Goal: Task Accomplishment & Management: Complete application form

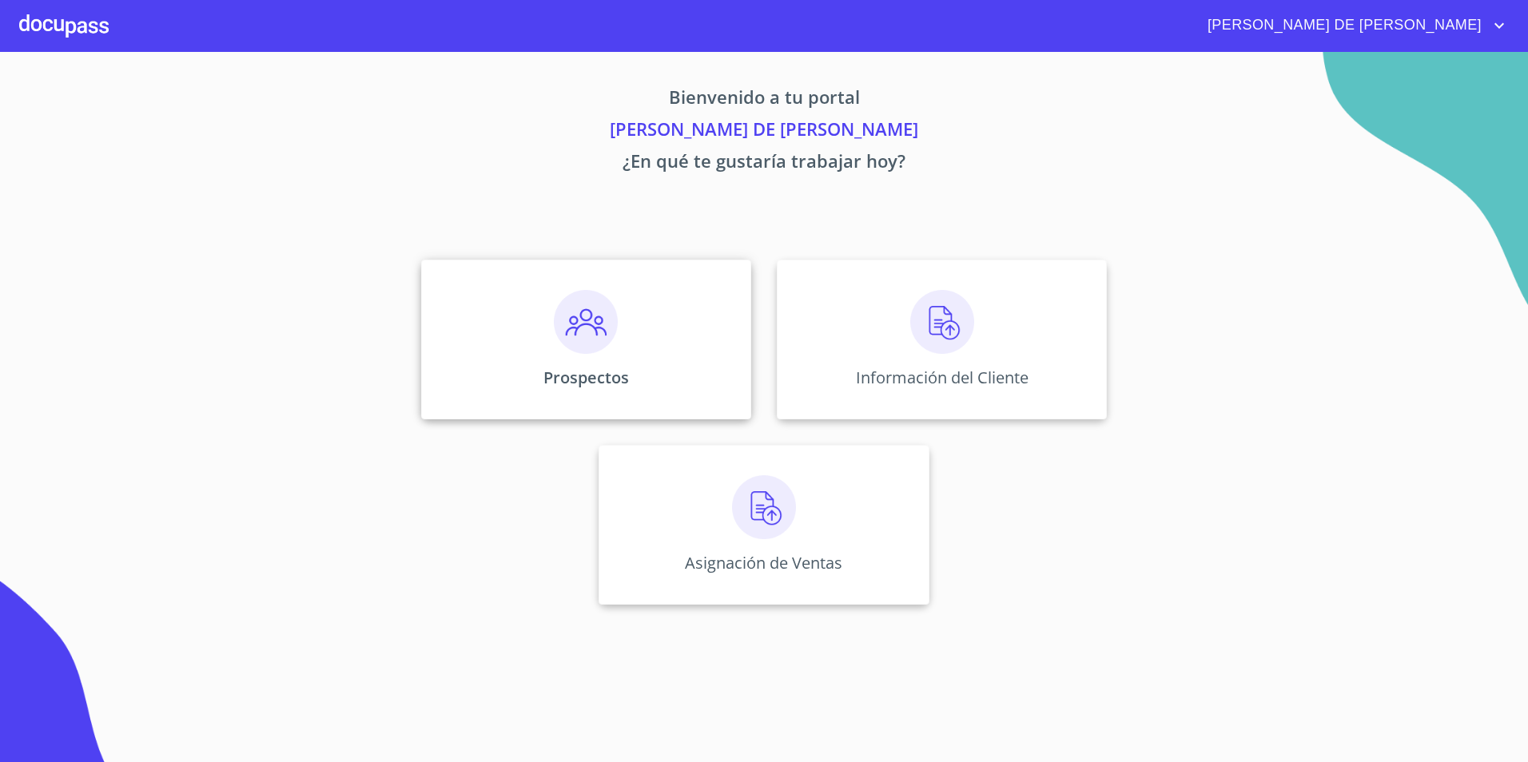
click at [601, 334] on img at bounding box center [586, 322] width 64 height 64
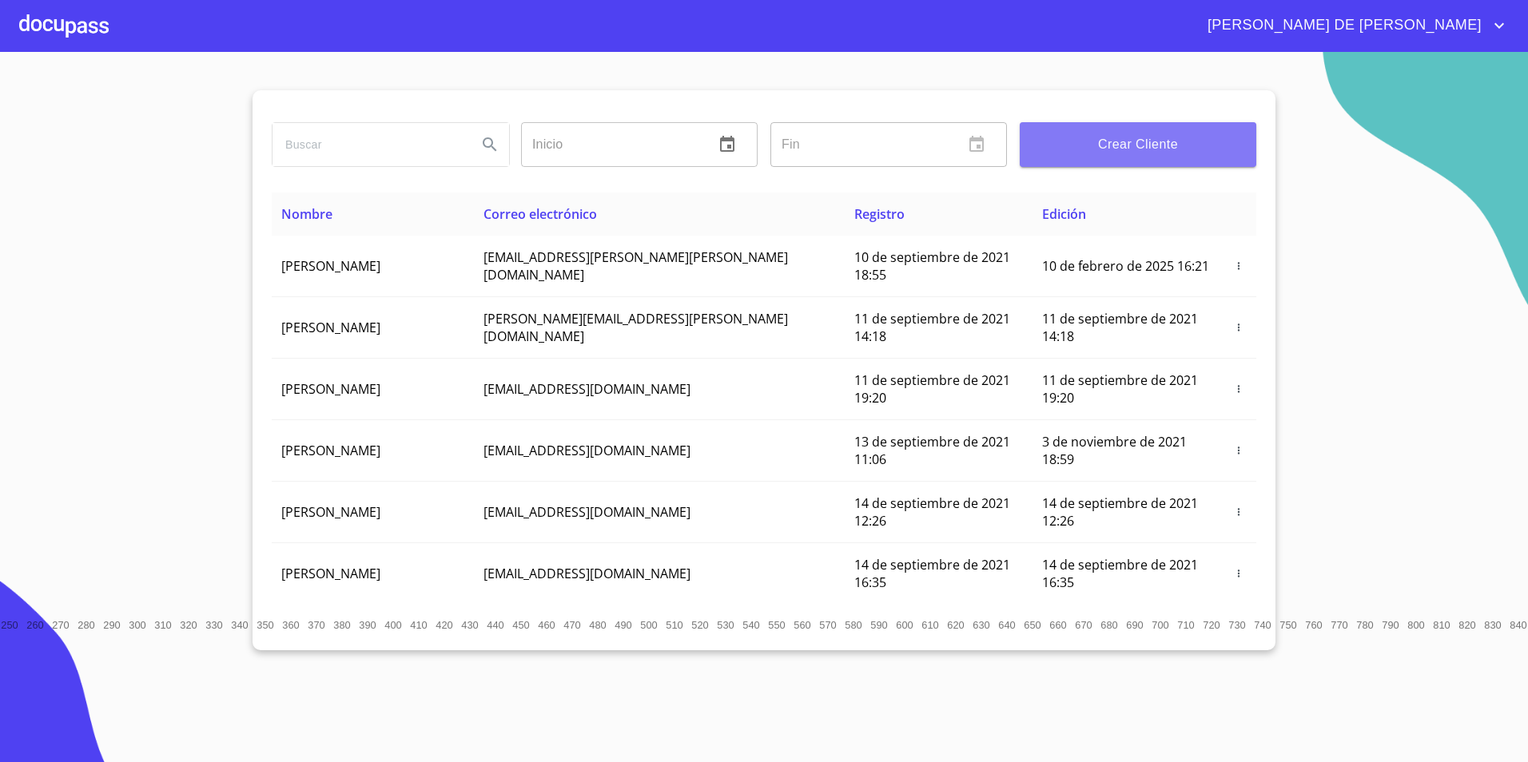
click at [1105, 152] on span "Crear Cliente" at bounding box center [1137, 144] width 211 height 22
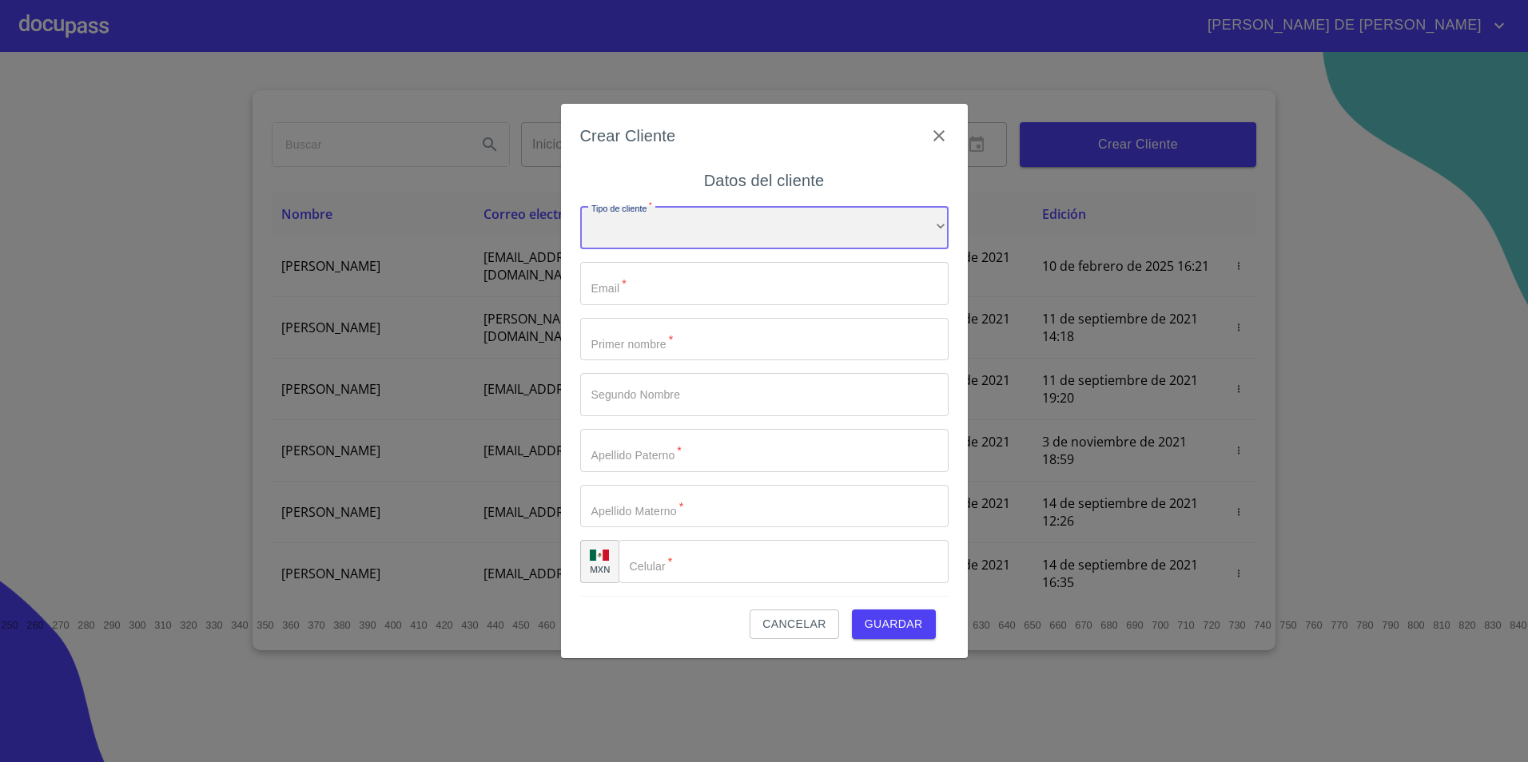
click at [905, 219] on div "​" at bounding box center [764, 227] width 368 height 43
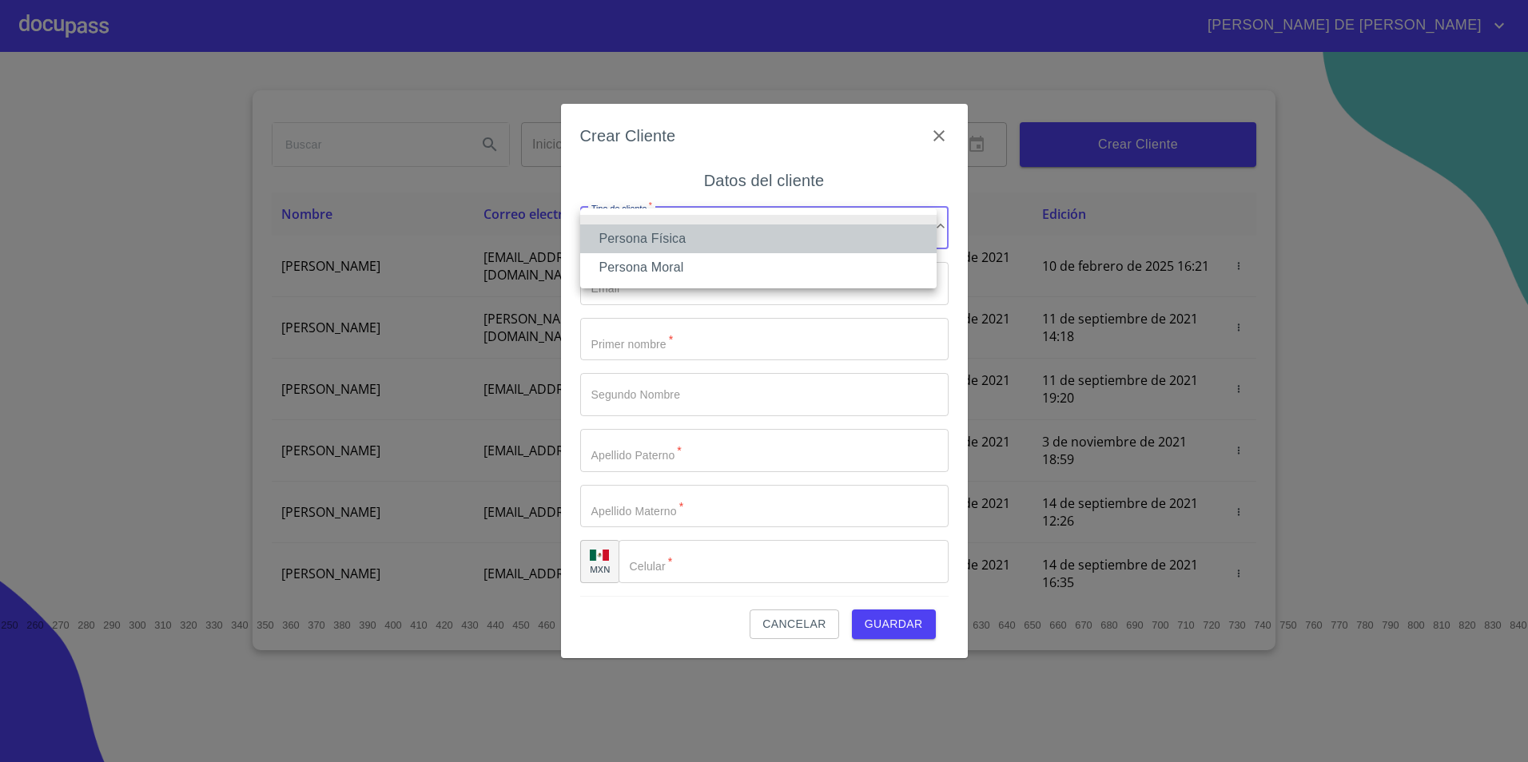
click at [813, 248] on li "Persona Física" at bounding box center [758, 238] width 356 height 29
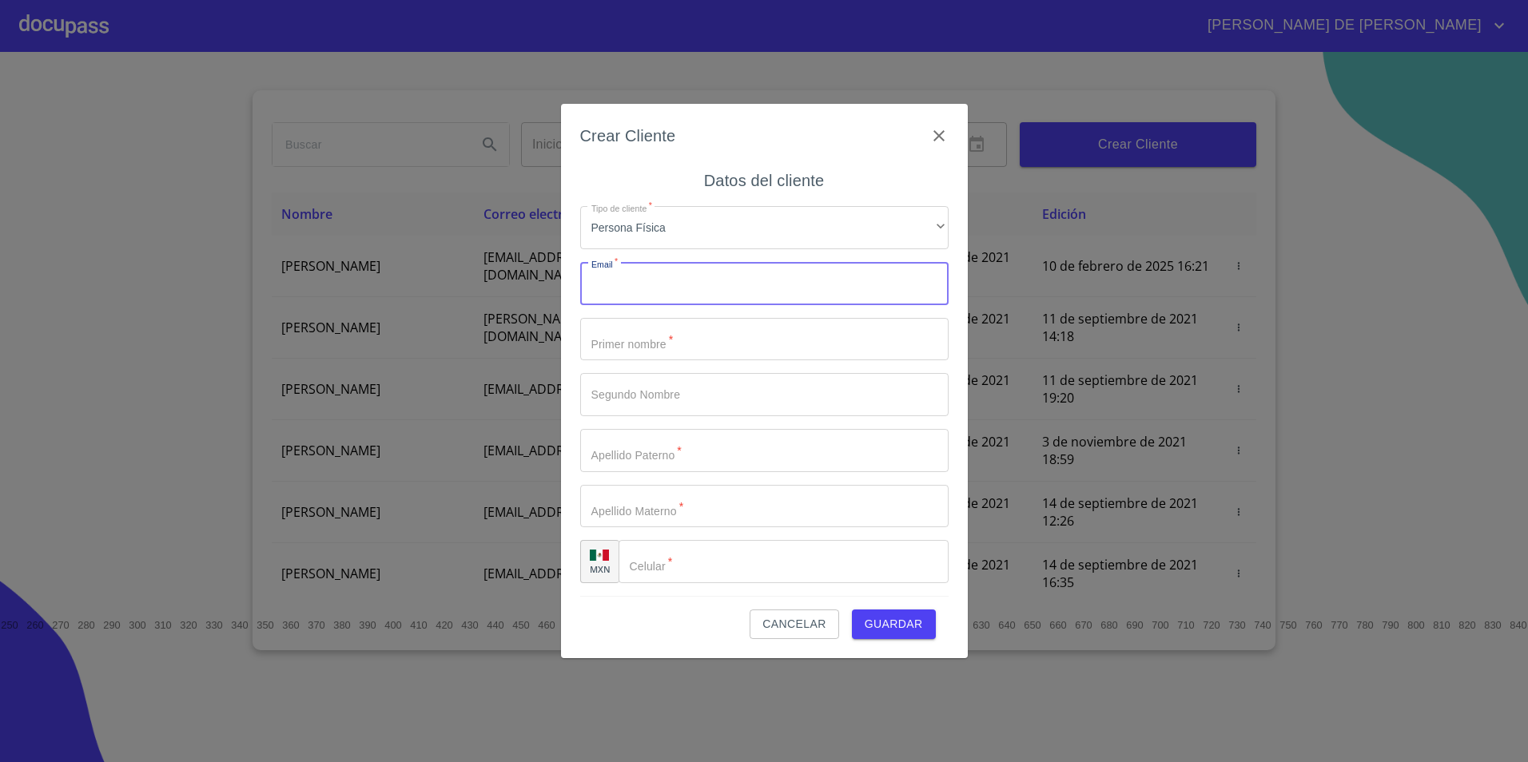
click at [765, 296] on input "Tipo de cliente   *" at bounding box center [764, 283] width 368 height 43
type input "[EMAIL_ADDRESS][DOMAIN_NAME]"
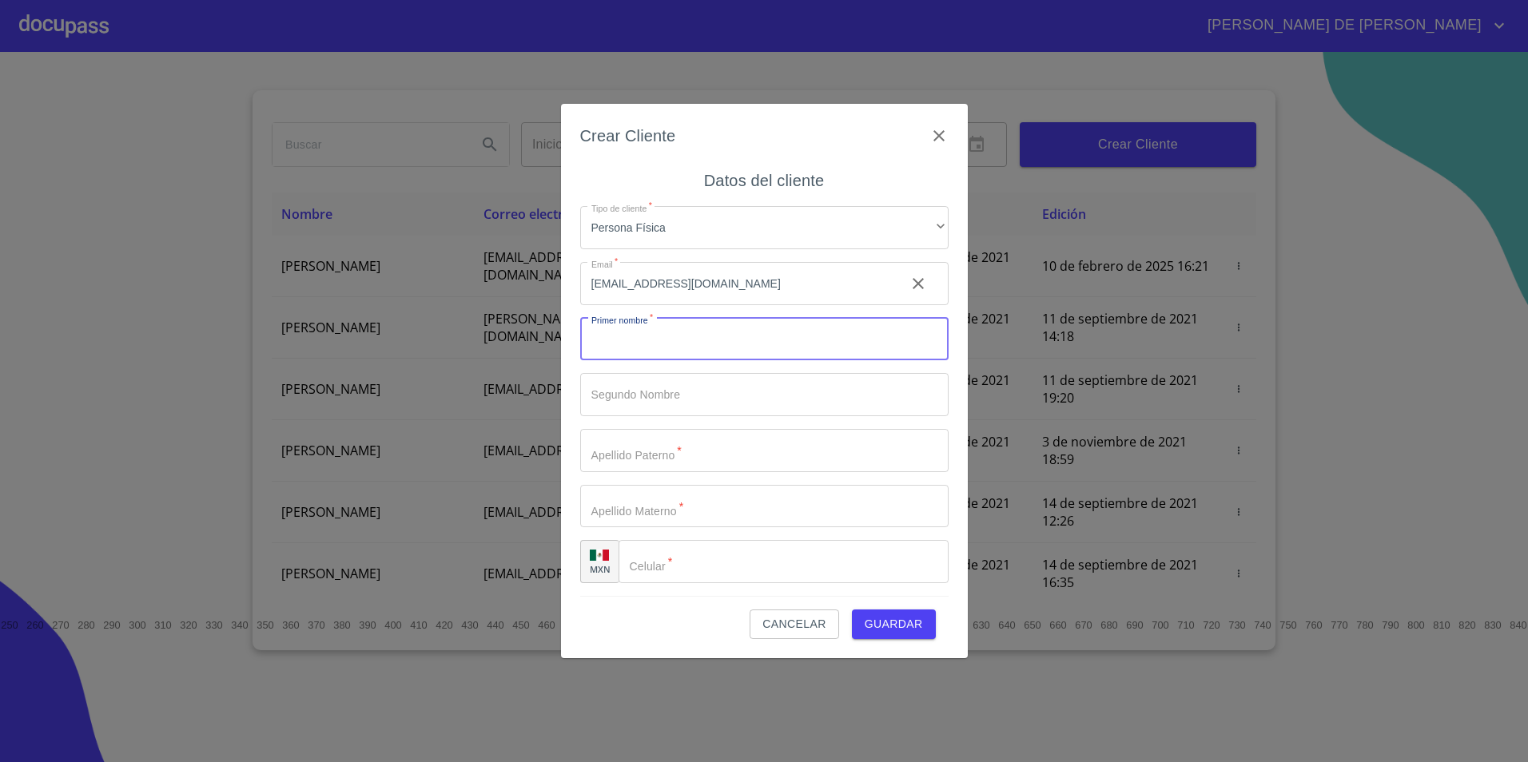
click at [719, 348] on input "Tipo de cliente   *" at bounding box center [764, 339] width 368 height 43
type input "[PERSON_NAME]"
type input "A"
type input "[PERSON_NAME]"
type input "Trigos"
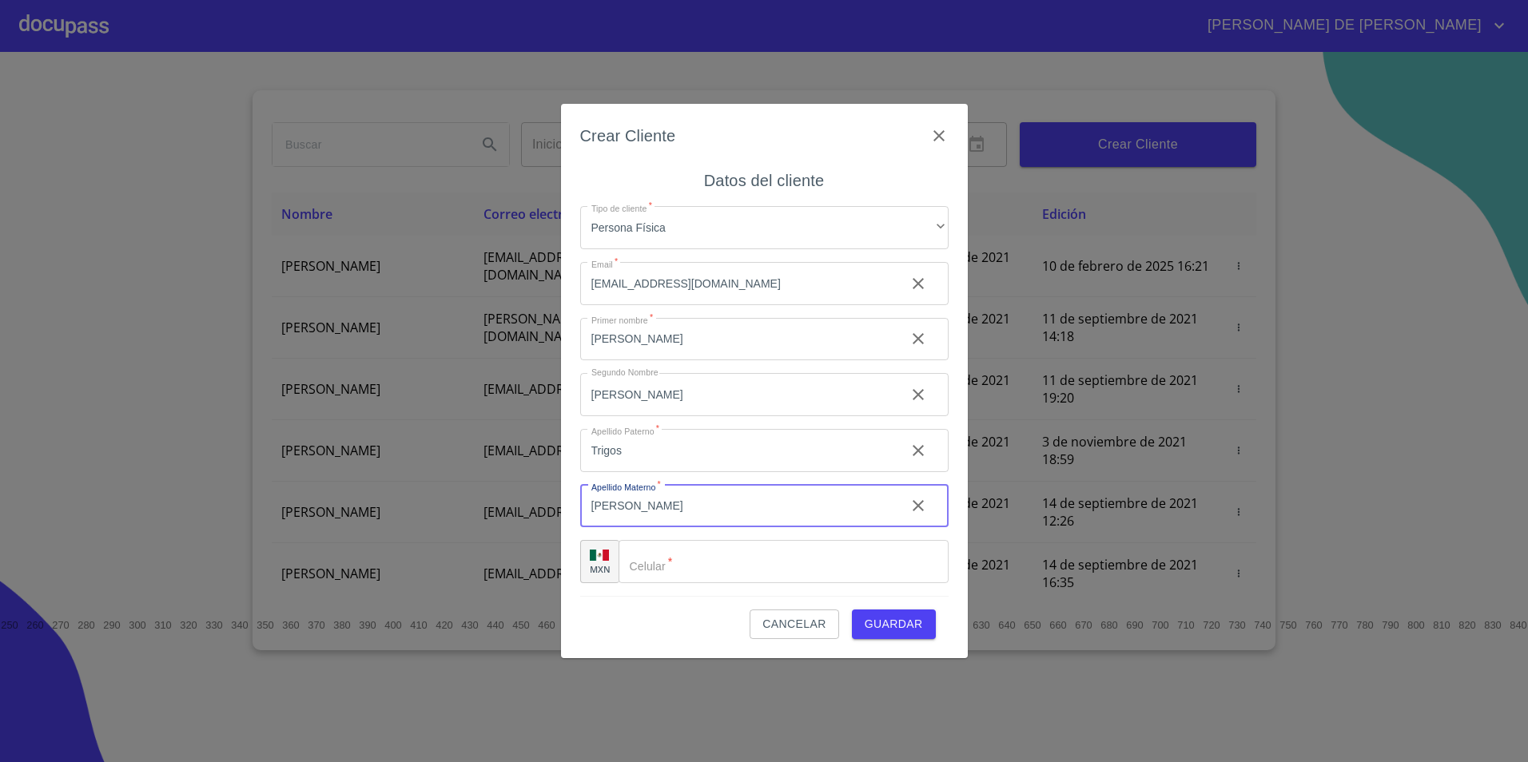
type input "[PERSON_NAME]"
click at [785, 562] on input "Tipo de cliente   *" at bounding box center [802, 561] width 289 height 43
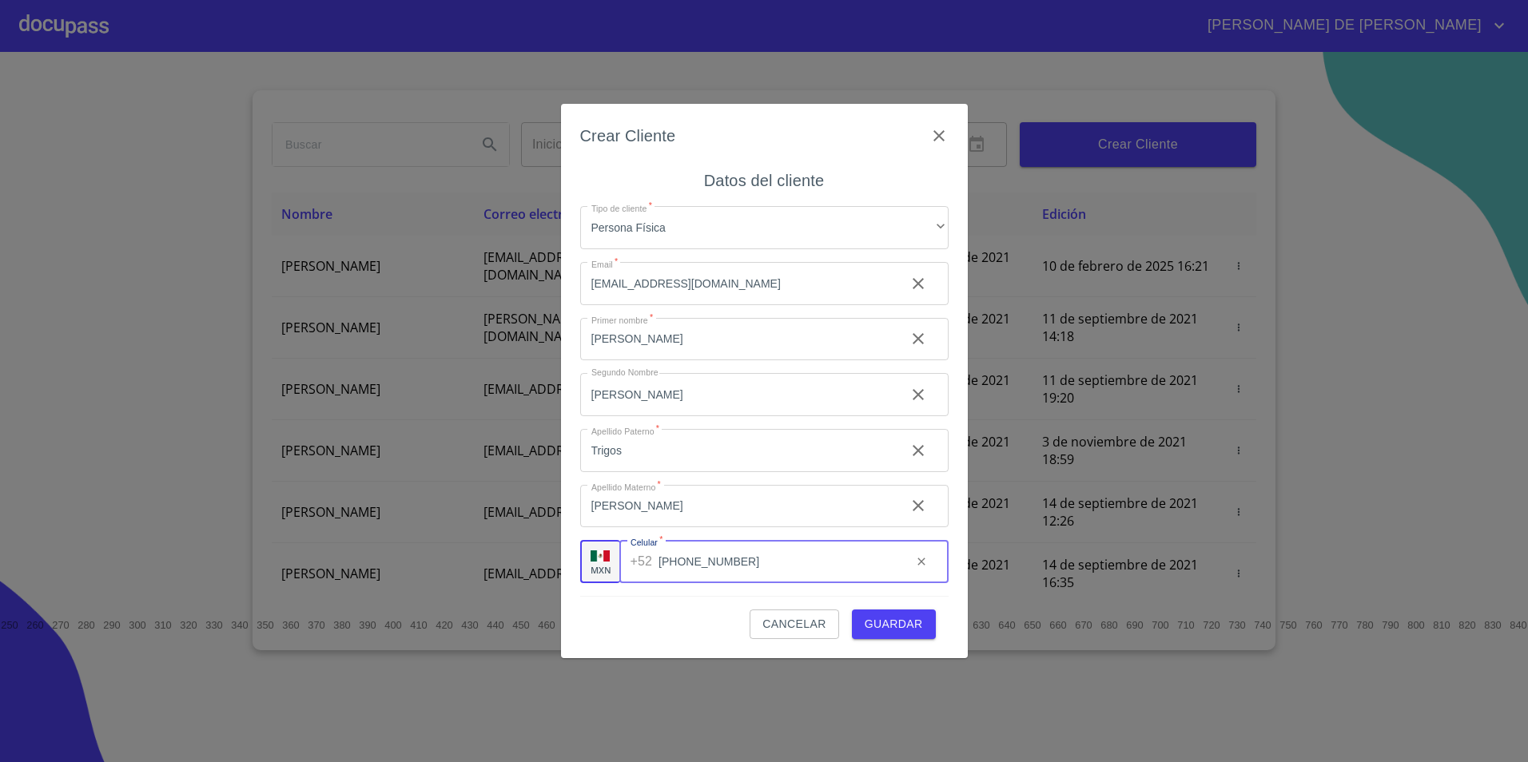
type input "[PHONE_NUMBER]"
click at [905, 626] on span "Guardar" at bounding box center [893, 624] width 58 height 20
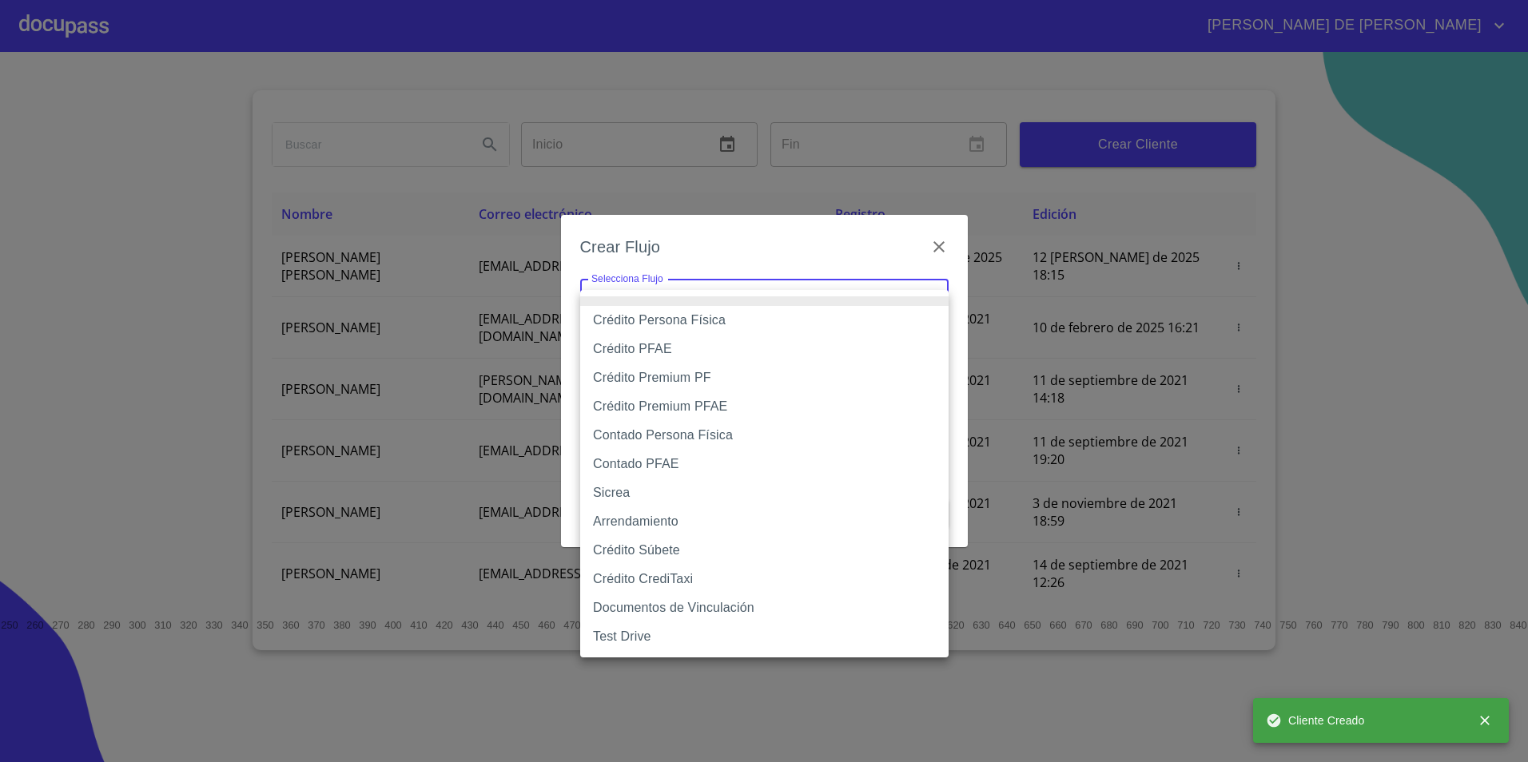
click at [896, 308] on body "[PERSON_NAME] DE [PERSON_NAME] Inicio ​ Fin ​ Crear Cliente Nombre Correo elect…" at bounding box center [764, 381] width 1528 height 762
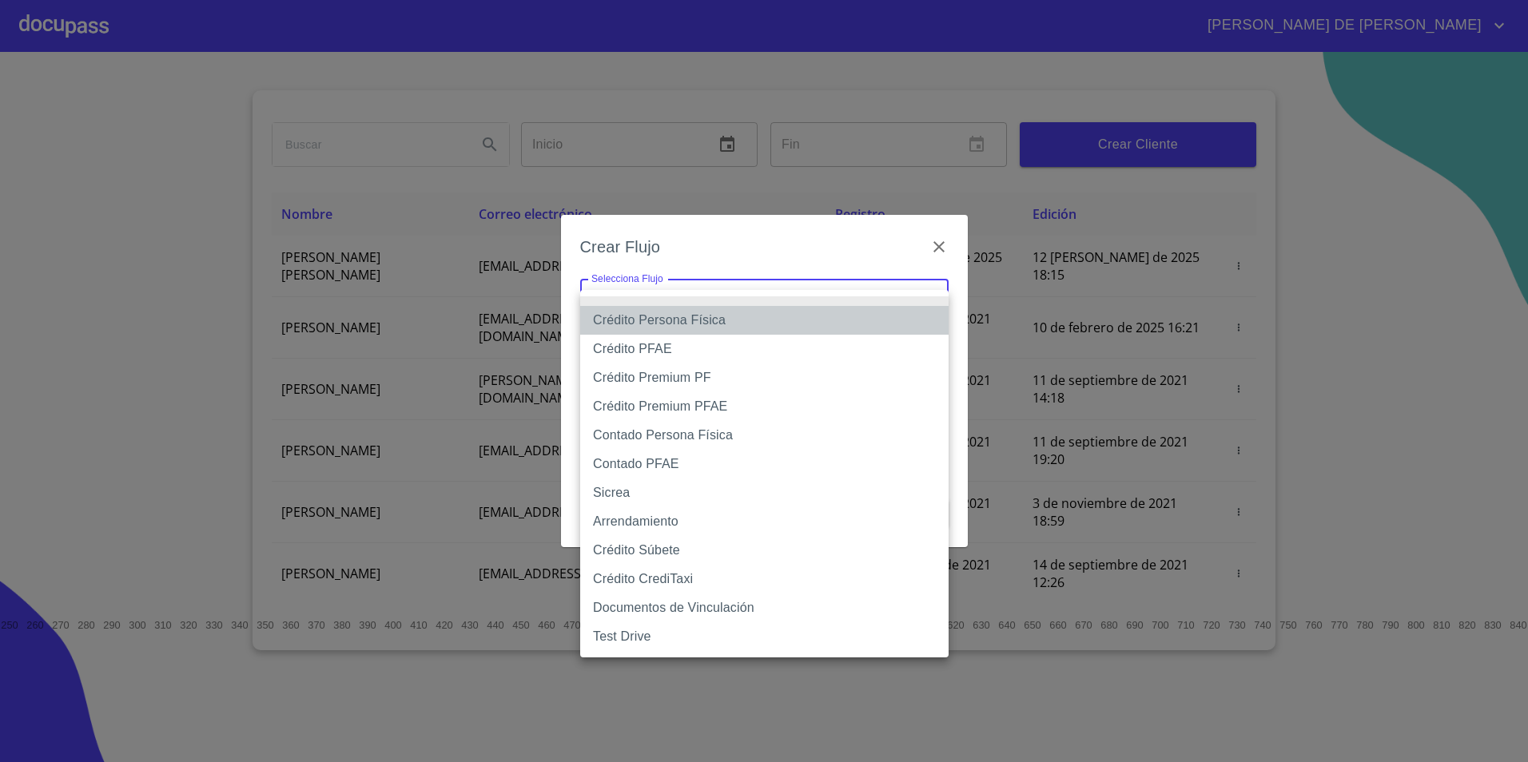
click at [816, 322] on li "Crédito Persona Física" at bounding box center [764, 320] width 368 height 29
type input "6009fb3c7d1714eb8809aa97"
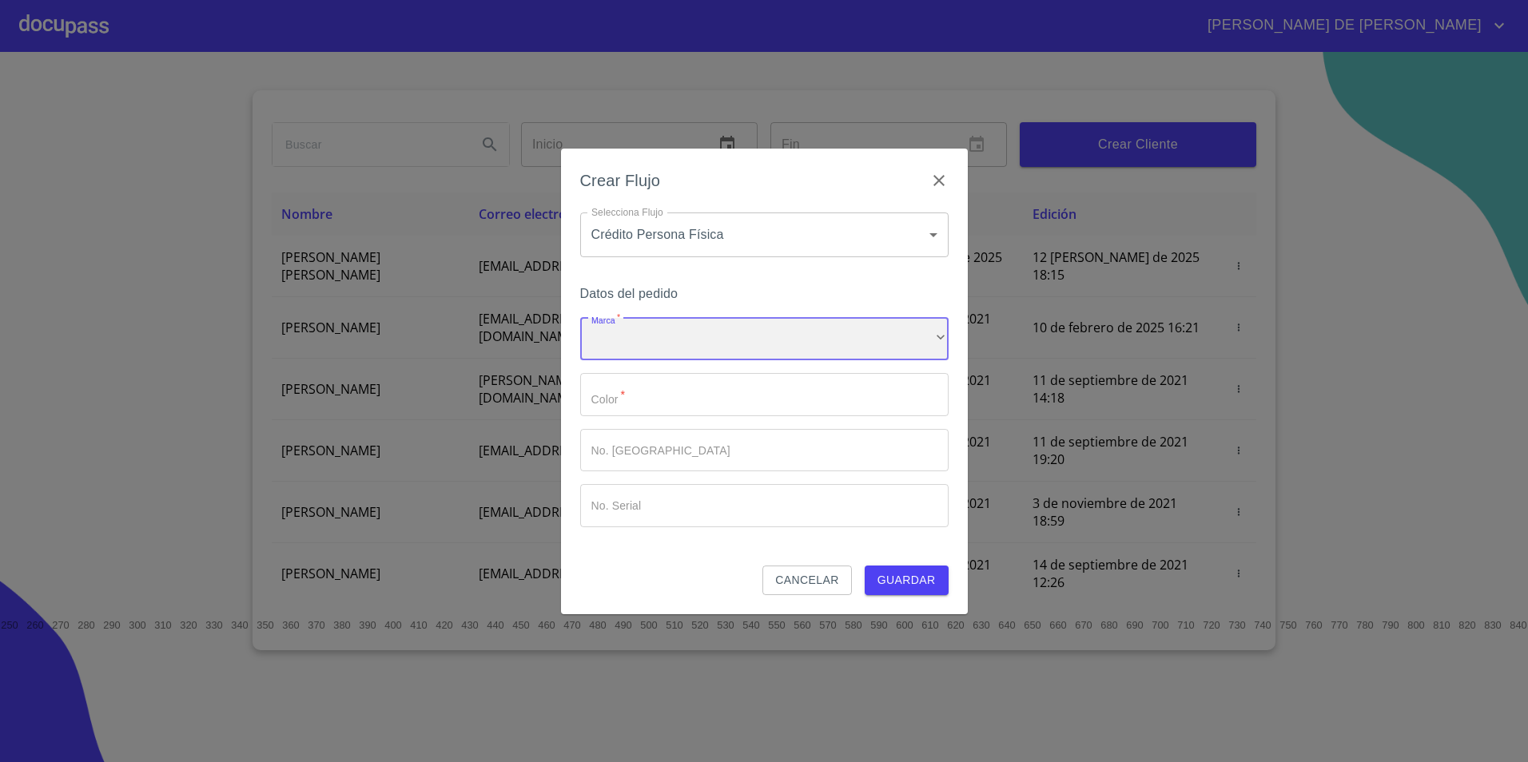
click at [729, 352] on div "​" at bounding box center [764, 339] width 368 height 43
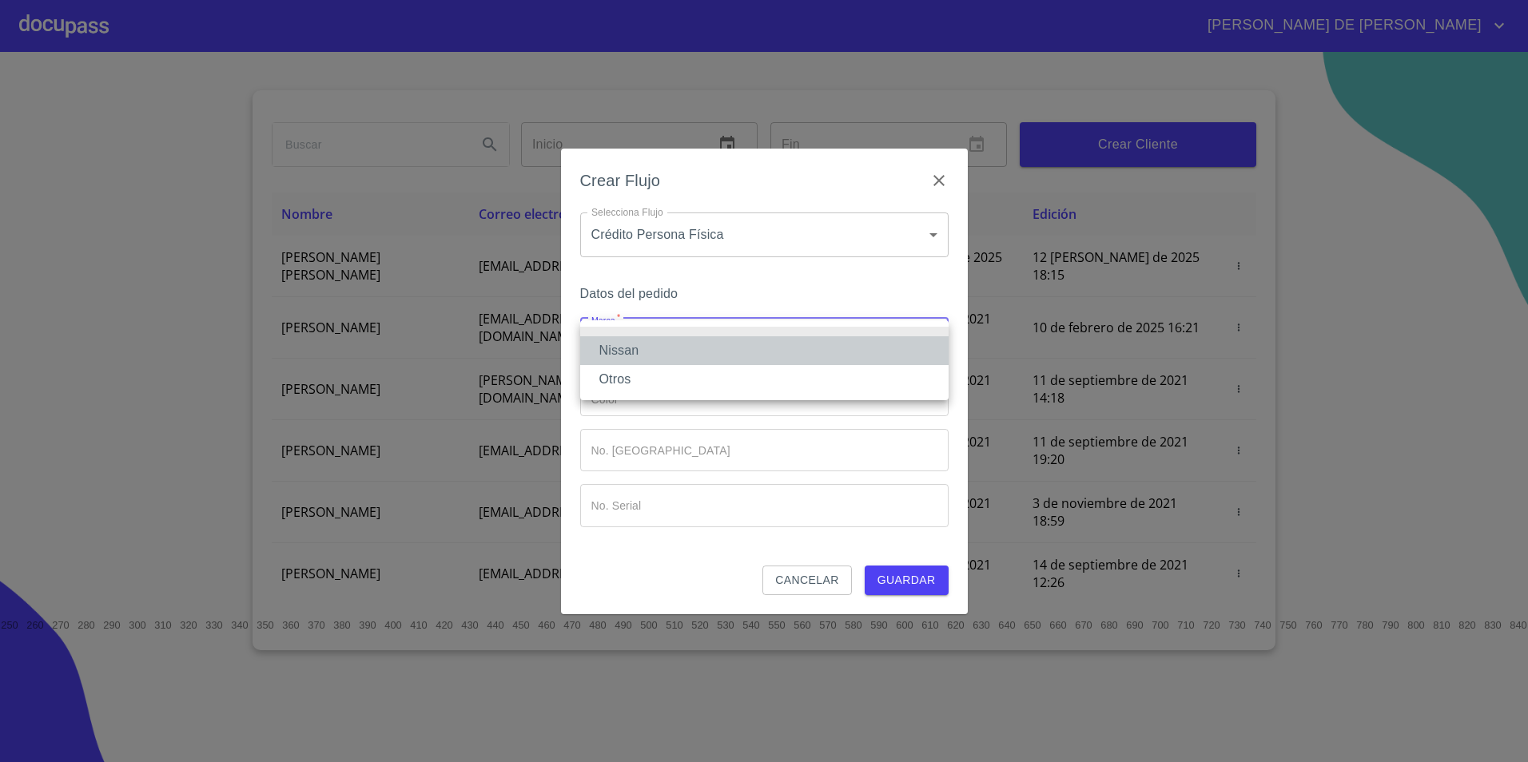
click at [721, 356] on li "Nissan" at bounding box center [764, 350] width 368 height 29
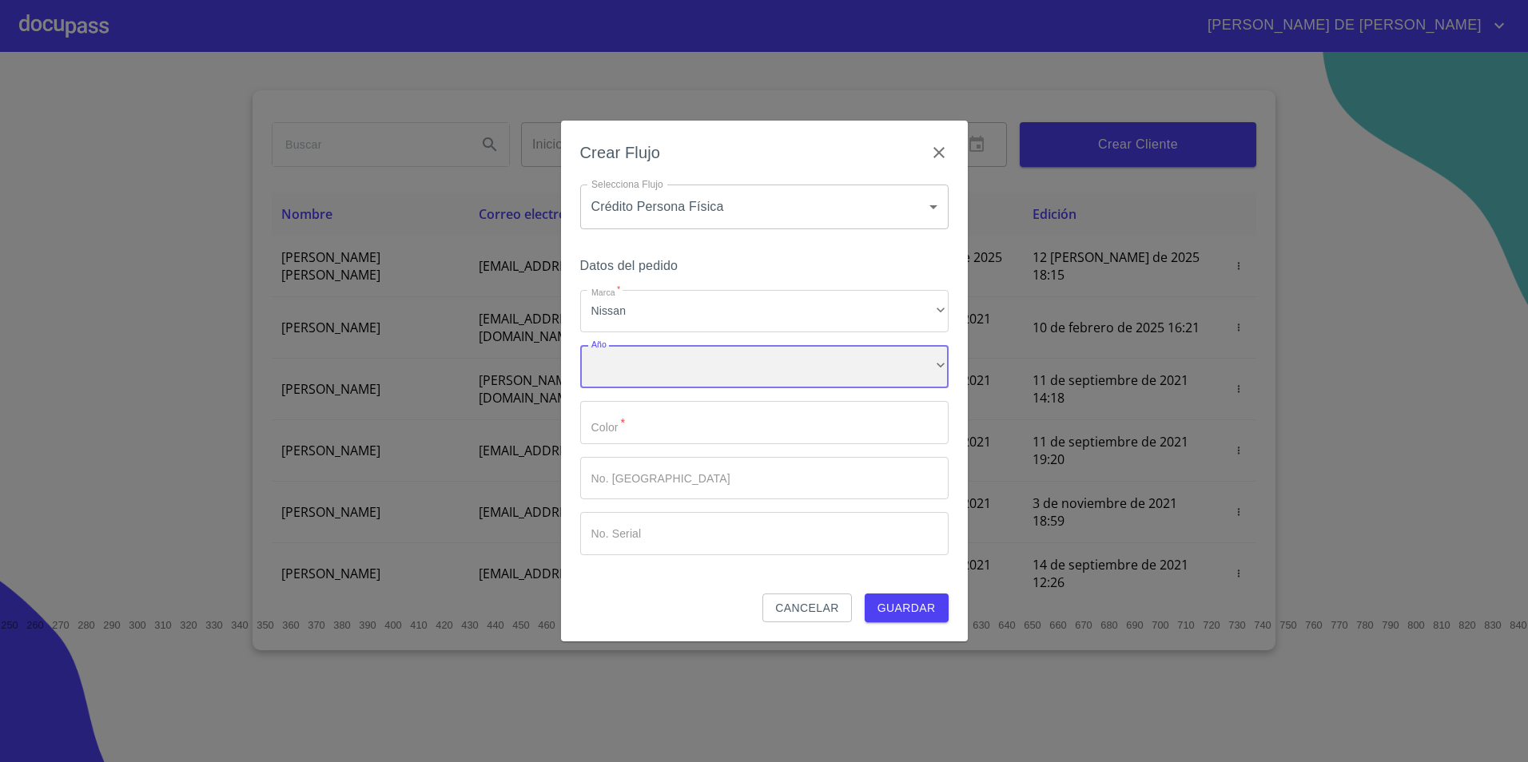
click at [767, 379] on div "​" at bounding box center [764, 366] width 368 height 43
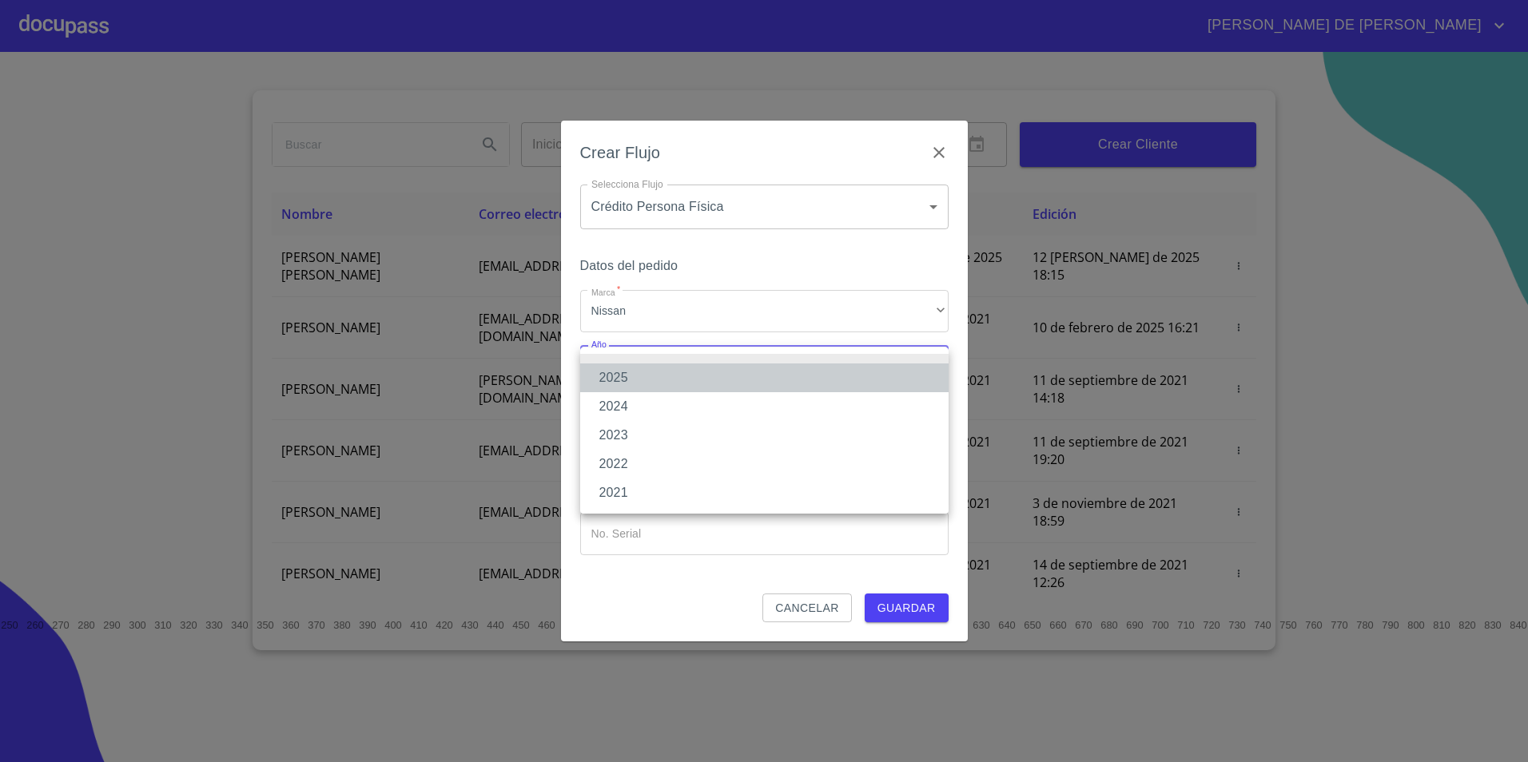
click at [767, 379] on li "2025" at bounding box center [764, 378] width 368 height 29
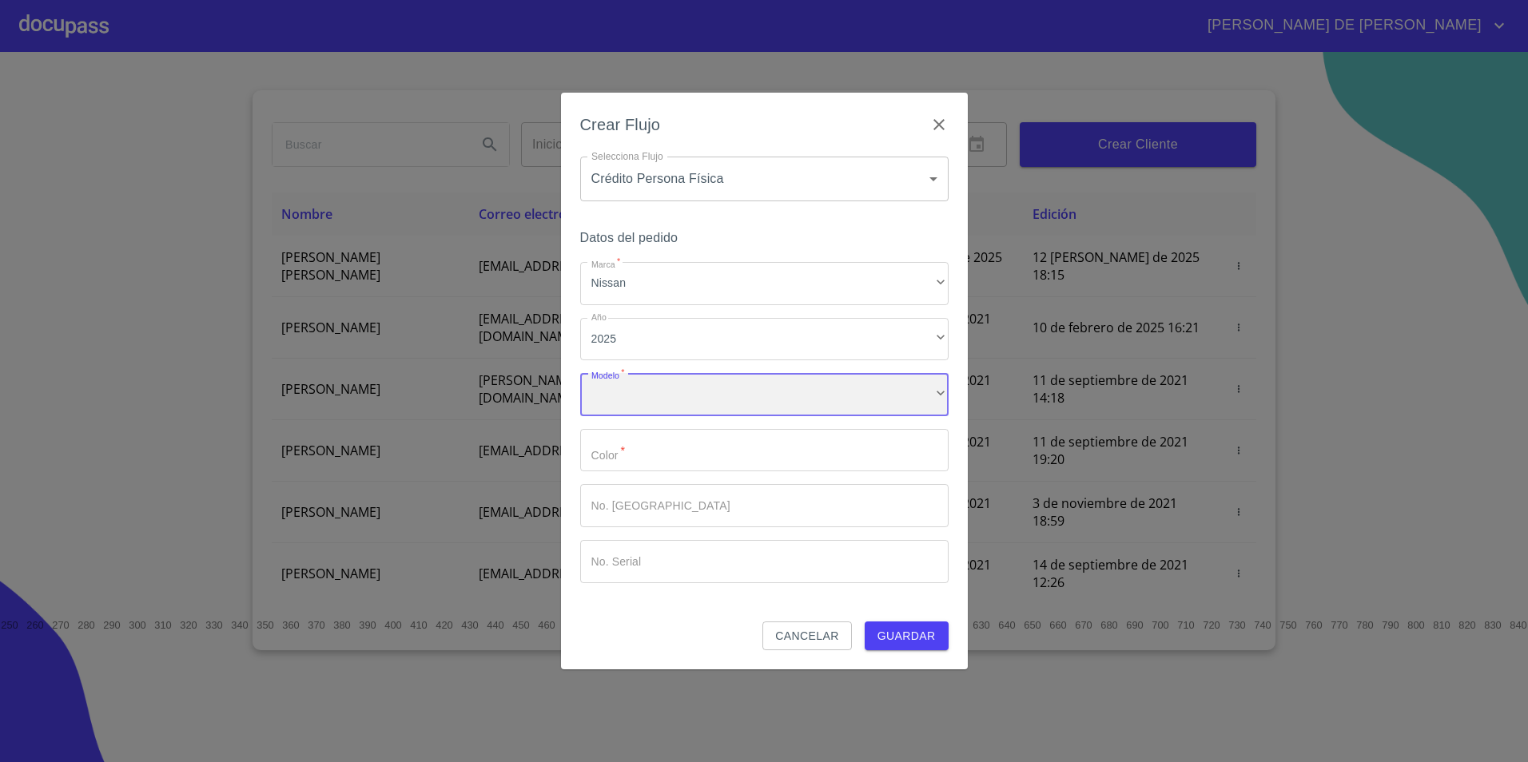
click at [709, 404] on div "​" at bounding box center [764, 394] width 368 height 43
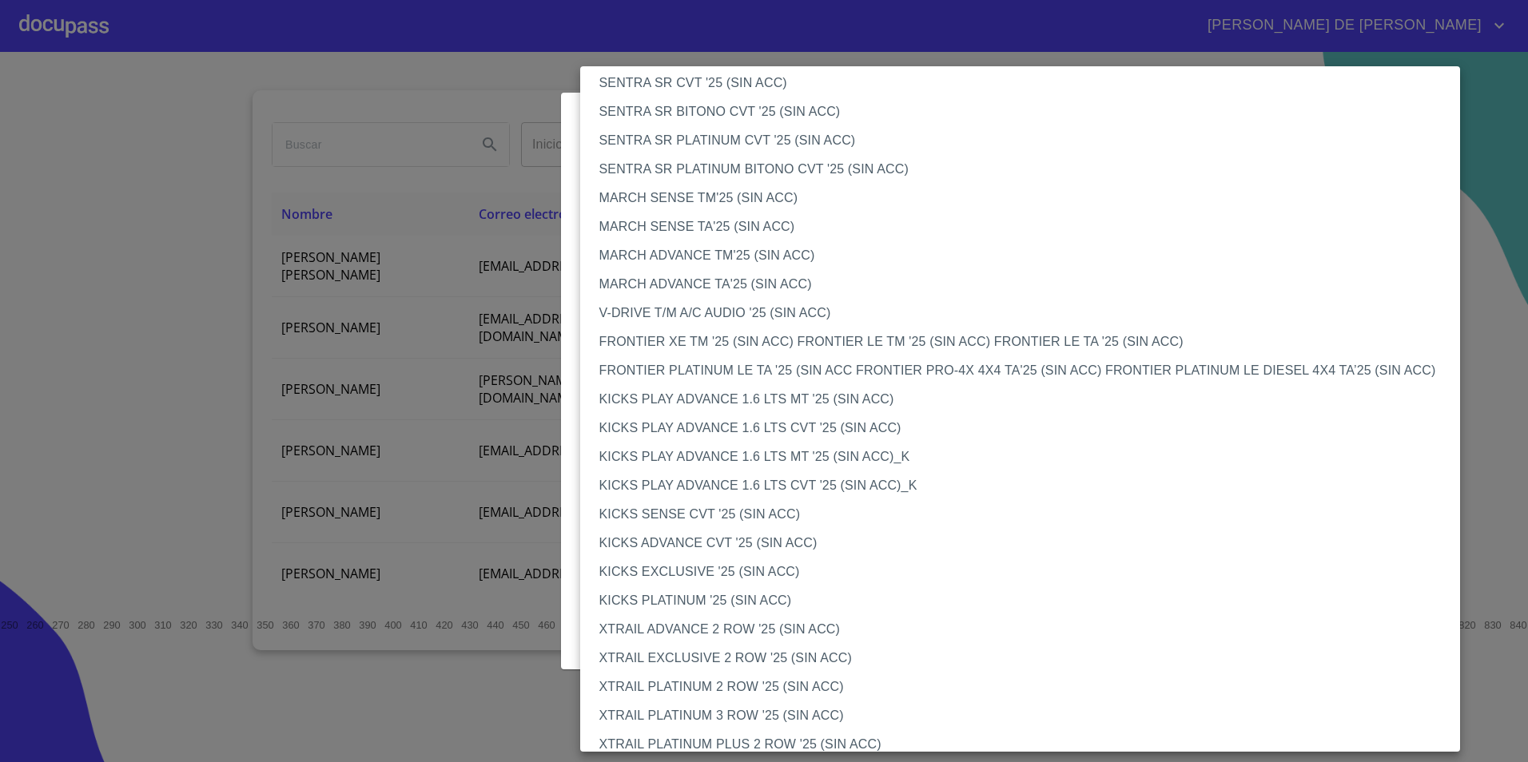
scroll to position [1063, 0]
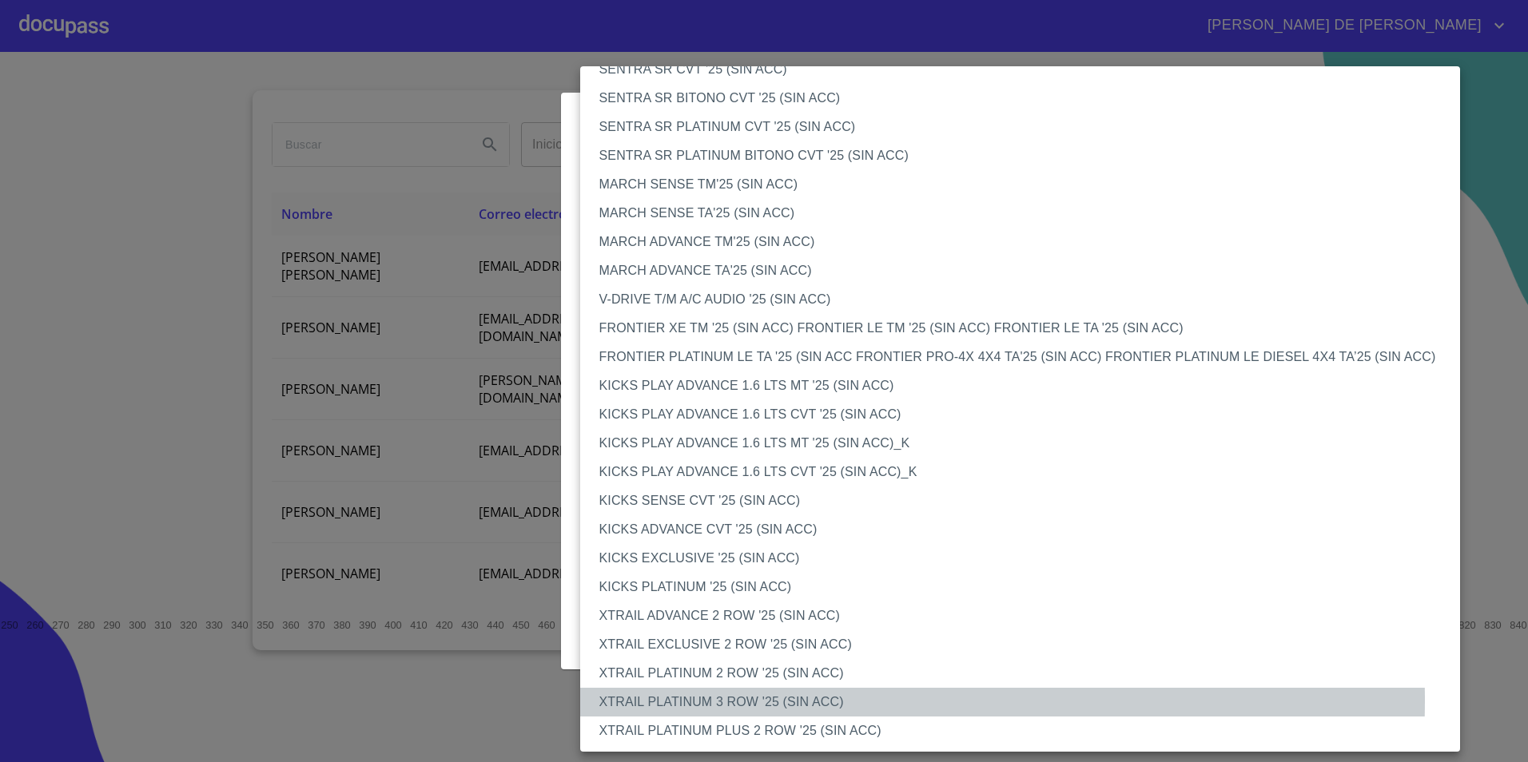
click at [749, 701] on li "XTRAIL PLATINUM 3 ROW '25 (SIN ACC)" at bounding box center [1026, 702] width 892 height 29
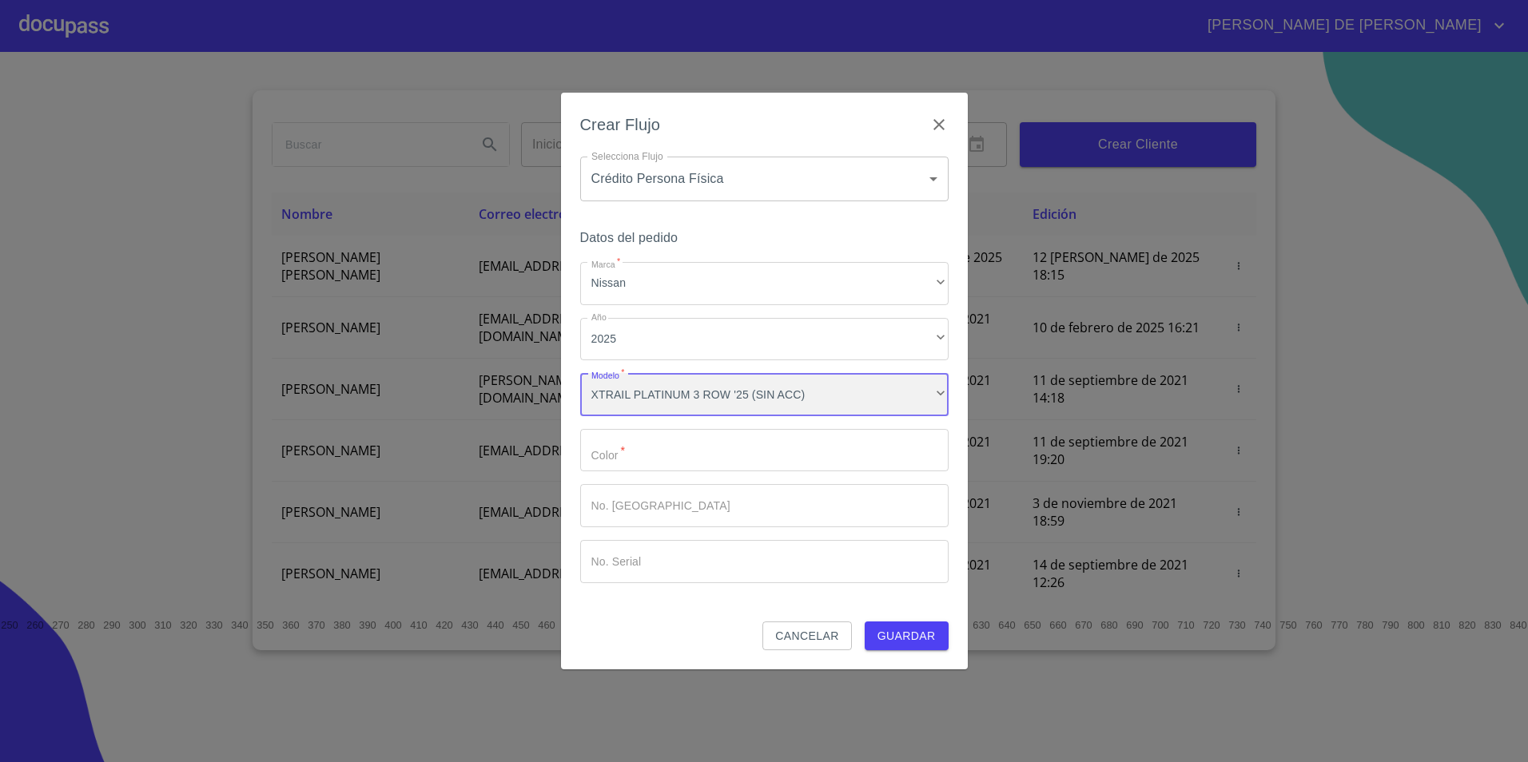
scroll to position [1062, 0]
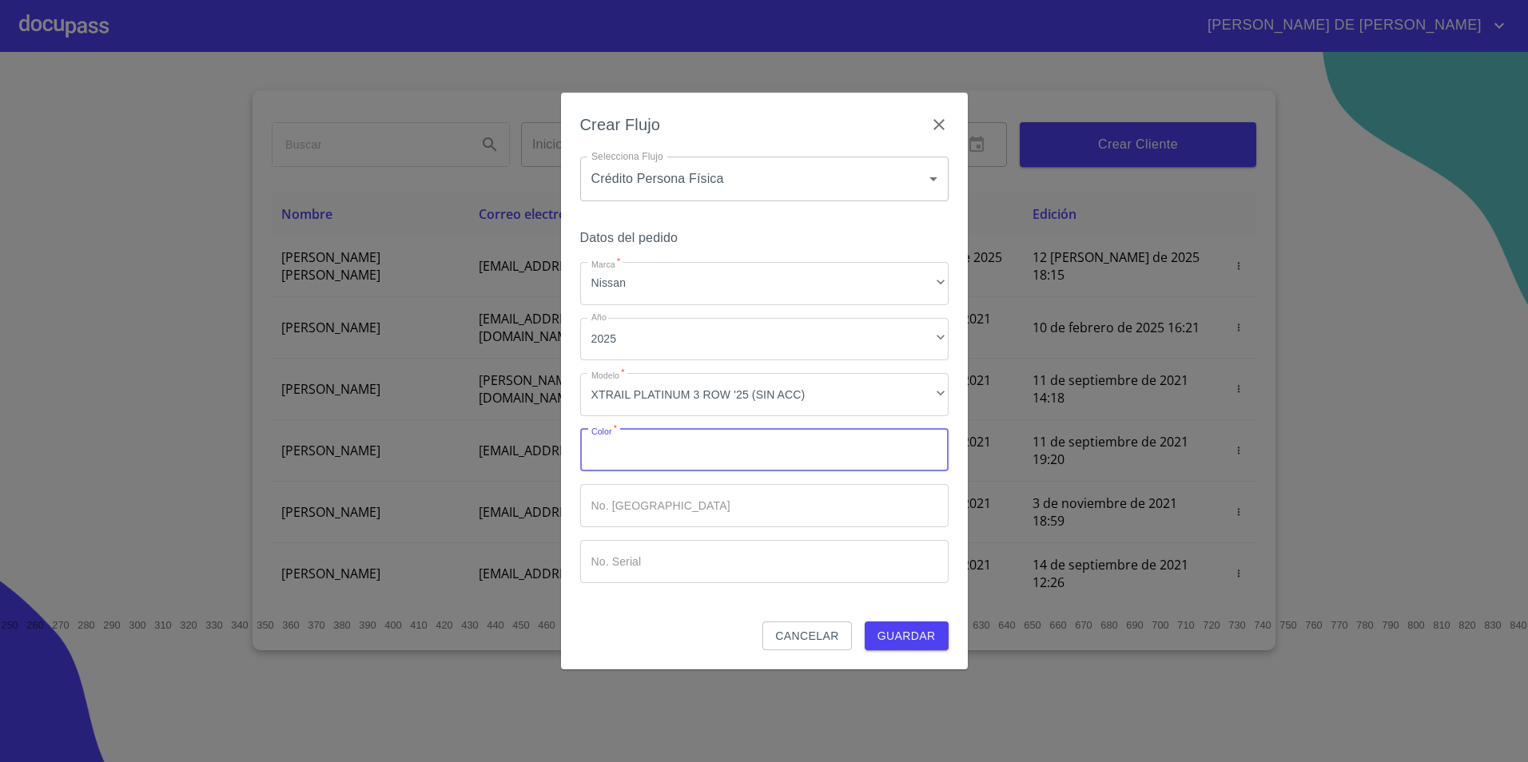
click at [709, 459] on input "Marca   *" at bounding box center [764, 450] width 368 height 43
type input "R"
type input "[PERSON_NAME]"
click at [921, 643] on span "Guardar" at bounding box center [906, 636] width 58 height 20
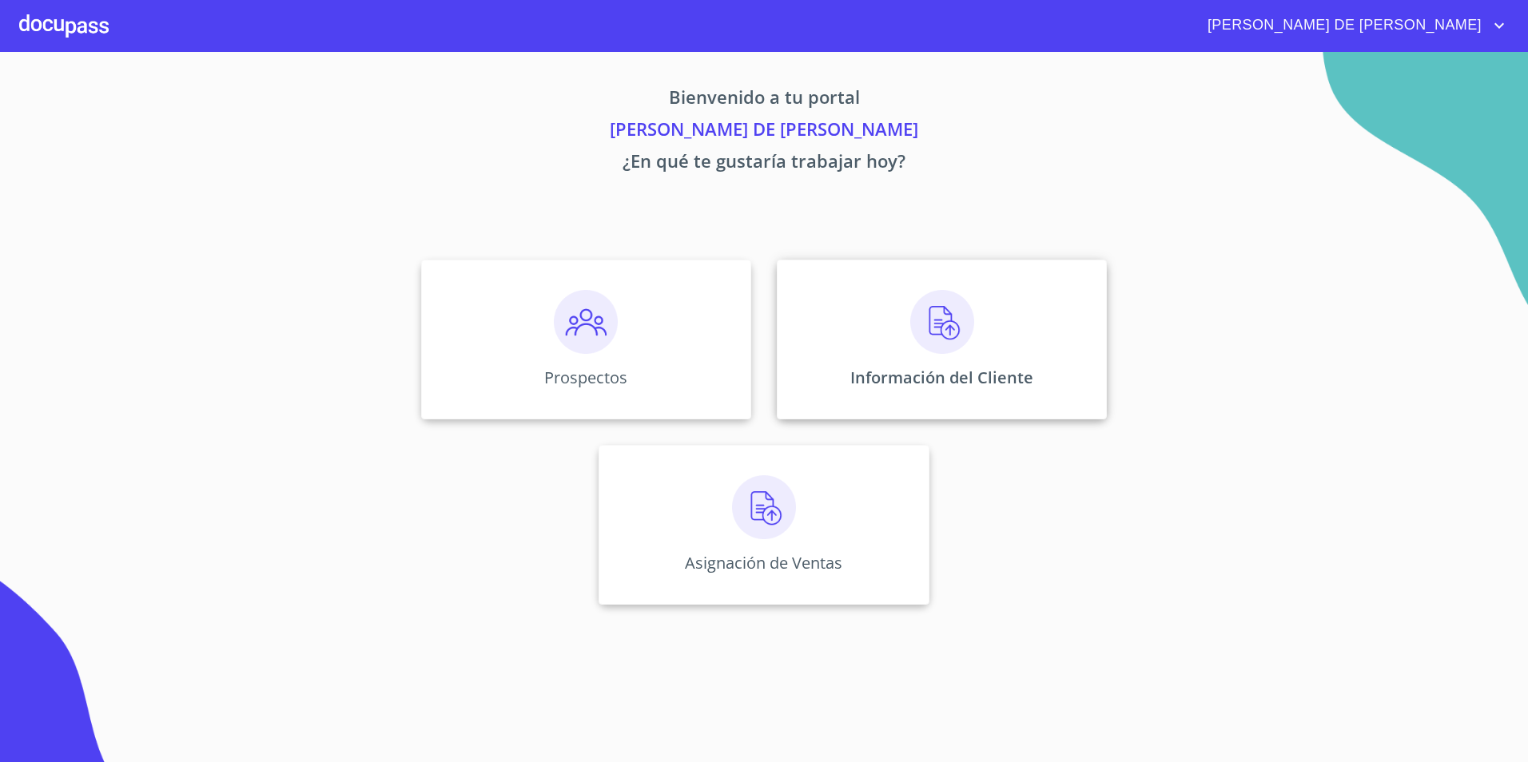
click at [952, 322] on img at bounding box center [942, 322] width 64 height 64
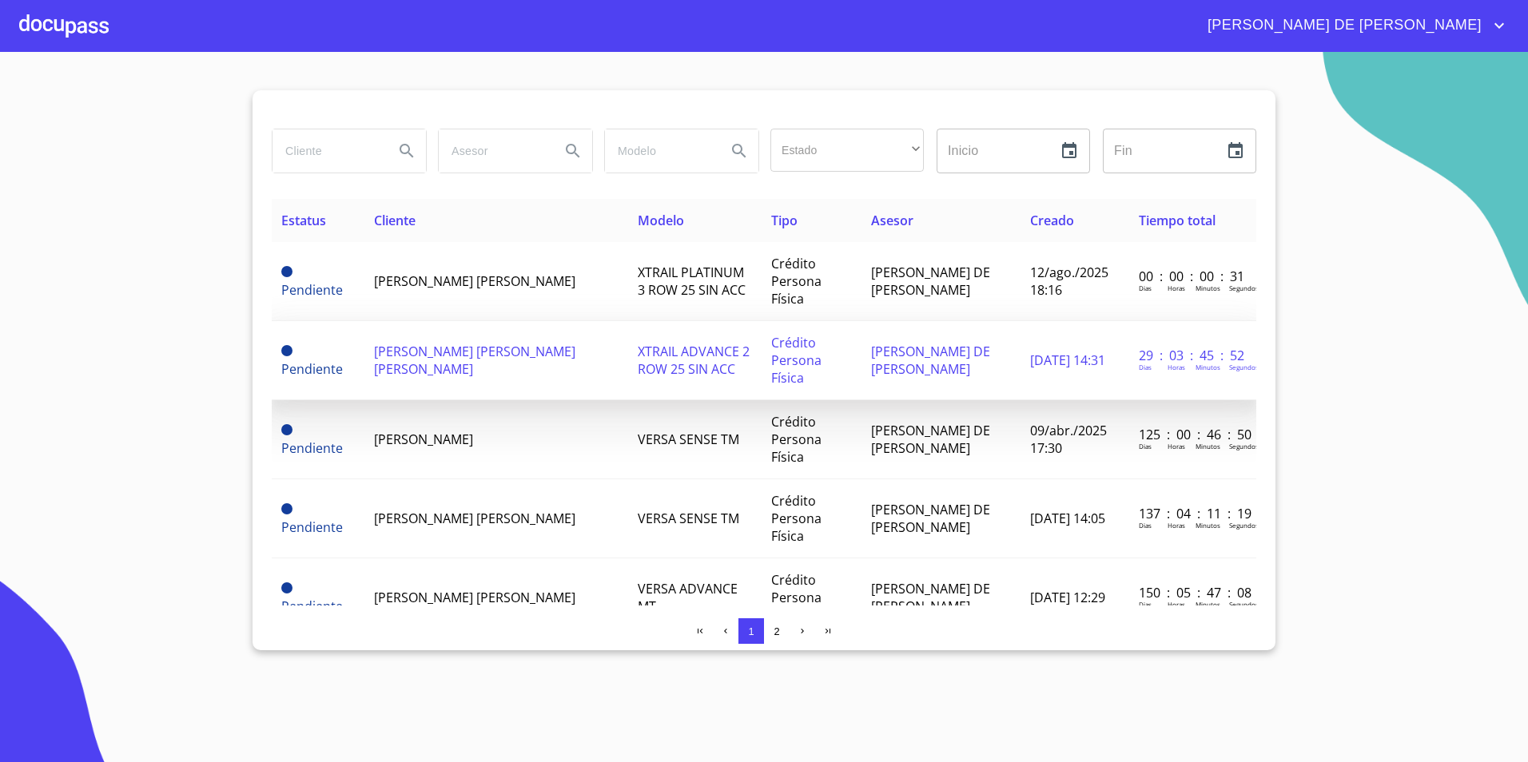
scroll to position [0, 2]
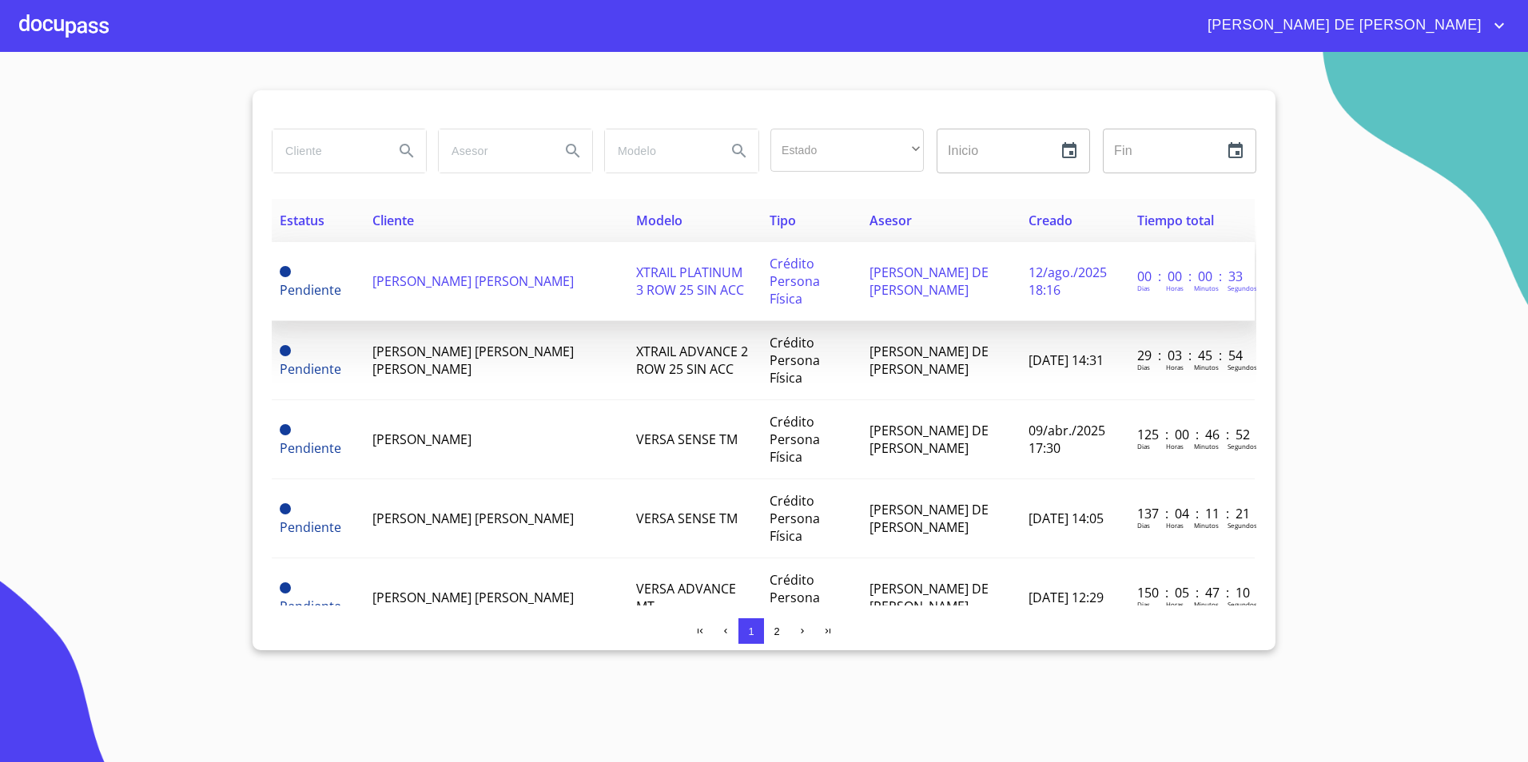
click at [693, 284] on td "XTRAIL PLATINUM 3 ROW 25 SIN ACC" at bounding box center [692, 281] width 133 height 79
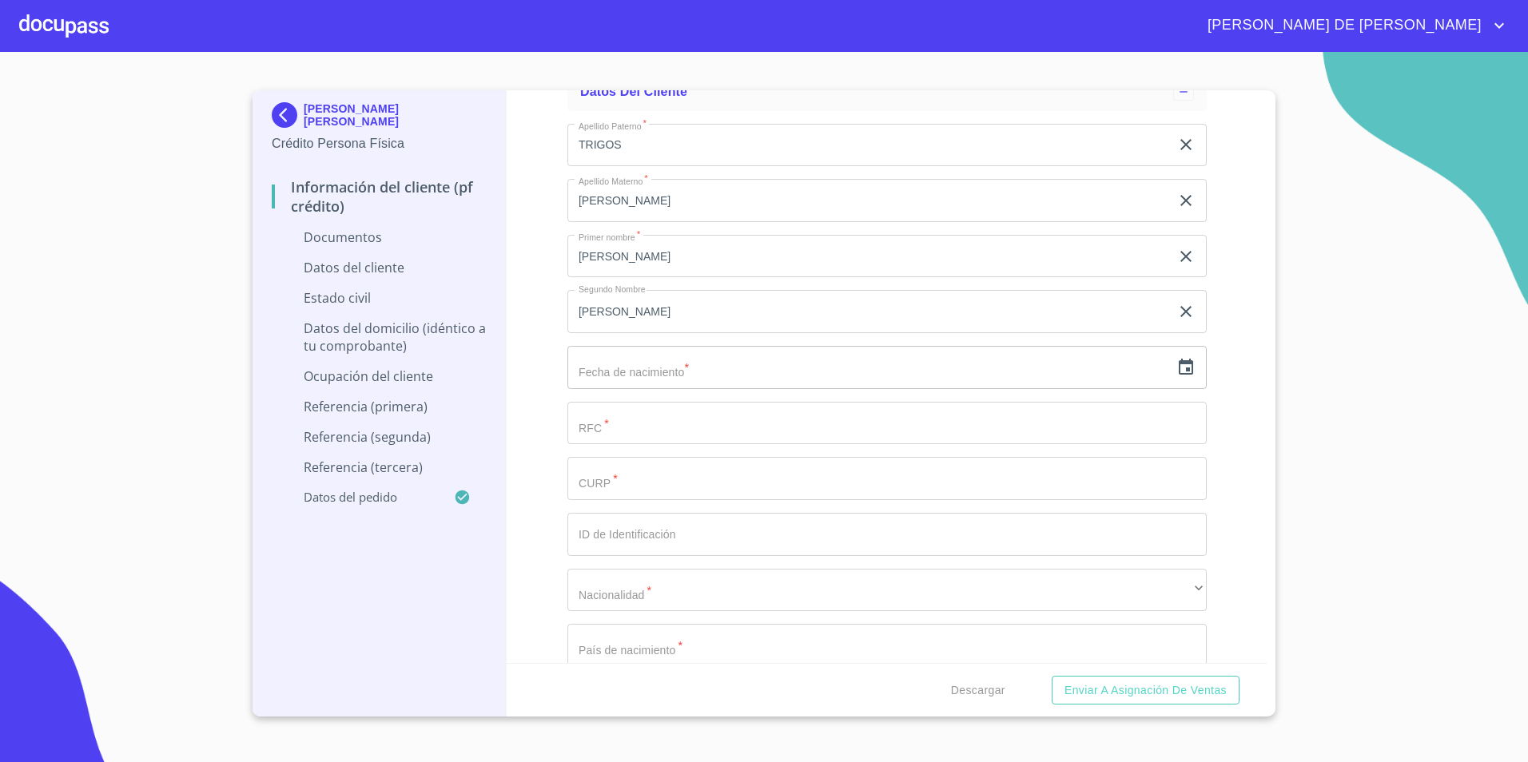
scroll to position [1969, 0]
click at [1178, 366] on icon "button" at bounding box center [1185, 366] width 19 height 19
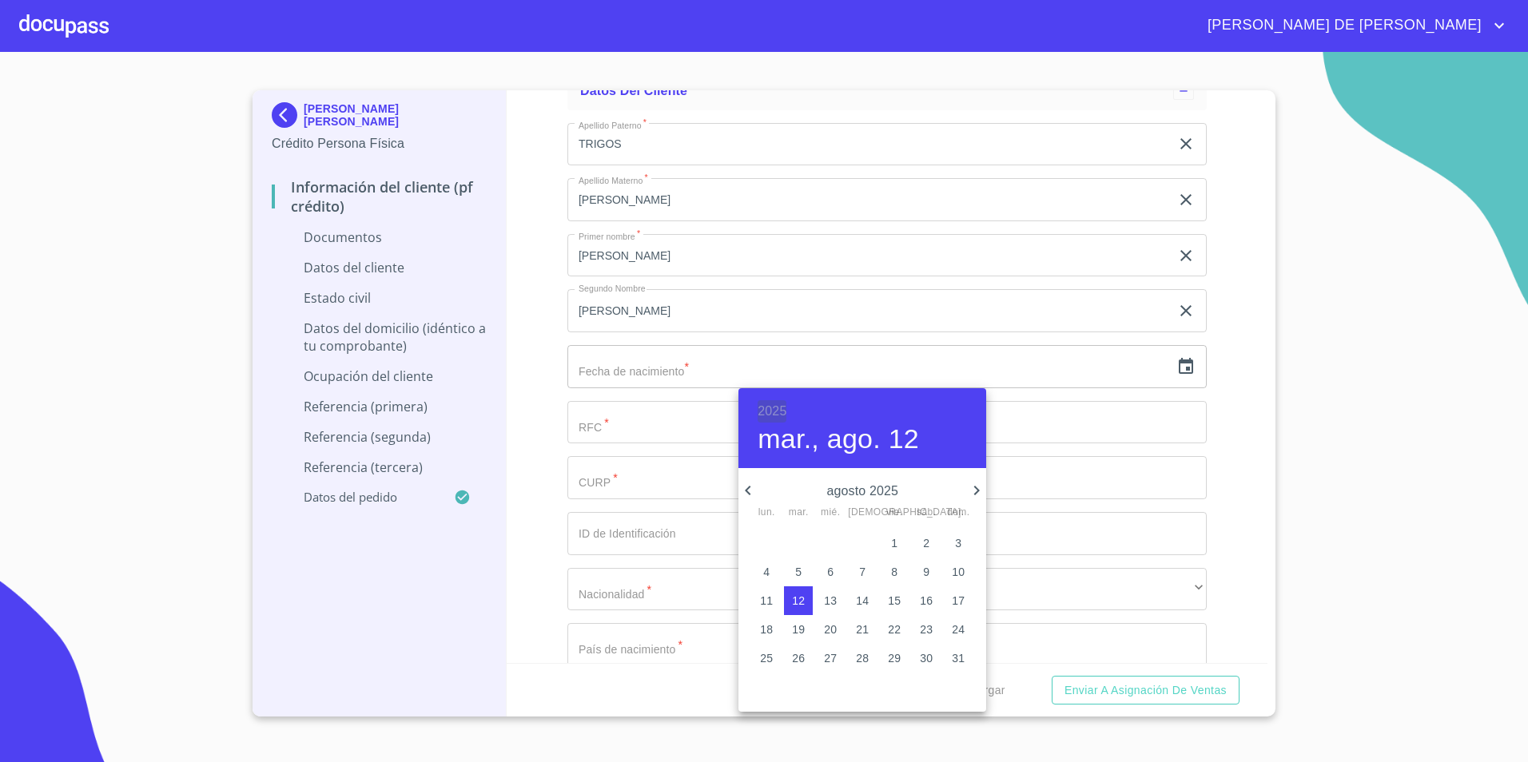
click at [782, 409] on h6 "2025" at bounding box center [771, 411] width 29 height 22
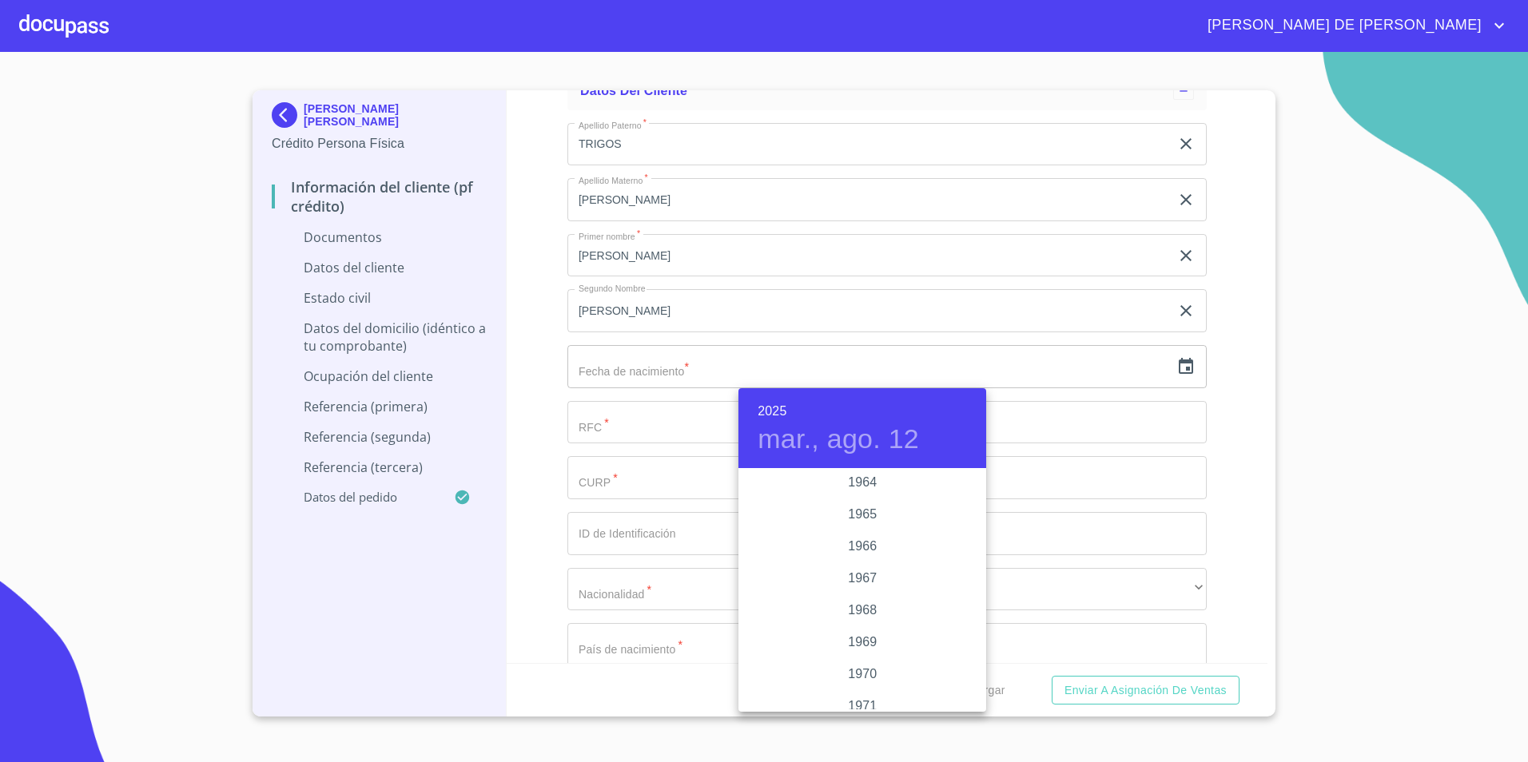
scroll to position [1246, 0]
click at [864, 486] on div "1964" at bounding box center [862, 486] width 248 height 32
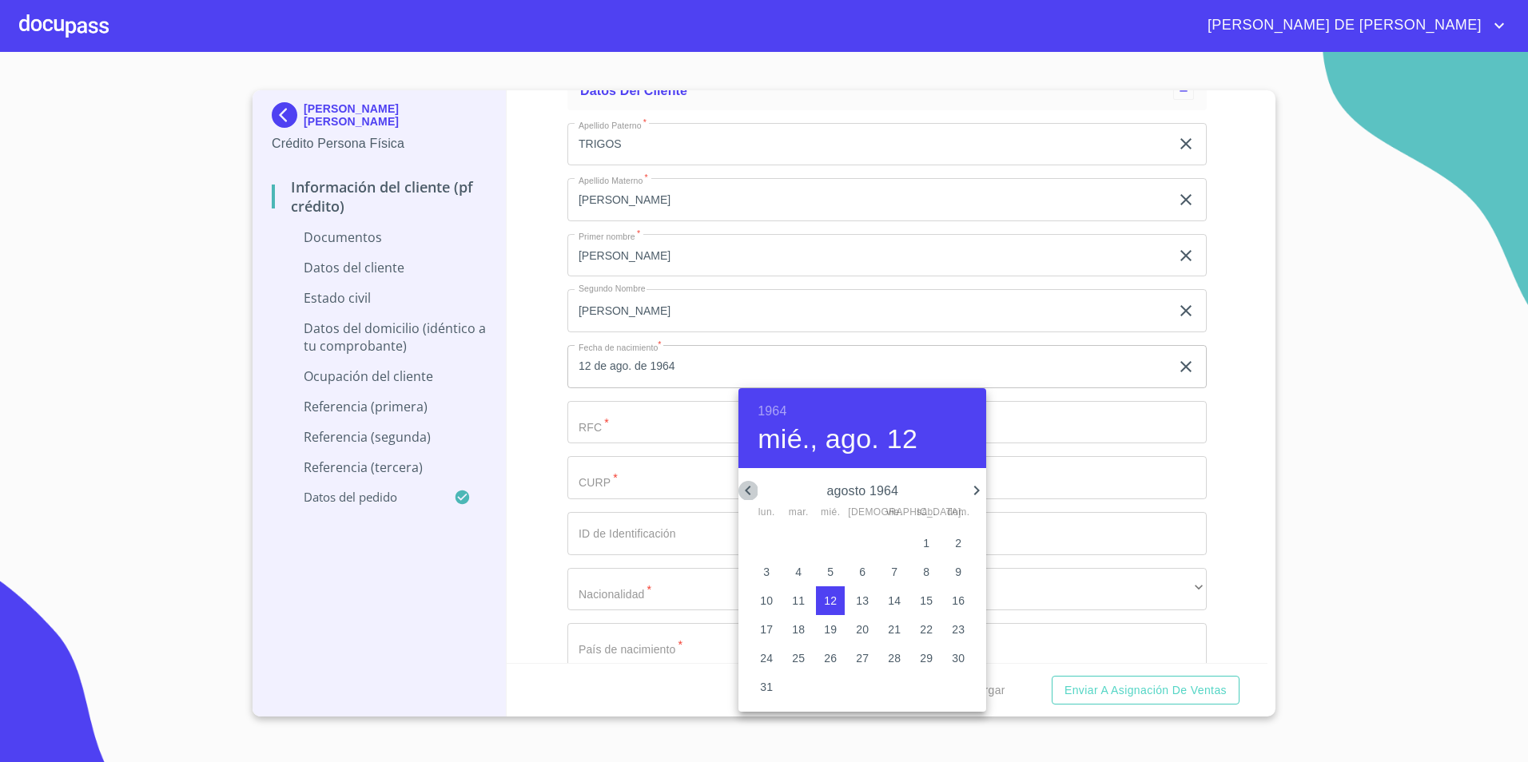
click at [749, 487] on icon "button" at bounding box center [747, 490] width 19 height 19
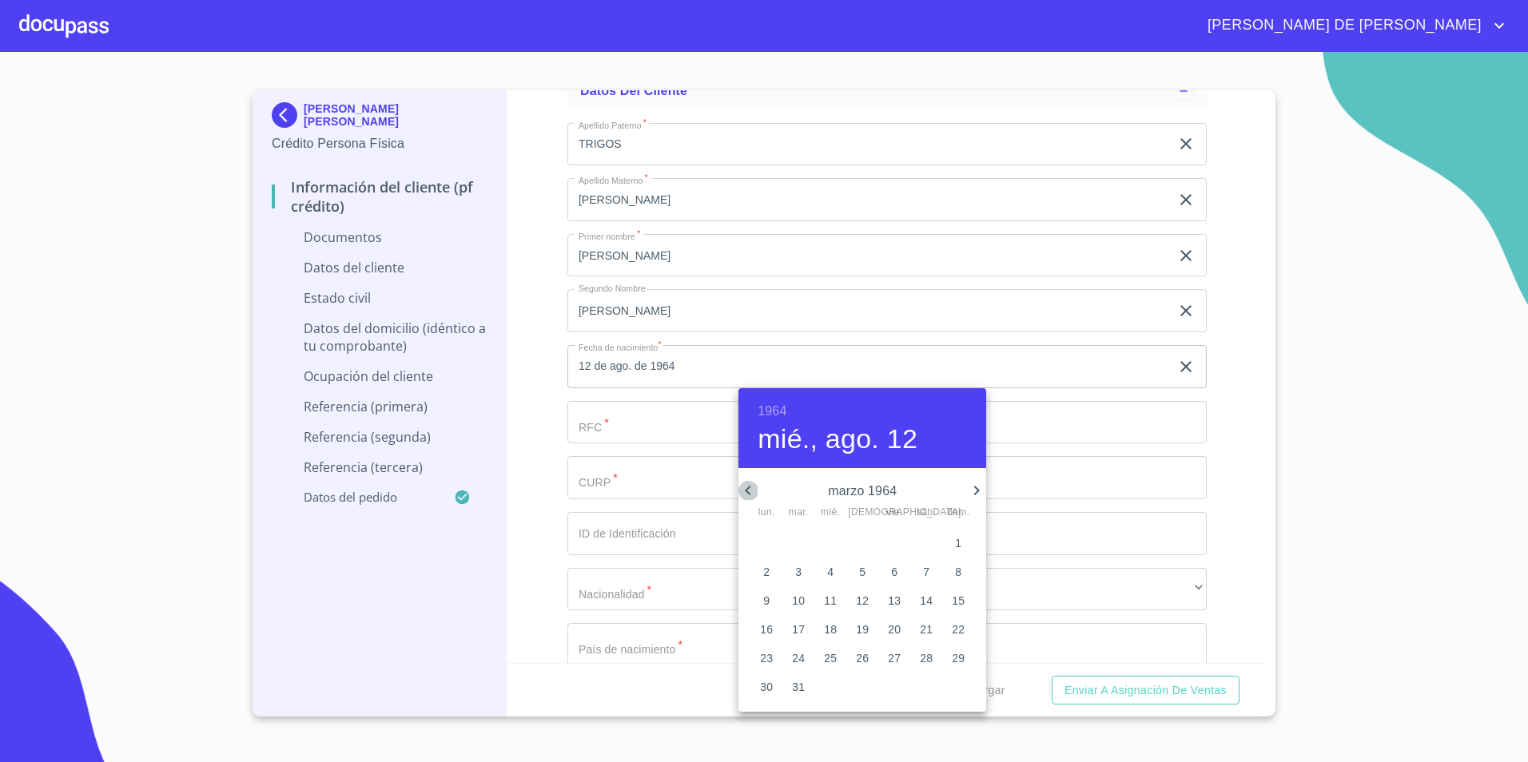
click at [749, 487] on icon "button" at bounding box center [747, 490] width 19 height 19
click at [767, 573] on p "6" at bounding box center [766, 572] width 6 height 16
type input "6 de ene. de 1964"
click at [672, 431] on div at bounding box center [764, 381] width 1528 height 762
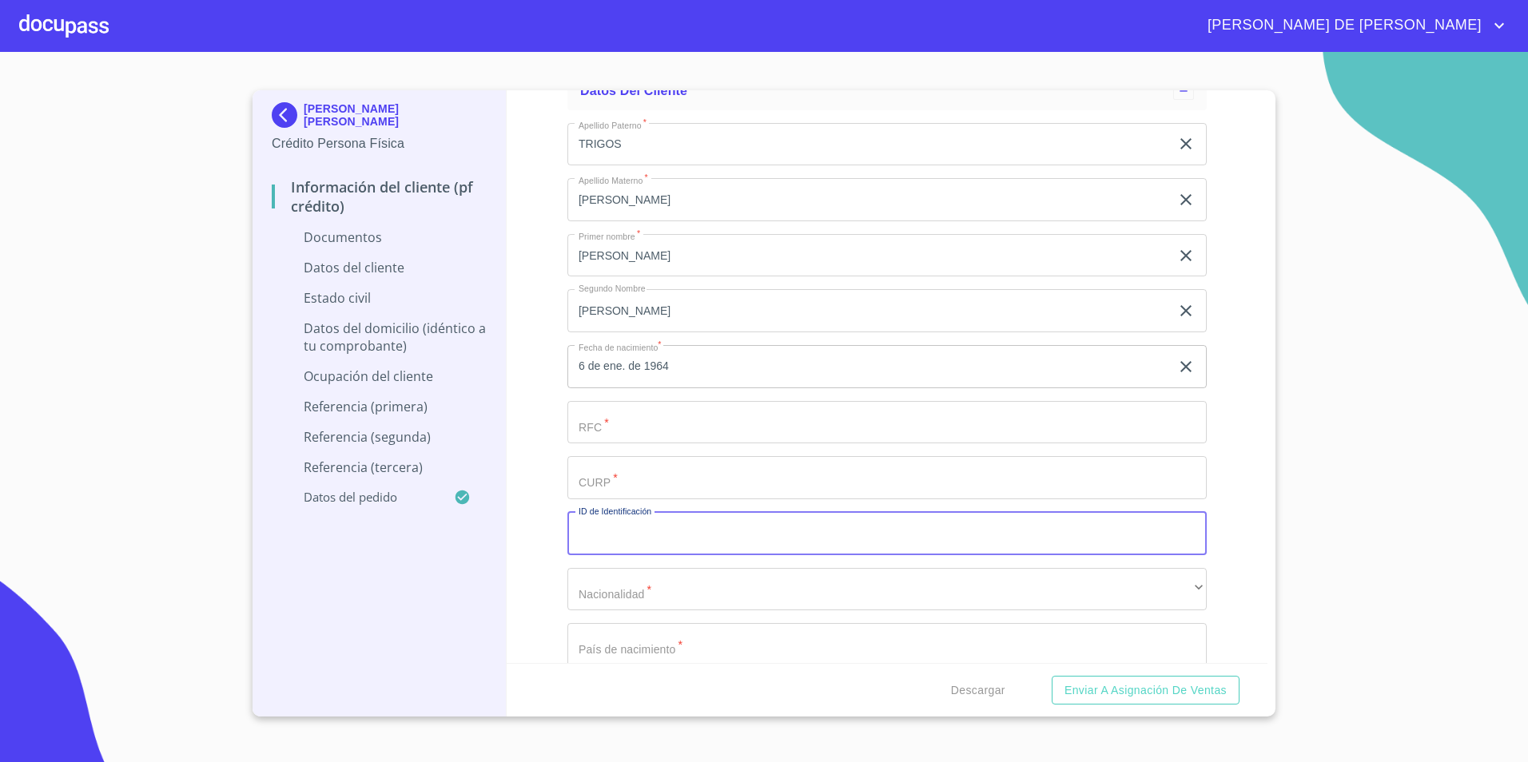
click at [677, 535] on input "Documento de identificación.   *" at bounding box center [886, 533] width 639 height 43
type input "1948949385"
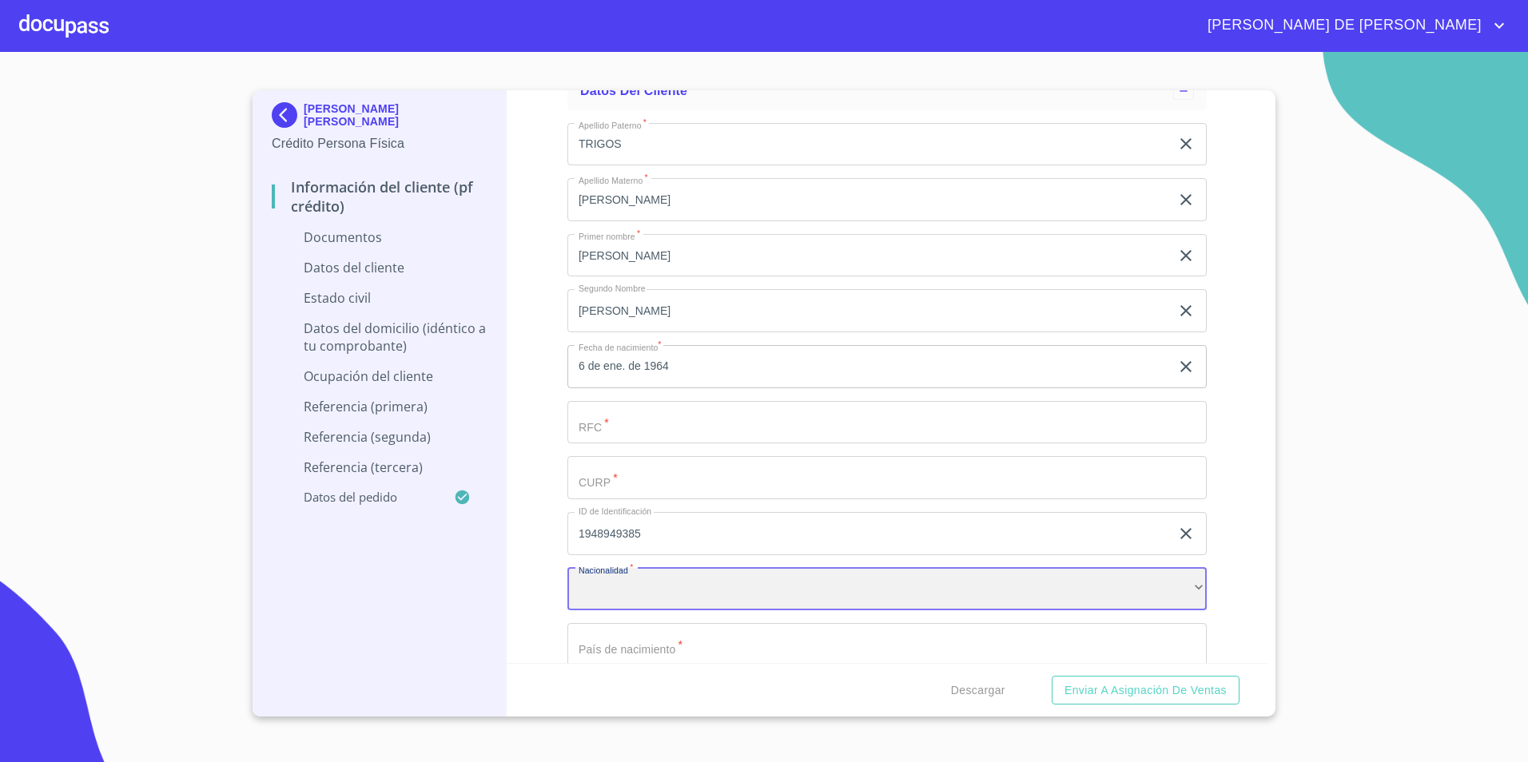
click at [725, 594] on div "​" at bounding box center [886, 589] width 639 height 43
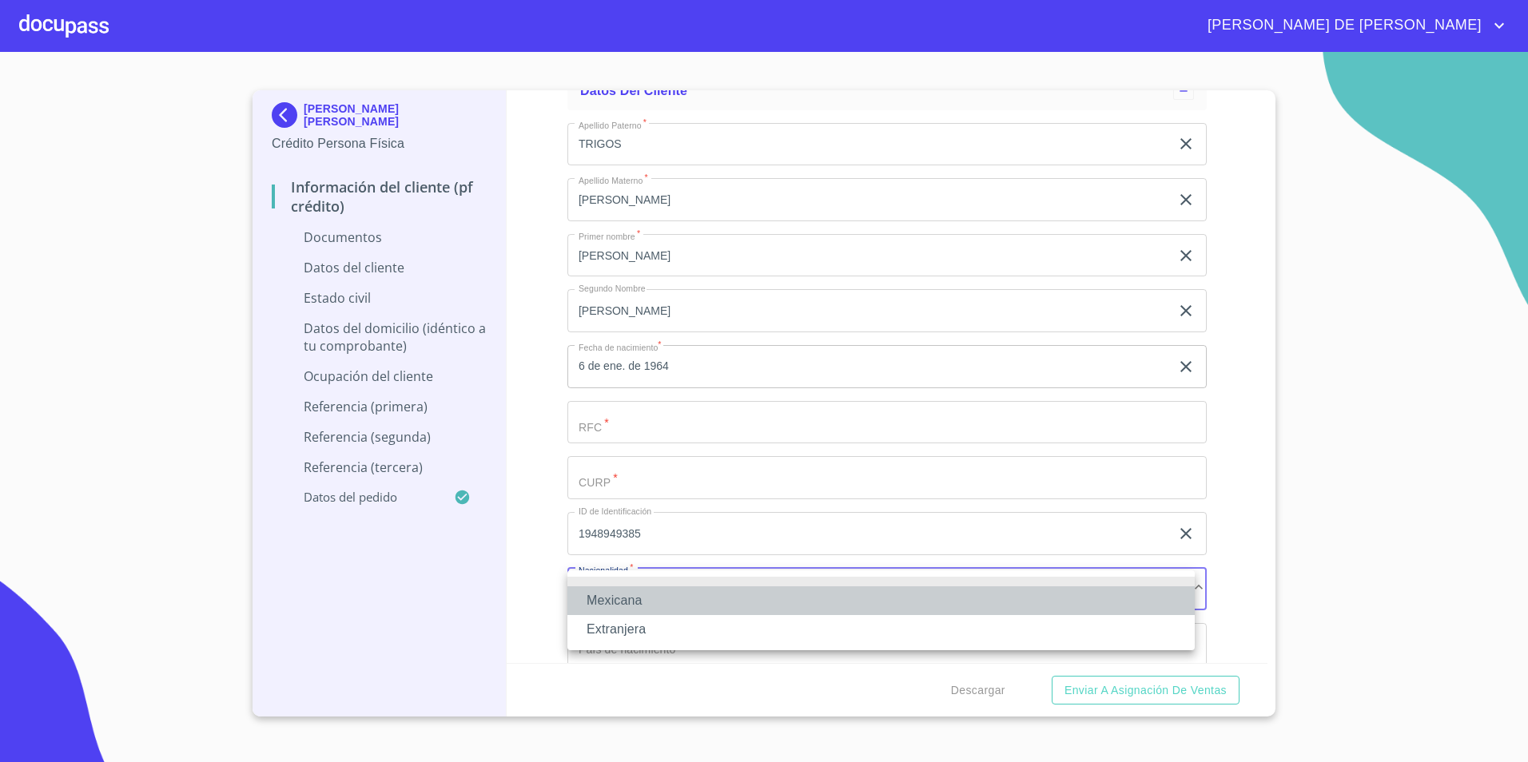
click at [725, 595] on li "Mexicana" at bounding box center [880, 600] width 627 height 29
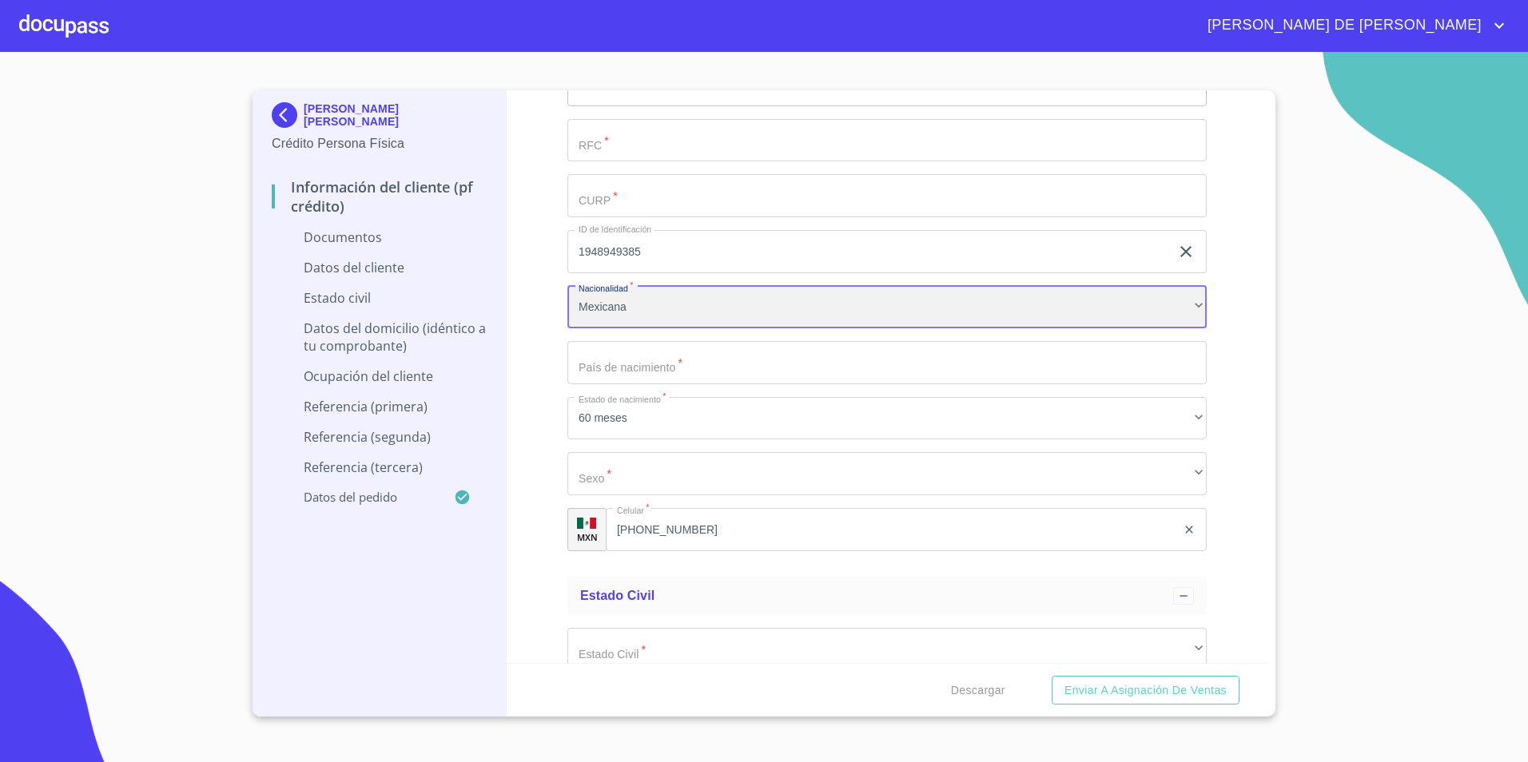
scroll to position [2251, 0]
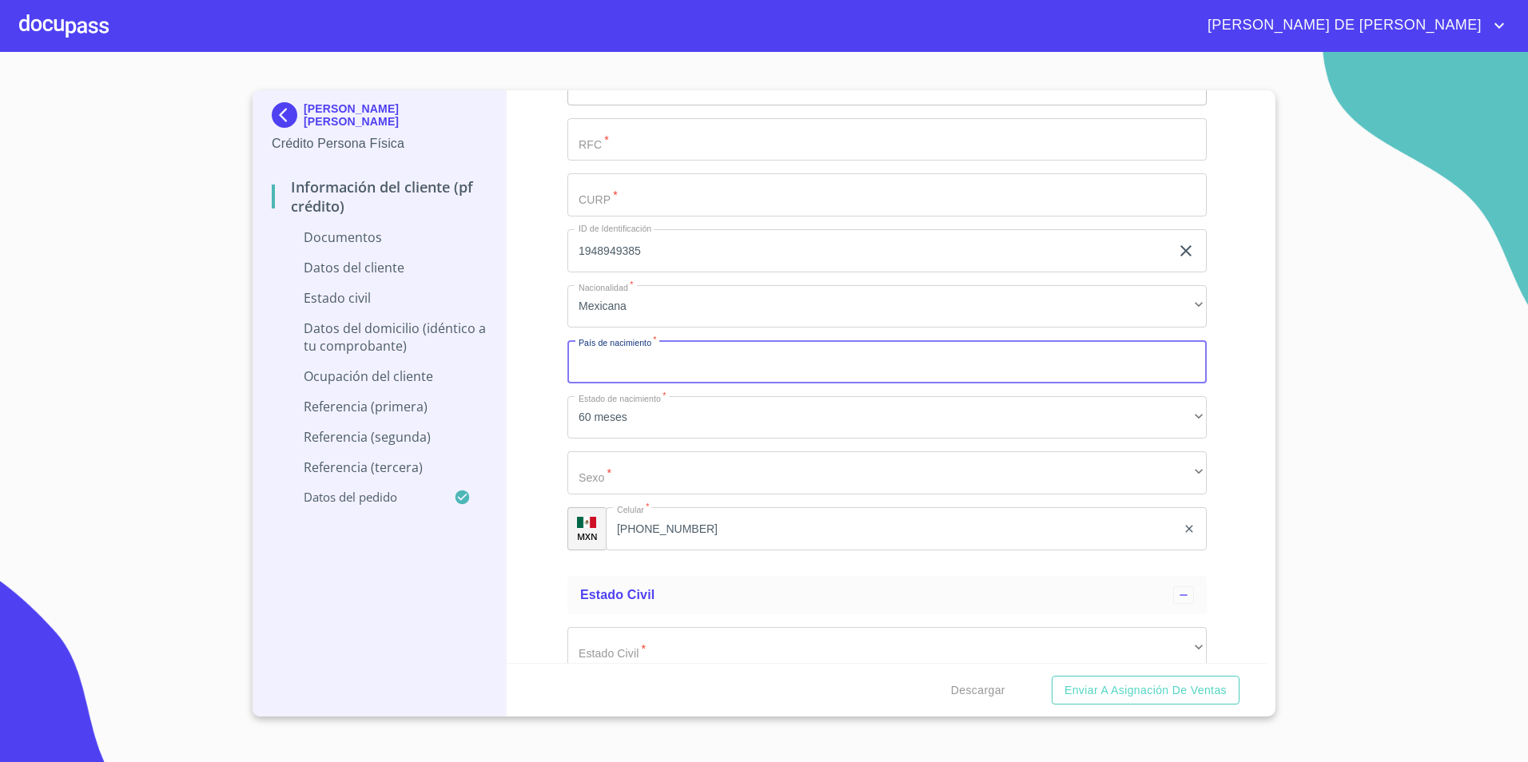
click at [1106, 365] on input "Documento de identificación.   *" at bounding box center [886, 361] width 639 height 43
type input "[GEOGRAPHIC_DATA]"
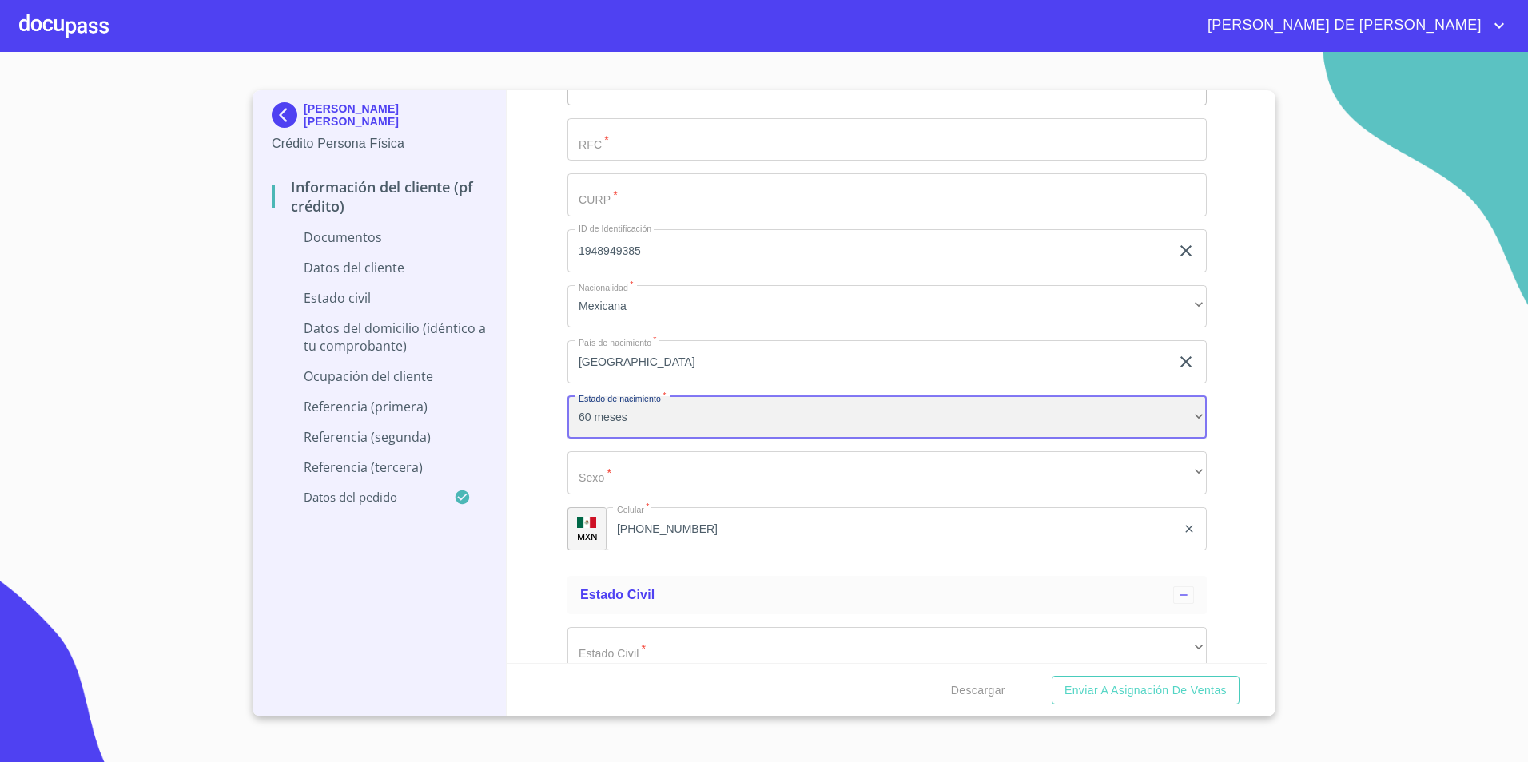
click at [779, 419] on div "60 meses" at bounding box center [886, 417] width 639 height 43
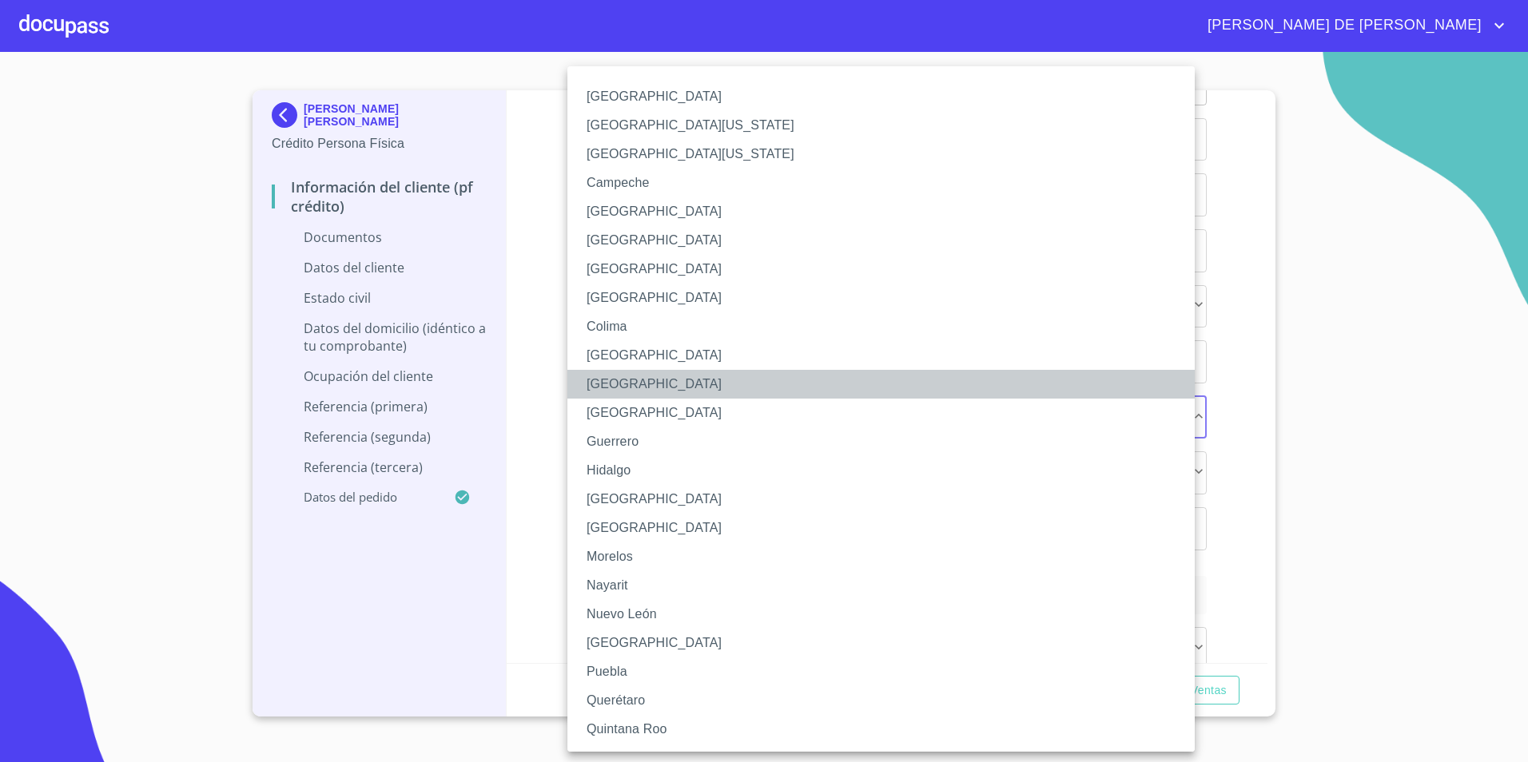
click at [725, 391] on li "[GEOGRAPHIC_DATA]" at bounding box center [886, 384] width 639 height 29
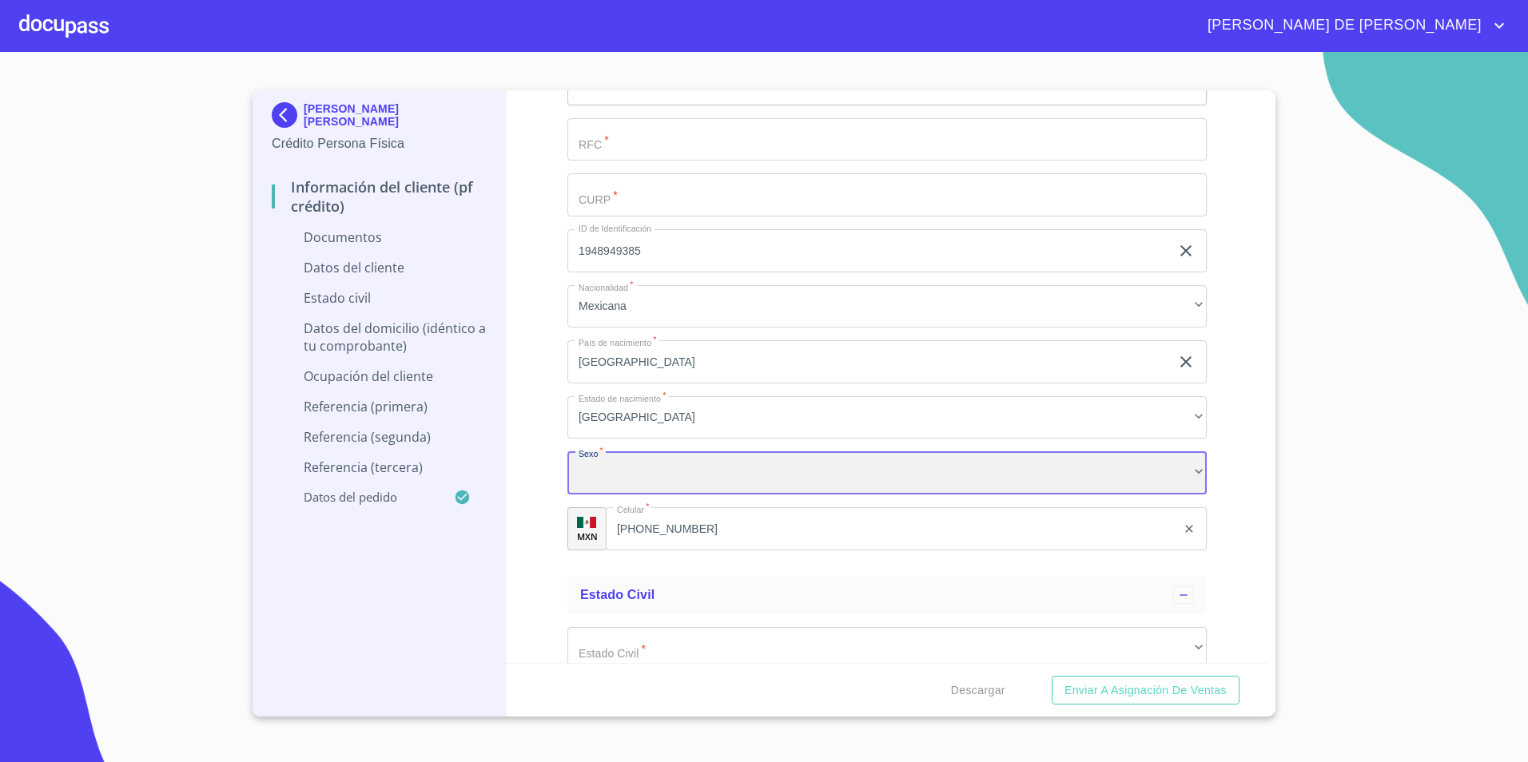
click at [741, 472] on div "​" at bounding box center [886, 472] width 639 height 43
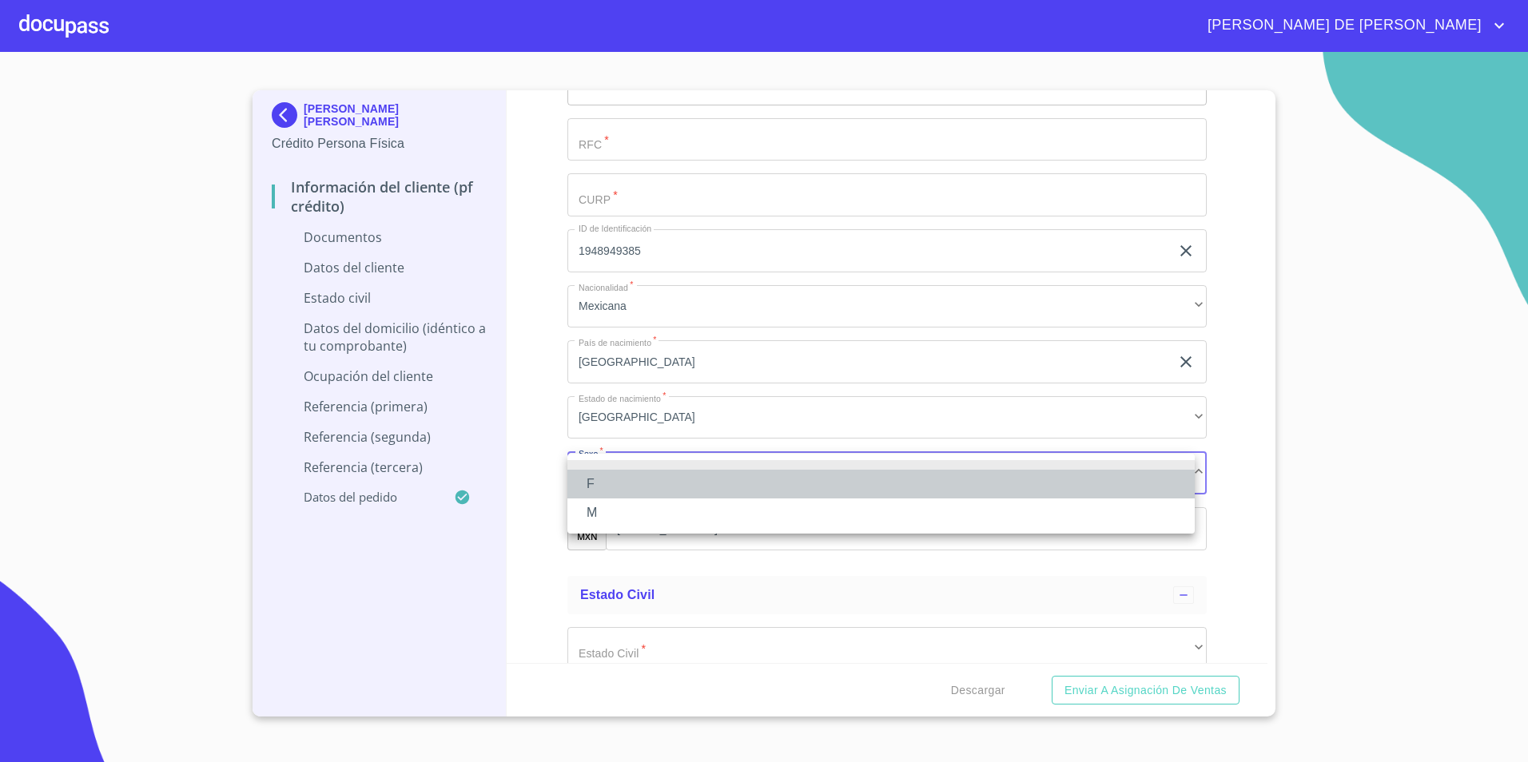
click at [691, 492] on li "F" at bounding box center [880, 484] width 627 height 29
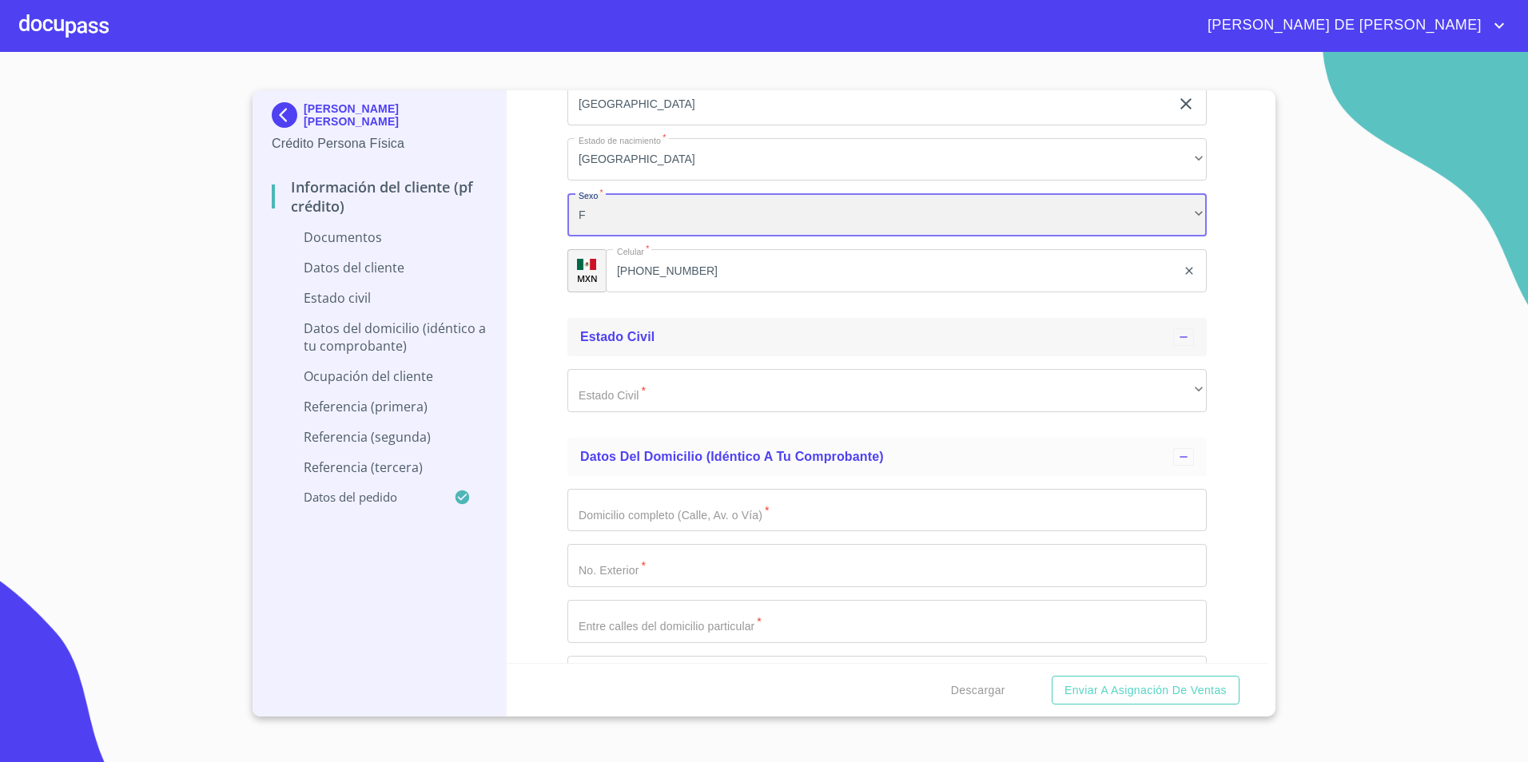
scroll to position [2552, 0]
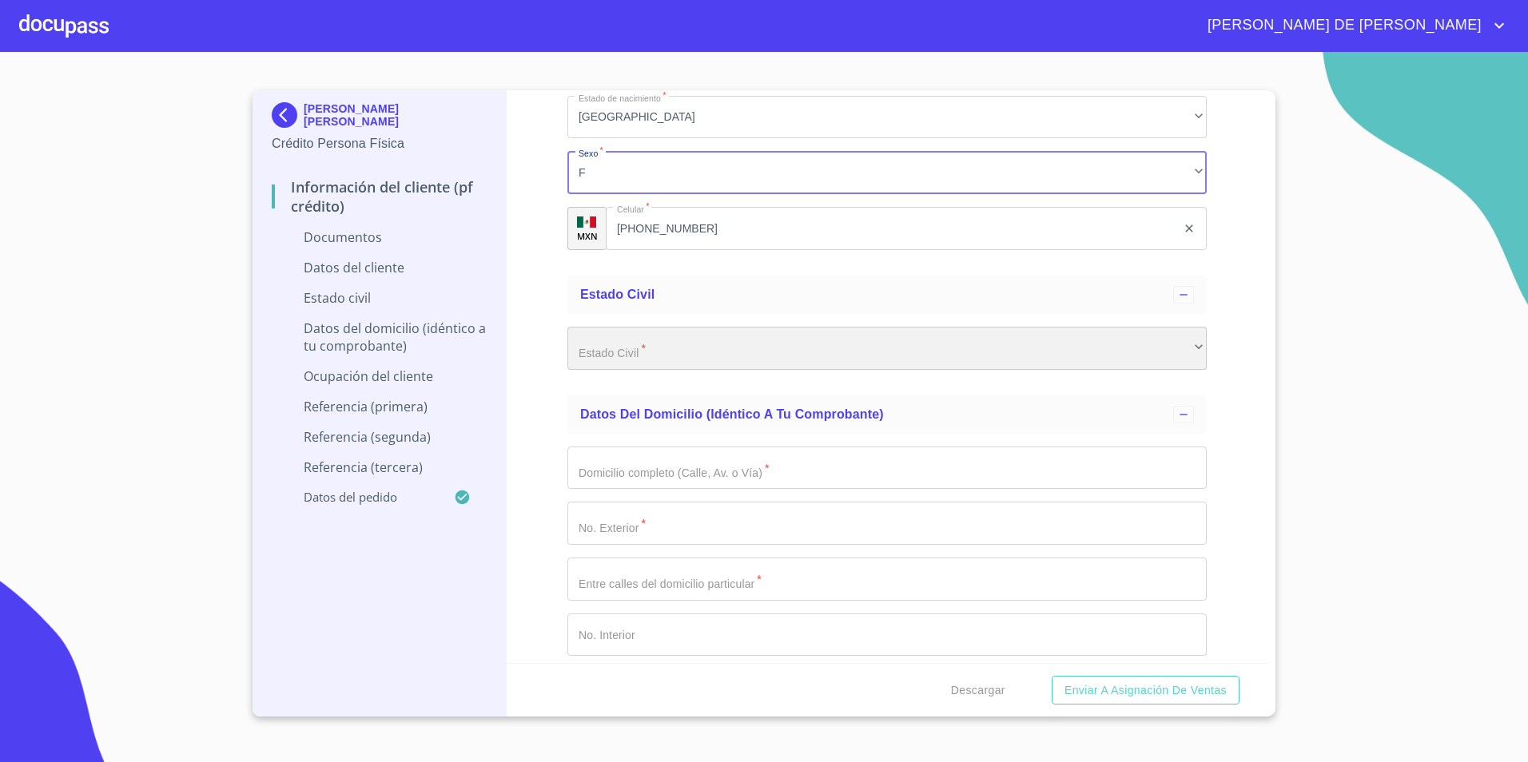
click at [913, 359] on div "​" at bounding box center [886, 348] width 639 height 43
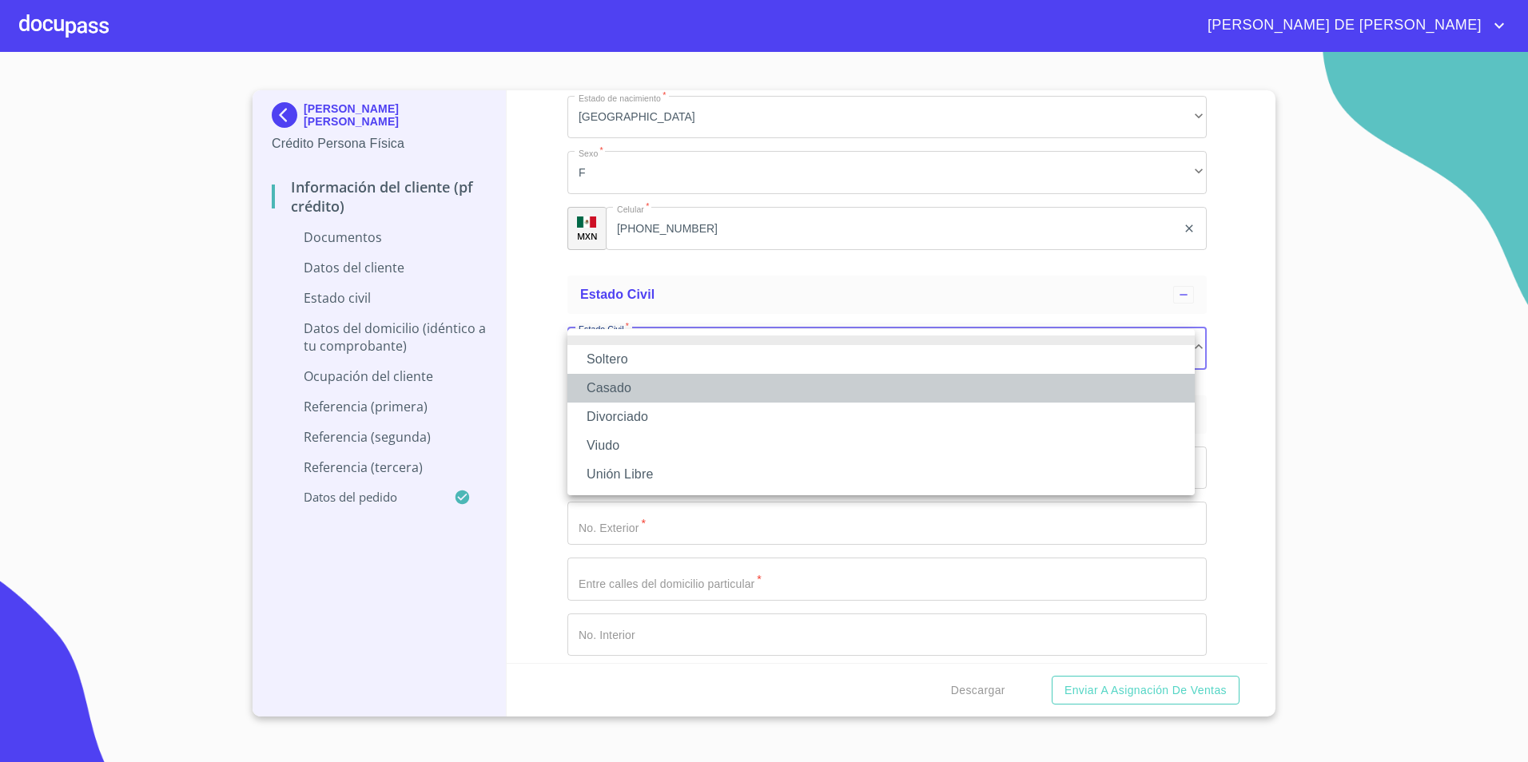
click at [834, 396] on li "Casado" at bounding box center [880, 388] width 627 height 29
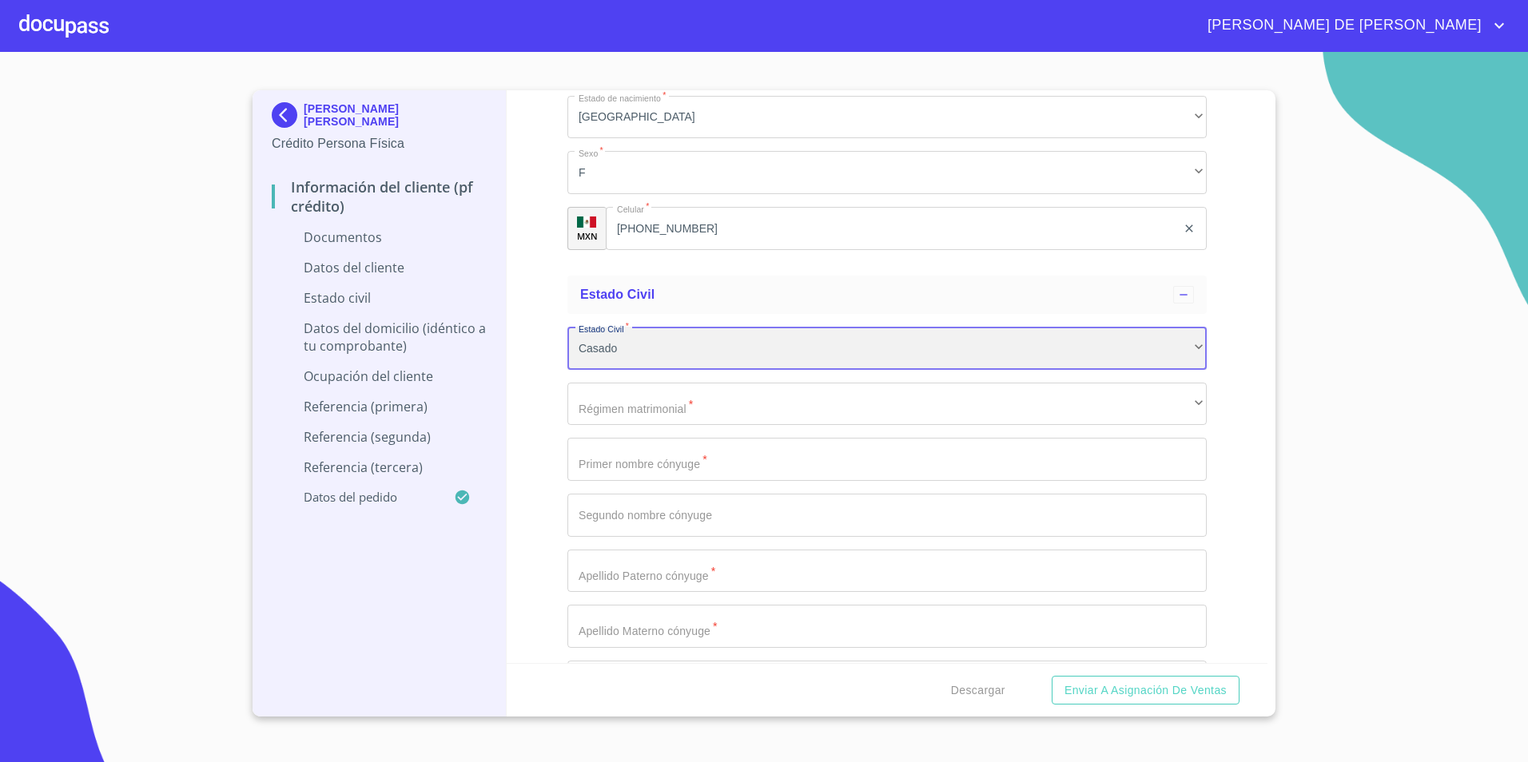
scroll to position [2652, 0]
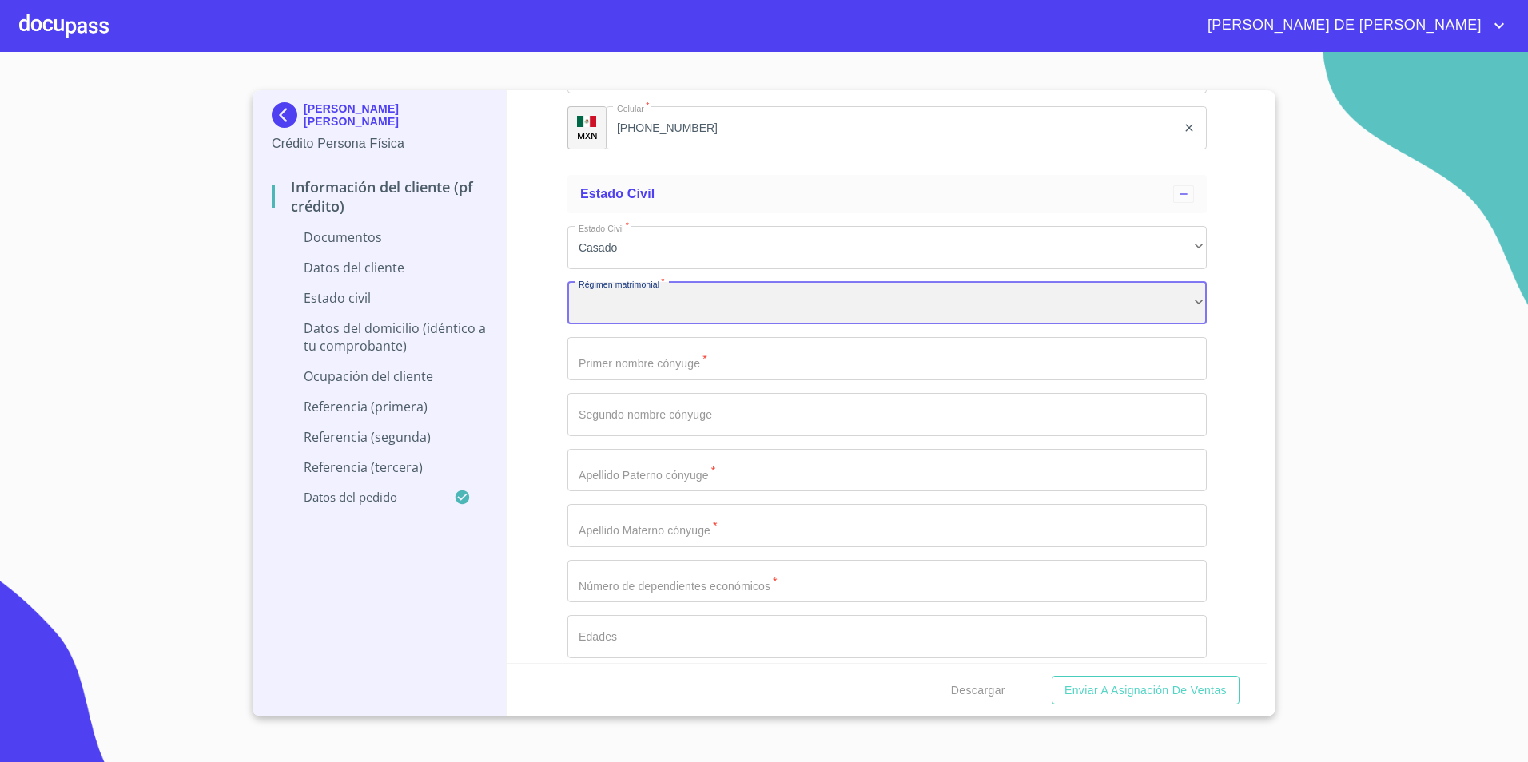
click at [1182, 310] on div "​" at bounding box center [886, 303] width 639 height 43
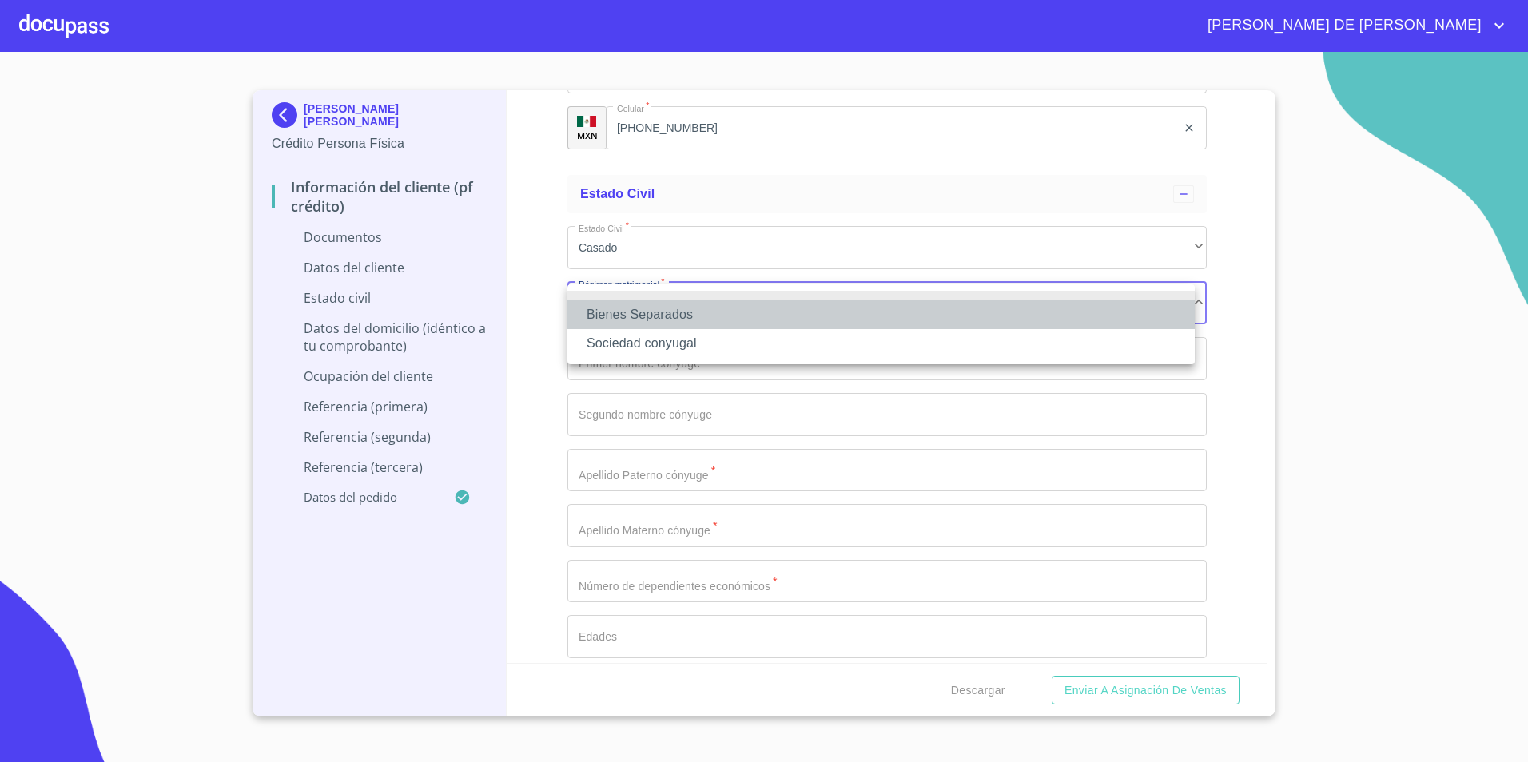
click at [781, 323] on li "Bienes Separados" at bounding box center [880, 314] width 627 height 29
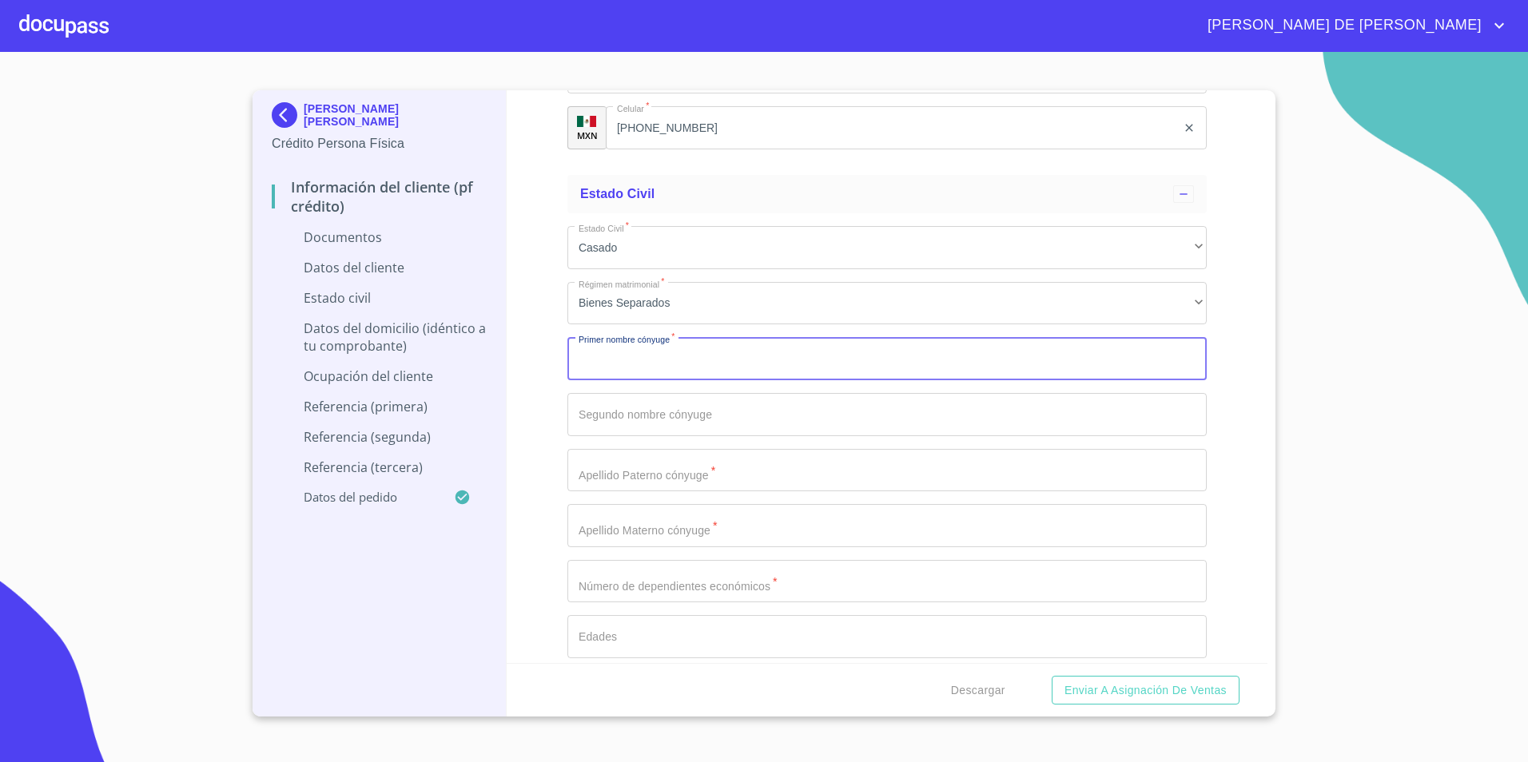
click at [814, 374] on input "Documento de identificación.   *" at bounding box center [886, 358] width 639 height 43
type input "[PERSON_NAME]"
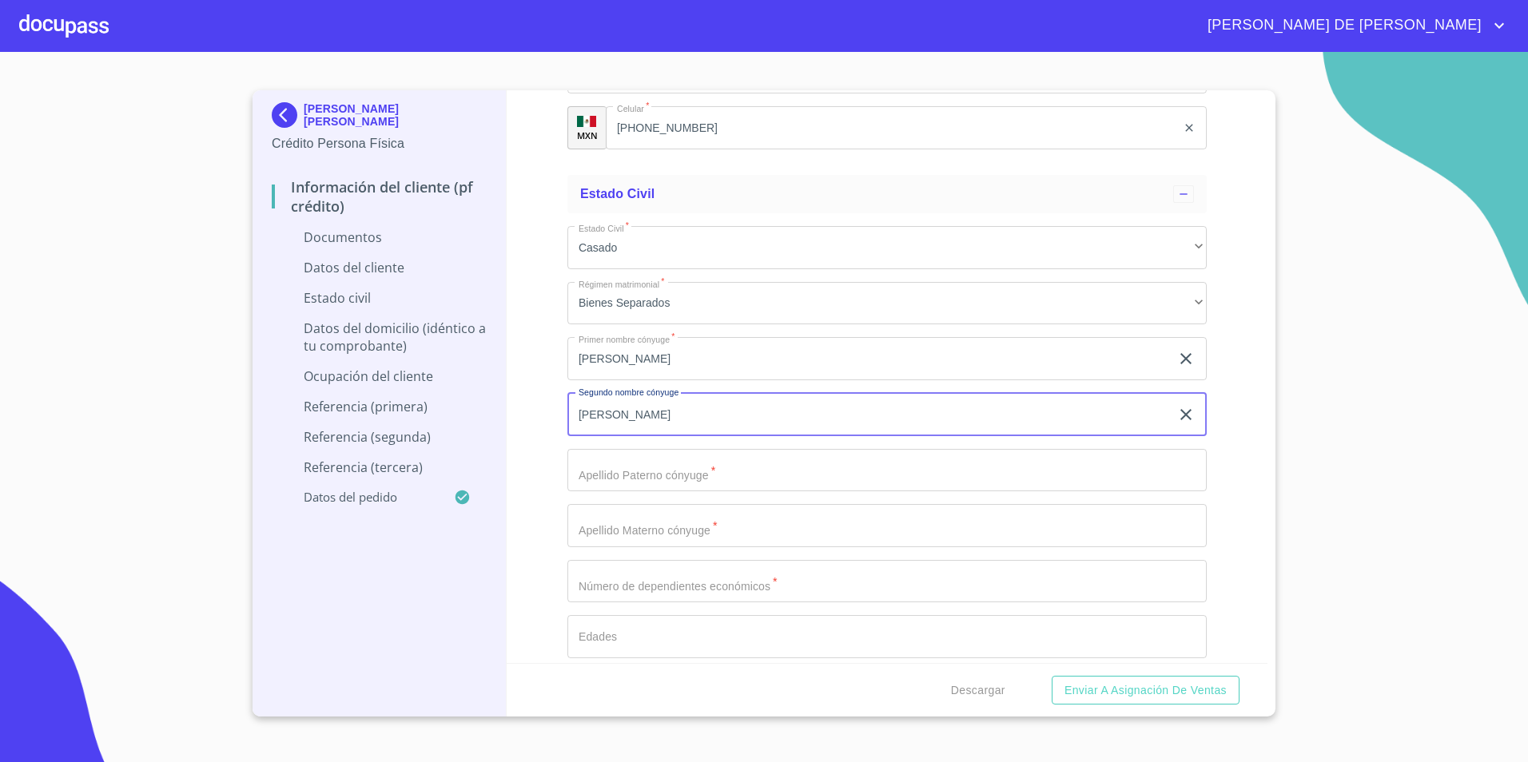
type input "[PERSON_NAME]"
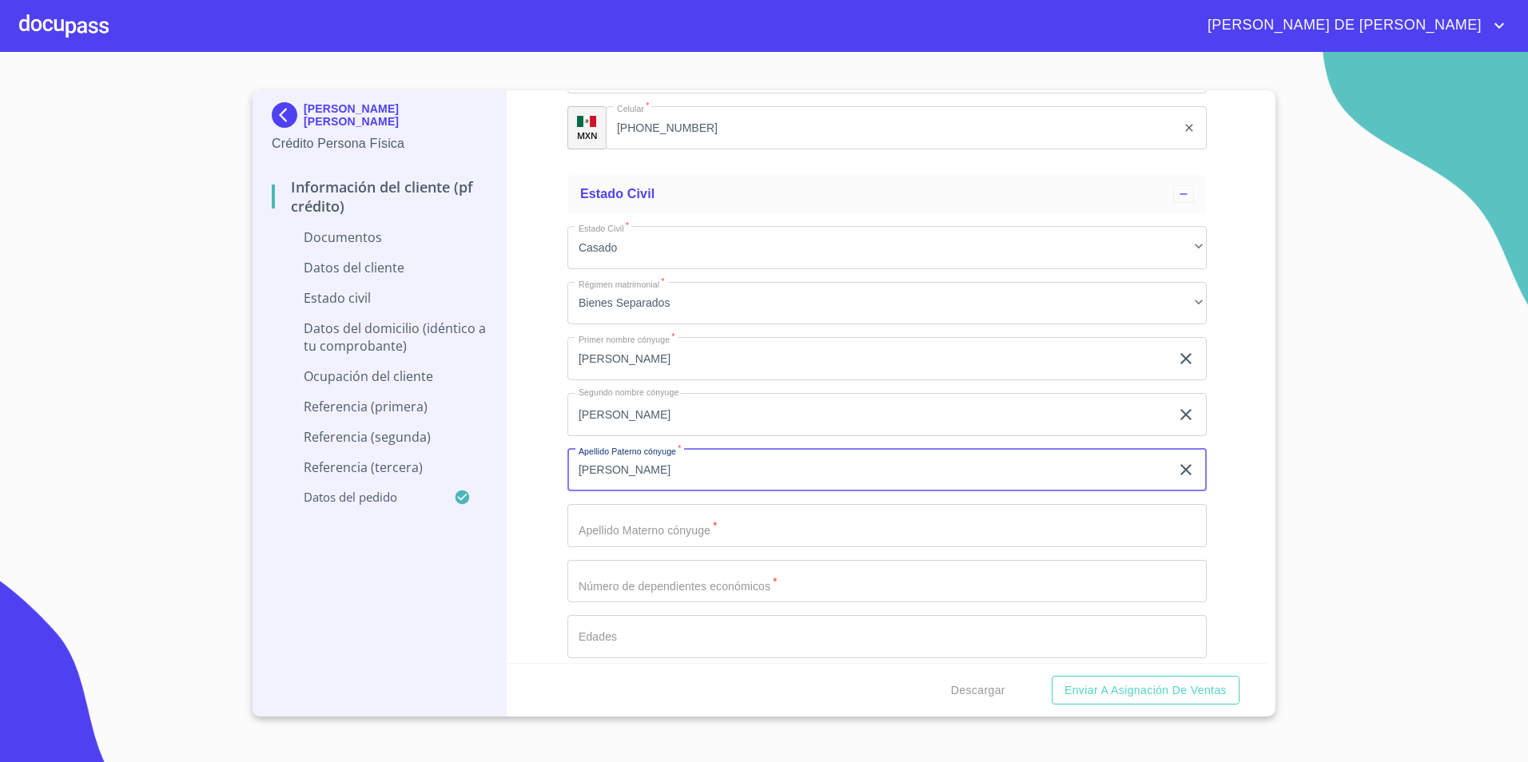
type input "[PERSON_NAME]"
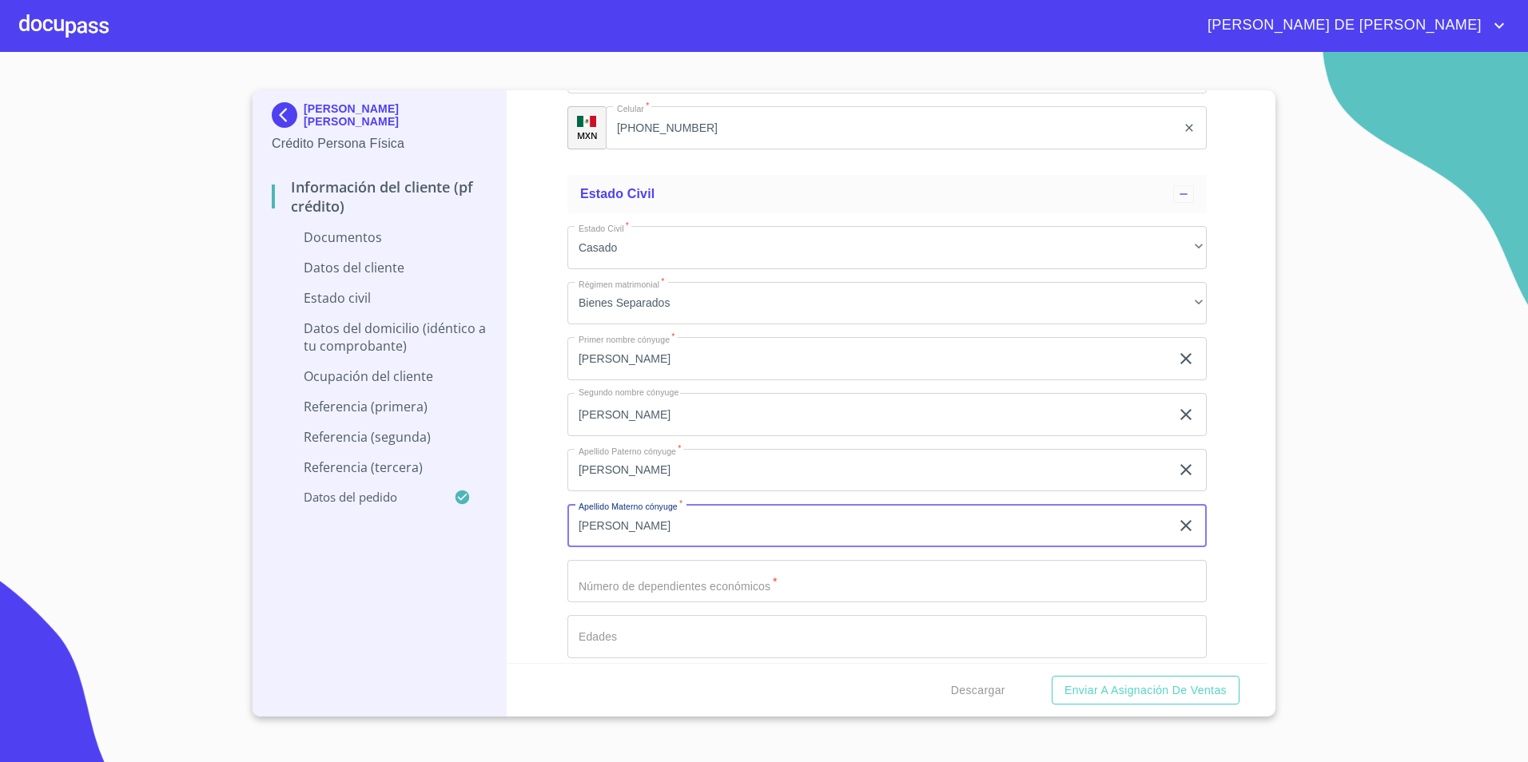
type input "[PERSON_NAME]"
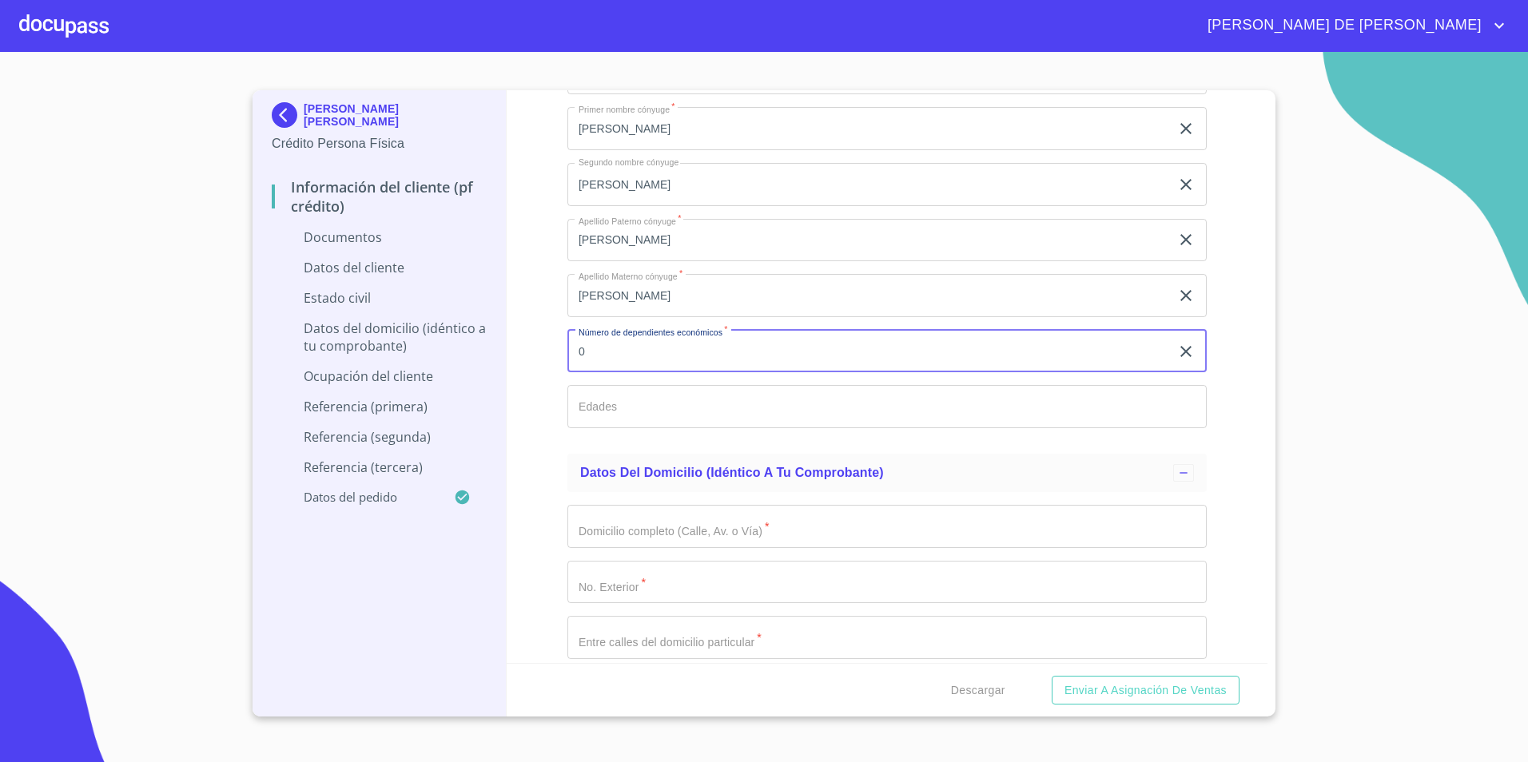
scroll to position [2956, 0]
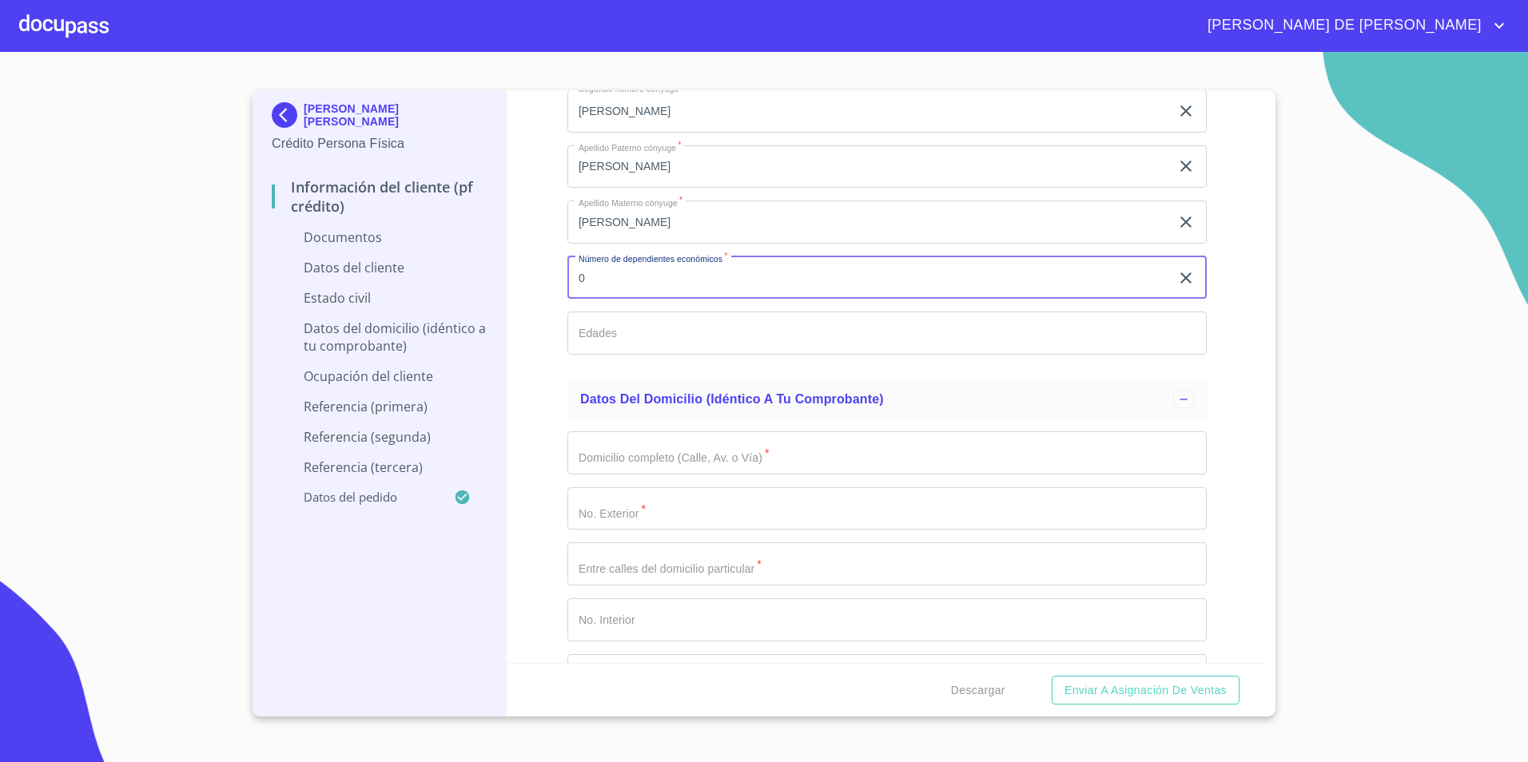
type input "0"
click at [554, 387] on div "Información del cliente (PF crédito) Documentos Documento de identificación.   …" at bounding box center [887, 376] width 761 height 573
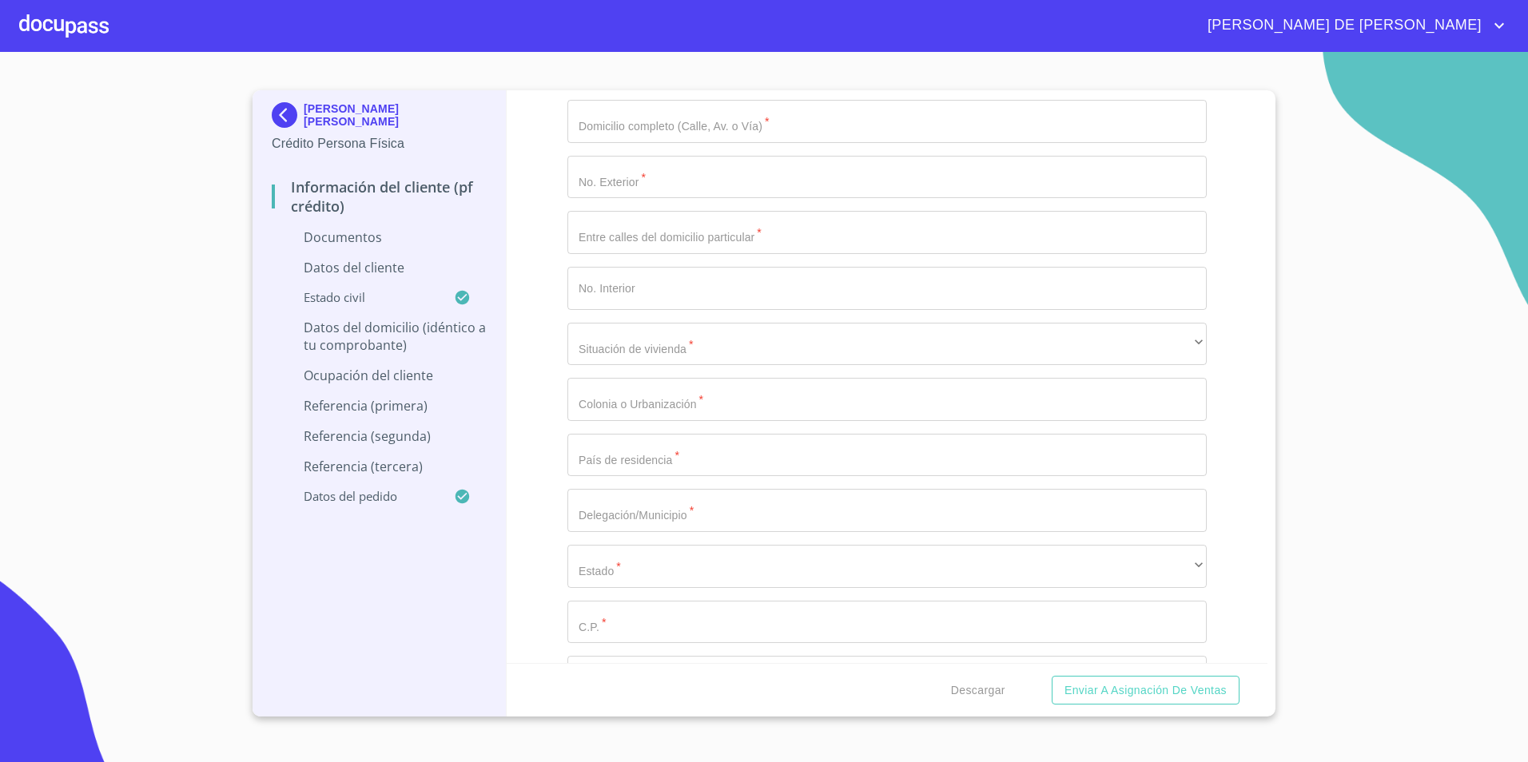
scroll to position [3289, 0]
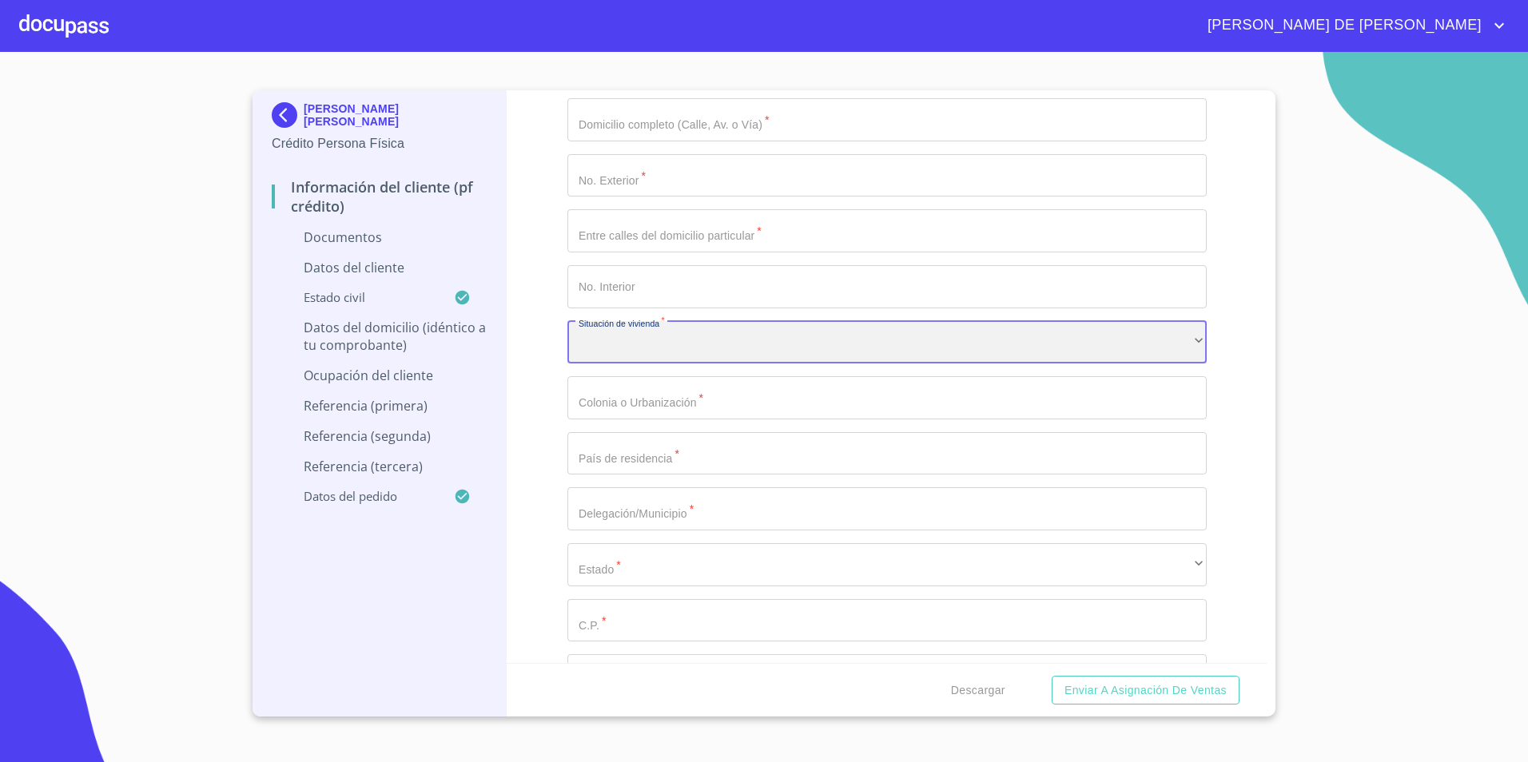
click at [680, 343] on div "​" at bounding box center [886, 342] width 639 height 43
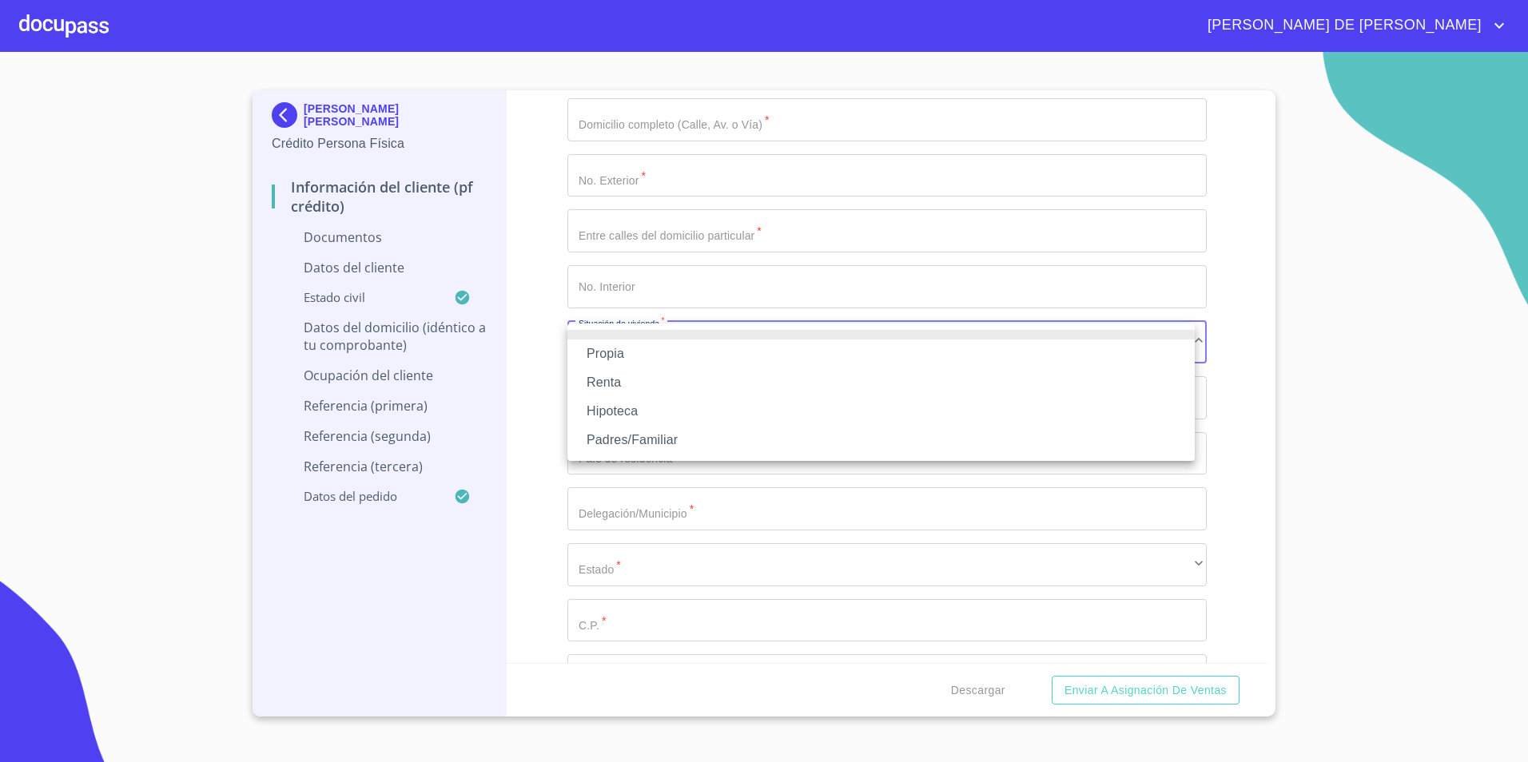
click at [785, 368] on li "Renta" at bounding box center [880, 382] width 627 height 29
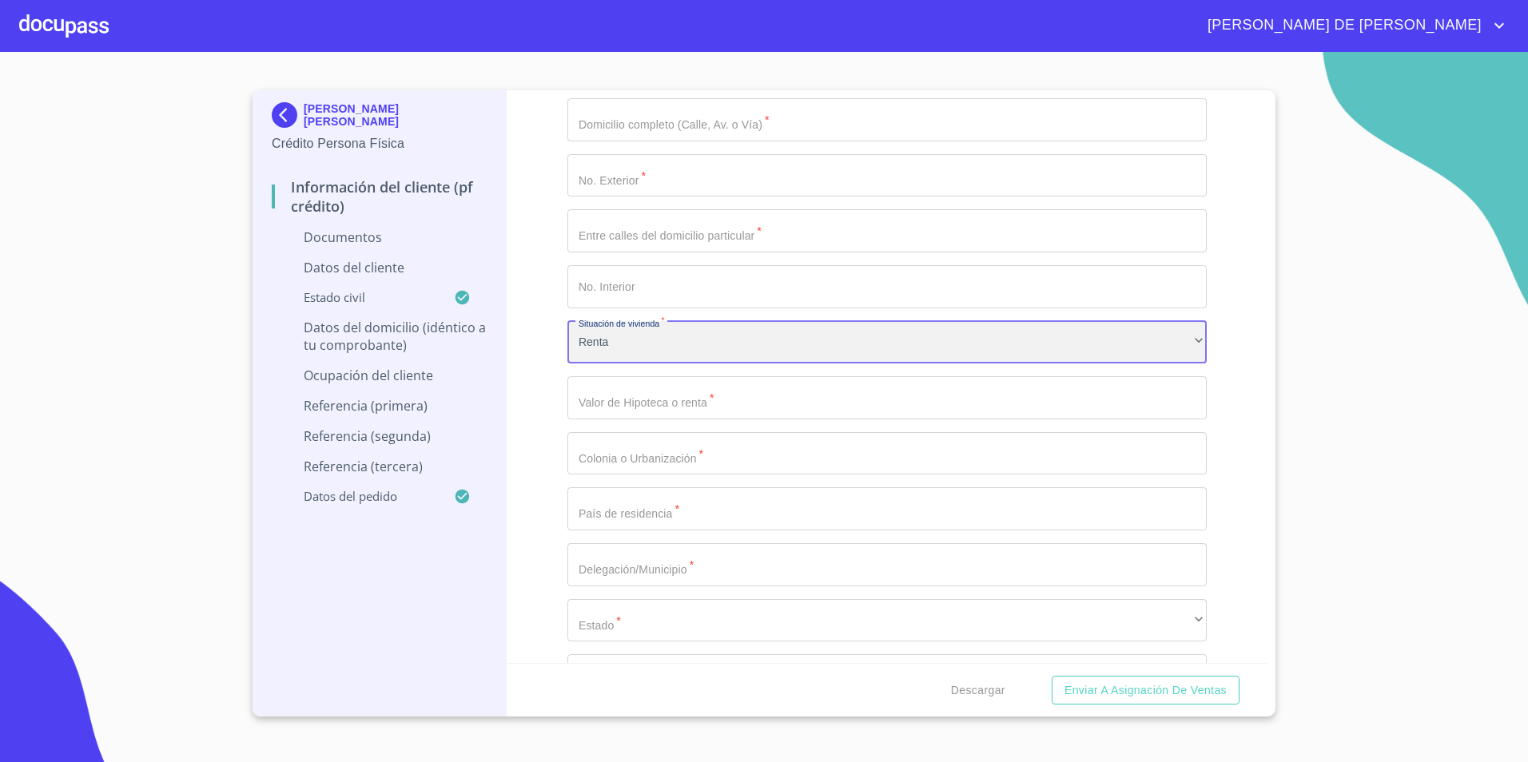
click at [729, 344] on div "Renta" at bounding box center [886, 342] width 639 height 43
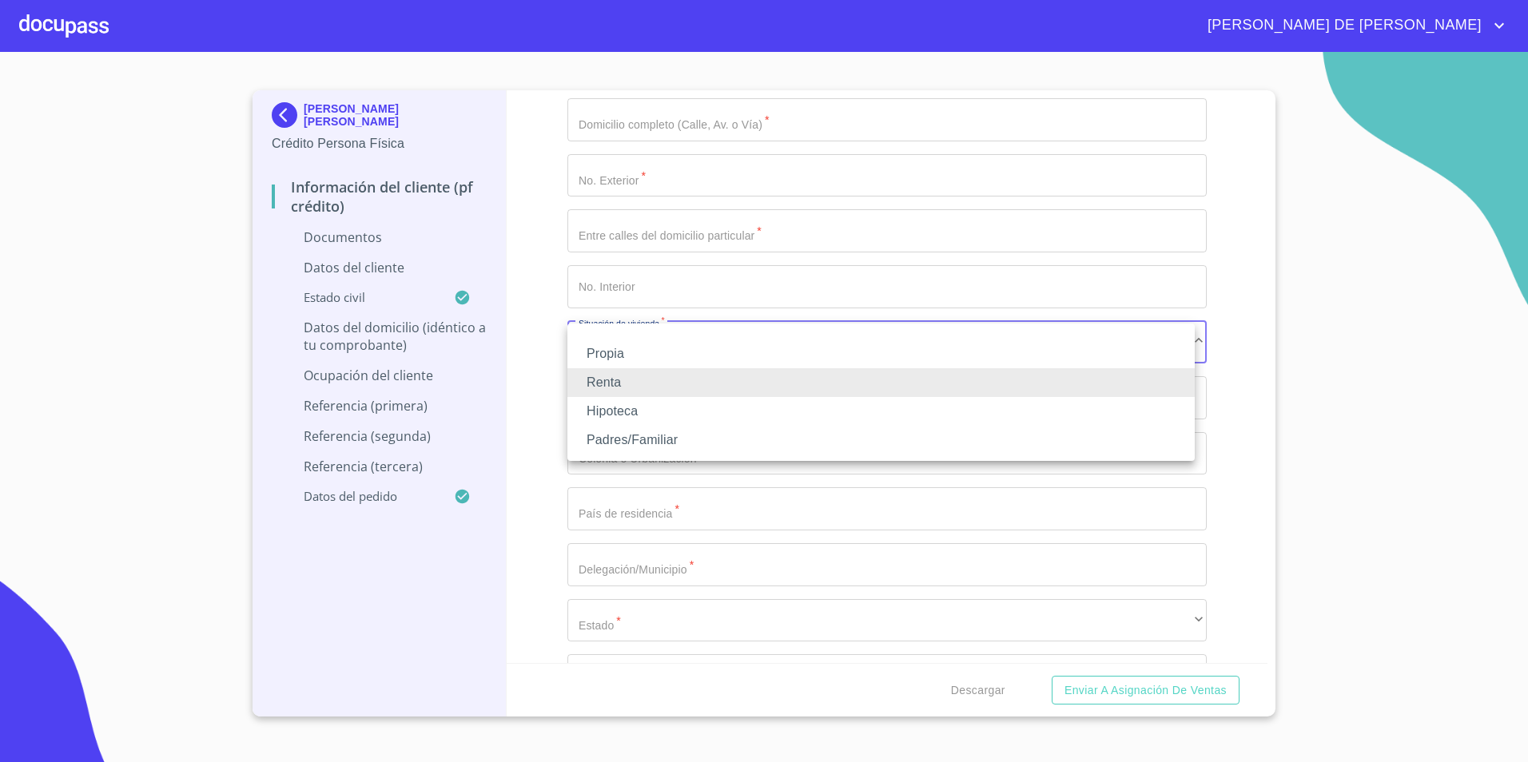
click at [677, 356] on li "Propia" at bounding box center [880, 354] width 627 height 29
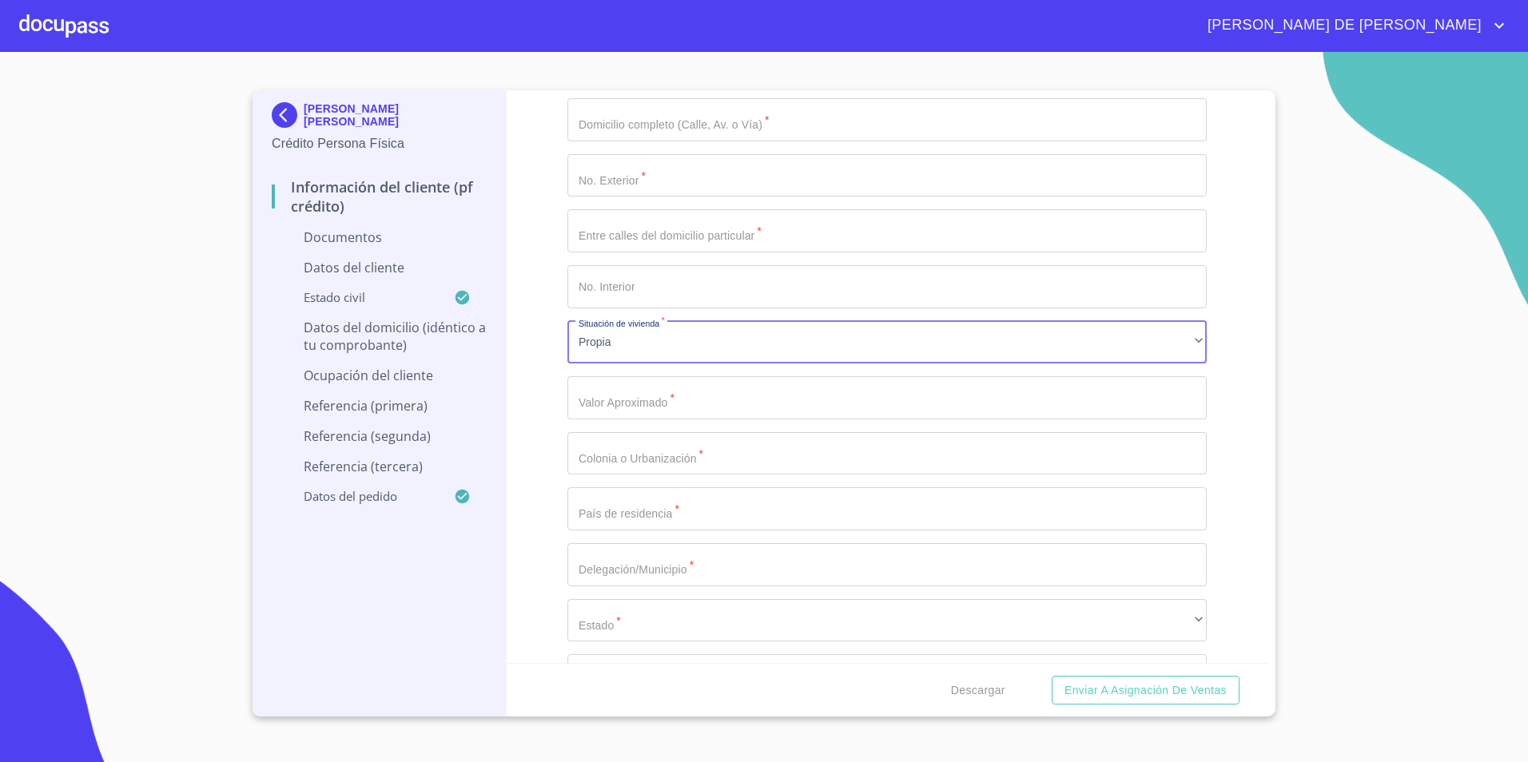
type input "$5,000,000"
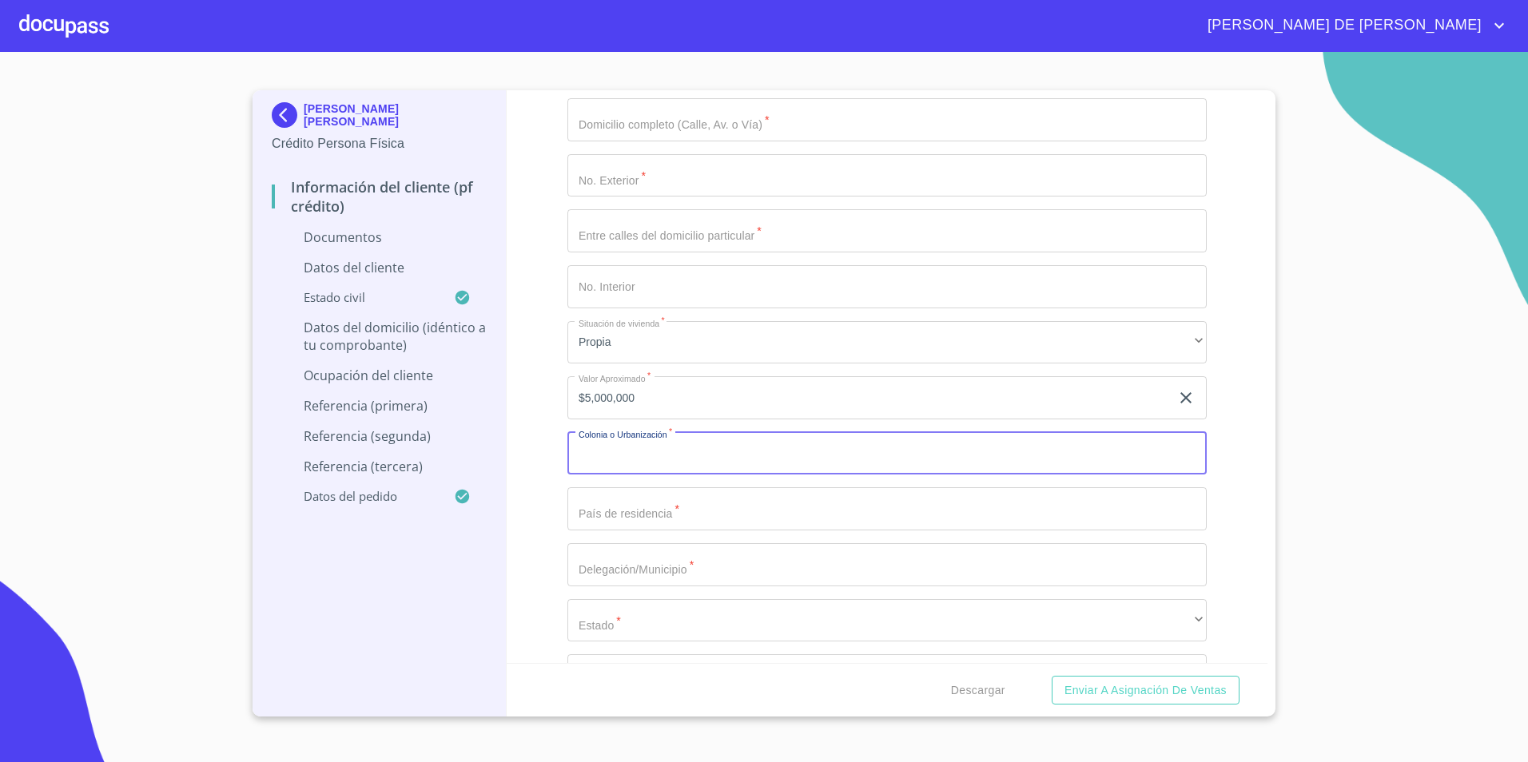
click at [724, 465] on input "Documento de identificación.   *" at bounding box center [886, 453] width 639 height 43
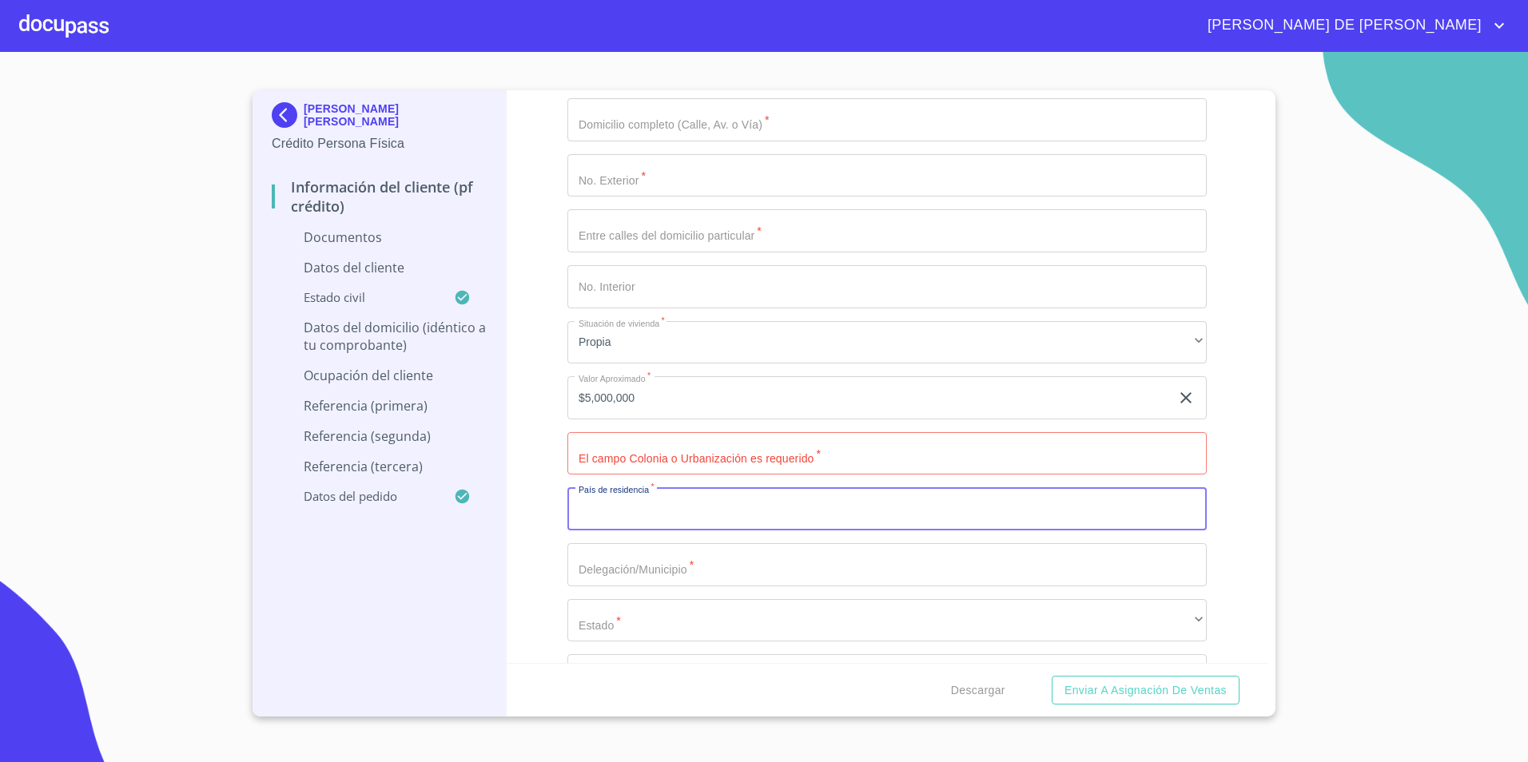
click at [623, 525] on input "Documento de identificación.   *" at bounding box center [886, 508] width 639 height 43
type input "[GEOGRAPHIC_DATA]"
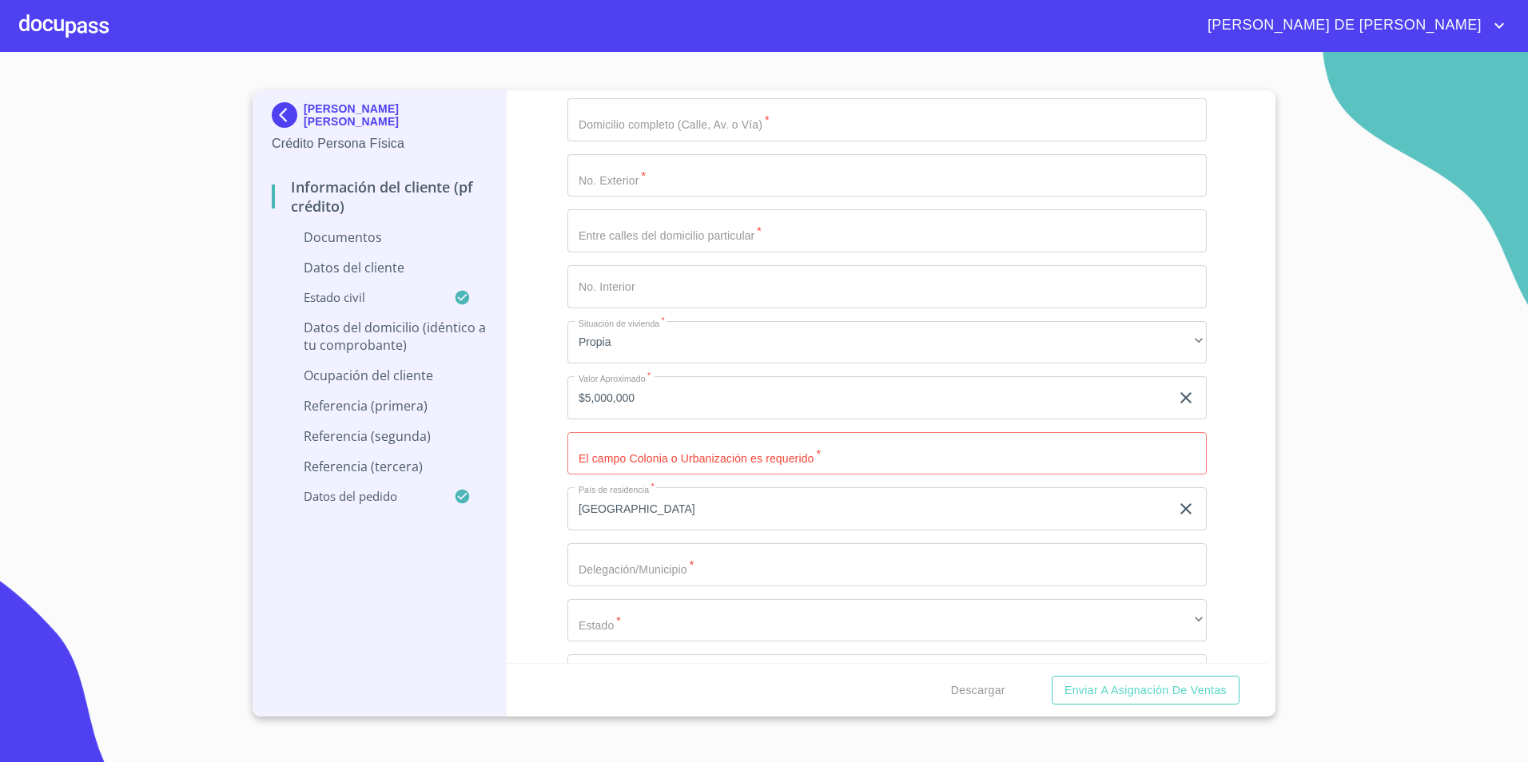
click at [545, 550] on div "Información del cliente (PF crédito) Documentos Documento de identificación.   …" at bounding box center [887, 376] width 761 height 573
click at [612, 574] on input "Documento de identificación.   *" at bounding box center [886, 564] width 639 height 43
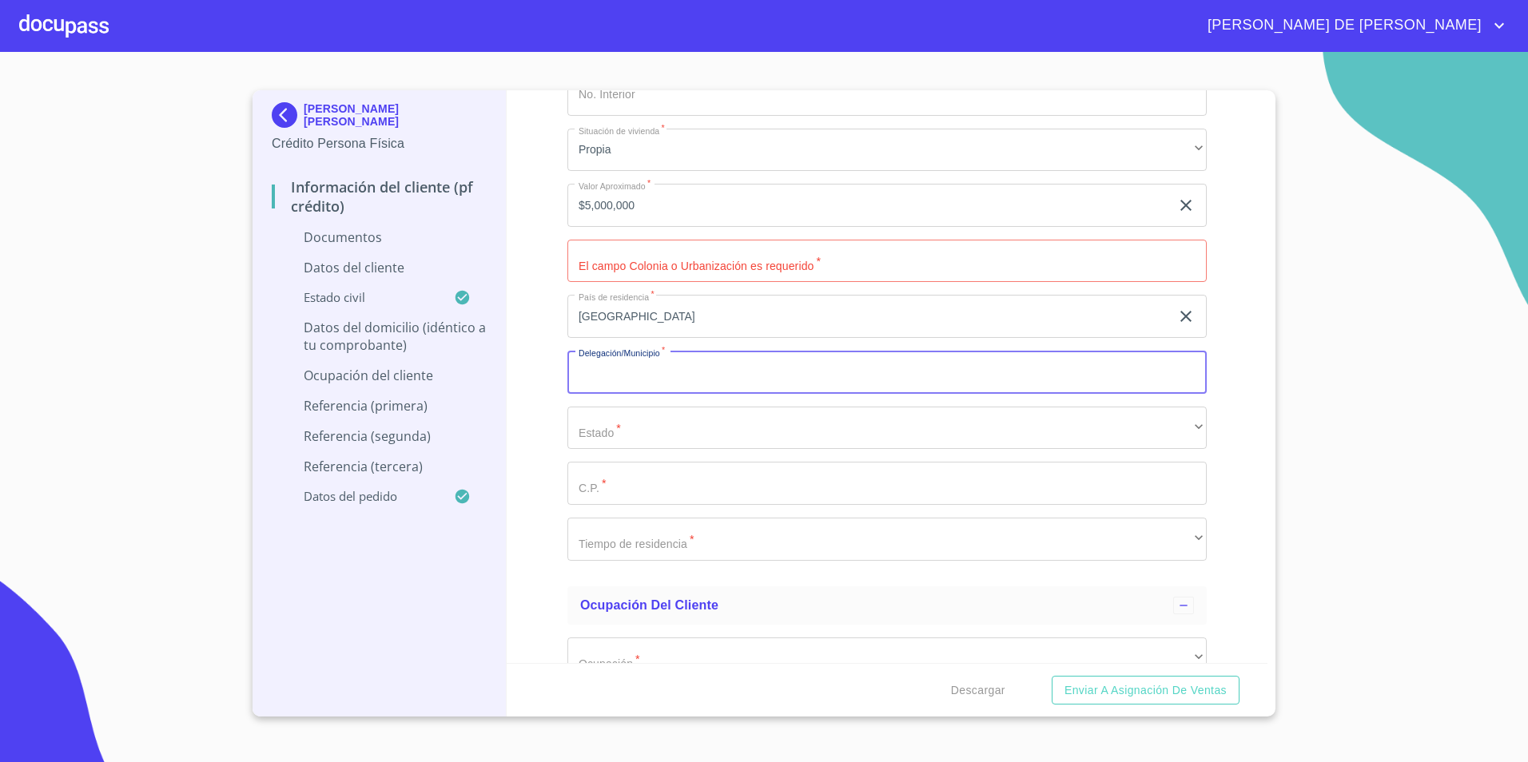
scroll to position [3552, 0]
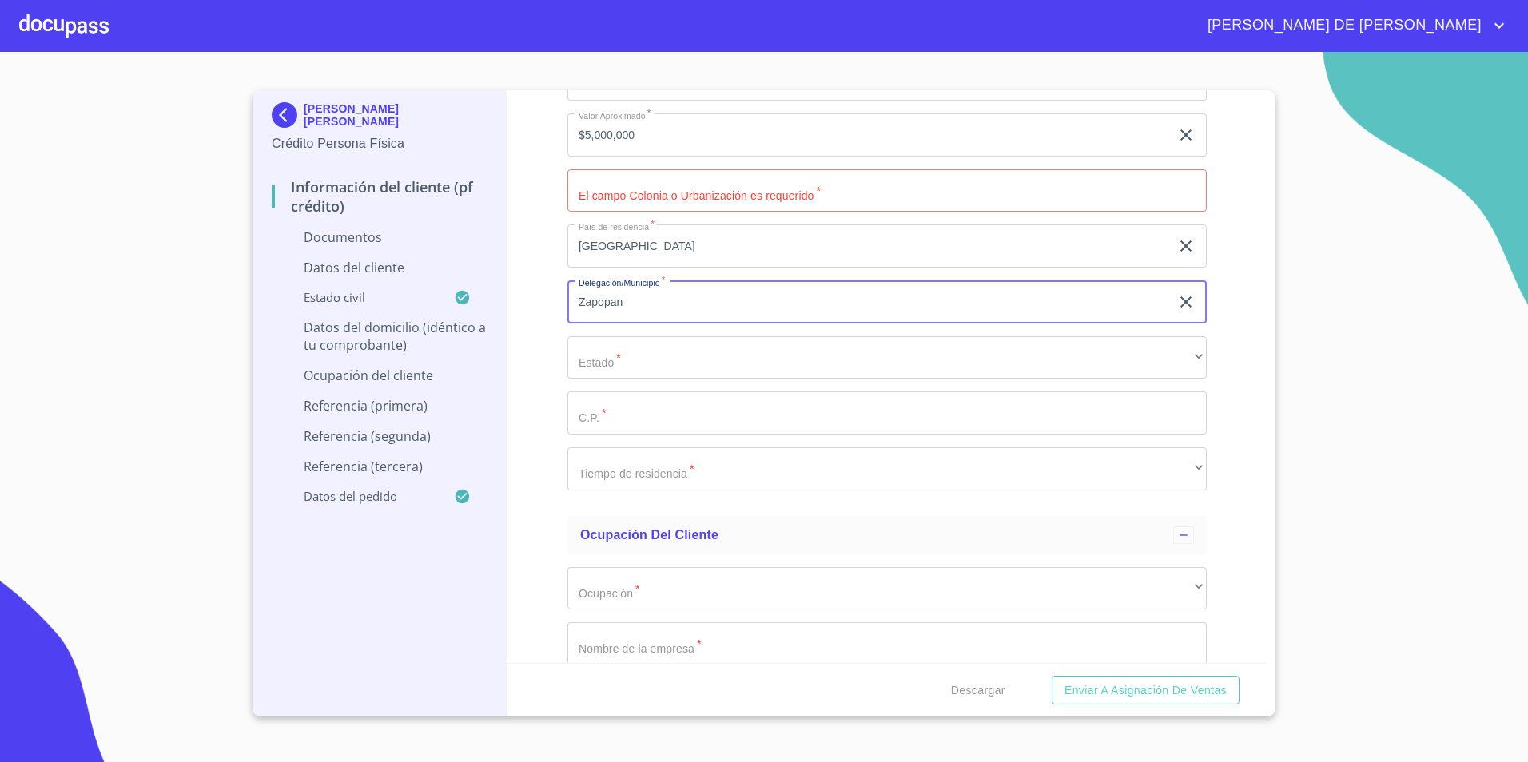
type input "Zapopan"
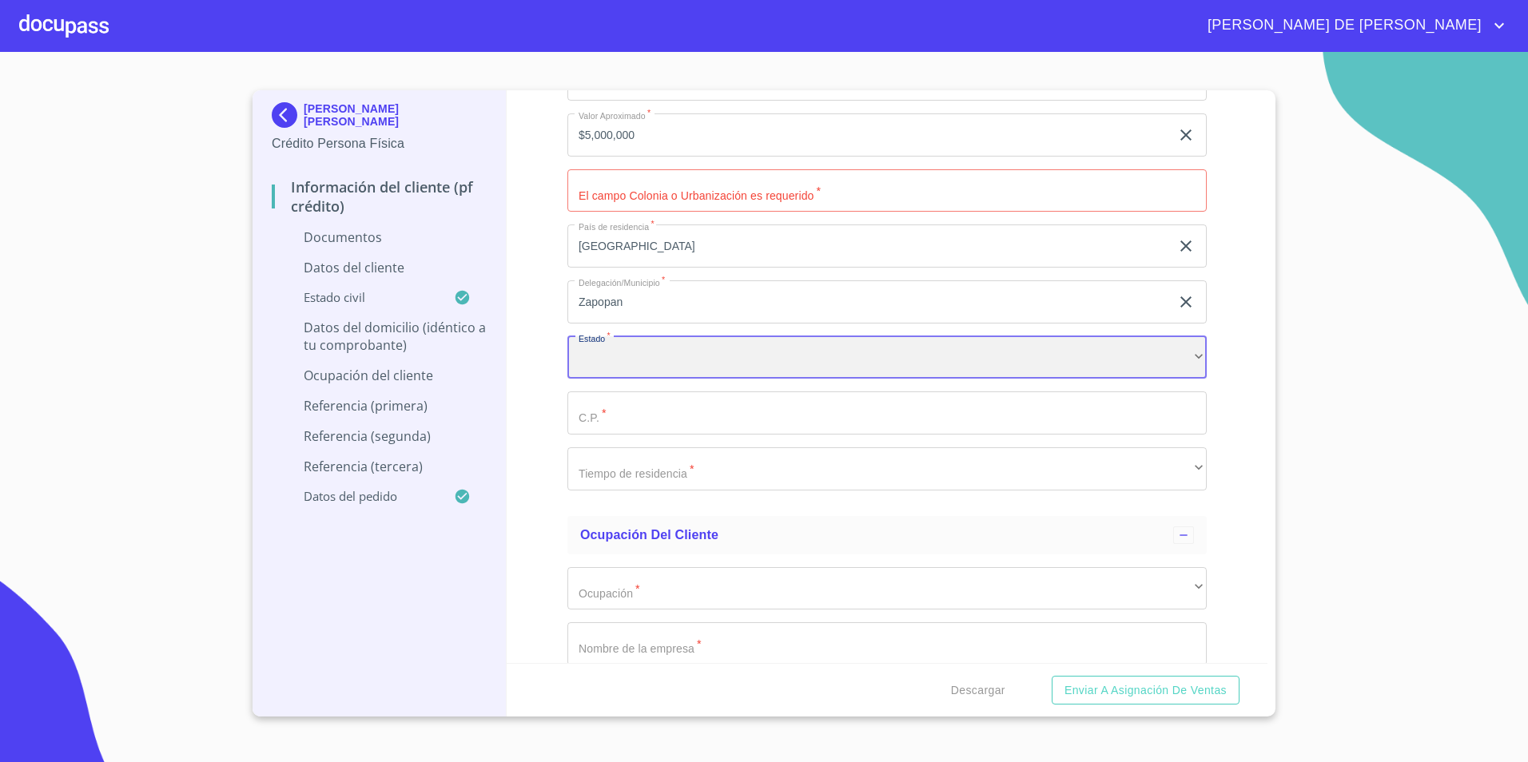
click at [666, 354] on div "​" at bounding box center [886, 357] width 639 height 43
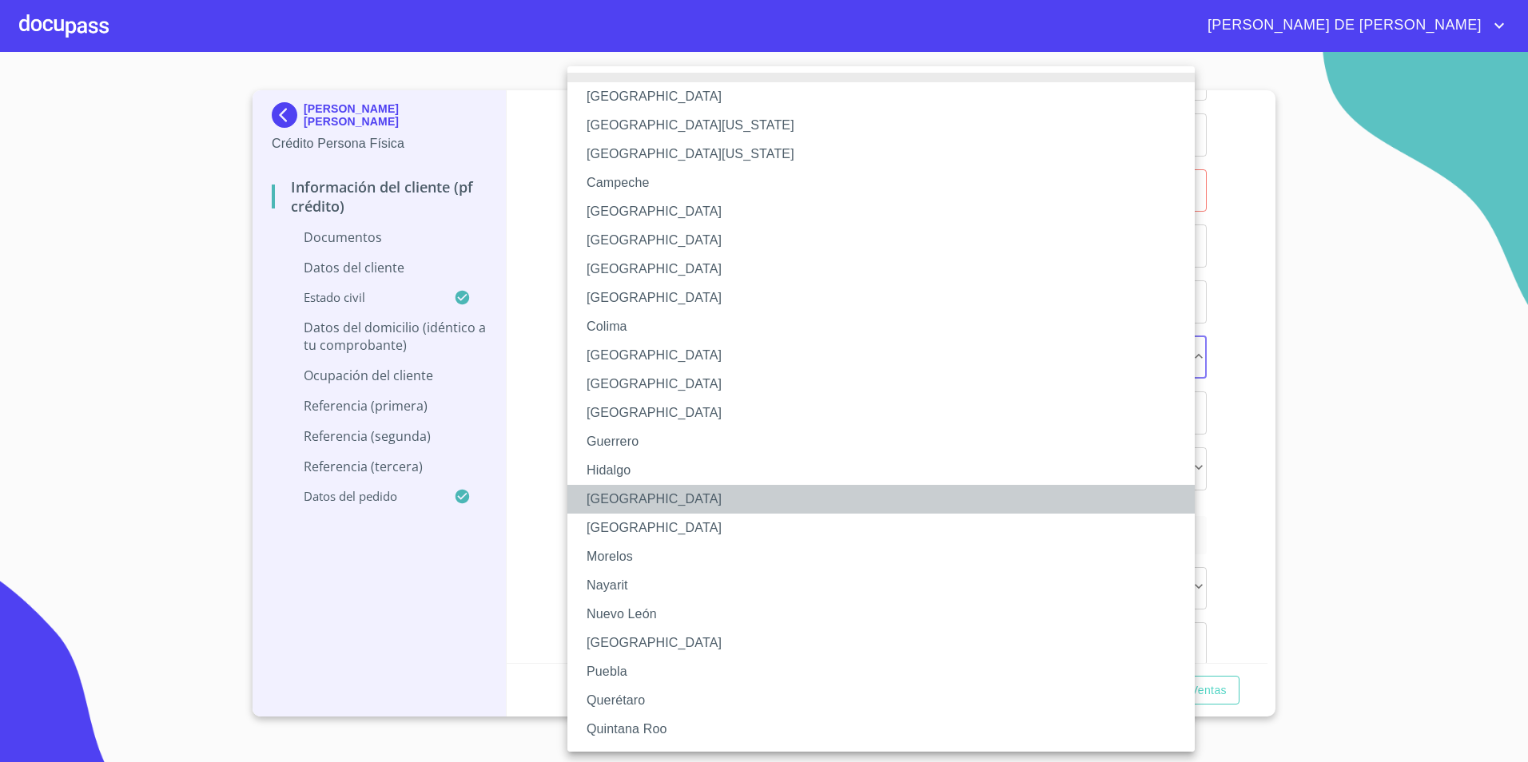
click at [620, 499] on li "[GEOGRAPHIC_DATA]" at bounding box center [886, 499] width 639 height 29
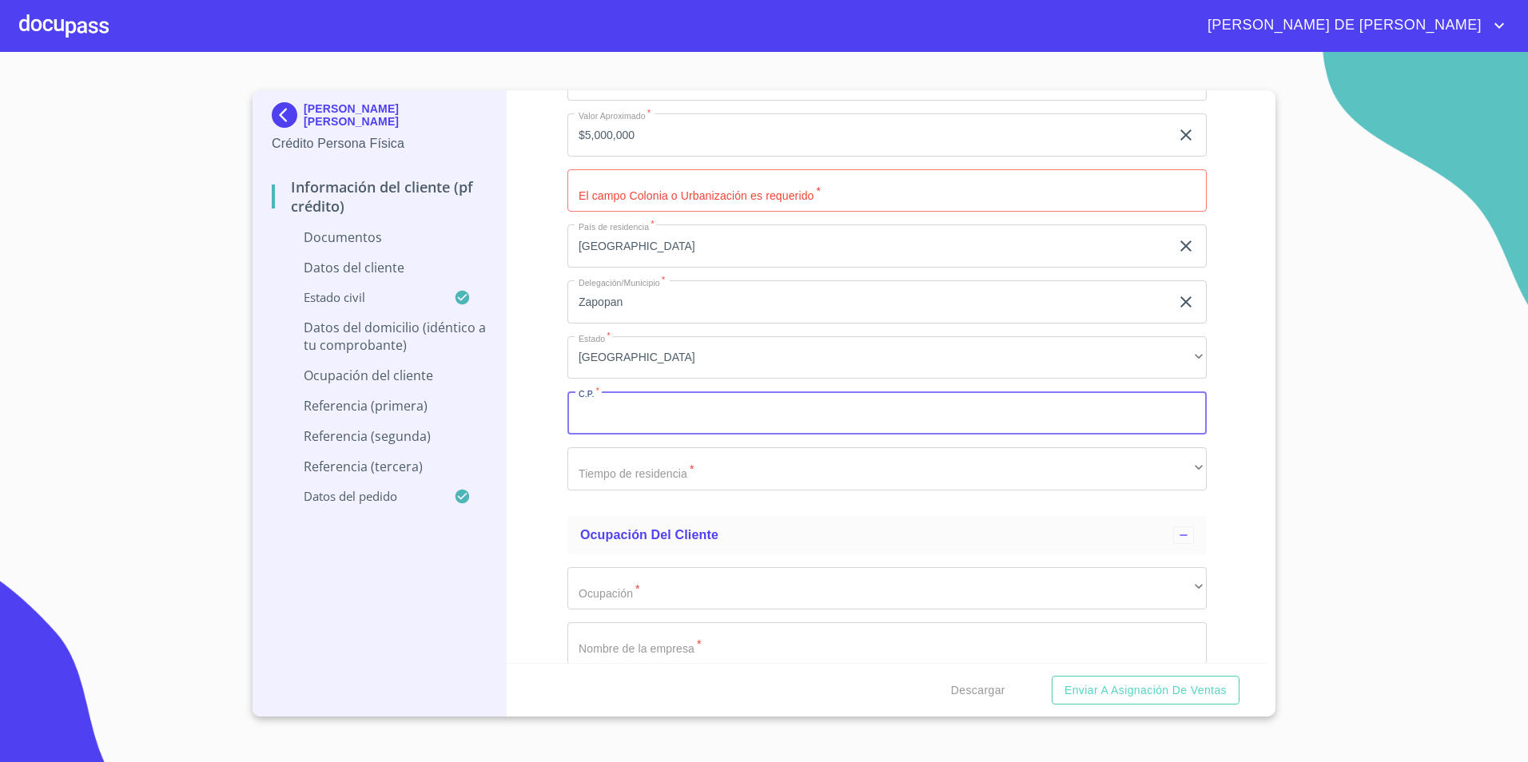
click at [650, 418] on input "Documento de identificación.   *" at bounding box center [886, 412] width 639 height 43
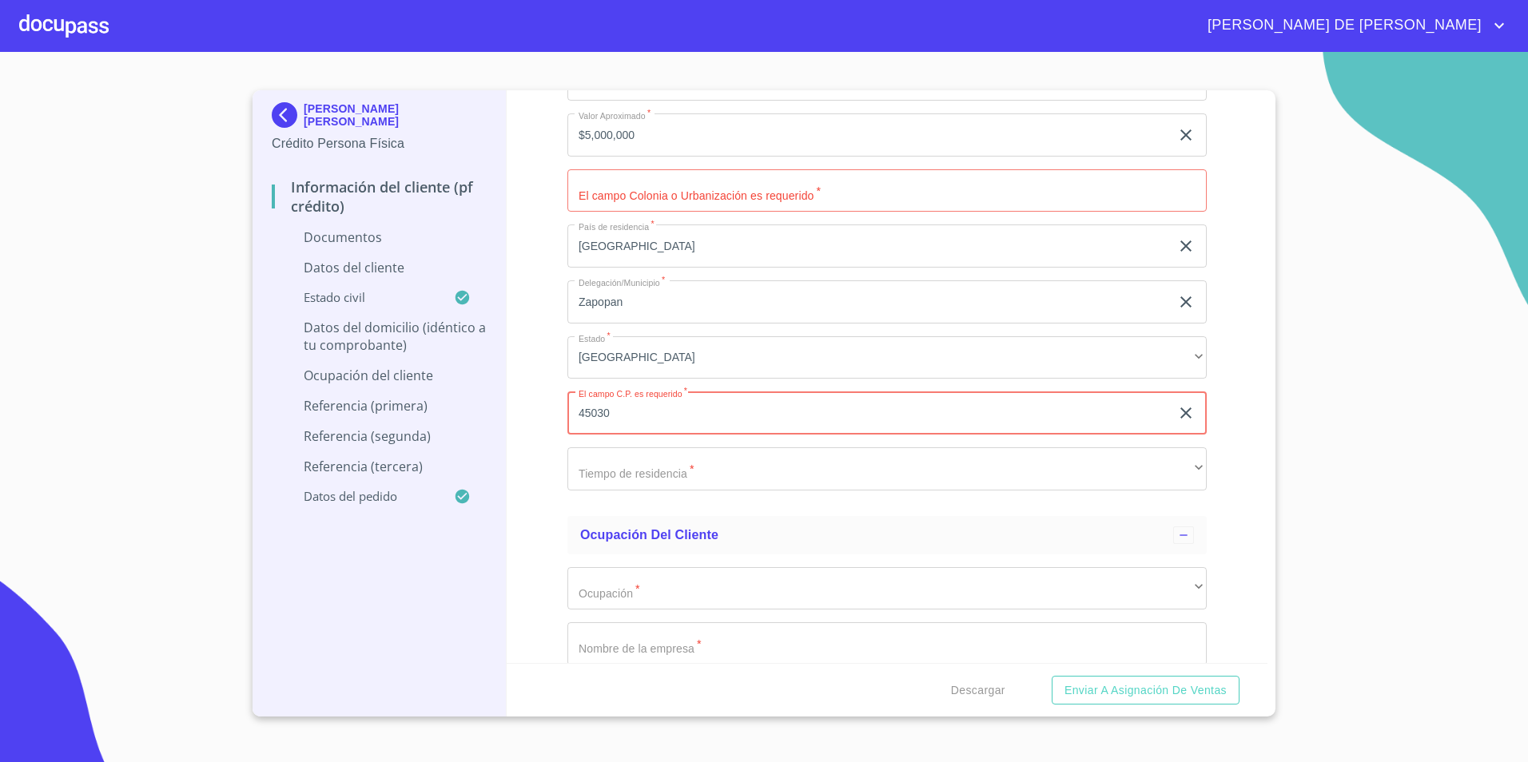
type input "45030"
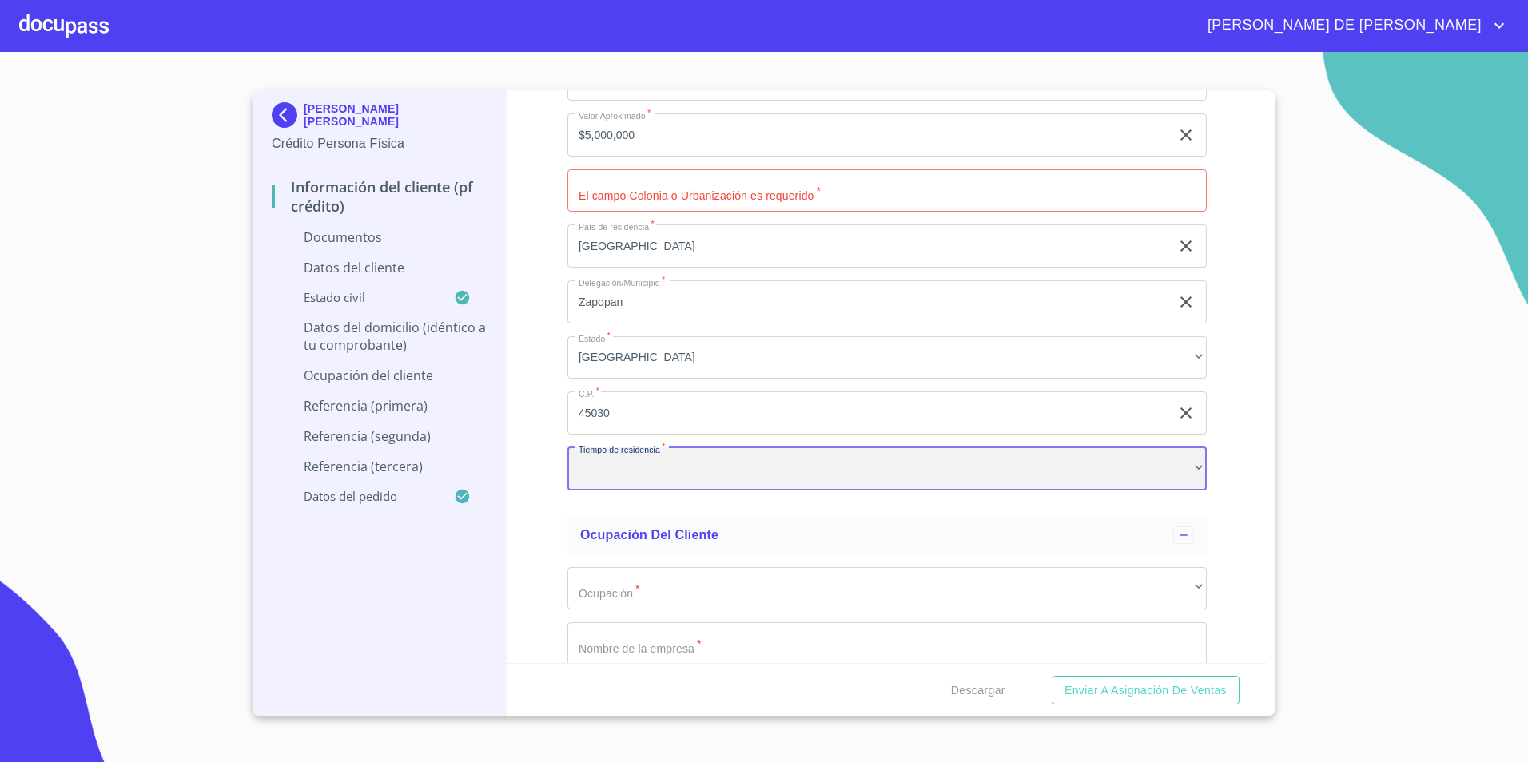
click at [652, 478] on div "​" at bounding box center [886, 468] width 639 height 43
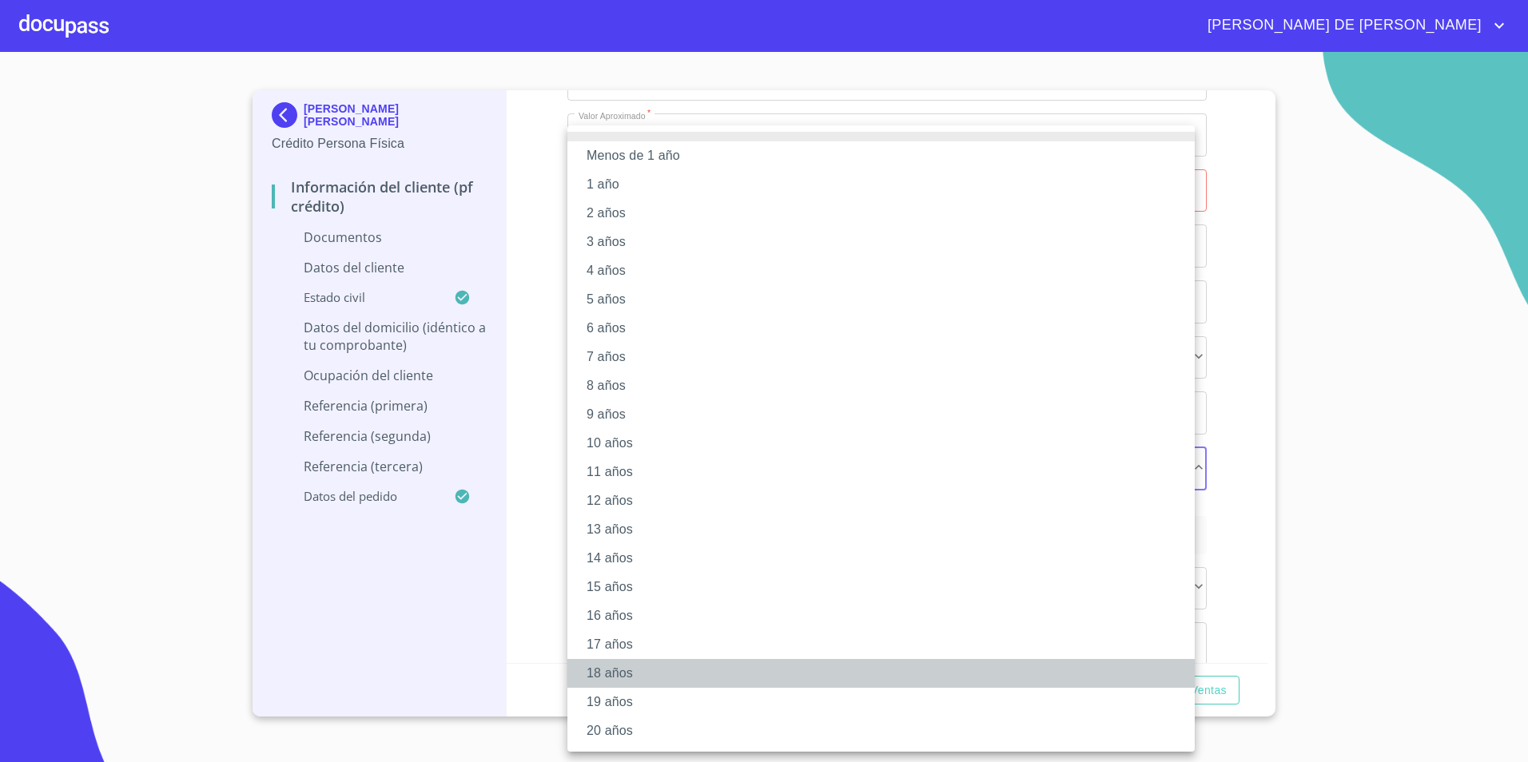
click at [646, 671] on li "18 años" at bounding box center [880, 673] width 627 height 29
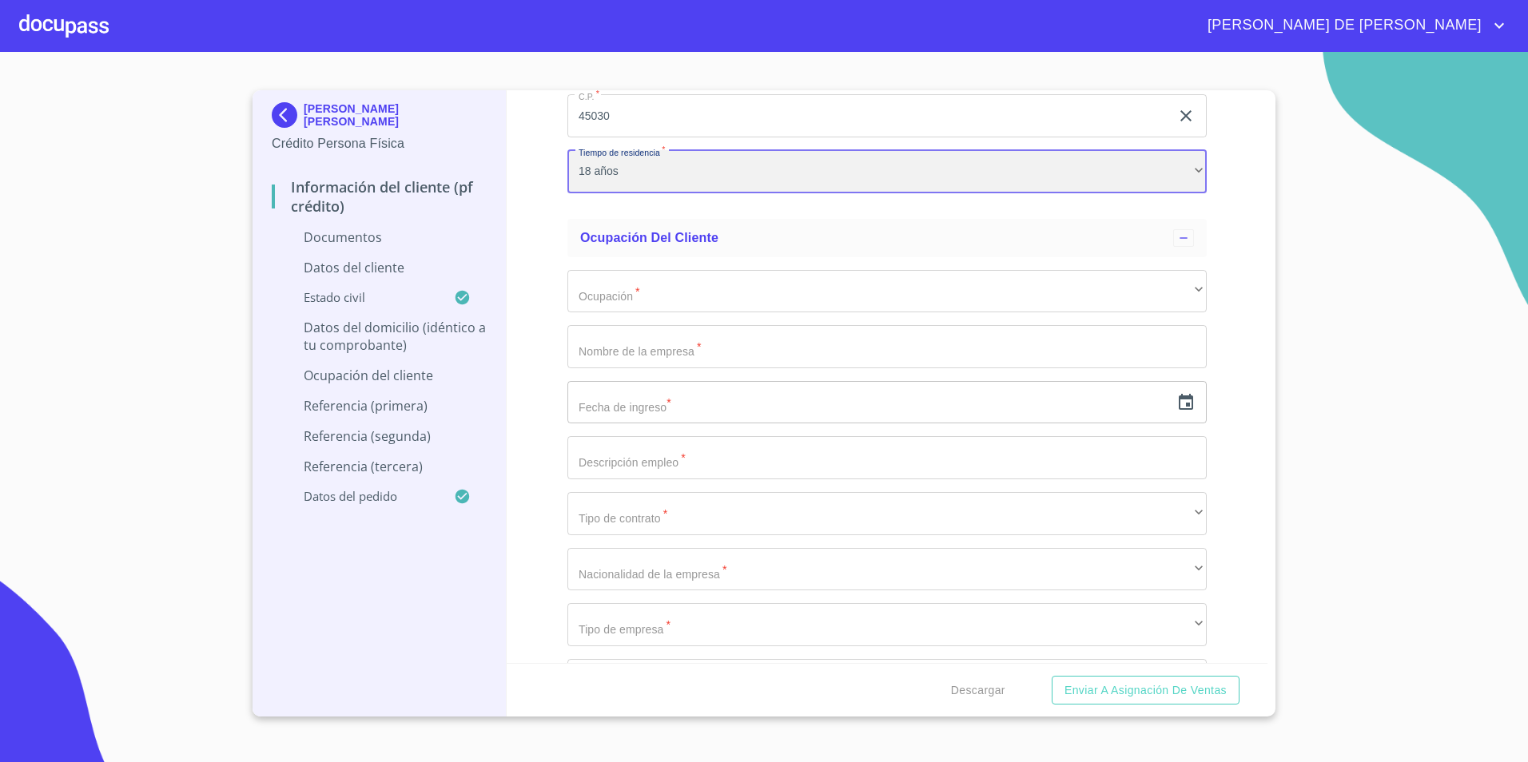
scroll to position [3851, 0]
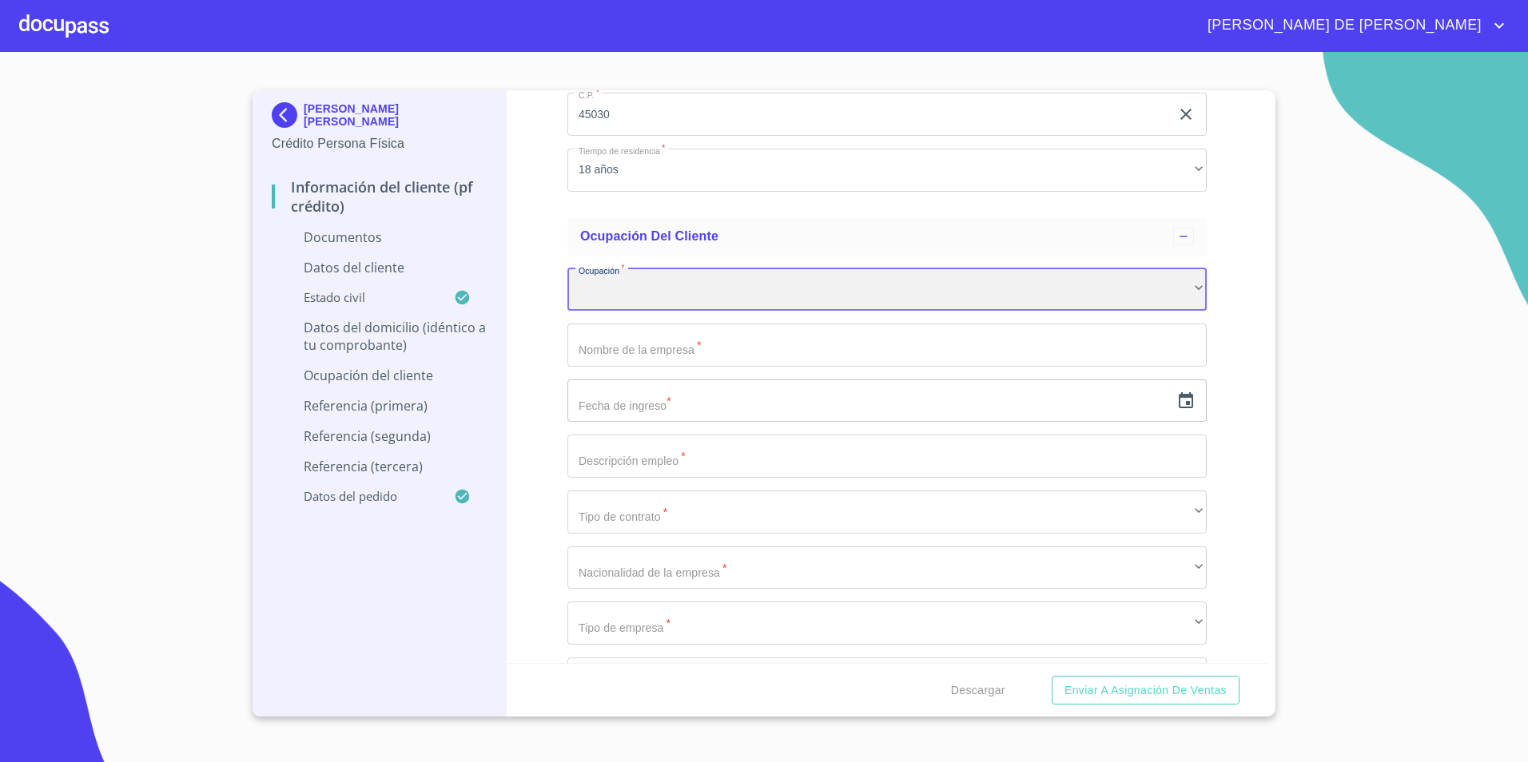
click at [660, 300] on div "​" at bounding box center [886, 289] width 639 height 43
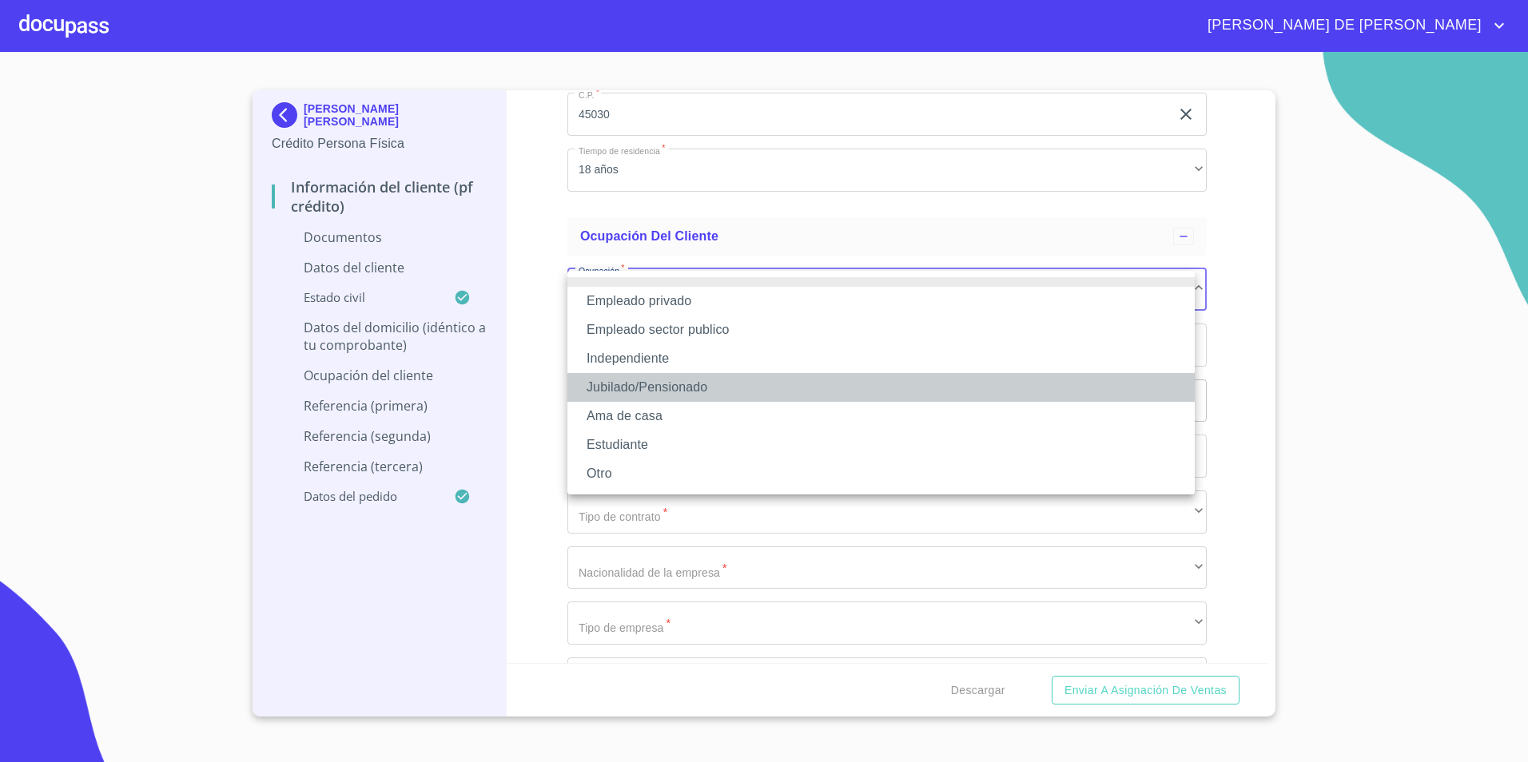
click at [664, 388] on li "Jubilado/Pensionado" at bounding box center [880, 387] width 627 height 29
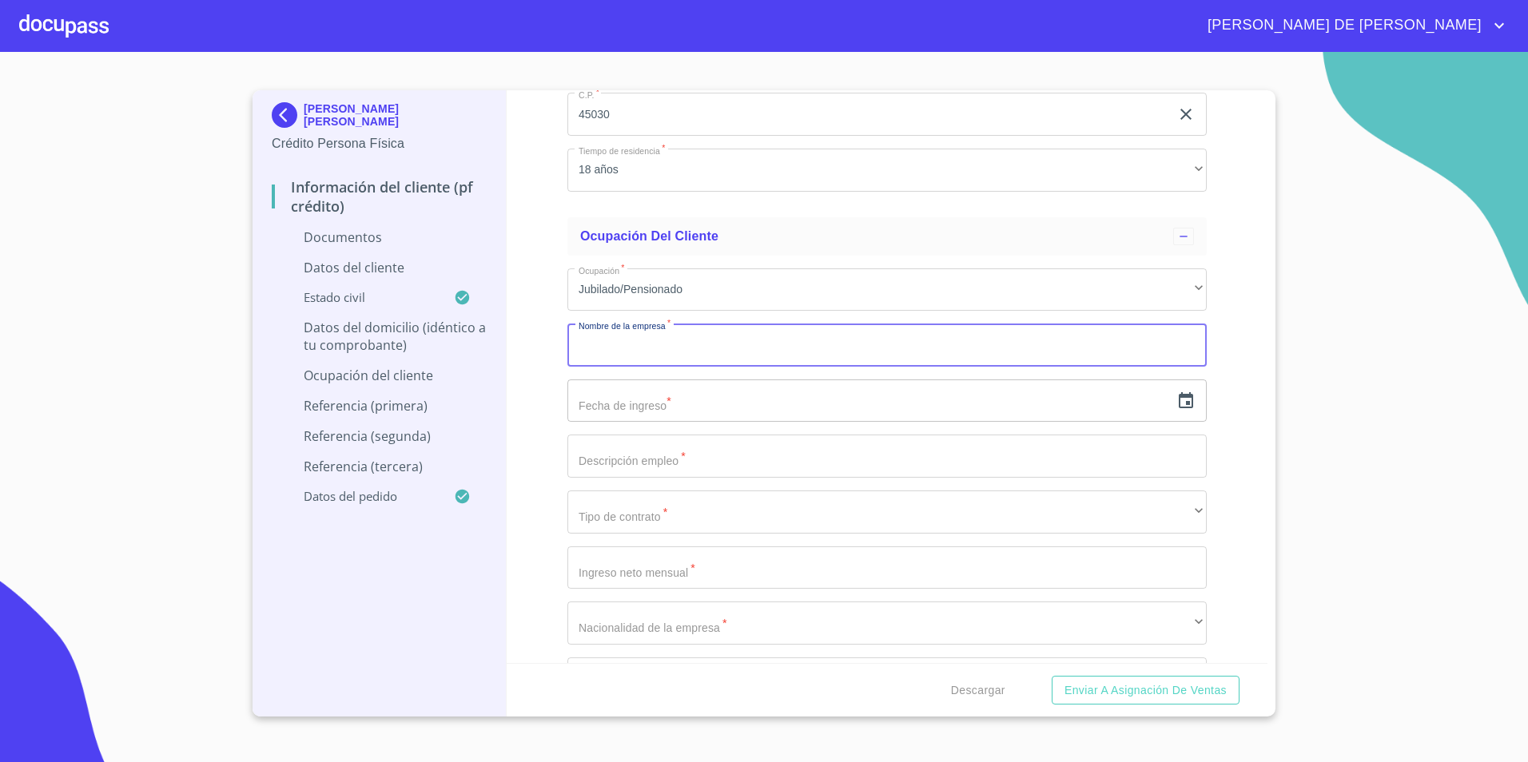
click at [661, 350] on input "Documento de identificación.   *" at bounding box center [886, 345] width 639 height 43
type input "[PERSON_NAME] [PERSON_NAME]"
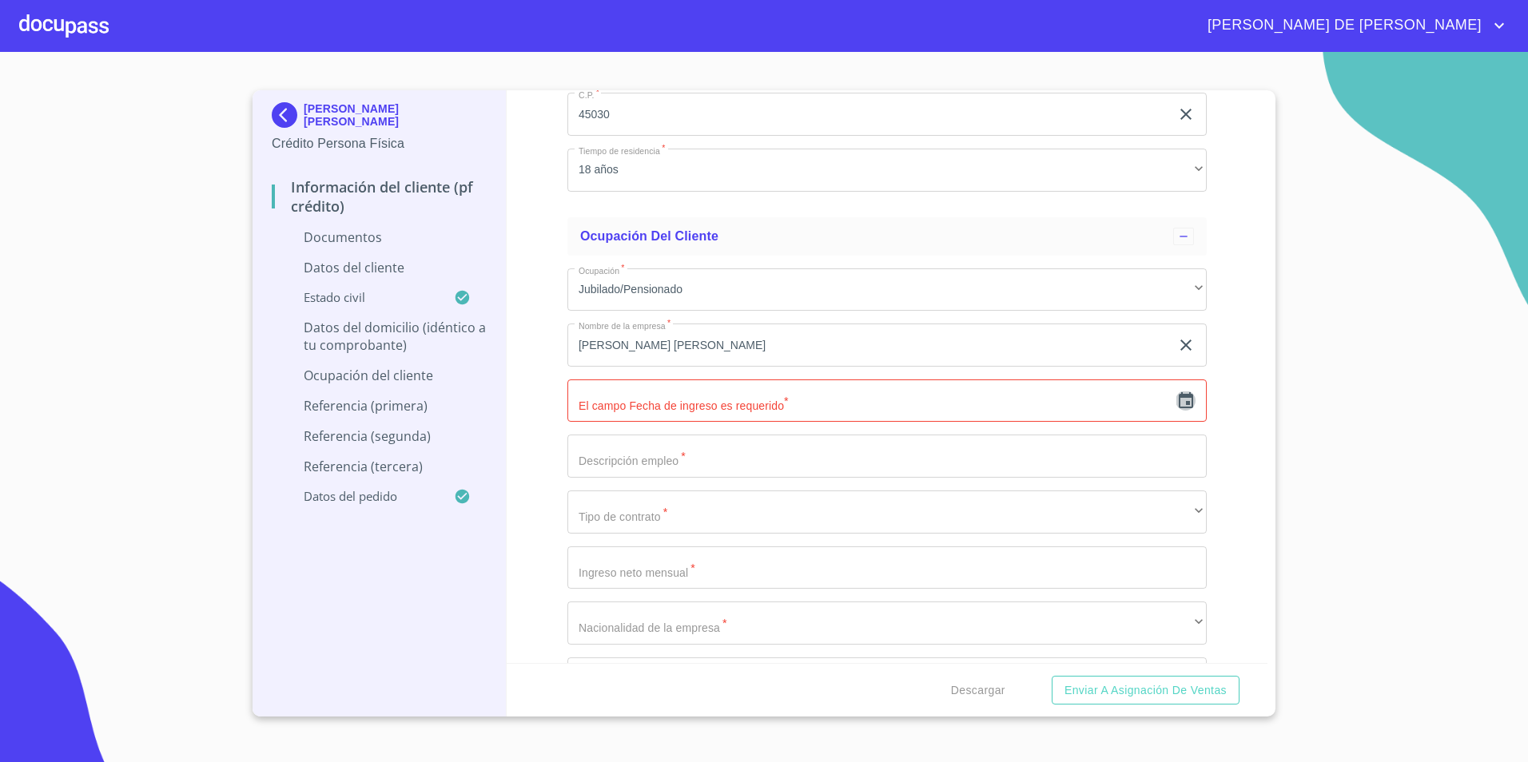
click at [1176, 408] on icon "button" at bounding box center [1185, 400] width 19 height 19
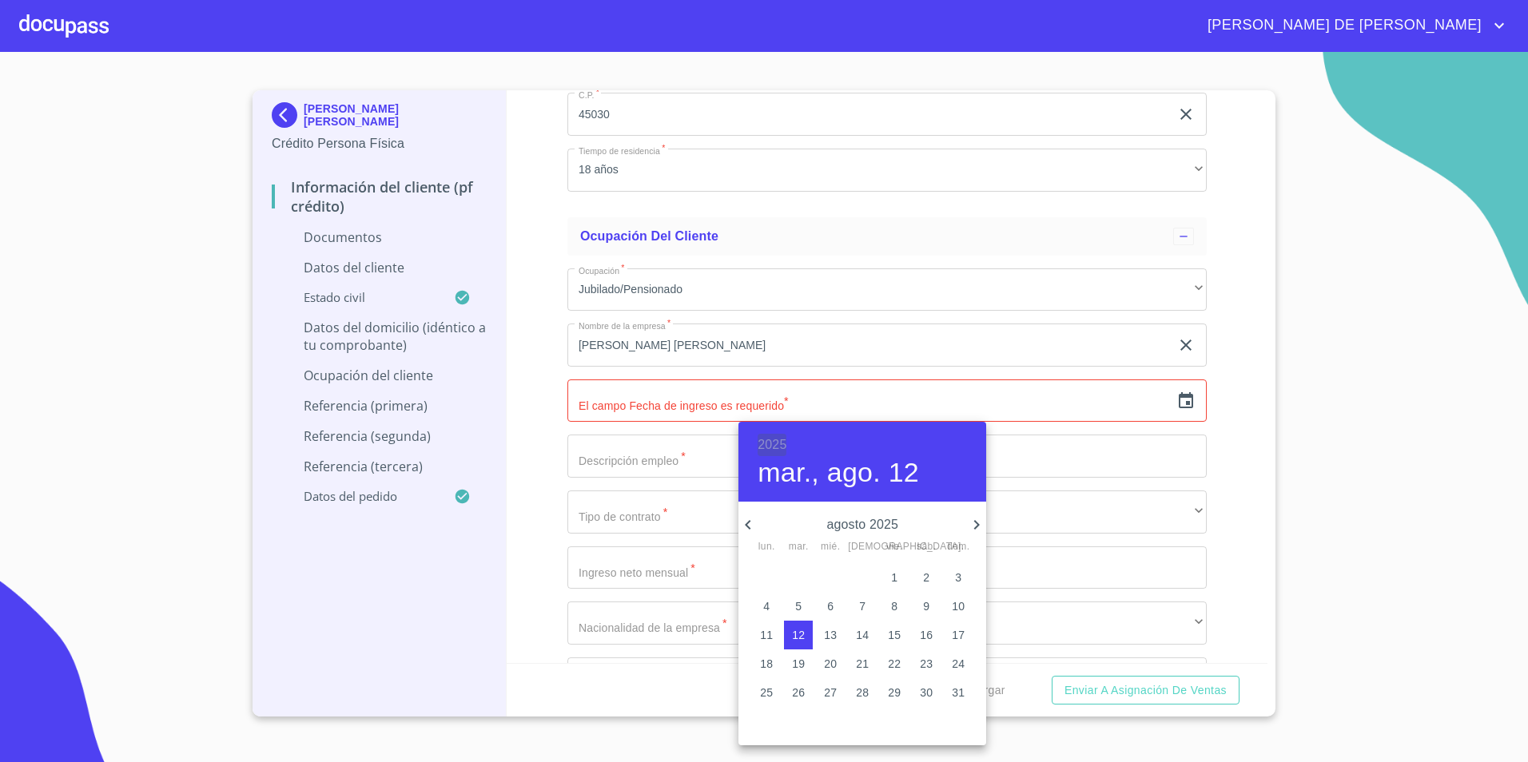
click at [765, 438] on h6 "2025" at bounding box center [771, 445] width 29 height 22
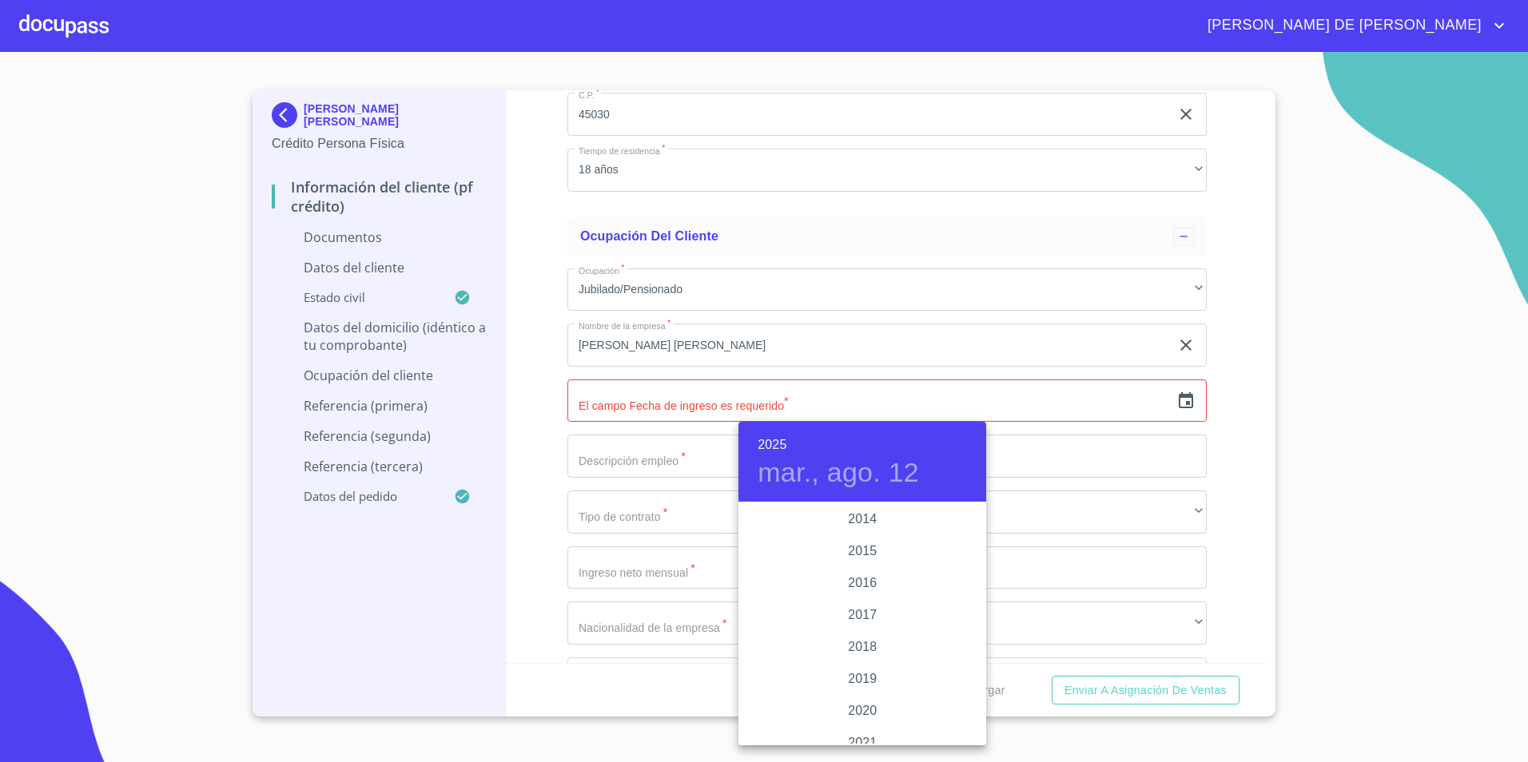
scroll to position [2844, 0]
click at [852, 547] on div "2015" at bounding box center [862, 552] width 248 height 32
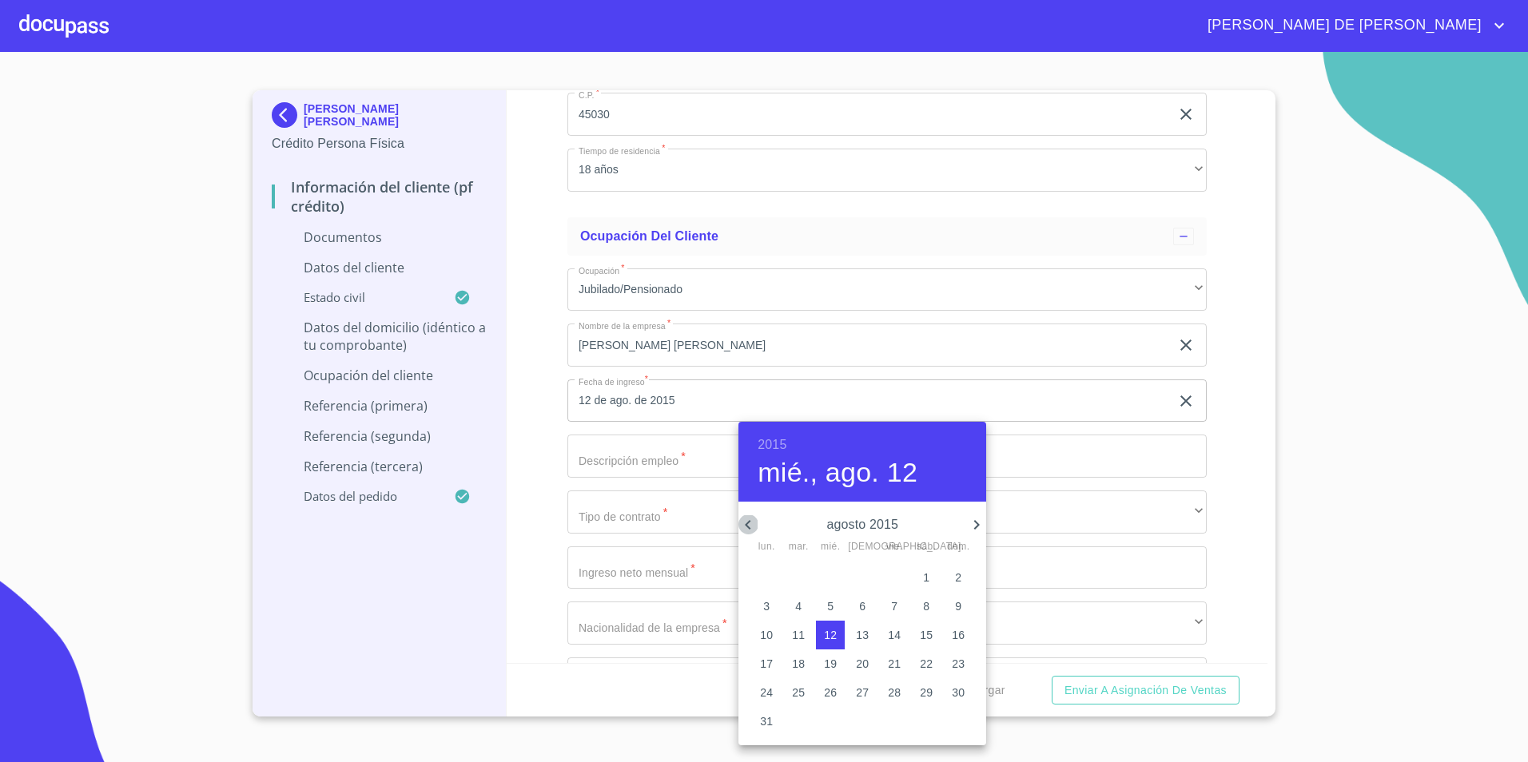
click at [748, 522] on icon "button" at bounding box center [747, 524] width 19 height 19
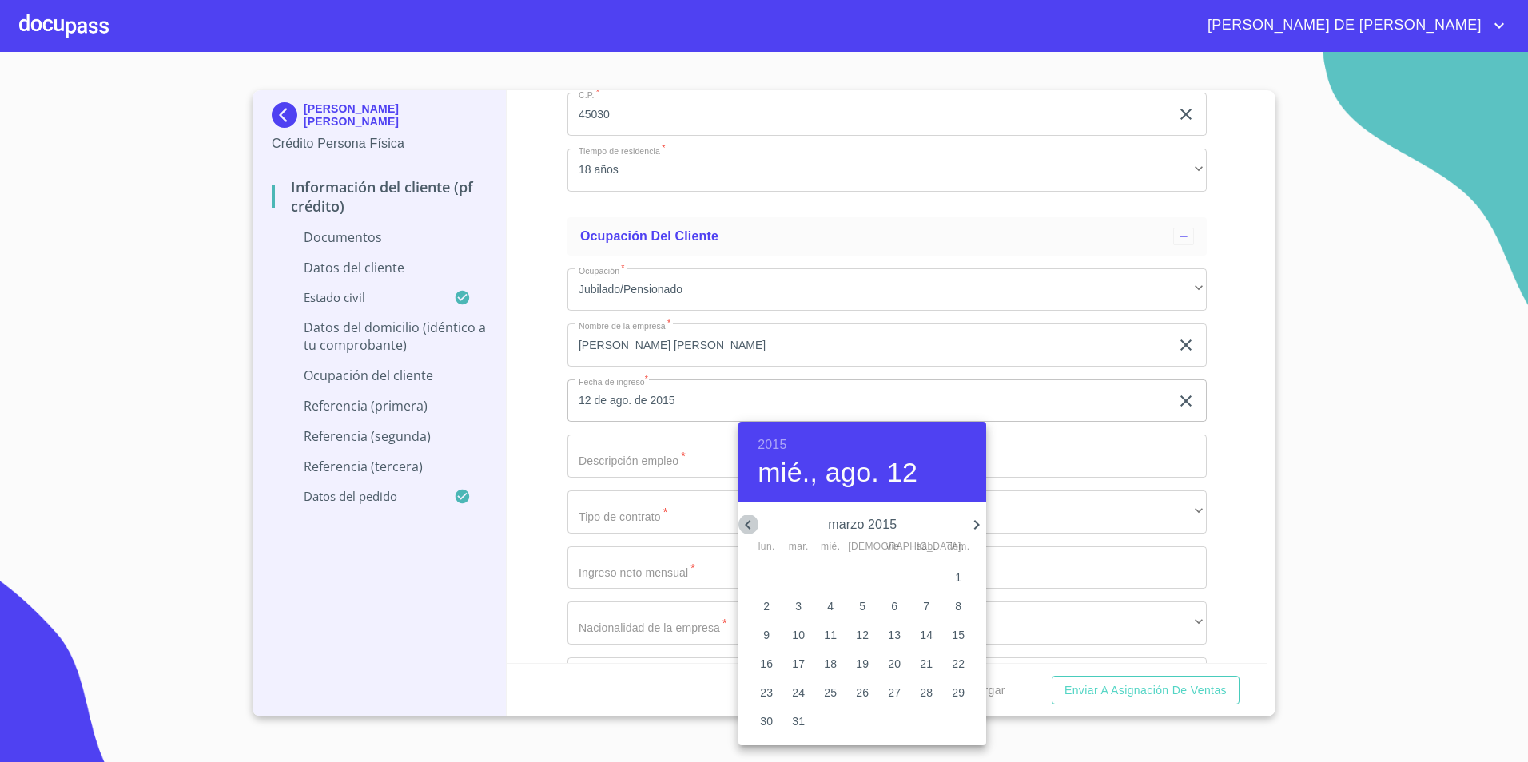
click at [748, 522] on icon "button" at bounding box center [747, 524] width 19 height 19
click at [862, 579] on p "1" at bounding box center [862, 578] width 6 height 16
type input "1 de ene. de 2015"
click at [1235, 477] on div at bounding box center [764, 381] width 1528 height 762
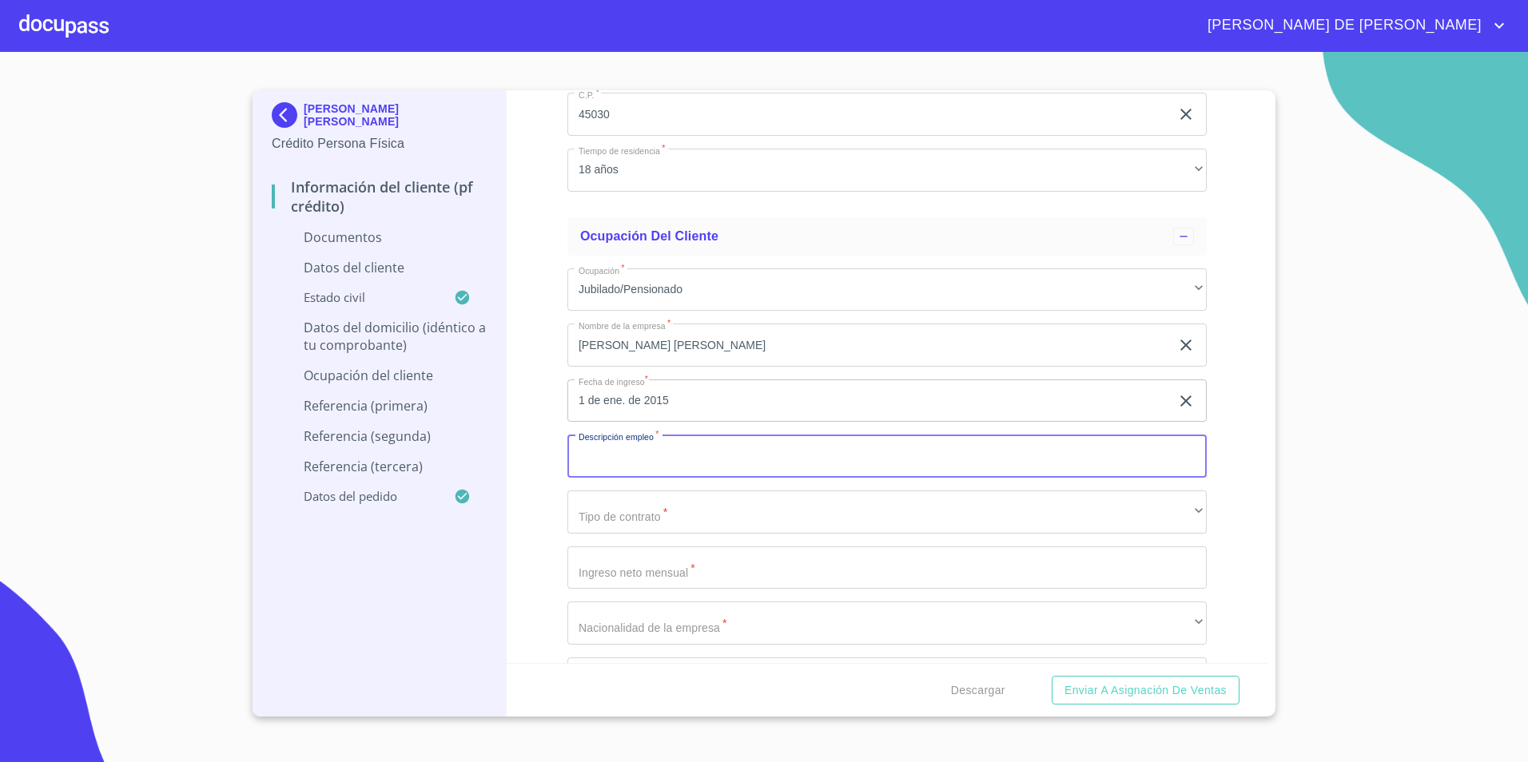
click at [764, 459] on input "Documento de identificación.   *" at bounding box center [886, 456] width 639 height 43
type input "Jubilada"
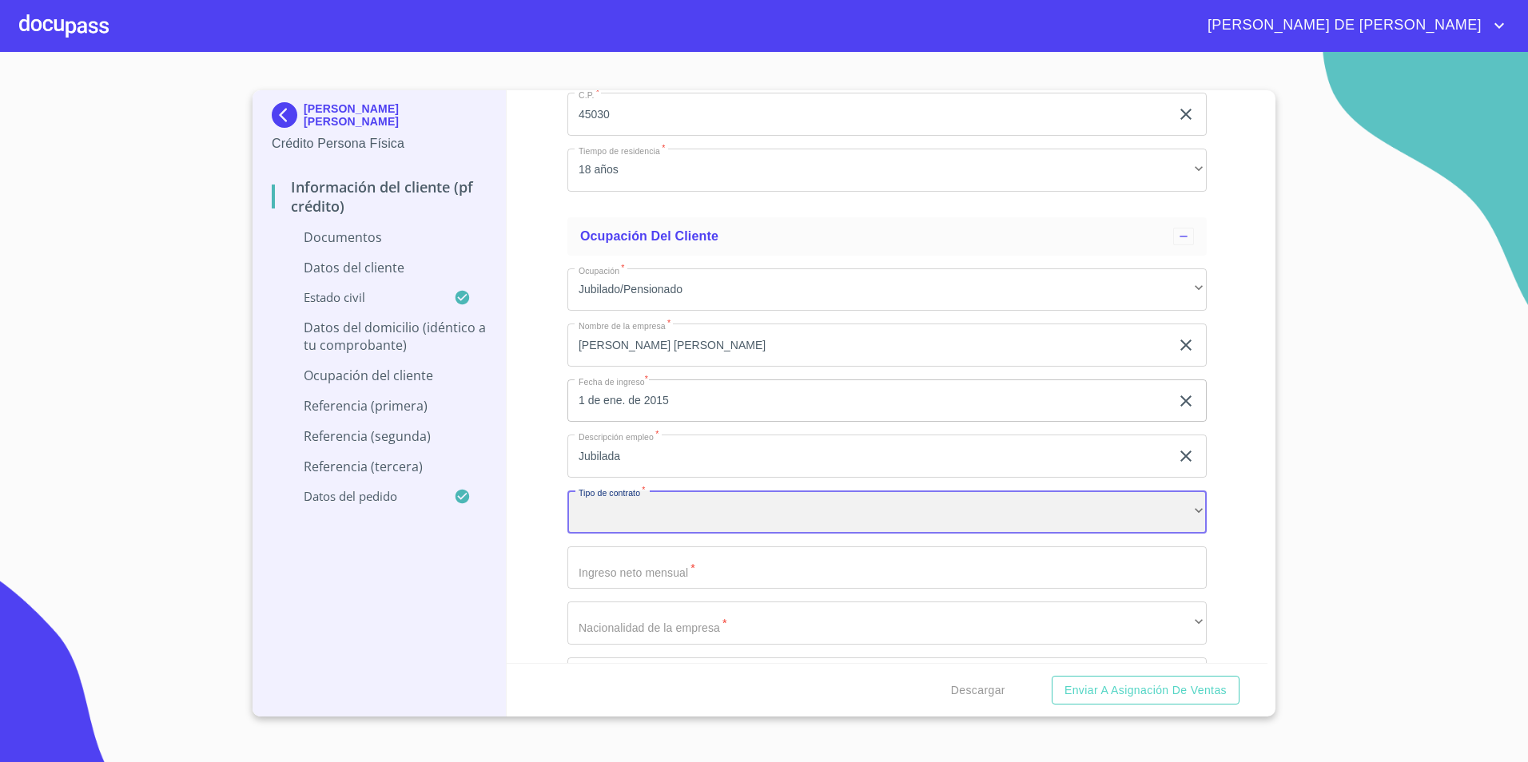
click at [685, 520] on div "​" at bounding box center [886, 512] width 639 height 43
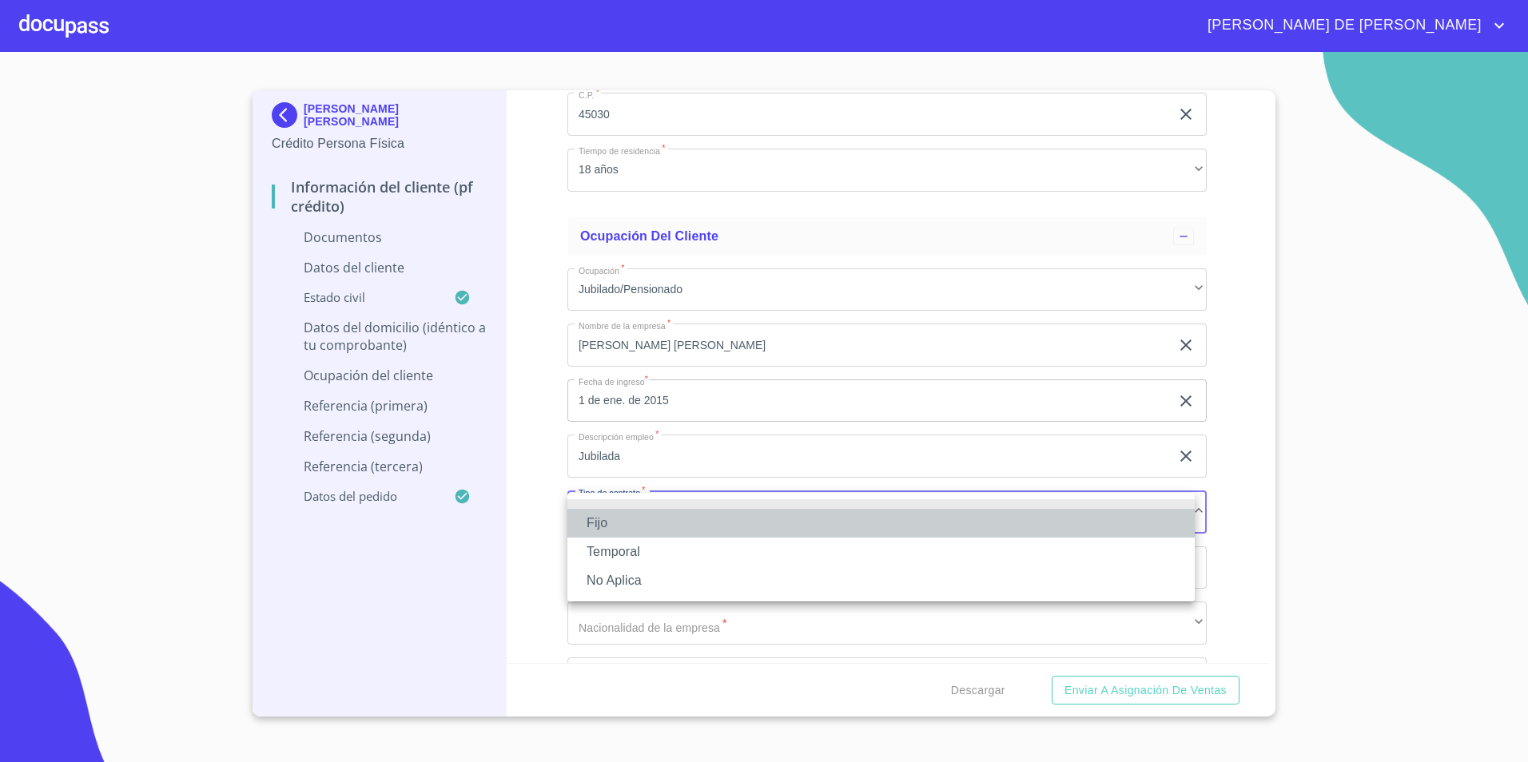
click at [652, 525] on li "Fijo" at bounding box center [880, 523] width 627 height 29
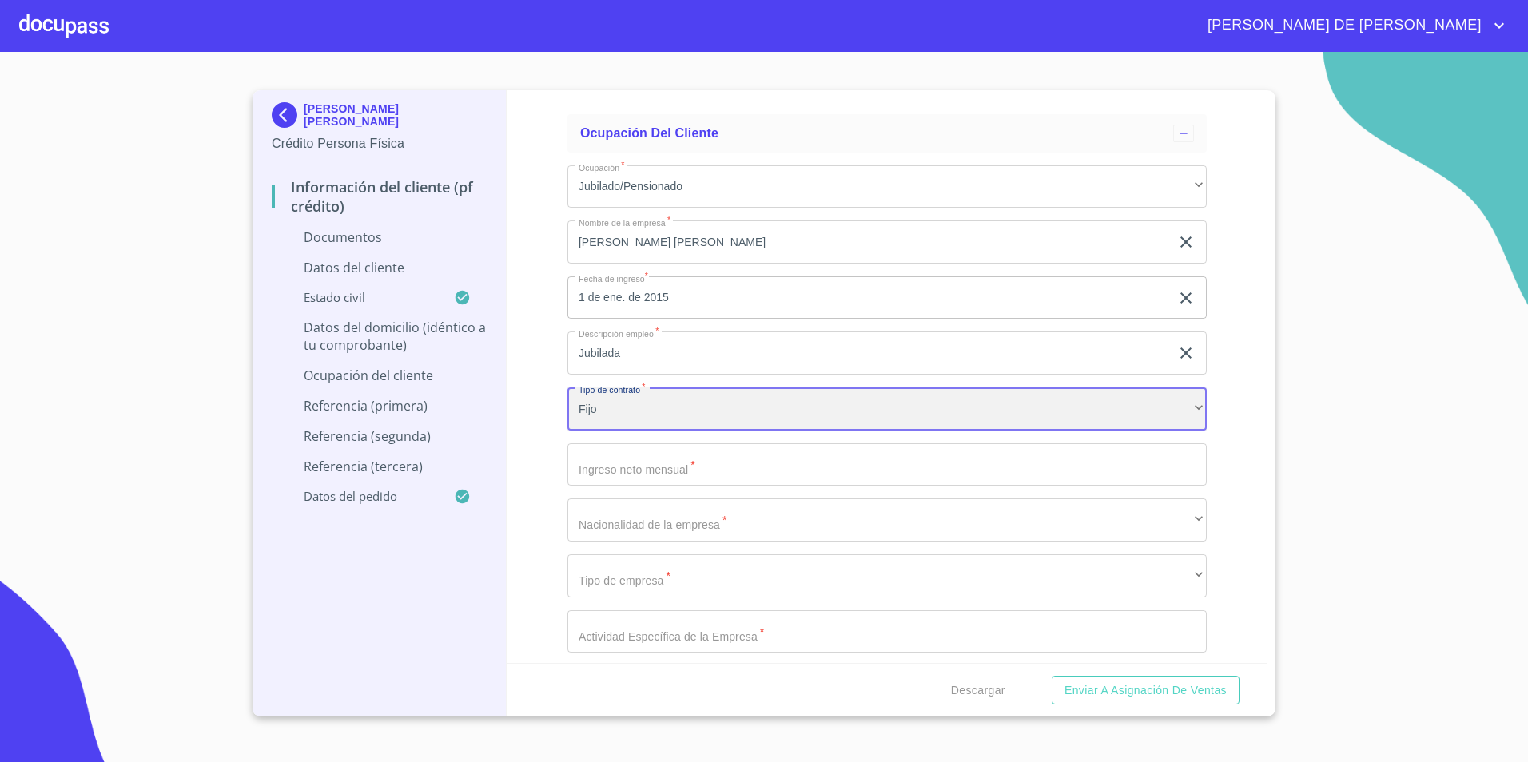
scroll to position [3955, 0]
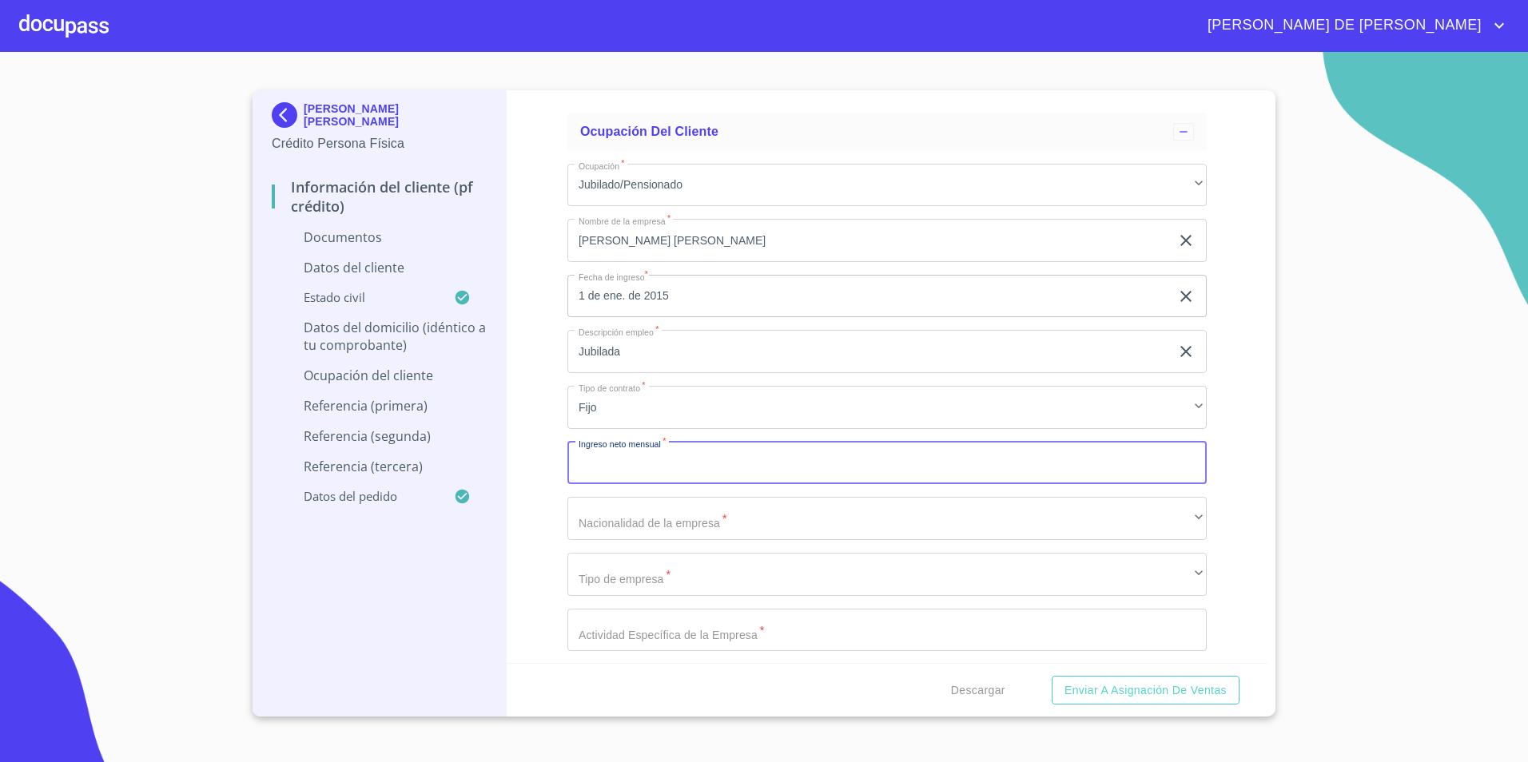
click at [632, 463] on input "Documento de identificación.   *" at bounding box center [886, 463] width 639 height 43
click at [543, 503] on div "Información del cliente (PF crédito) Documentos Documento de identificación.   …" at bounding box center [887, 376] width 761 height 573
click at [644, 473] on input "31000" at bounding box center [868, 463] width 602 height 43
type input "3"
type input "28000"
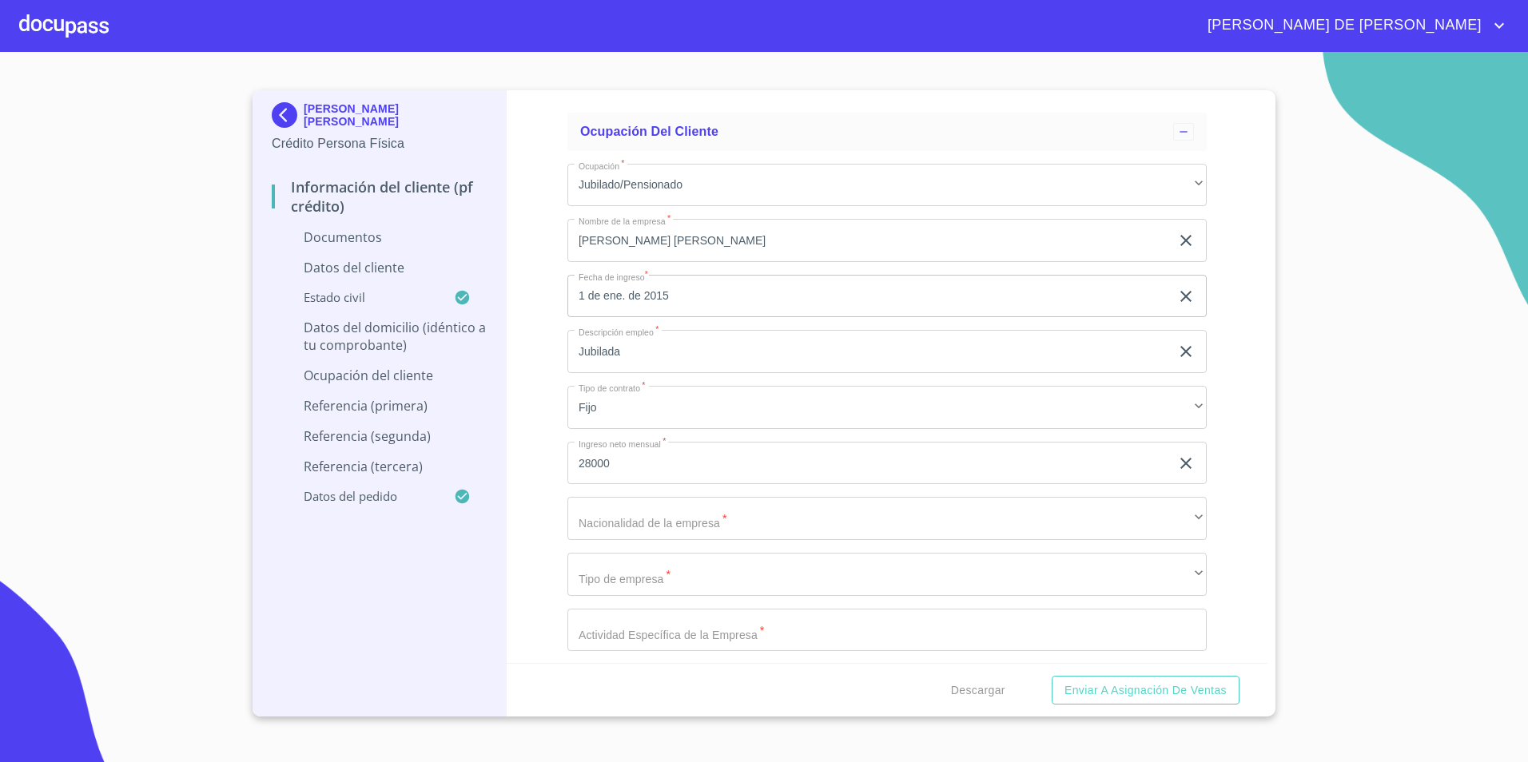
click at [512, 510] on div "Información del cliente (PF crédito) Documentos Documento de identificación.   …" at bounding box center [887, 376] width 761 height 573
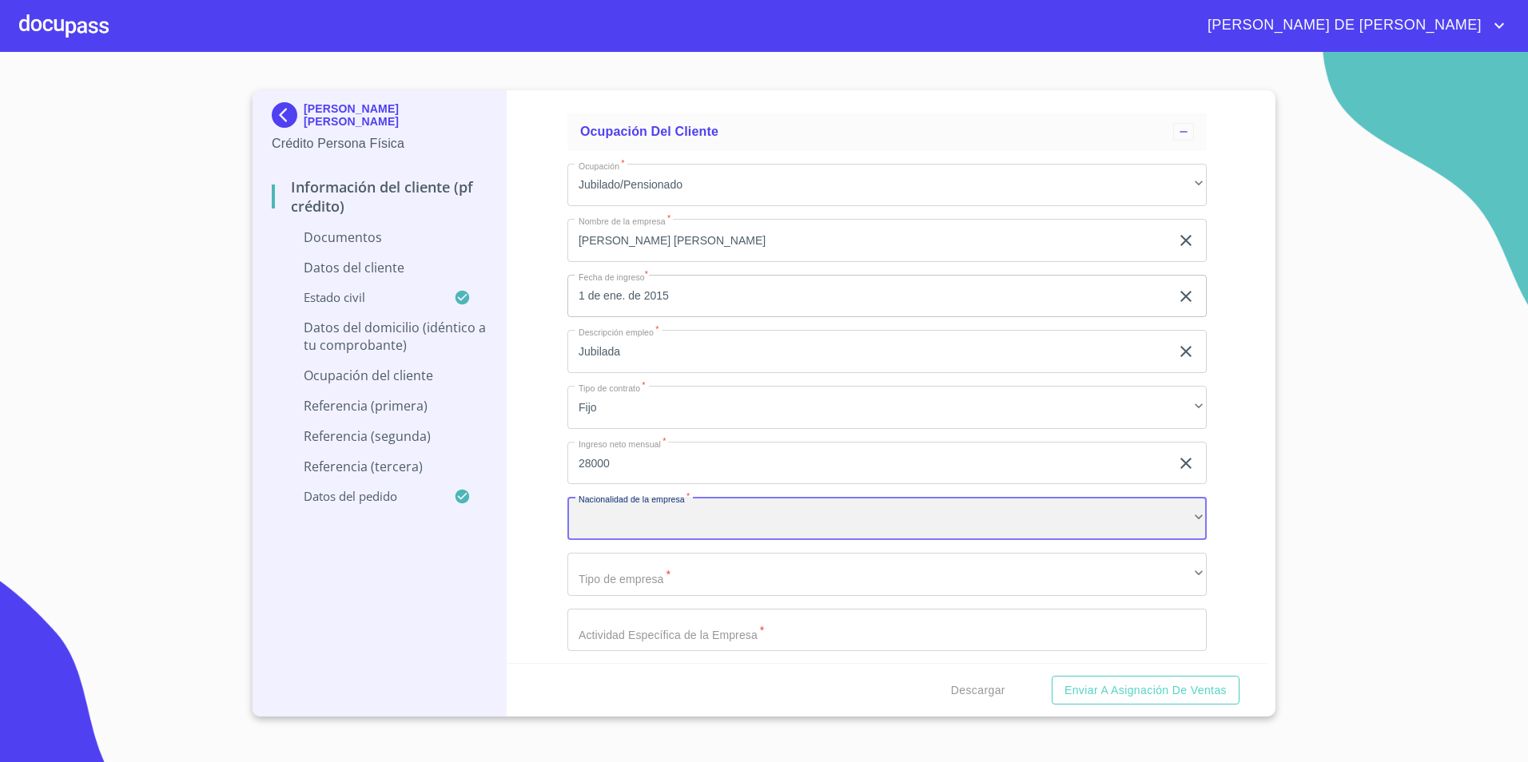
click at [668, 530] on div "​" at bounding box center [886, 518] width 639 height 43
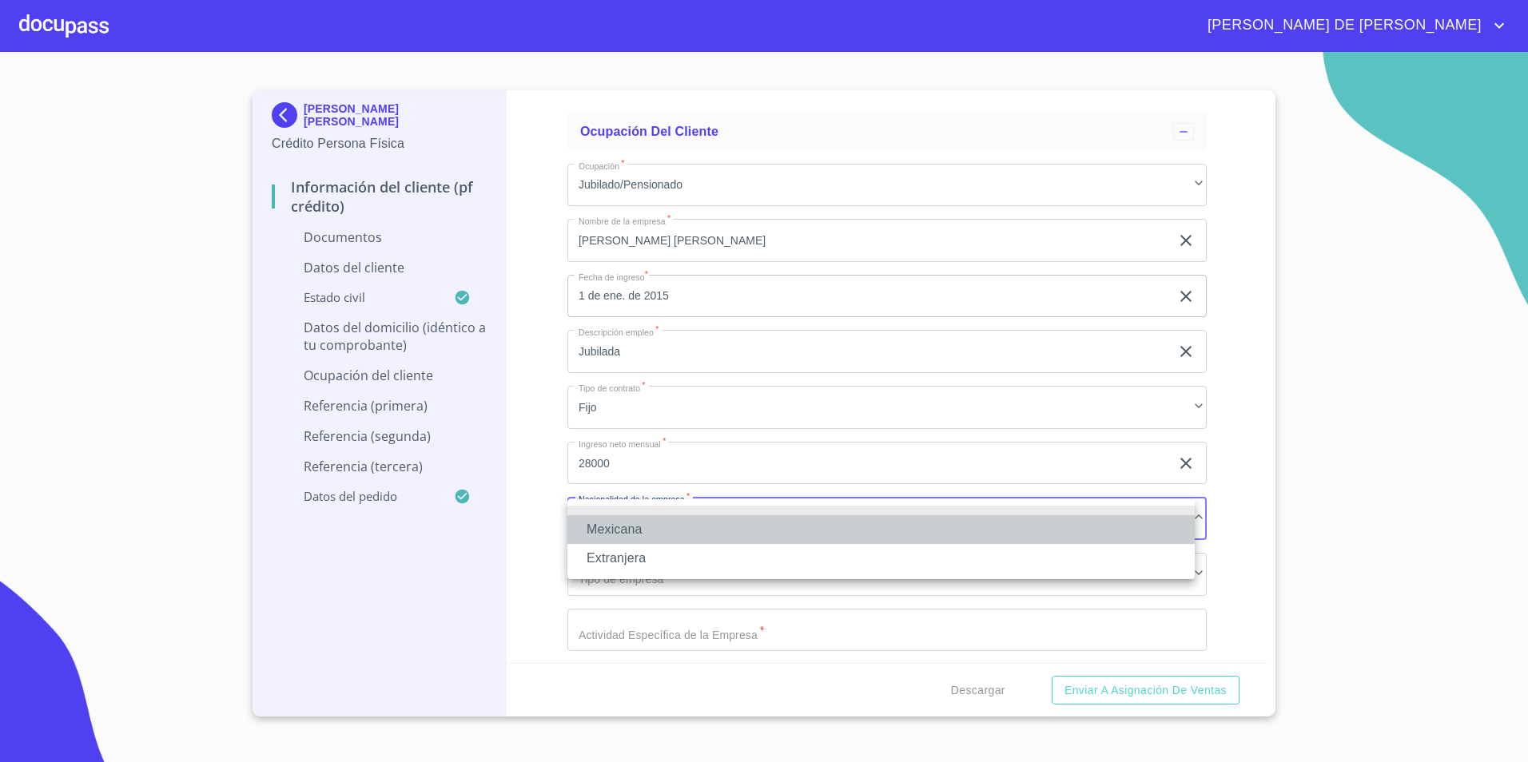
click at [657, 527] on li "Mexicana" at bounding box center [880, 529] width 627 height 29
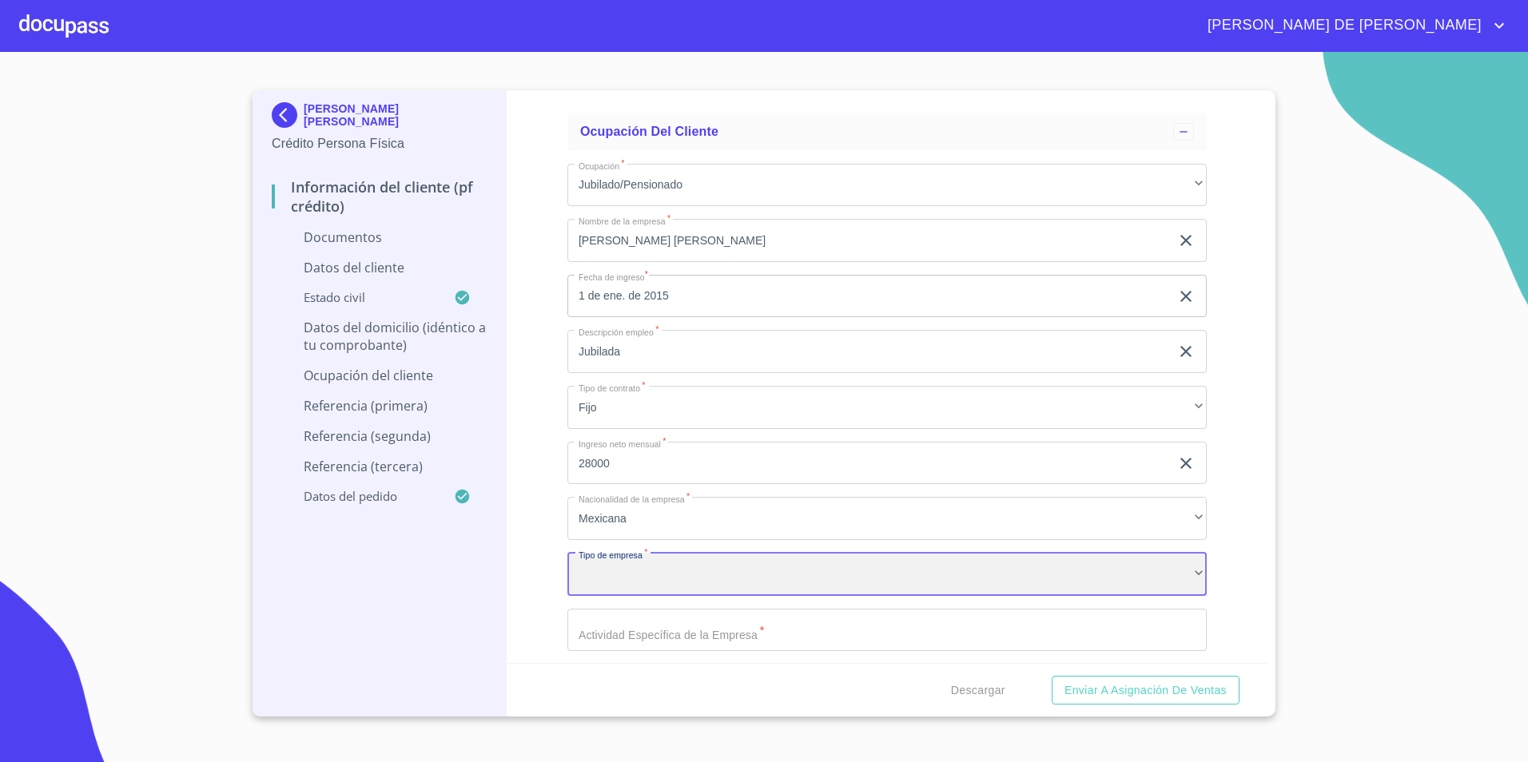
click at [599, 578] on div "​" at bounding box center [886, 574] width 639 height 43
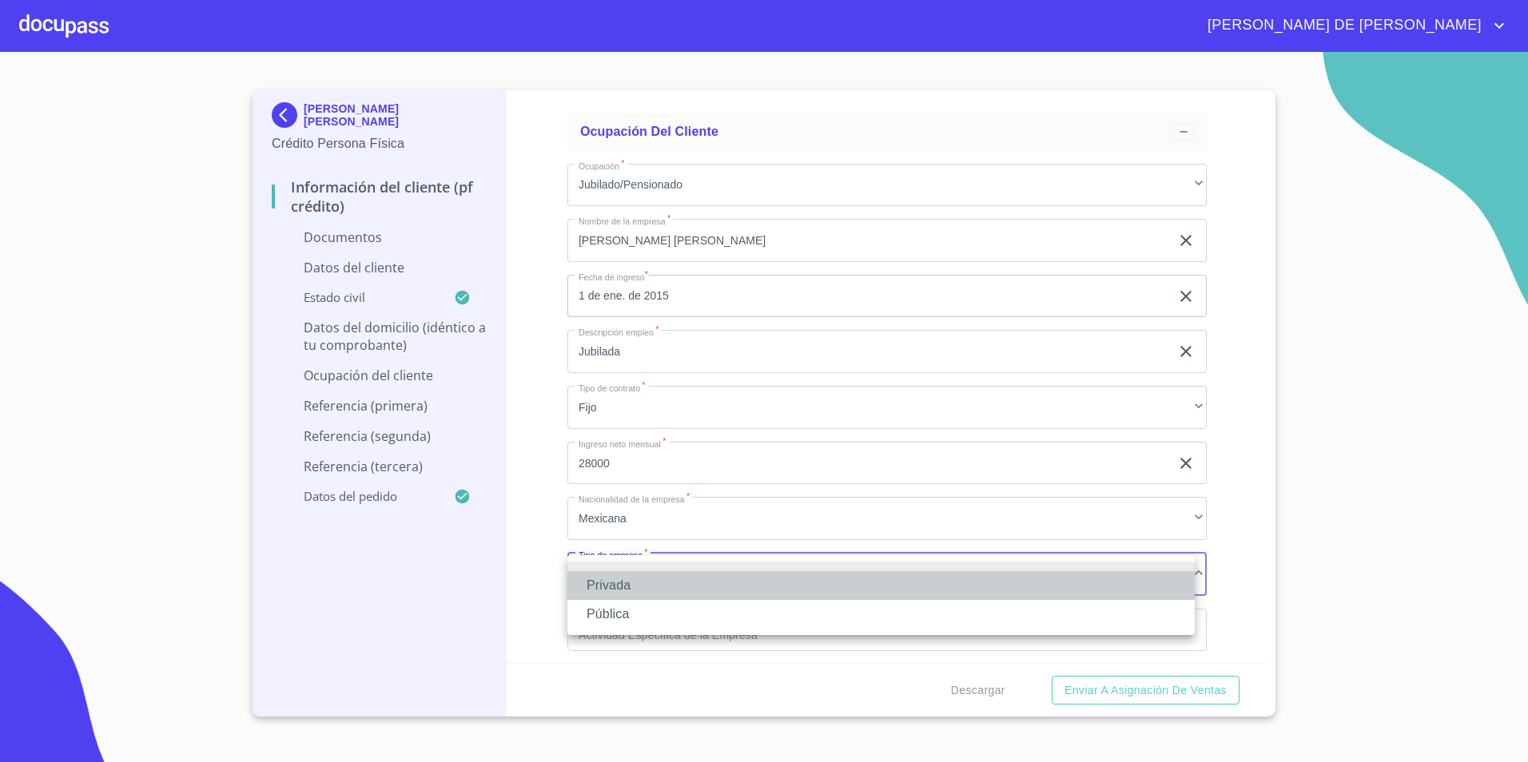
click at [622, 585] on li "Privada" at bounding box center [880, 585] width 627 height 29
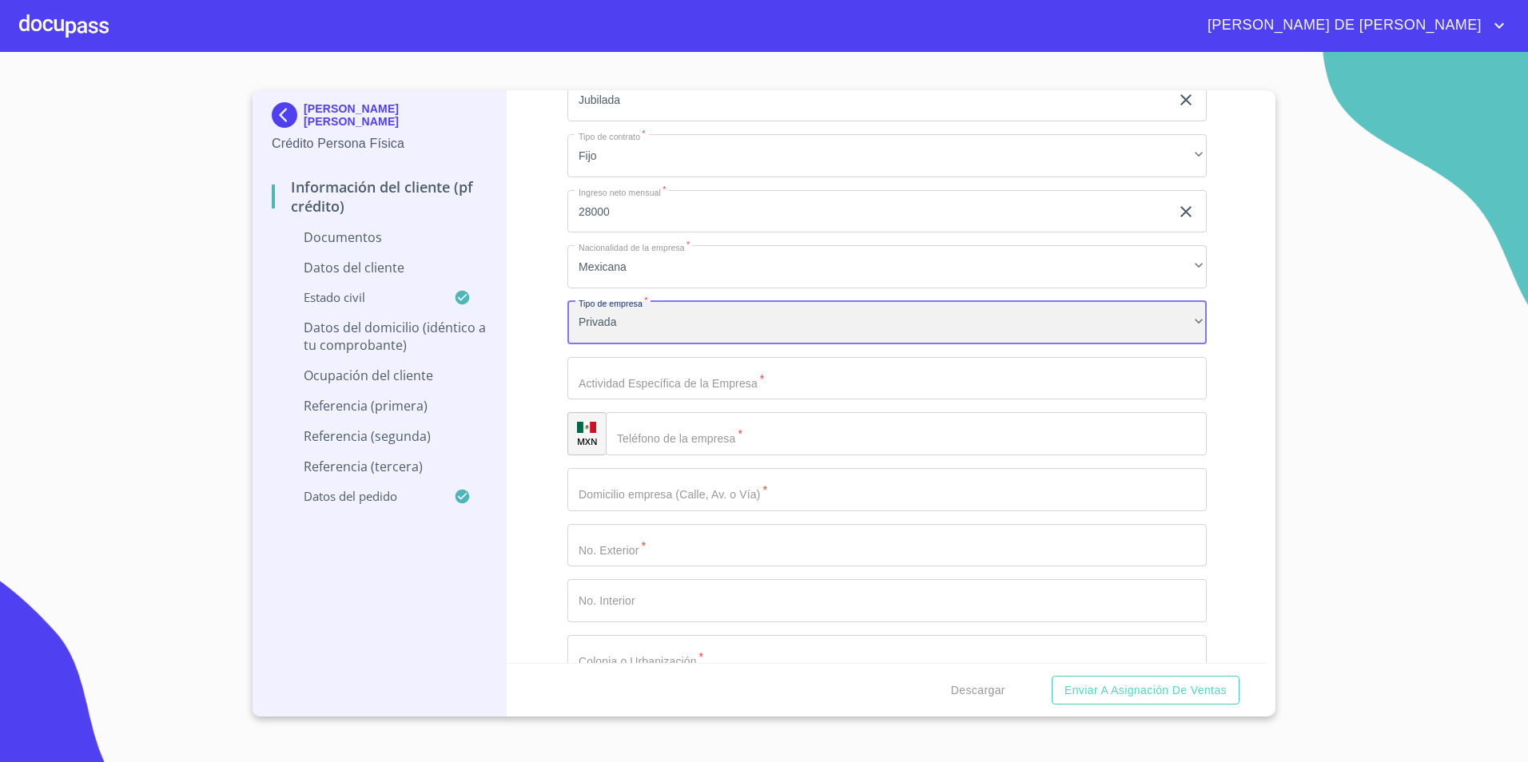
scroll to position [4209, 0]
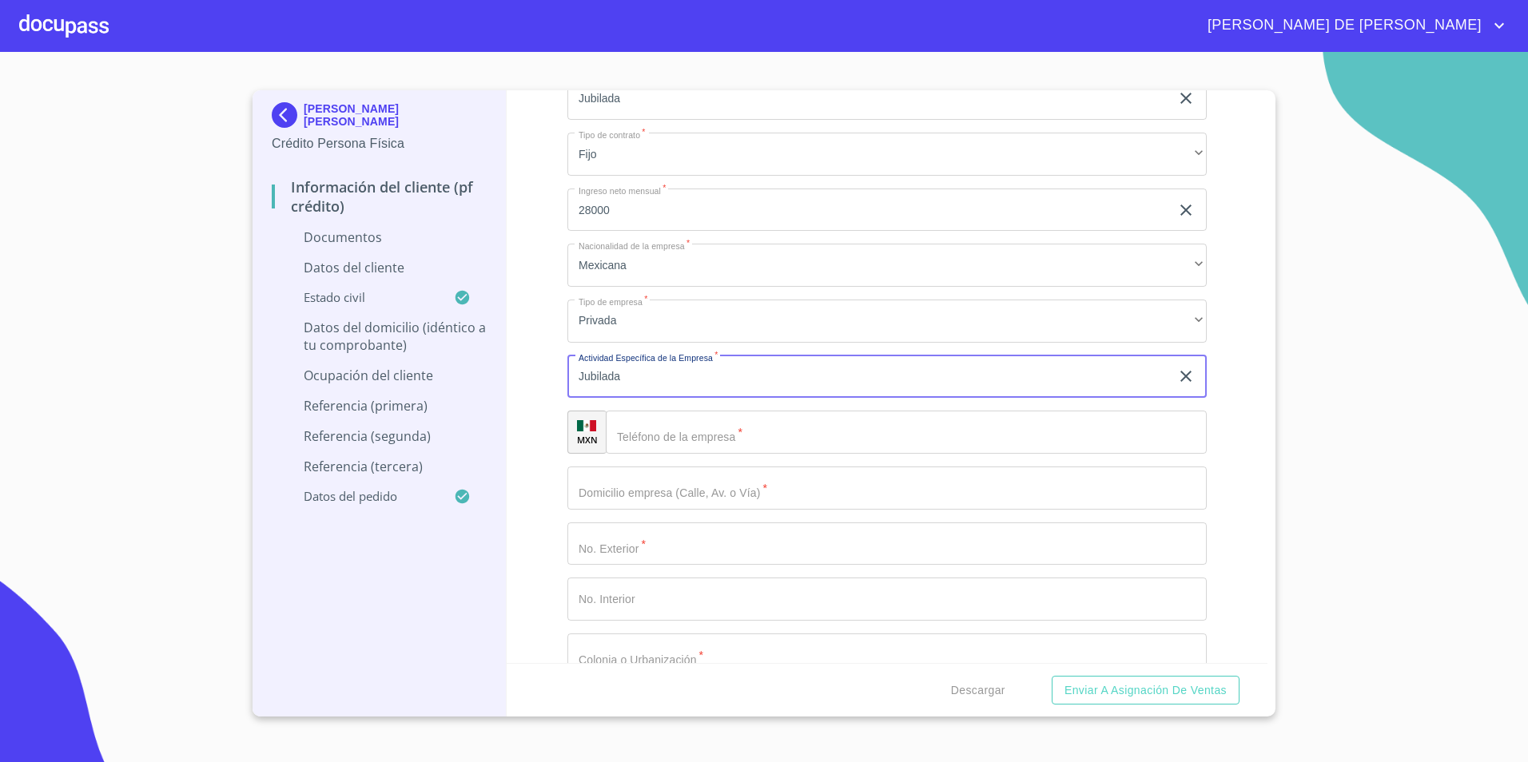
type input "Jubilada"
click at [551, 403] on div "Información del cliente (PF crédito) Documentos Documento de identificación.   …" at bounding box center [887, 376] width 761 height 573
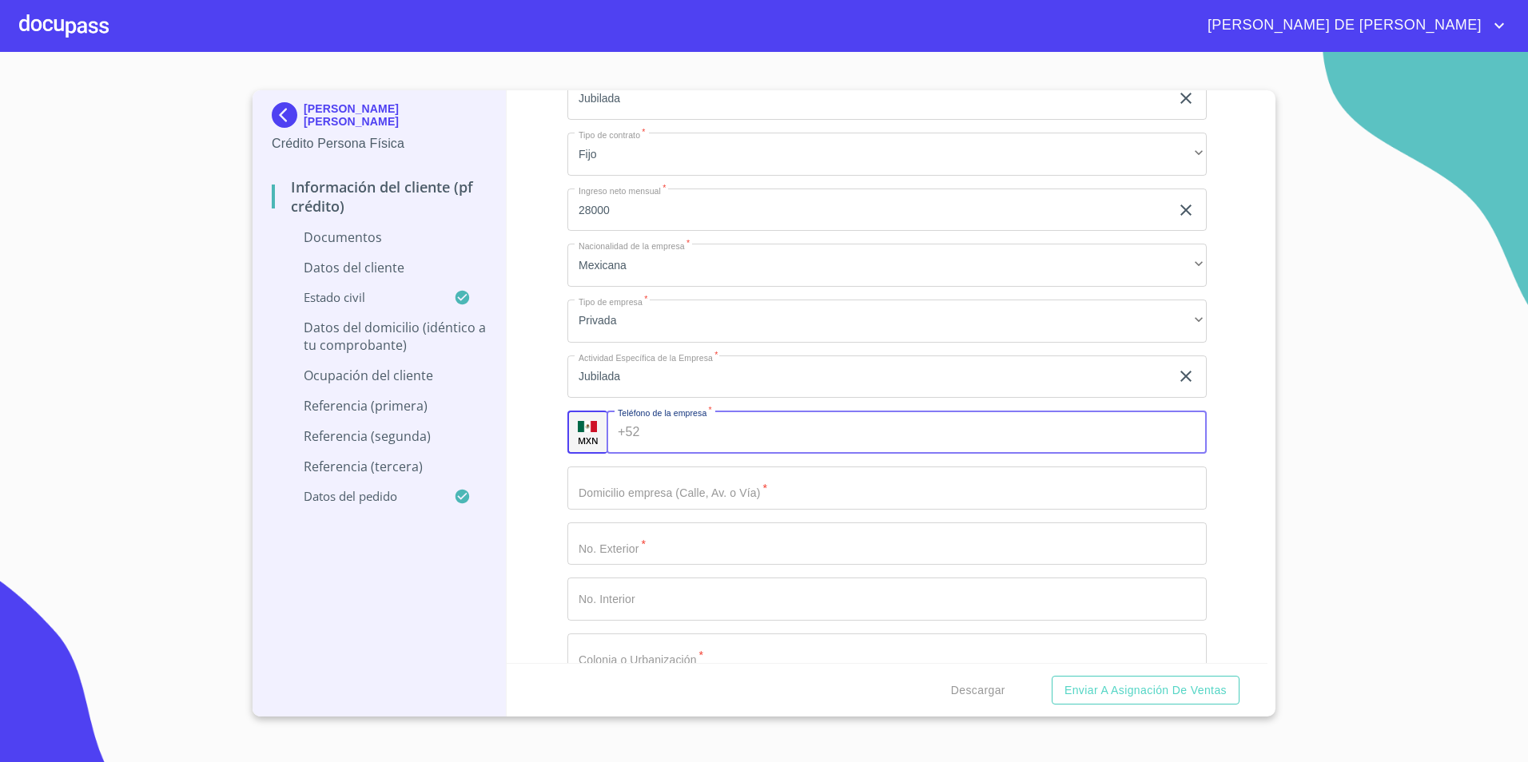
click at [672, 429] on input "Documento de identificación.   *" at bounding box center [926, 432] width 560 height 43
type input "[PHONE_NUMBER]"
click at [646, 485] on input "Documento de identificación.   *" at bounding box center [886, 488] width 639 height 43
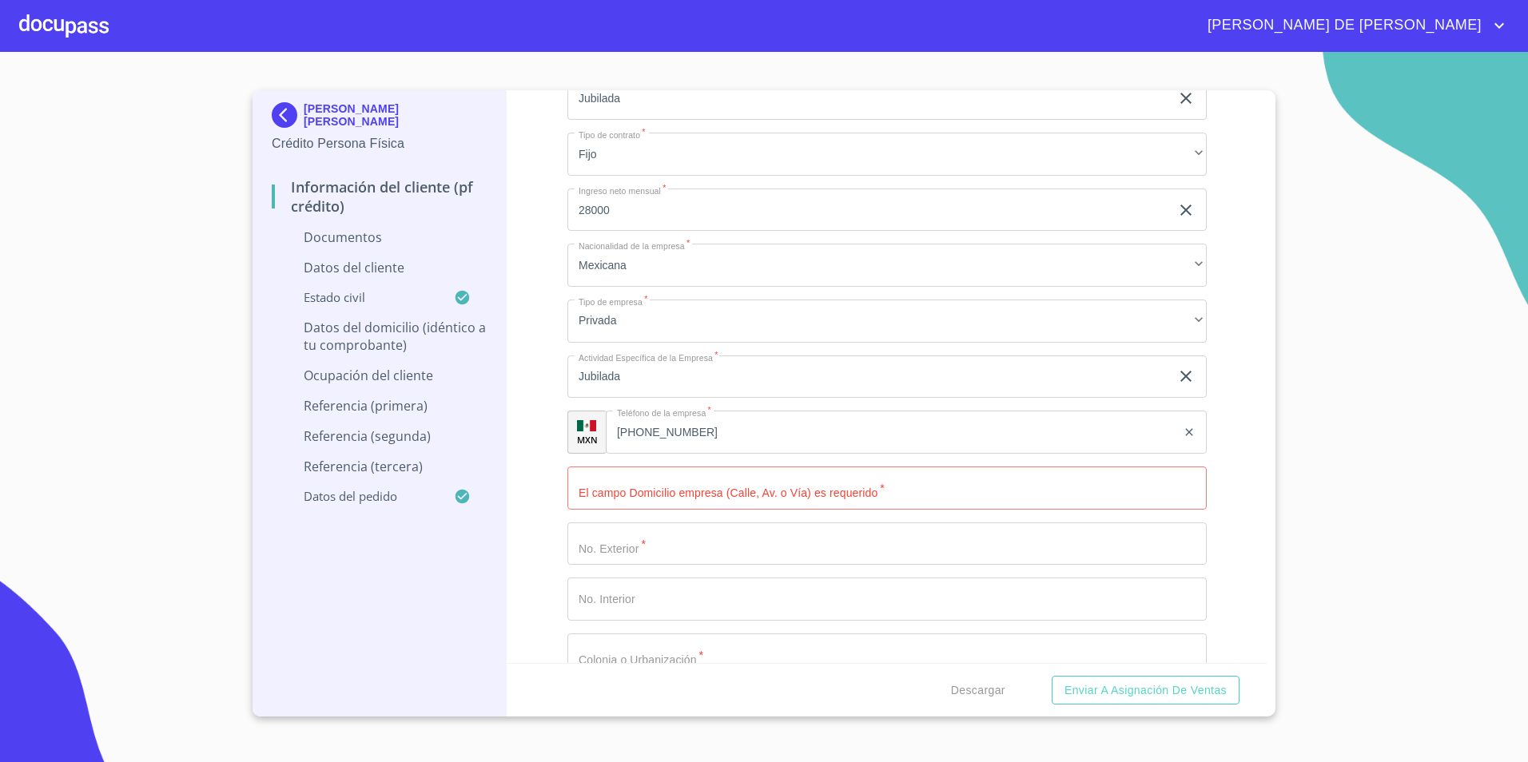
click at [556, 528] on div "Información del cliente (PF crédito) Documentos Documento de identificación.   …" at bounding box center [887, 376] width 761 height 573
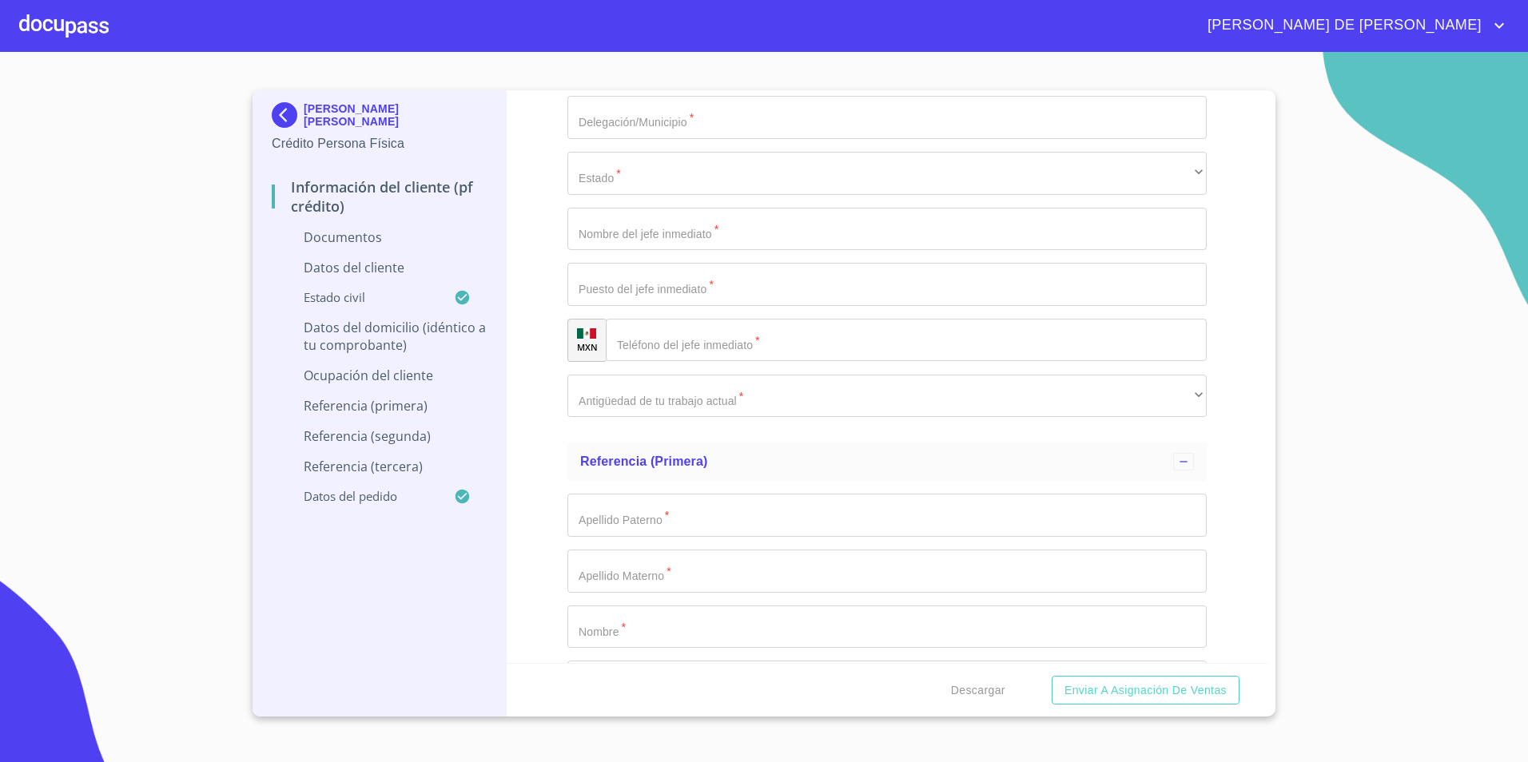
scroll to position [4858, 0]
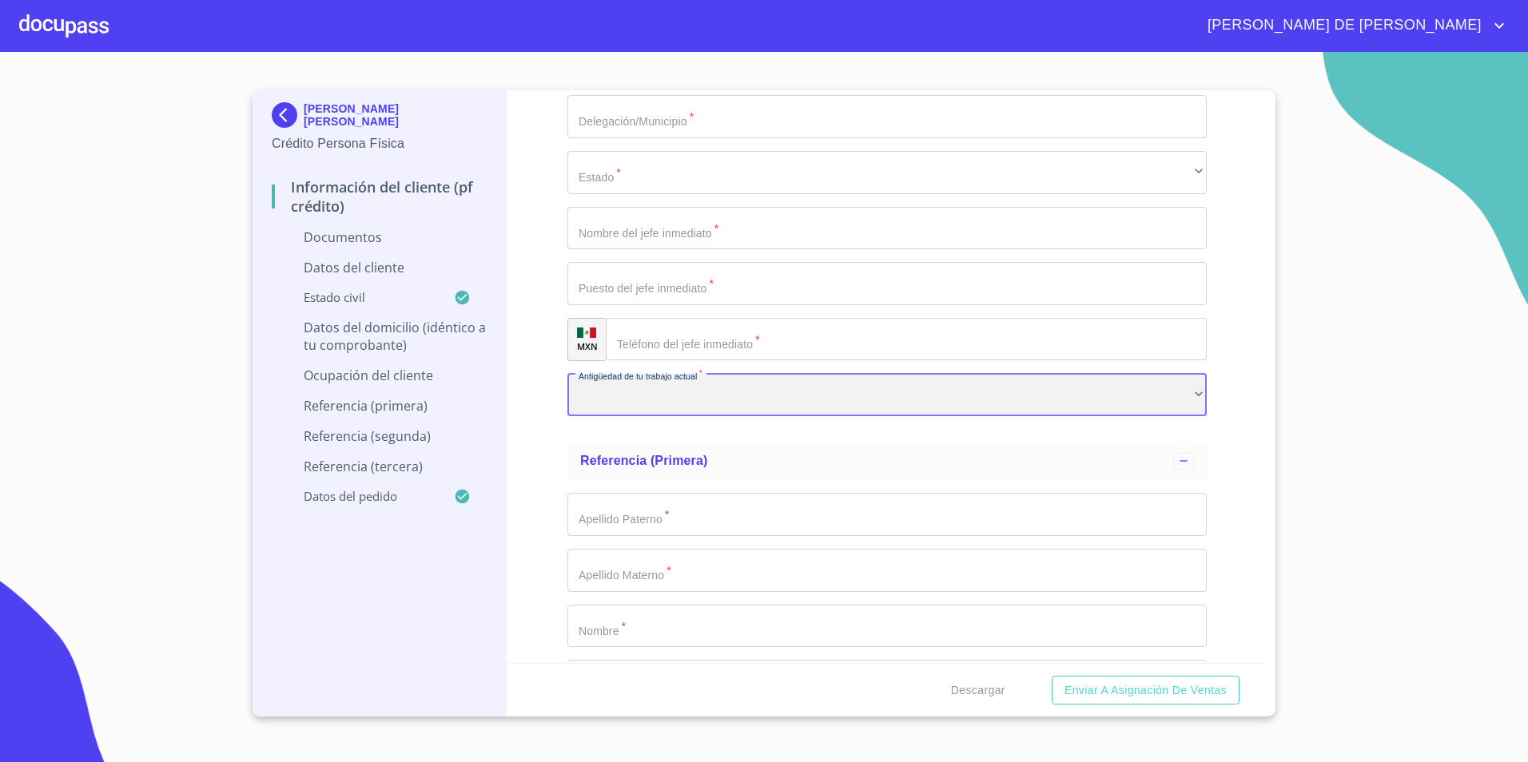
click at [689, 403] on div "​" at bounding box center [886, 395] width 639 height 43
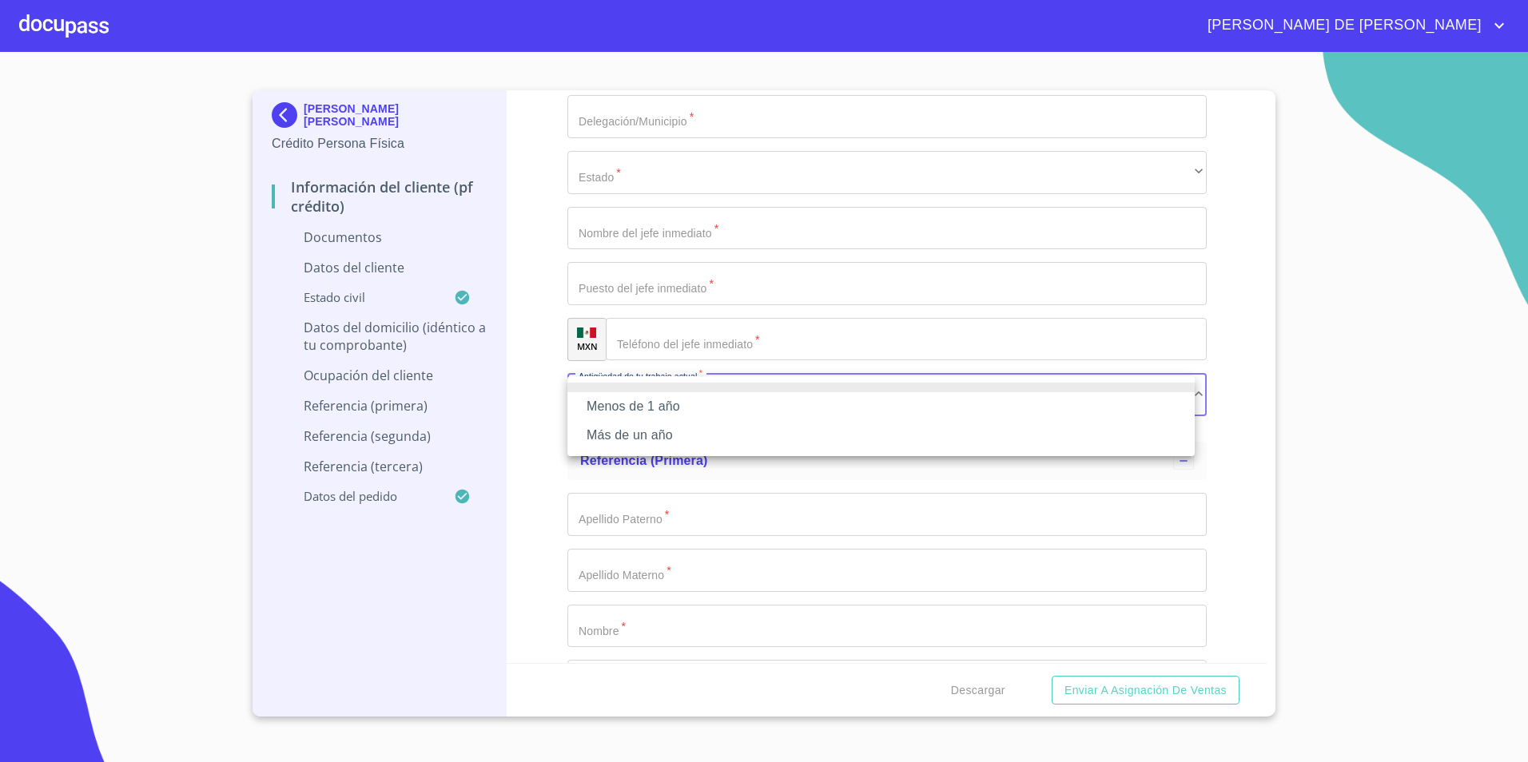
click at [680, 435] on li "Más de un año" at bounding box center [880, 435] width 627 height 29
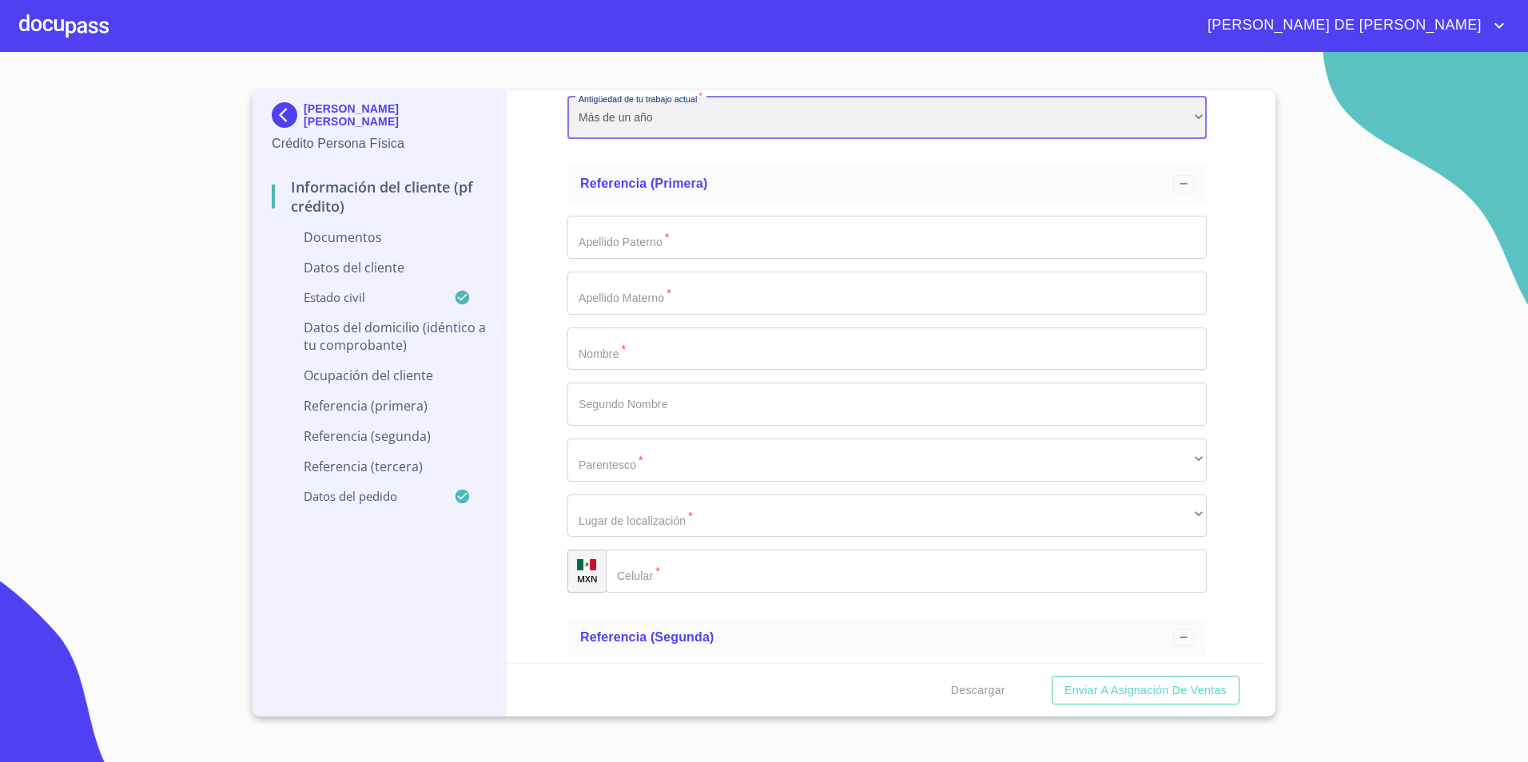
scroll to position [5135, 0]
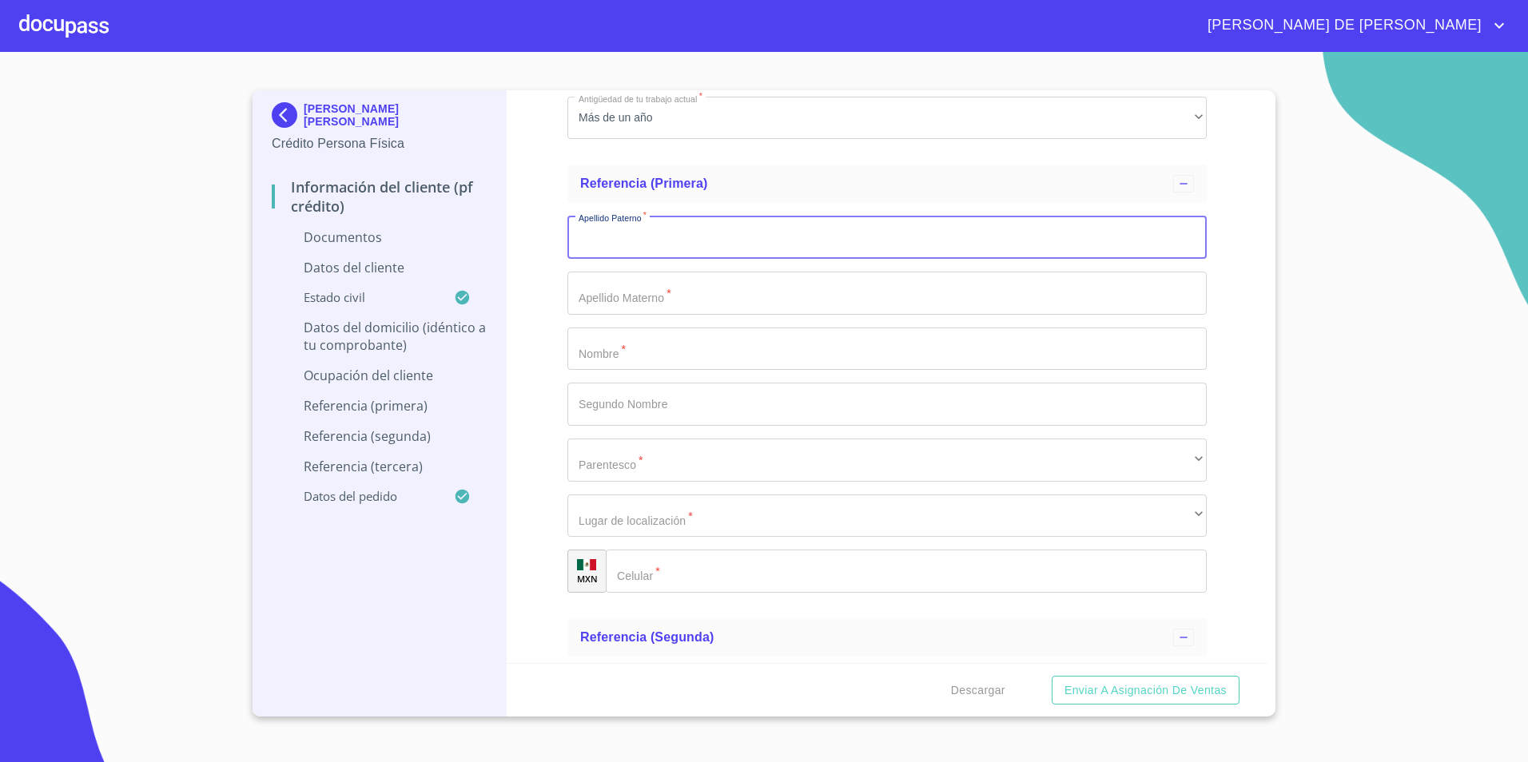
click at [645, 257] on input "Documento de identificación.   *" at bounding box center [886, 237] width 639 height 43
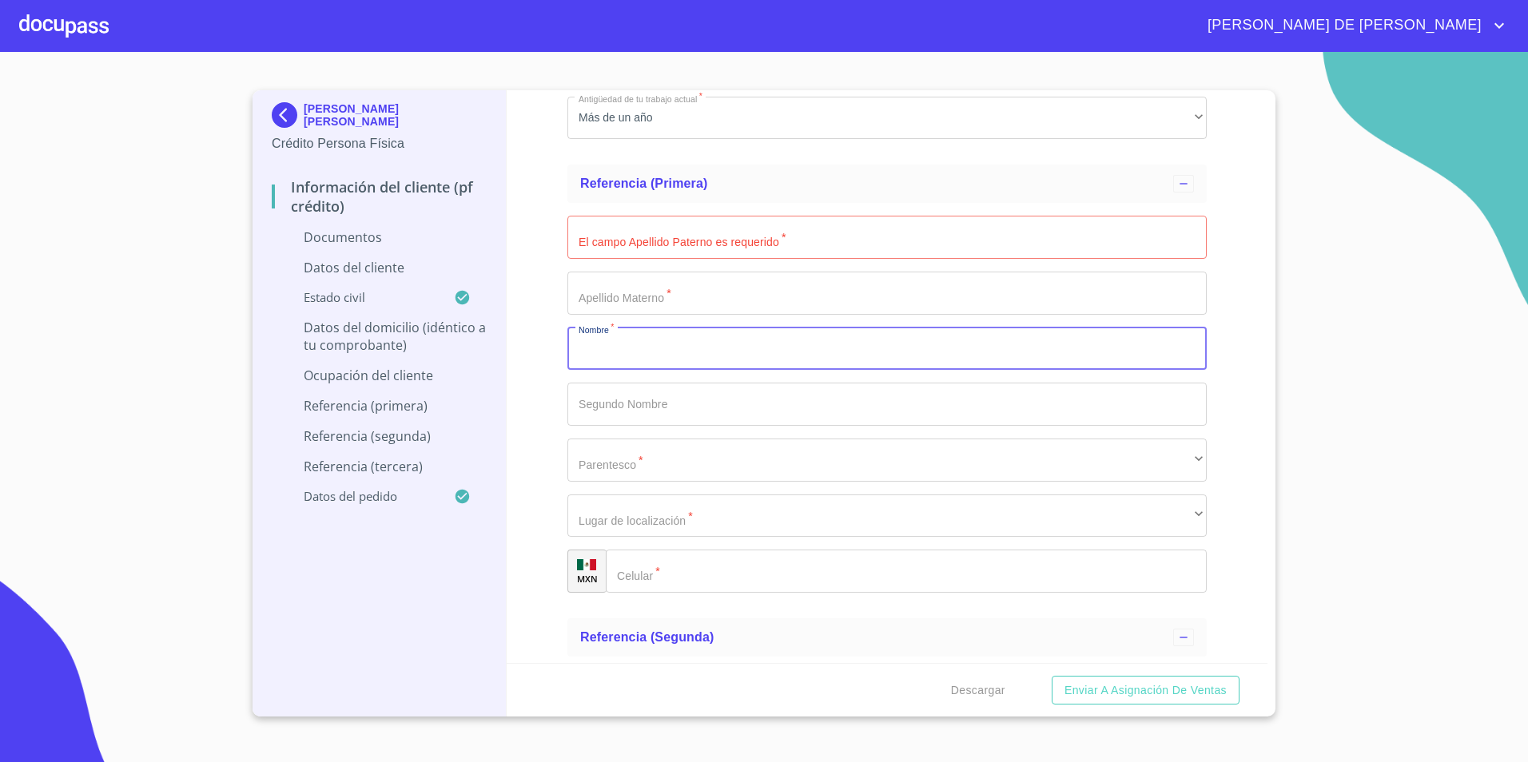
click at [654, 344] on input "Documento de identificación.   *" at bounding box center [886, 349] width 639 height 43
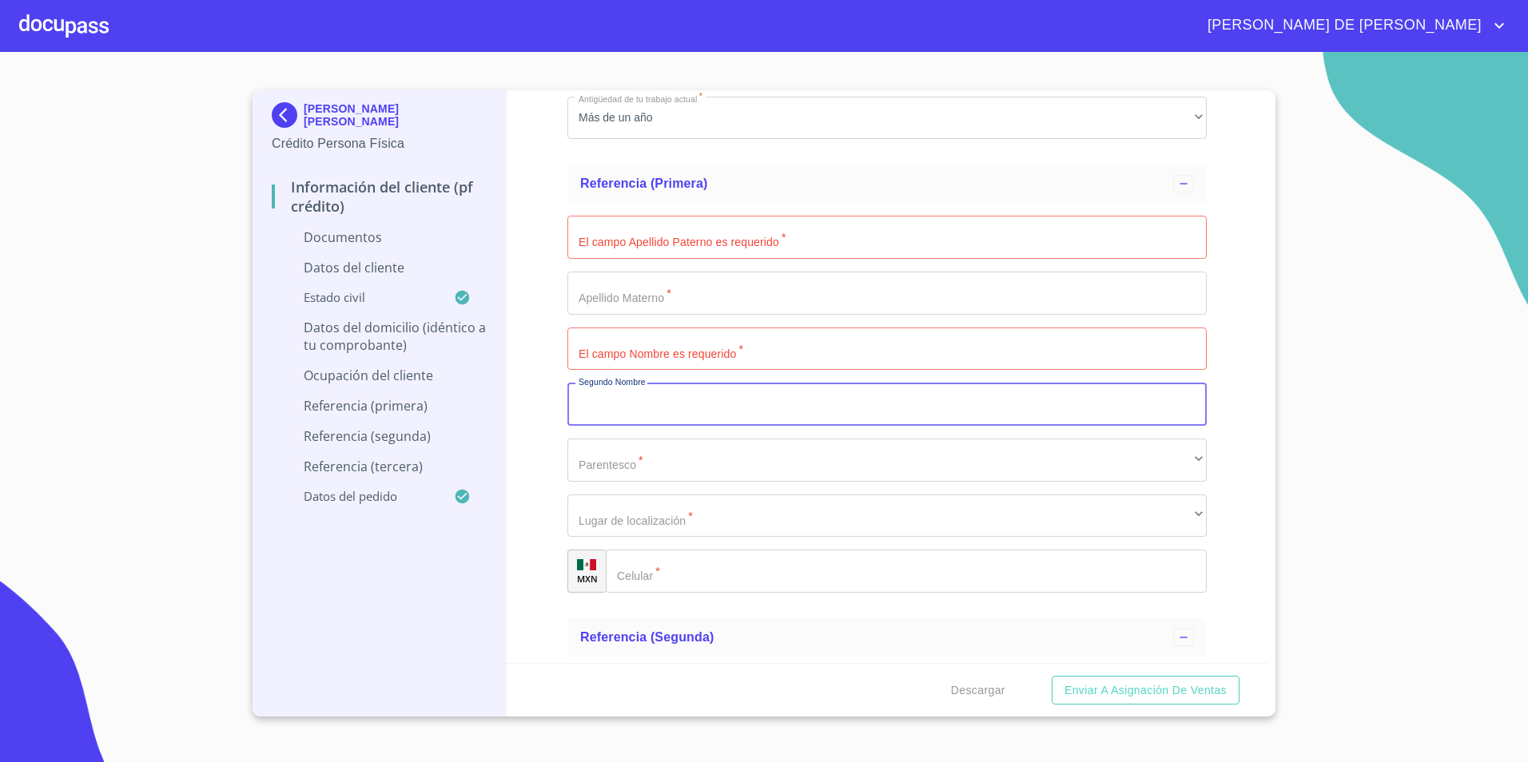
type input "y"
type input "[PERSON_NAME]"
click at [658, 347] on input "Documento de identificación.   *" at bounding box center [886, 349] width 639 height 43
type input "[PERSON_NAME]"
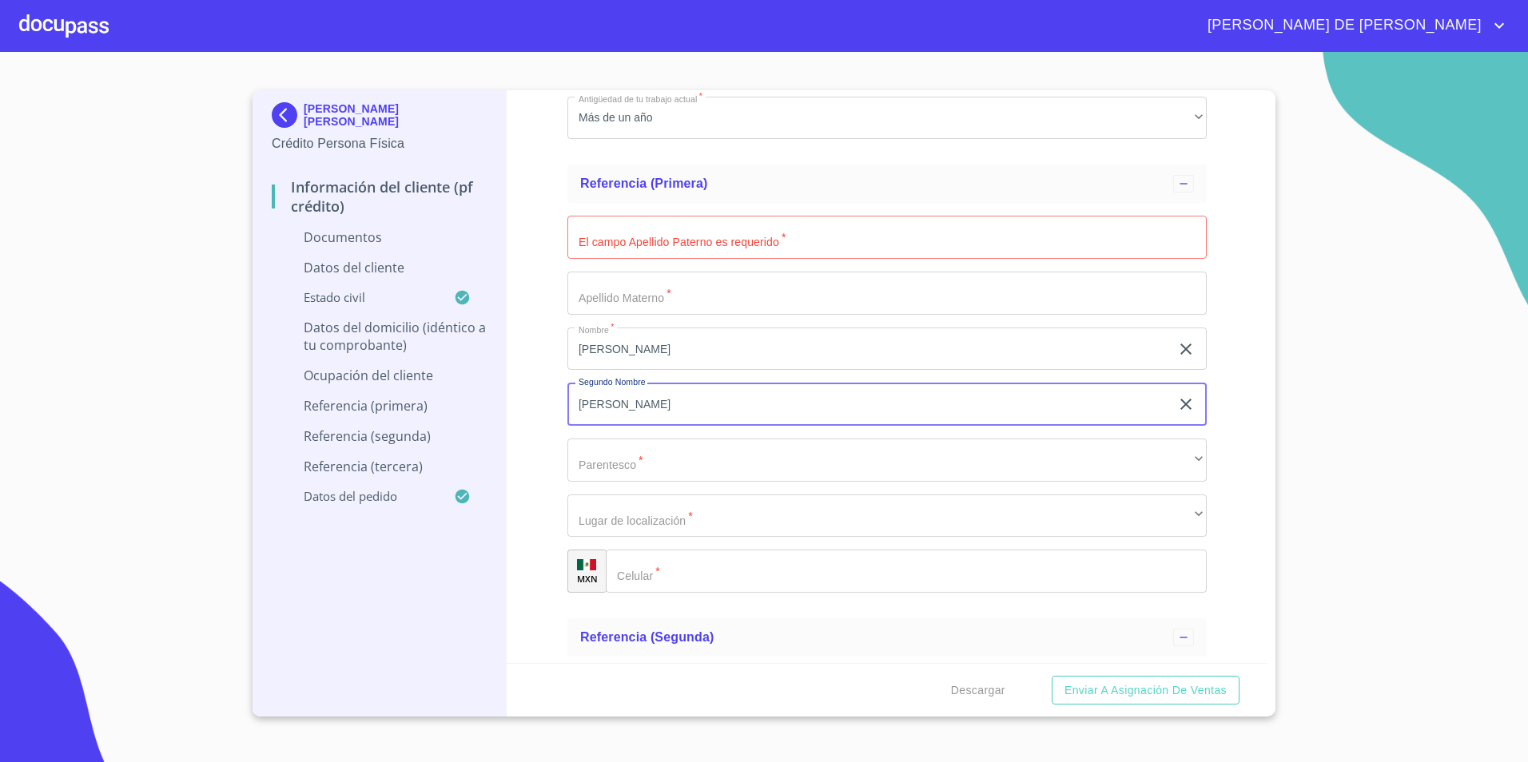
click at [646, 419] on input "[PERSON_NAME]" at bounding box center [868, 404] width 602 height 43
type input "Y"
type input "G"
type input "[PERSON_NAME]"
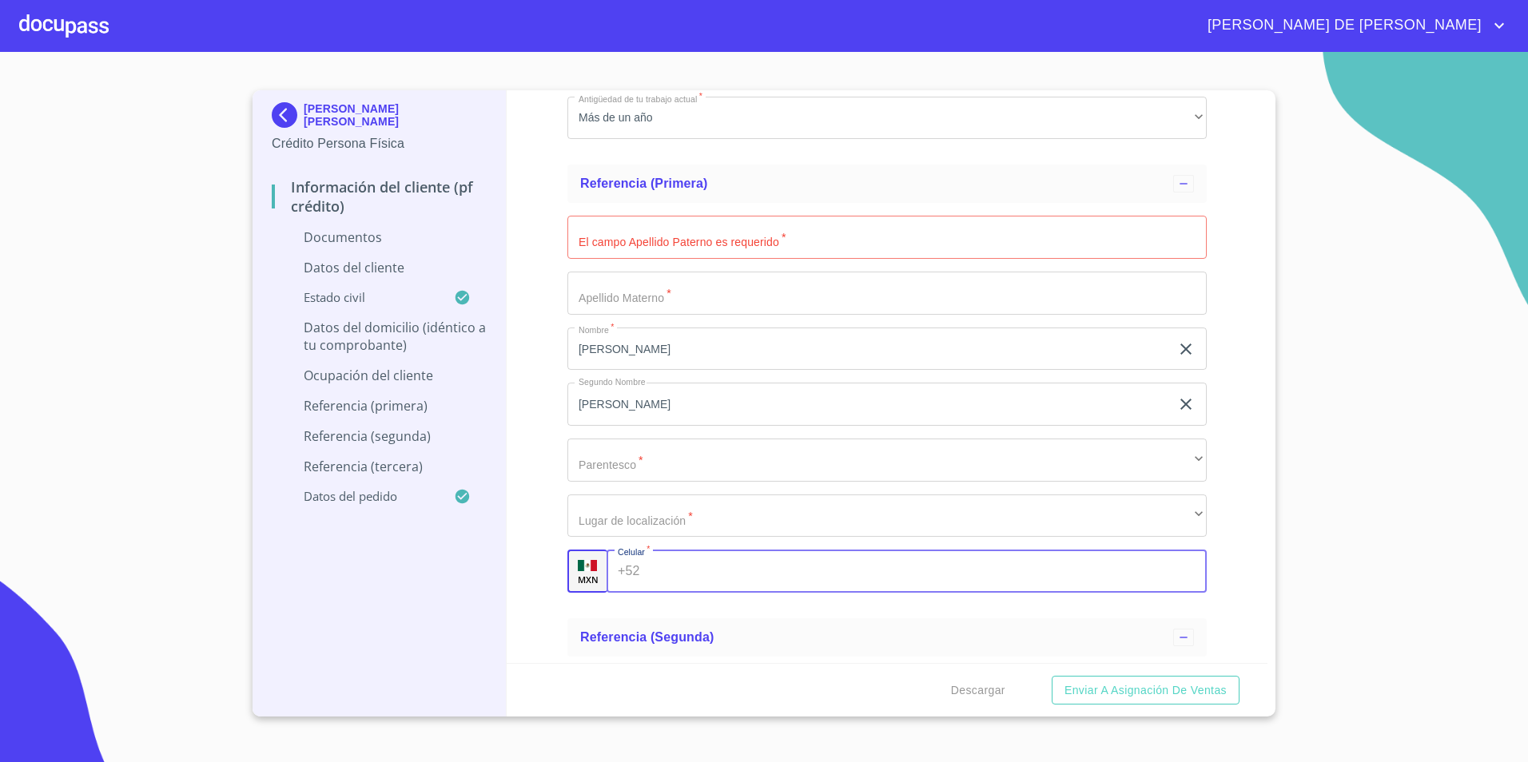
click at [683, 561] on input "Documento de identificación.   *" at bounding box center [926, 571] width 560 height 43
type input "33"
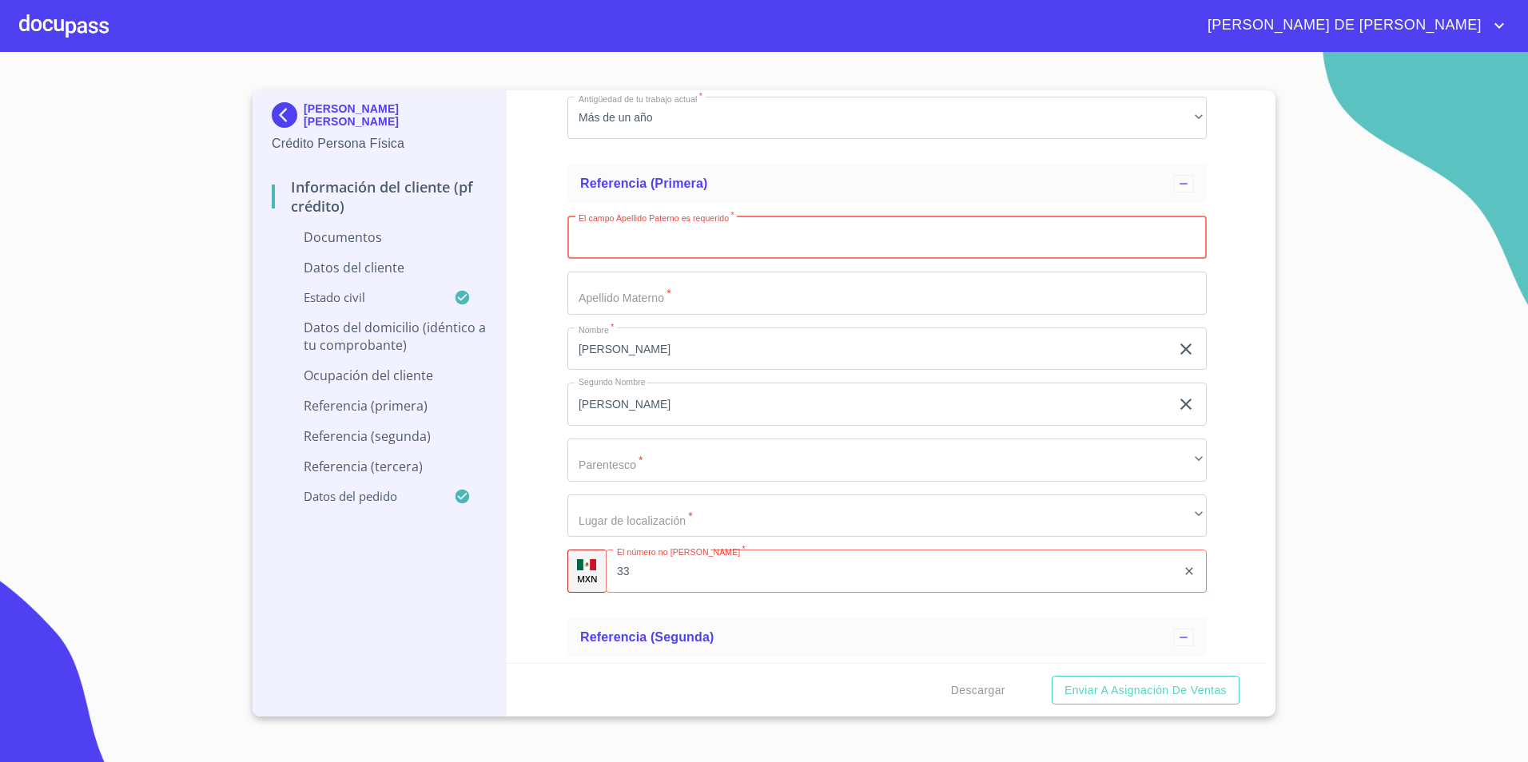
click at [718, 233] on input "Documento de identificación.   *" at bounding box center [886, 237] width 639 height 43
type input "[PERSON_NAME]"
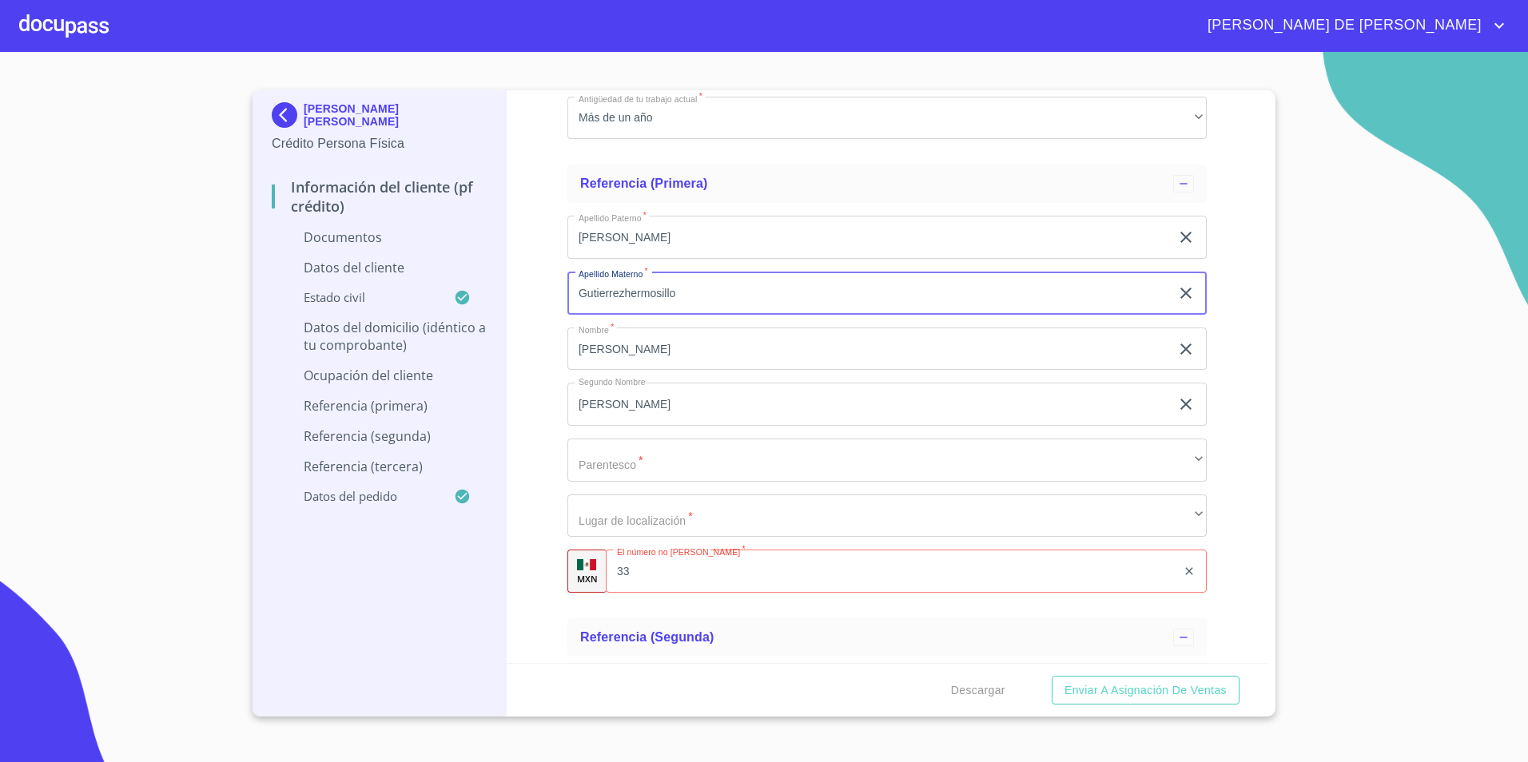
type input "Gutierrezhermosillo"
click at [714, 575] on input "33" at bounding box center [911, 571] width 530 height 43
type input "[PHONE_NUMBER]"
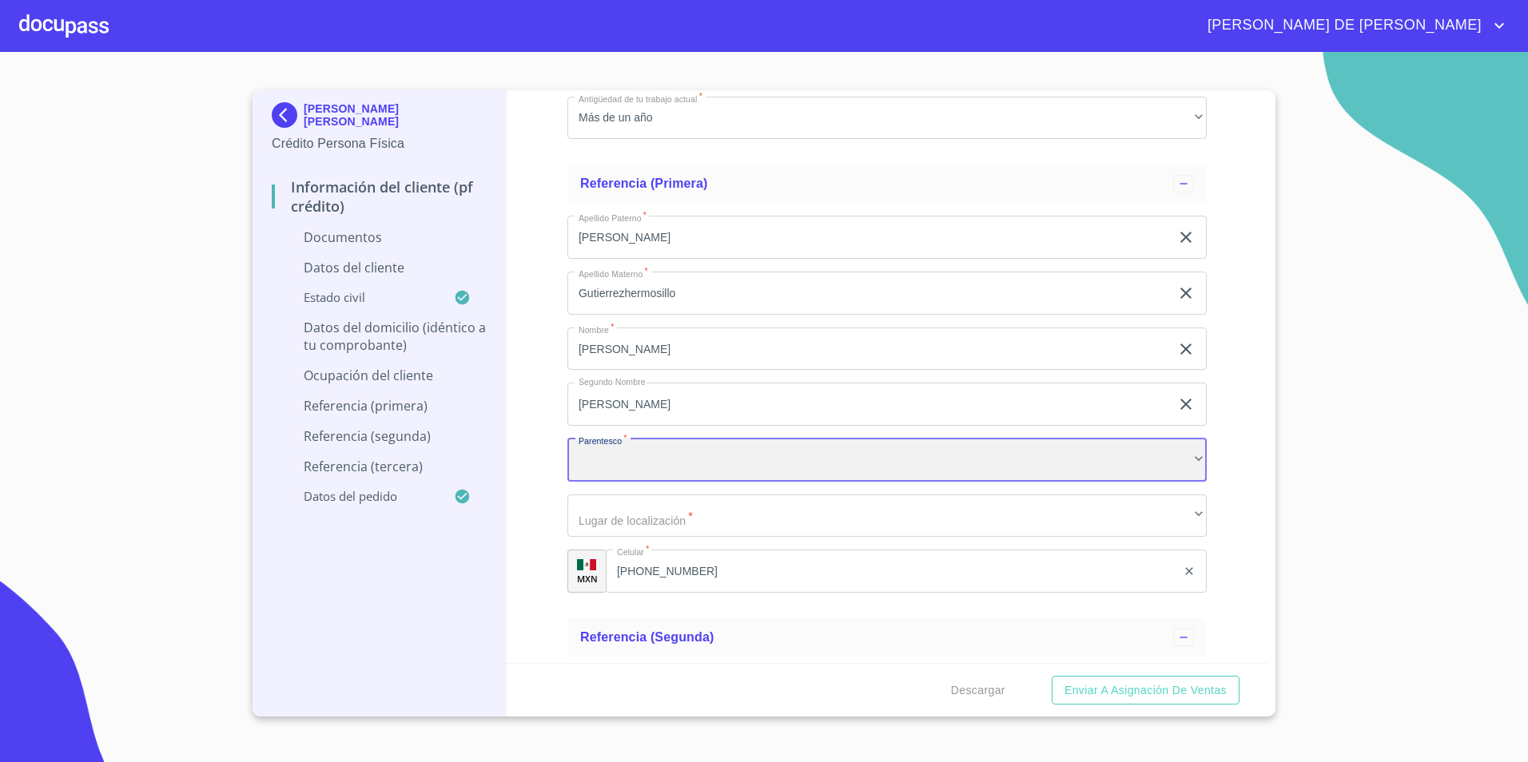
click at [747, 457] on div "​" at bounding box center [886, 460] width 639 height 43
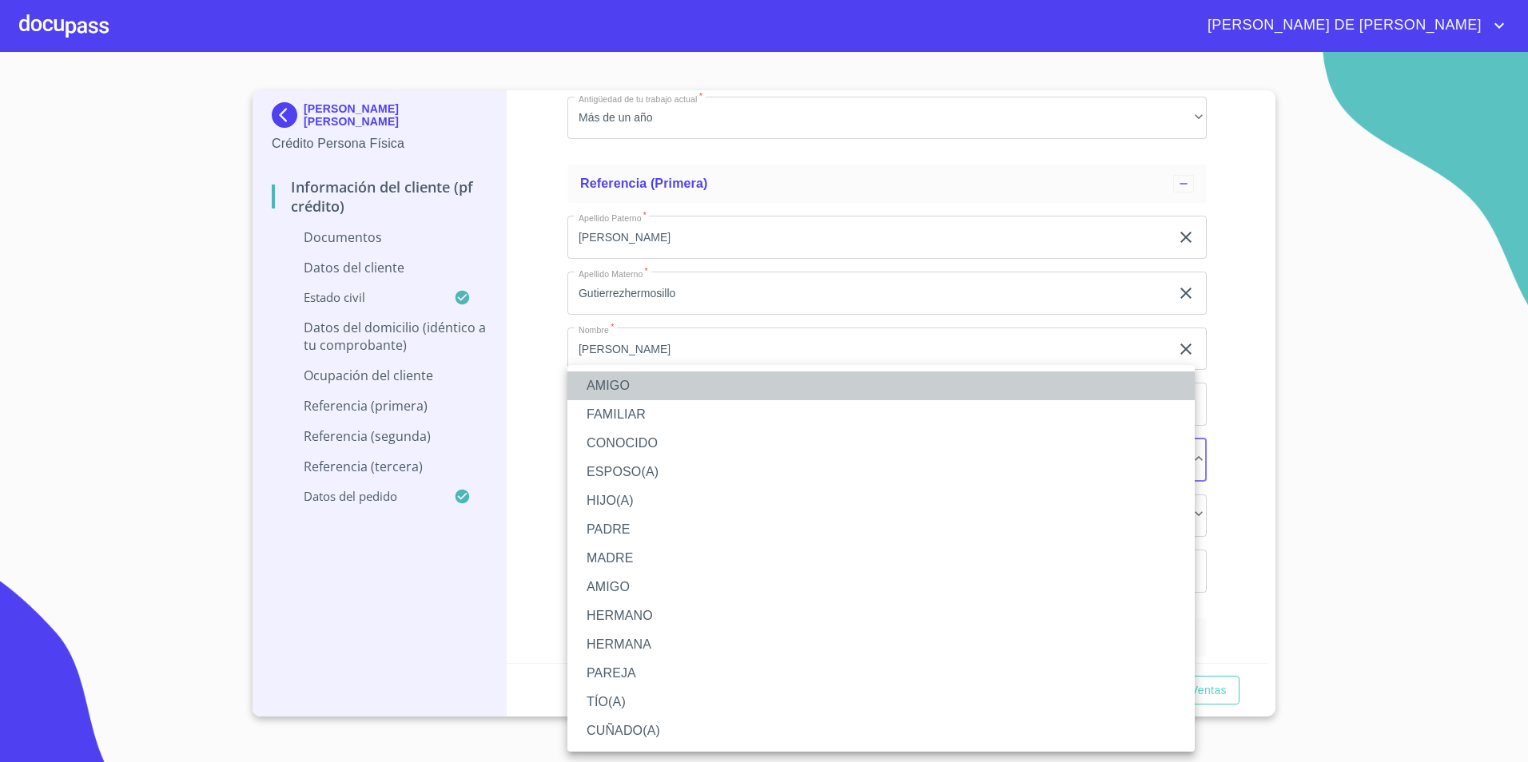
click at [729, 379] on li "AMIGO" at bounding box center [880, 385] width 627 height 29
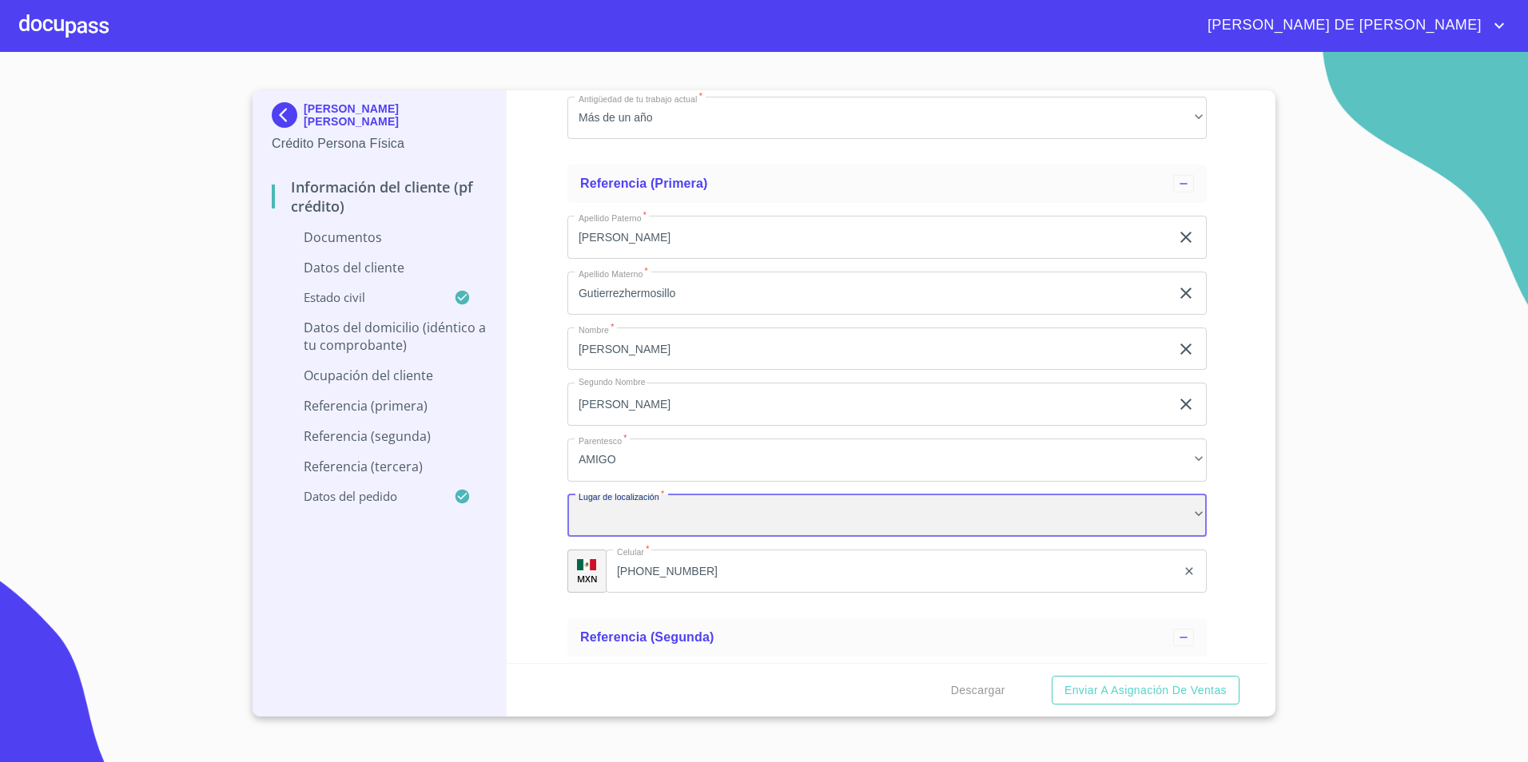
click at [765, 519] on div "​" at bounding box center [886, 516] width 639 height 43
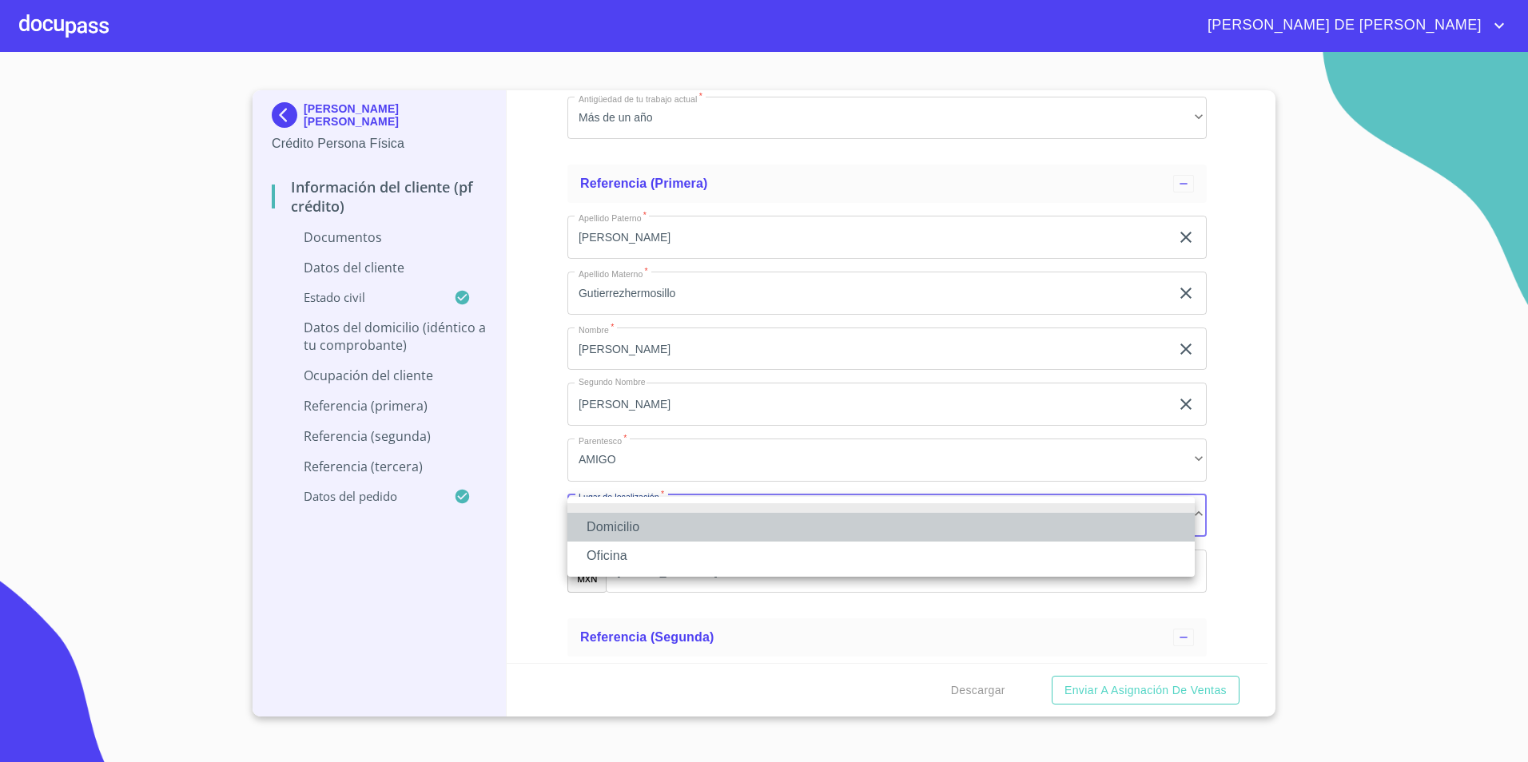
click at [689, 532] on li "Domicilio" at bounding box center [880, 527] width 627 height 29
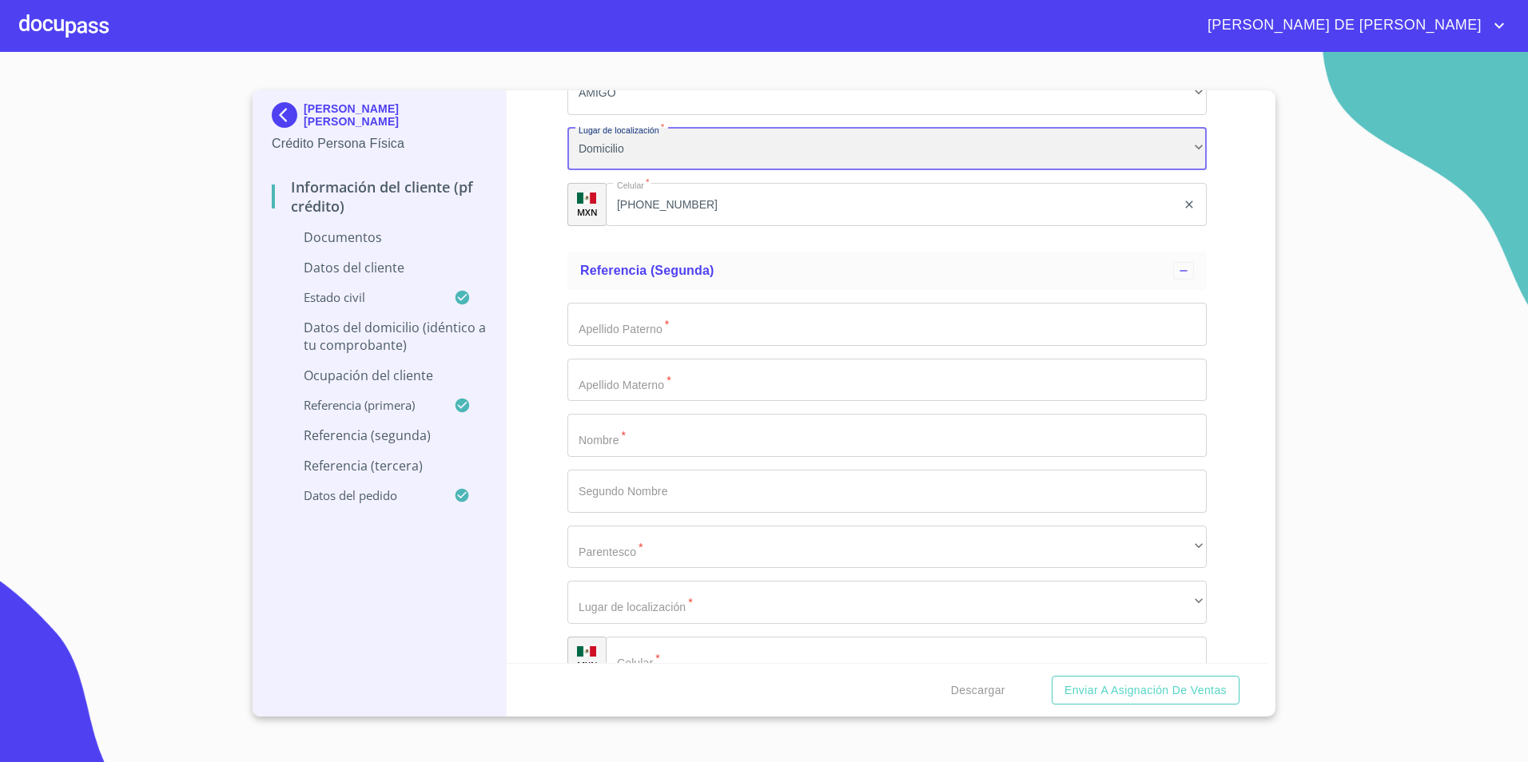
scroll to position [5581, 0]
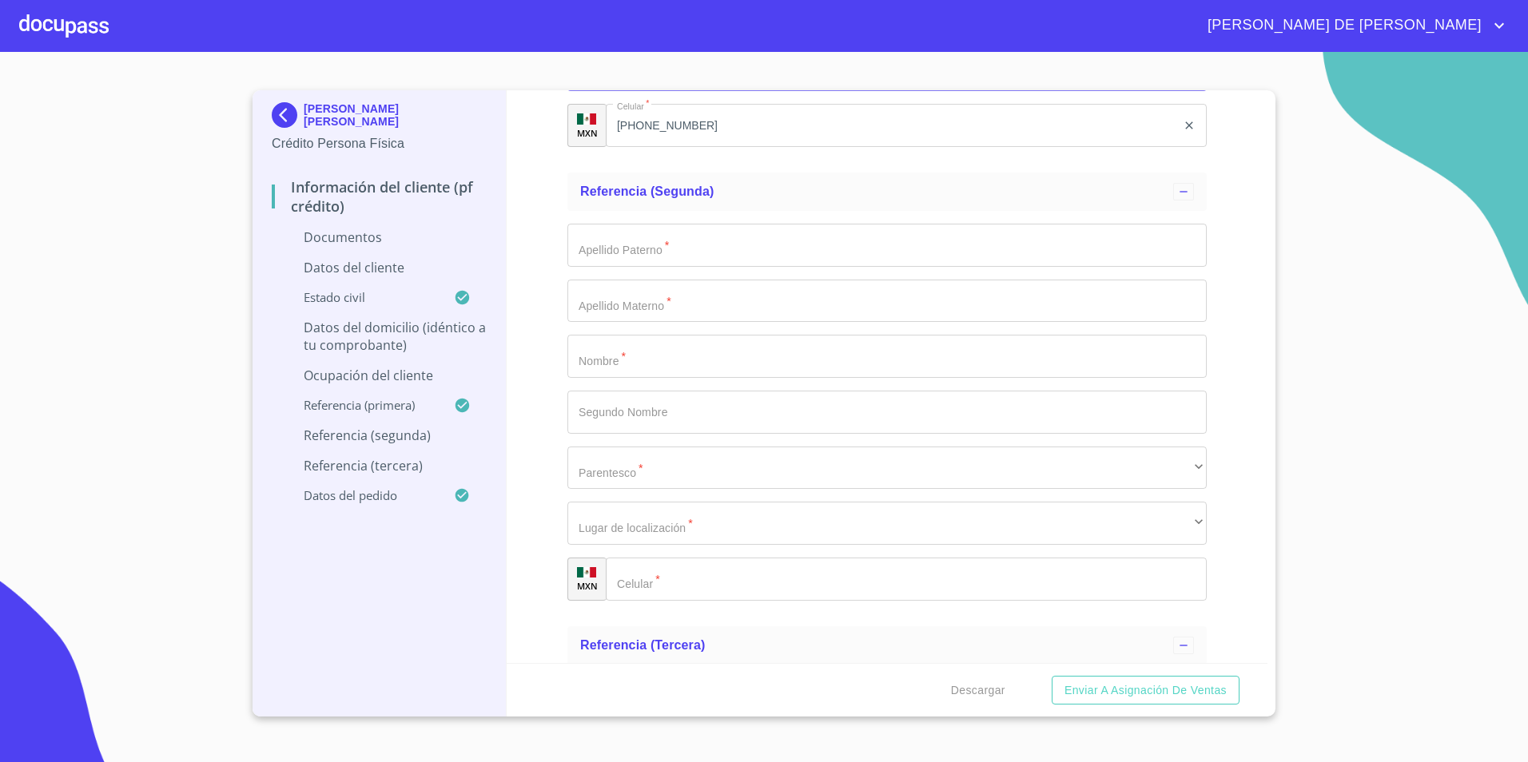
type input "[PERSON_NAME]"
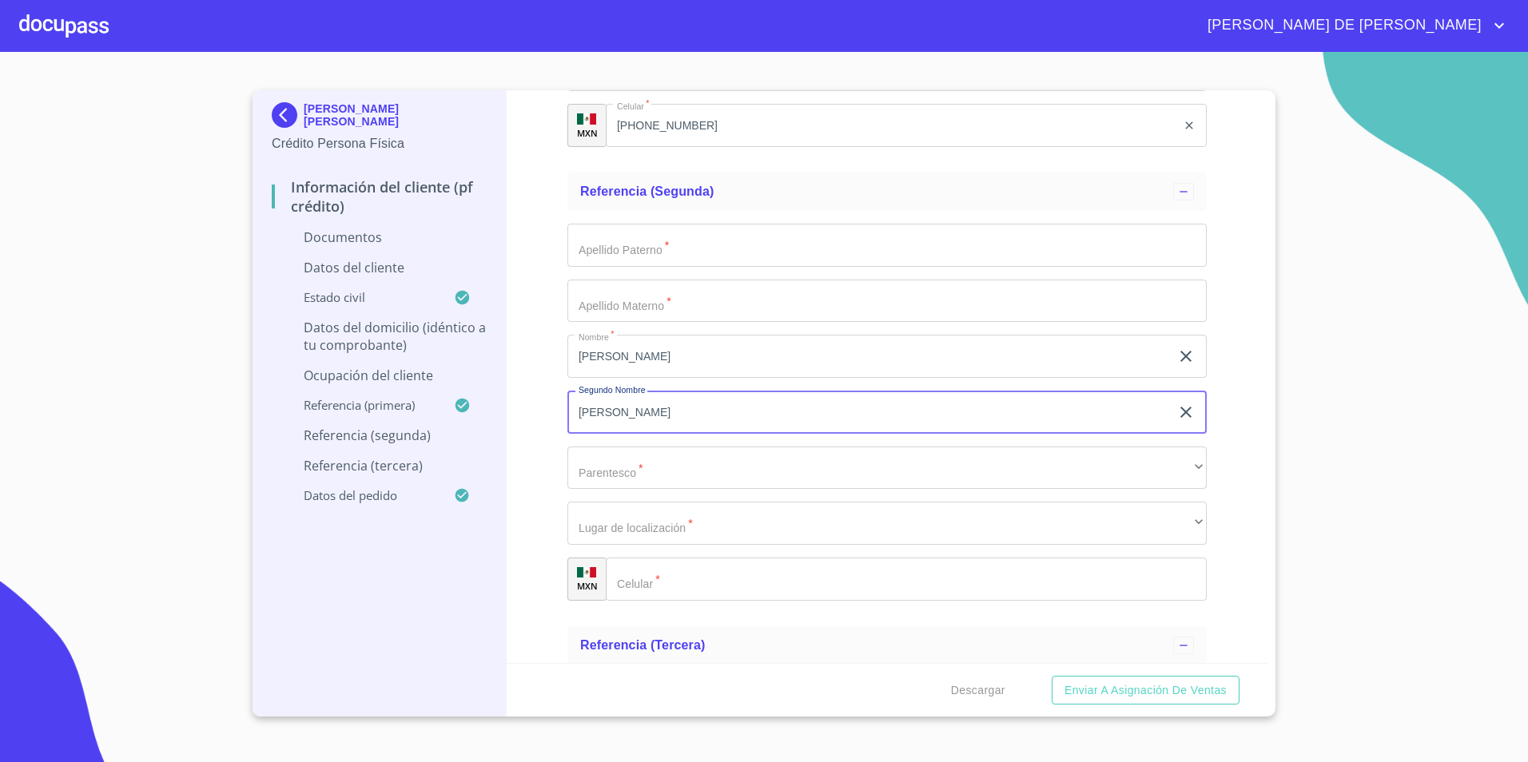
type input "[PERSON_NAME]"
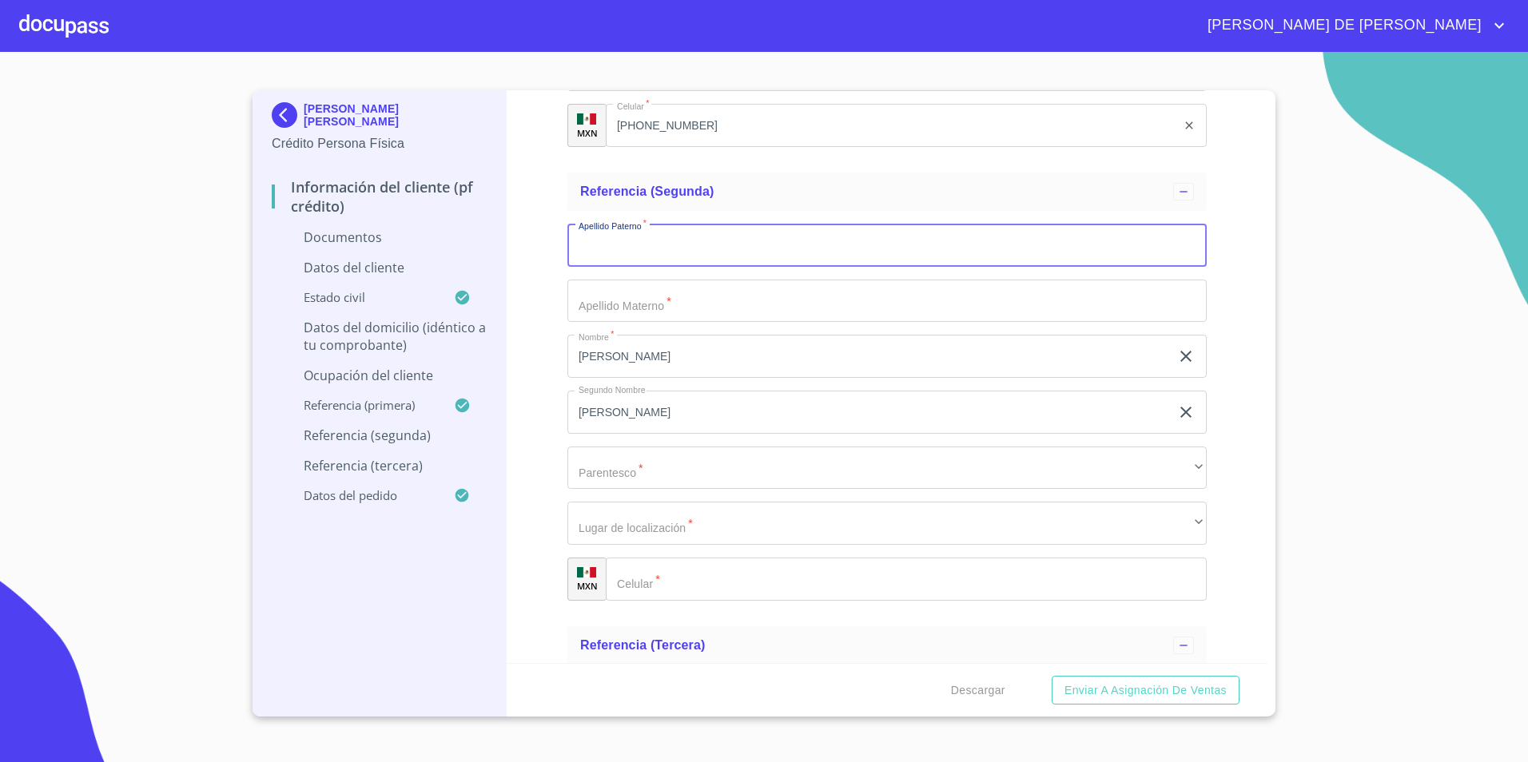
click at [654, 241] on input "Documento de identificación.   *" at bounding box center [886, 245] width 639 height 43
type input "[PERSON_NAME]"
type input "Trigos"
click at [690, 584] on input "Documento de identificación.   *" at bounding box center [926, 579] width 560 height 43
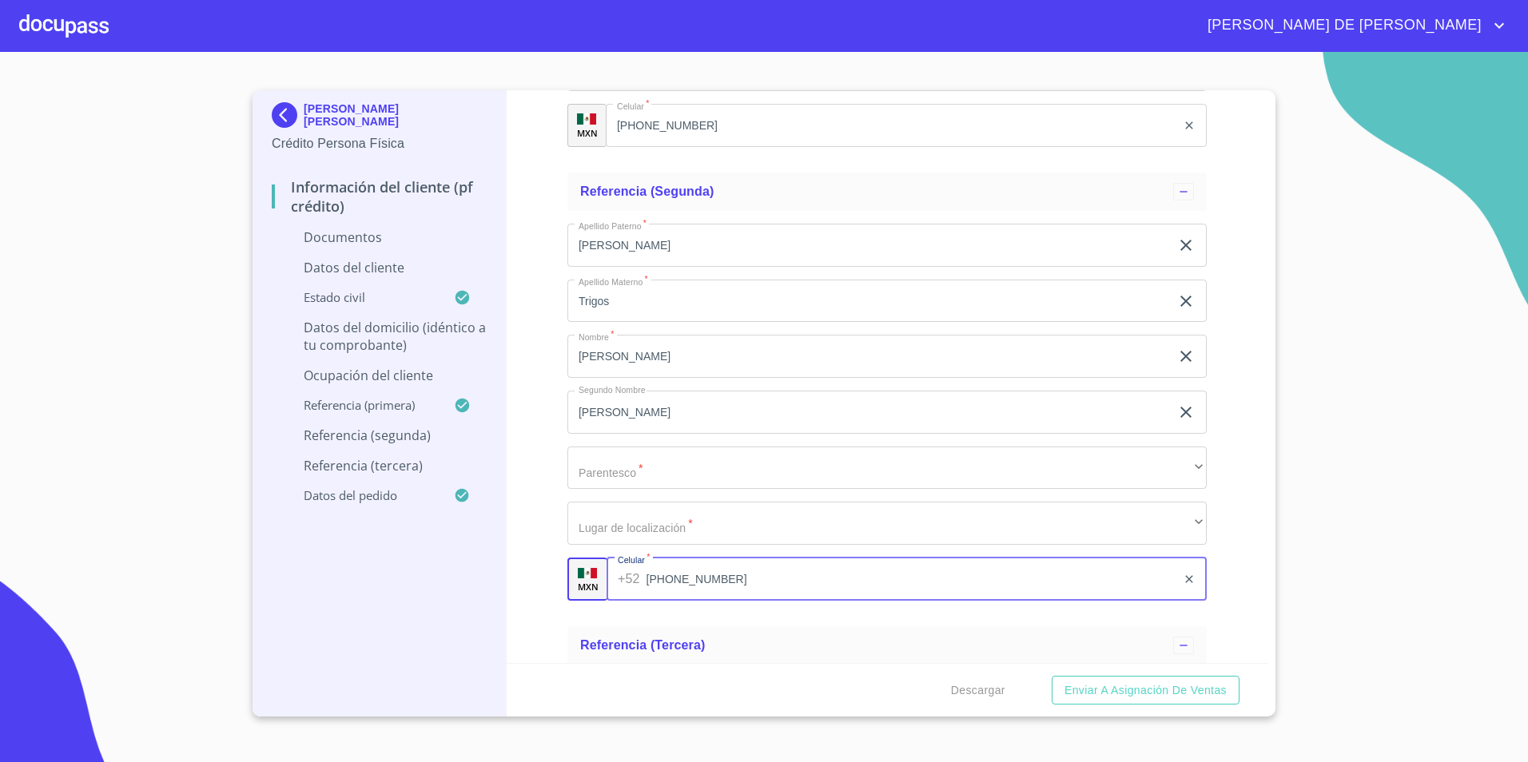
type input "[PHONE_NUMBER]"
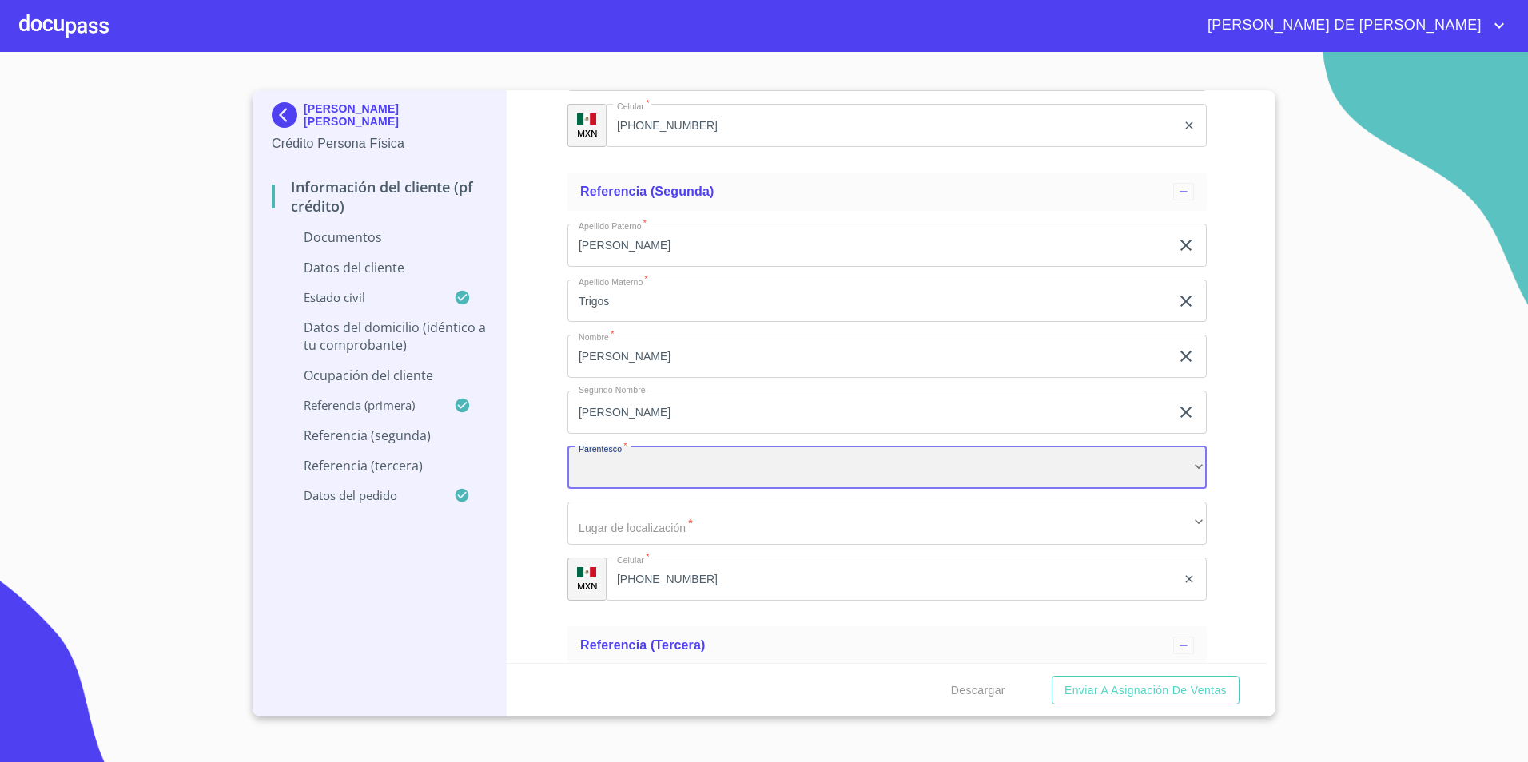
click at [693, 477] on div "​" at bounding box center [886, 468] width 639 height 43
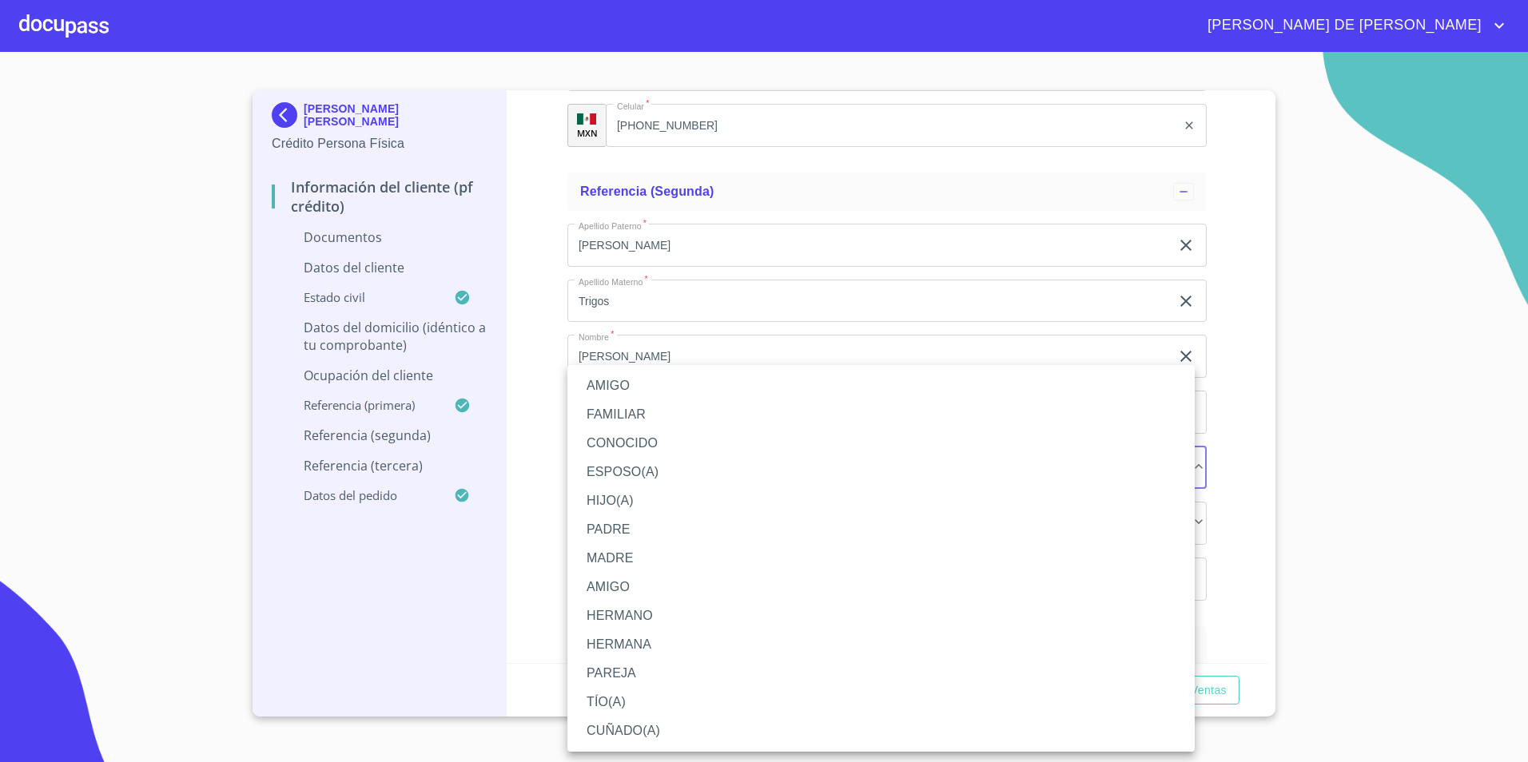
click at [643, 493] on li "HIJO(A)" at bounding box center [880, 501] width 627 height 29
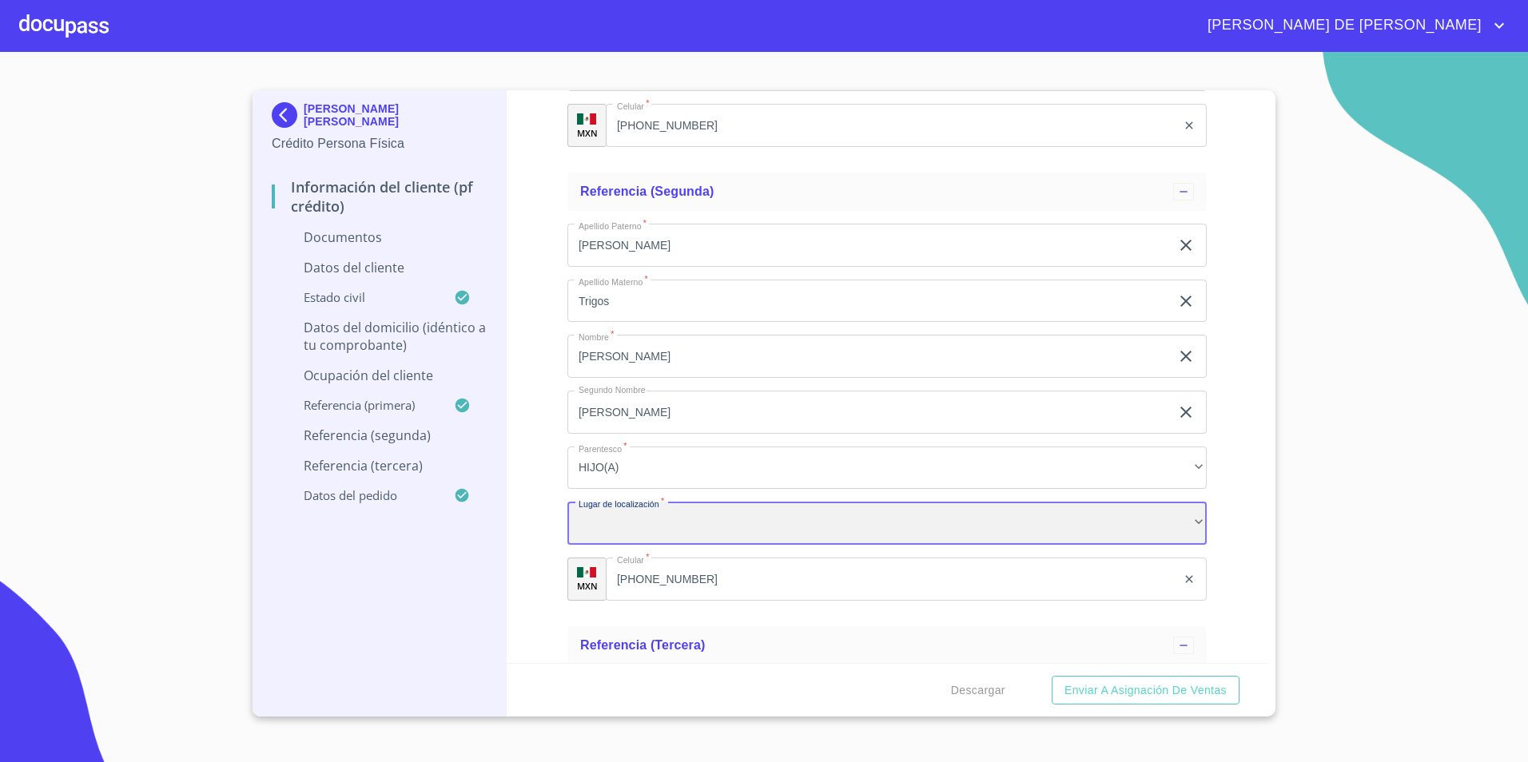
click at [719, 516] on div "​" at bounding box center [886, 523] width 639 height 43
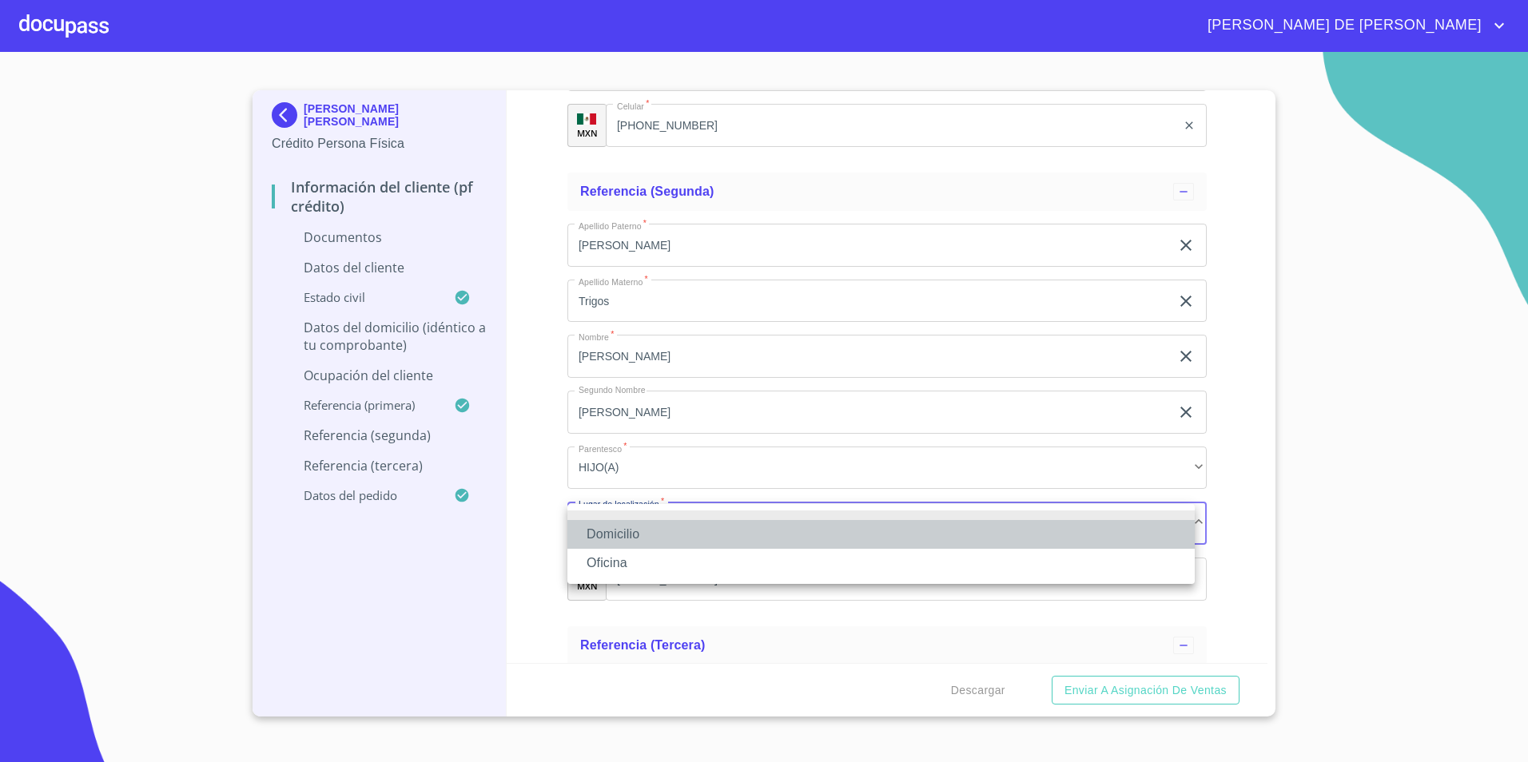
click at [671, 542] on li "Domicilio" at bounding box center [880, 534] width 627 height 29
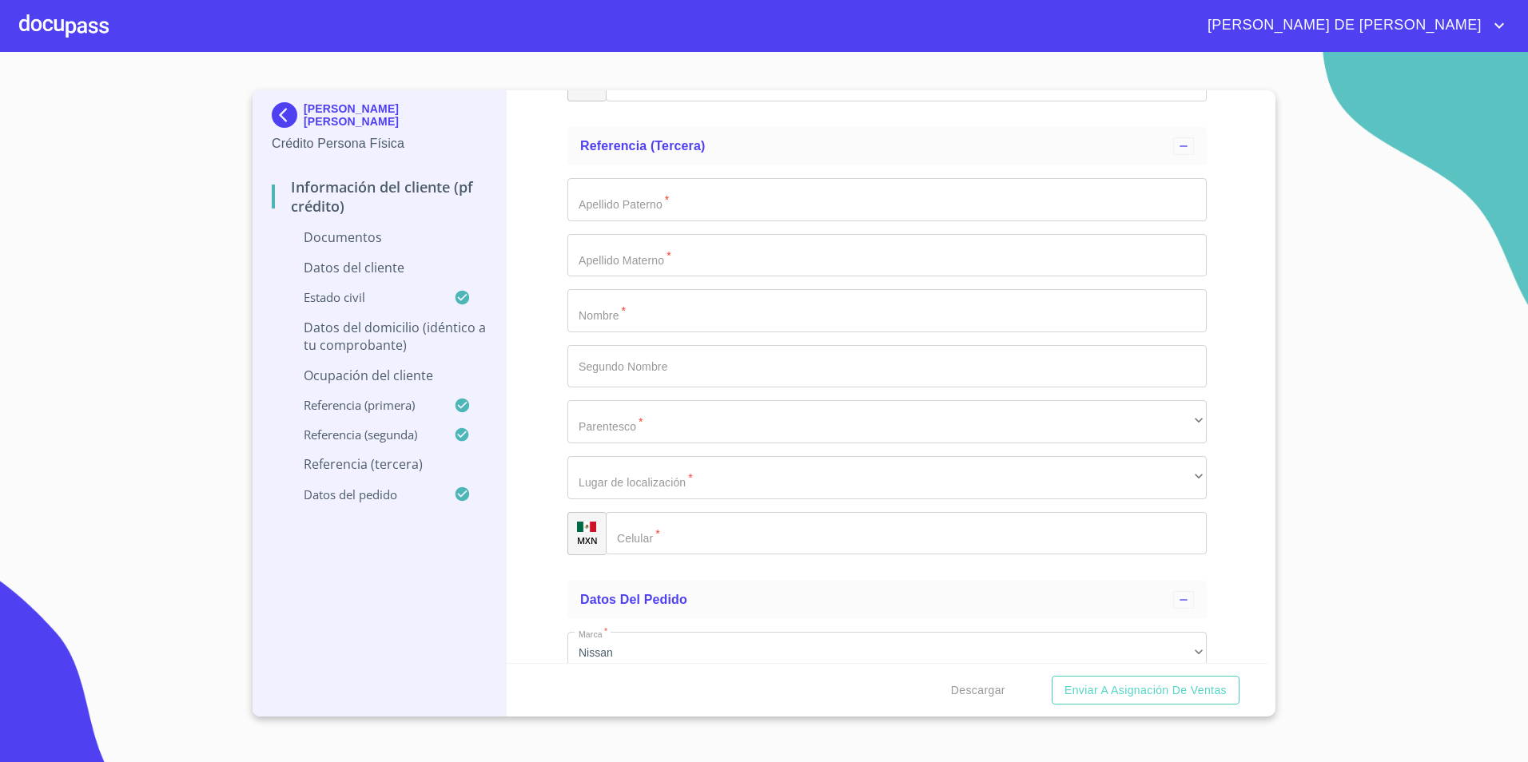
scroll to position [6087, 0]
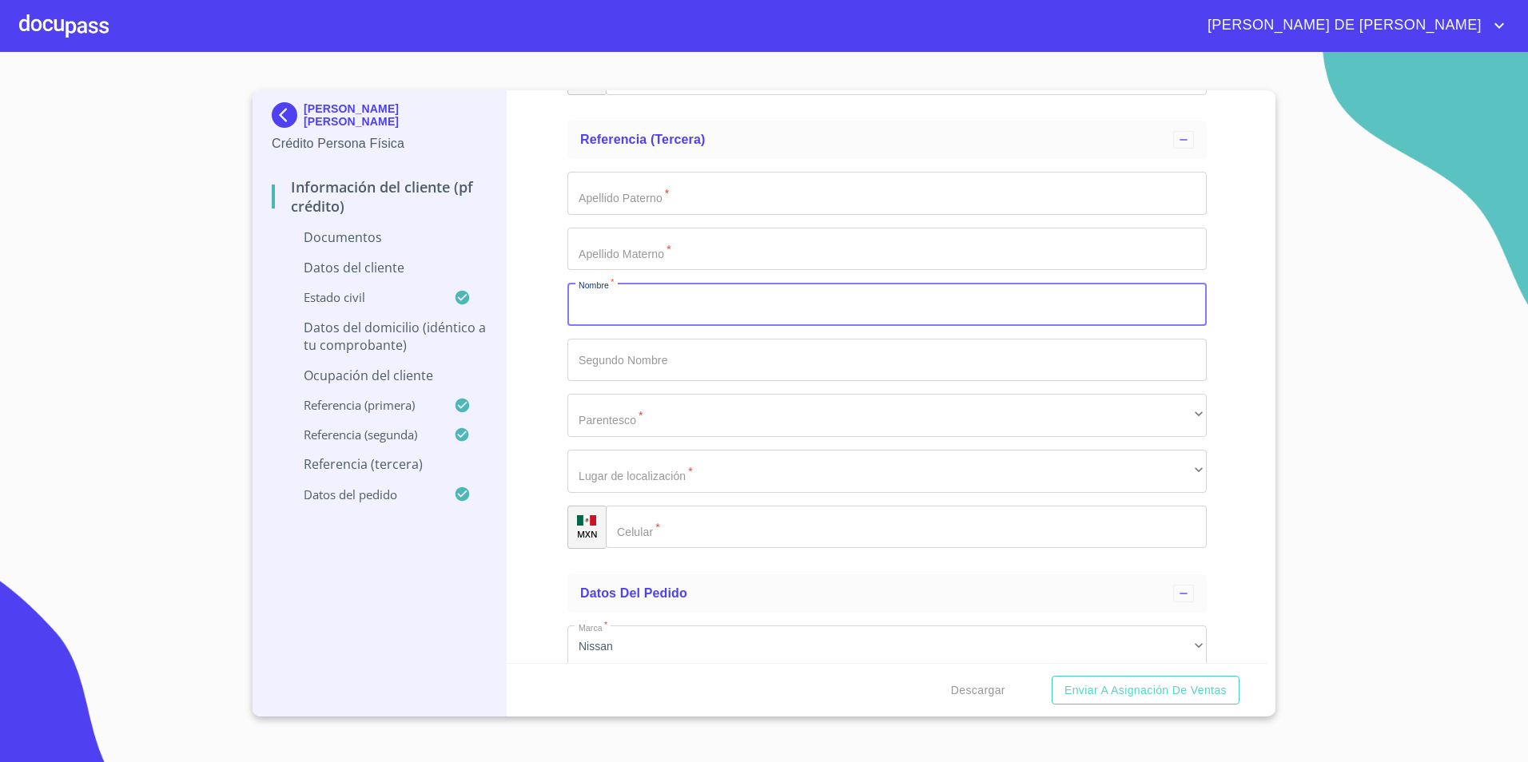
click at [649, 304] on input "Documento de identificación.   *" at bounding box center [886, 304] width 639 height 43
type input "[PERSON_NAME]"
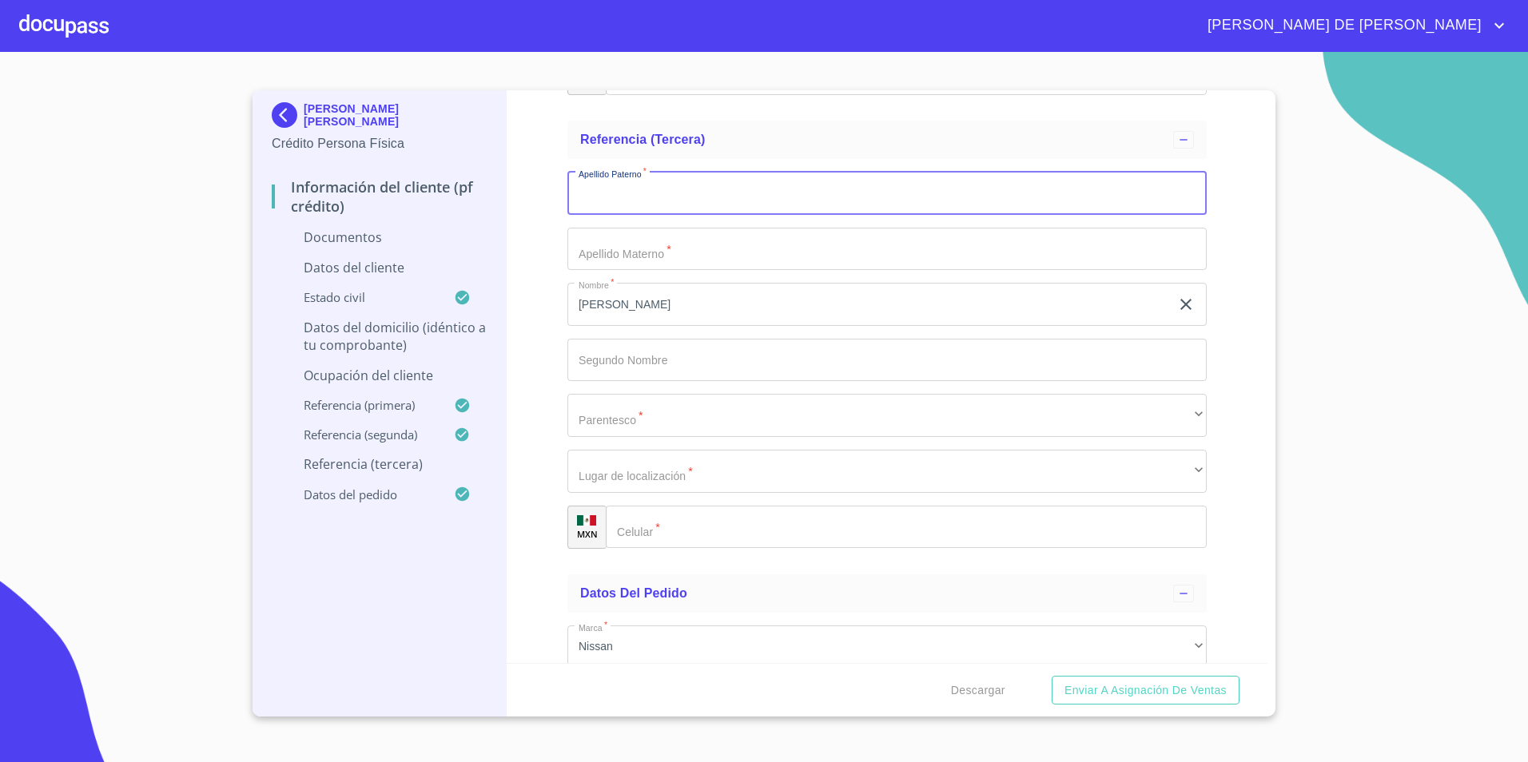
click at [651, 189] on input "Documento de identificación.   *" at bounding box center [886, 193] width 639 height 43
type input "[PERSON_NAME]"
type input "Y [PERSON_NAME]"
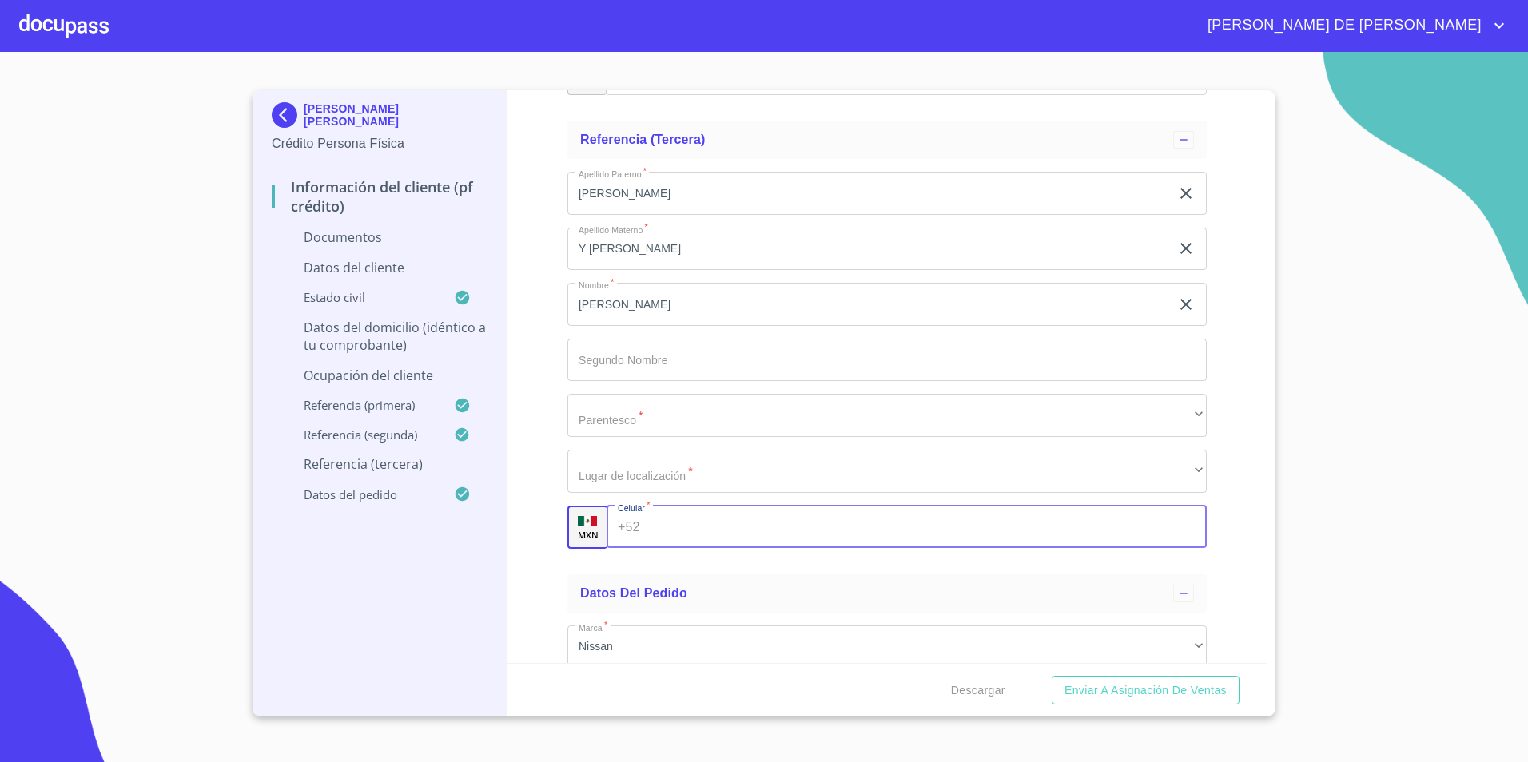
click at [682, 528] on input "Documento de identificación.   *" at bounding box center [926, 527] width 560 height 43
type input "[PHONE_NUMBER]"
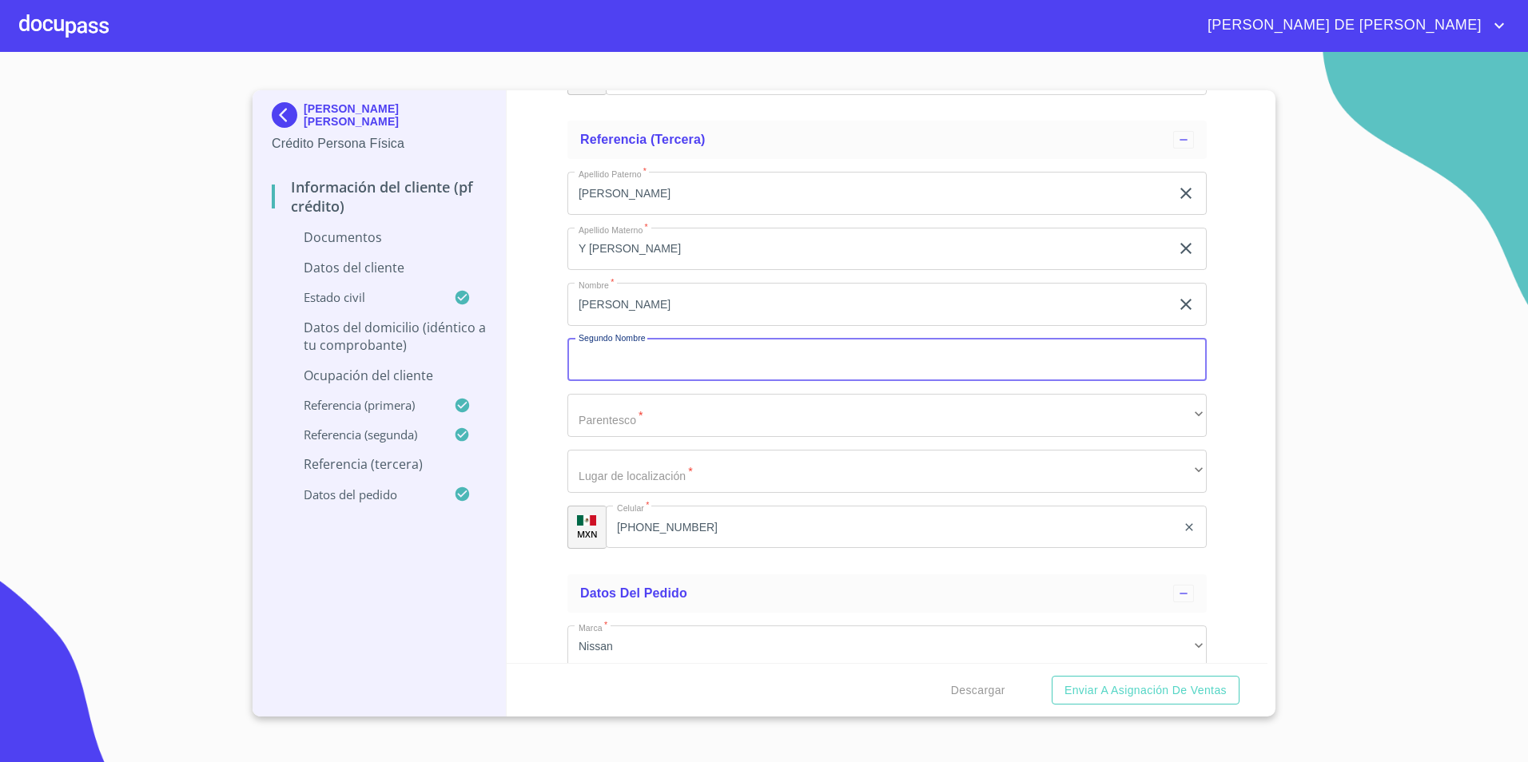
click at [708, 357] on input "Documento de identificación.   *" at bounding box center [886, 360] width 639 height 43
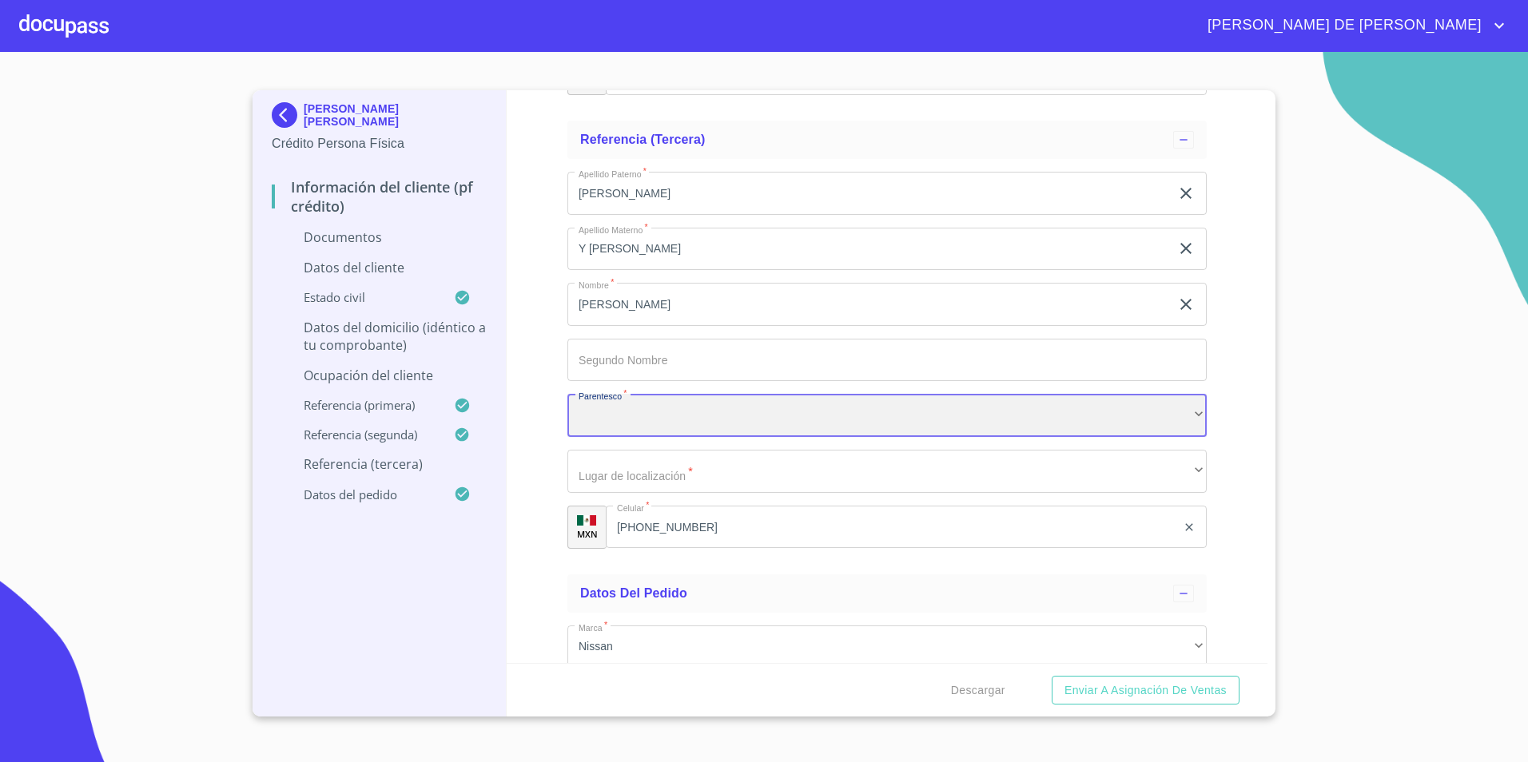
click at [674, 413] on div "​" at bounding box center [886, 415] width 639 height 43
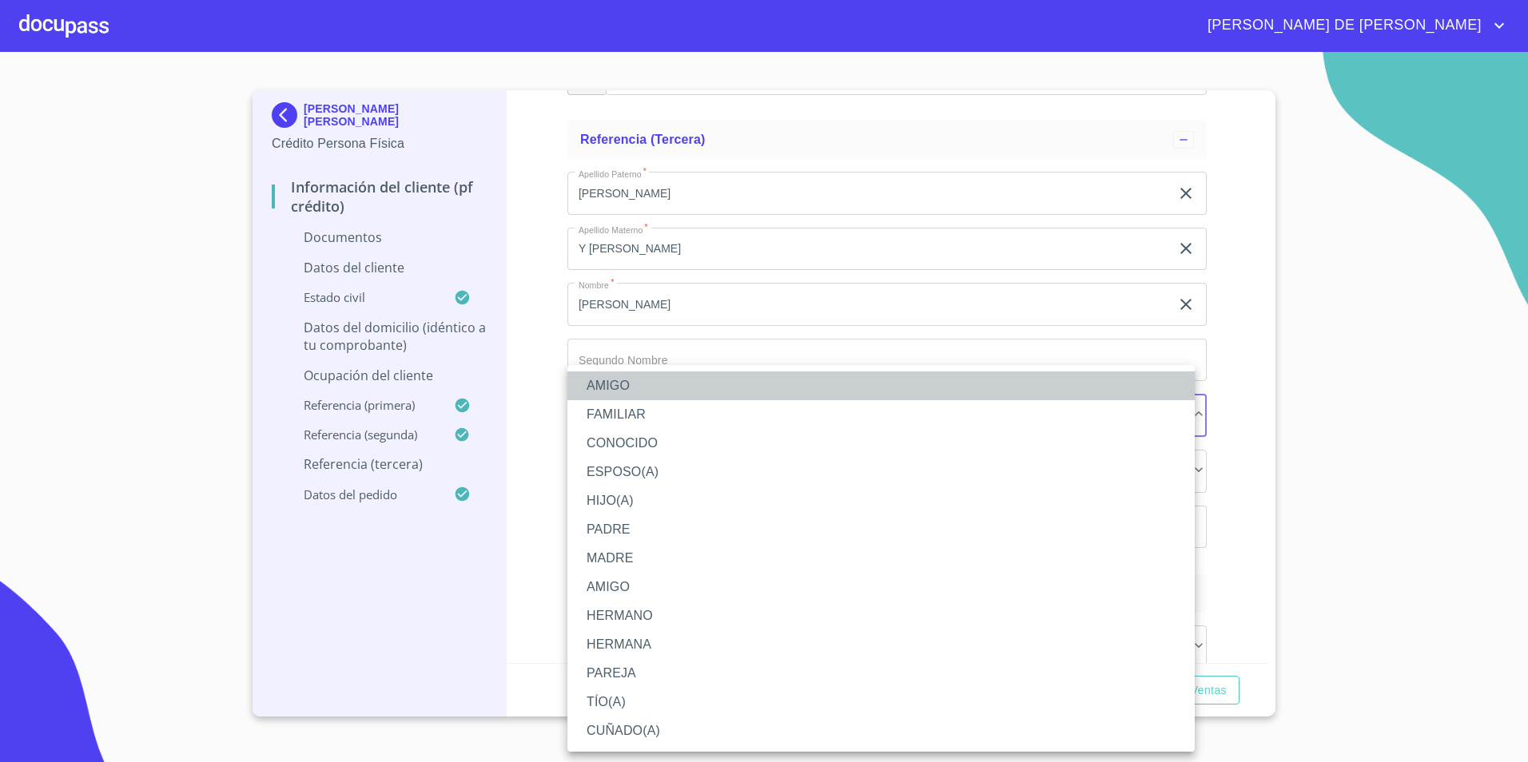
click at [658, 390] on li "AMIGO" at bounding box center [880, 385] width 627 height 29
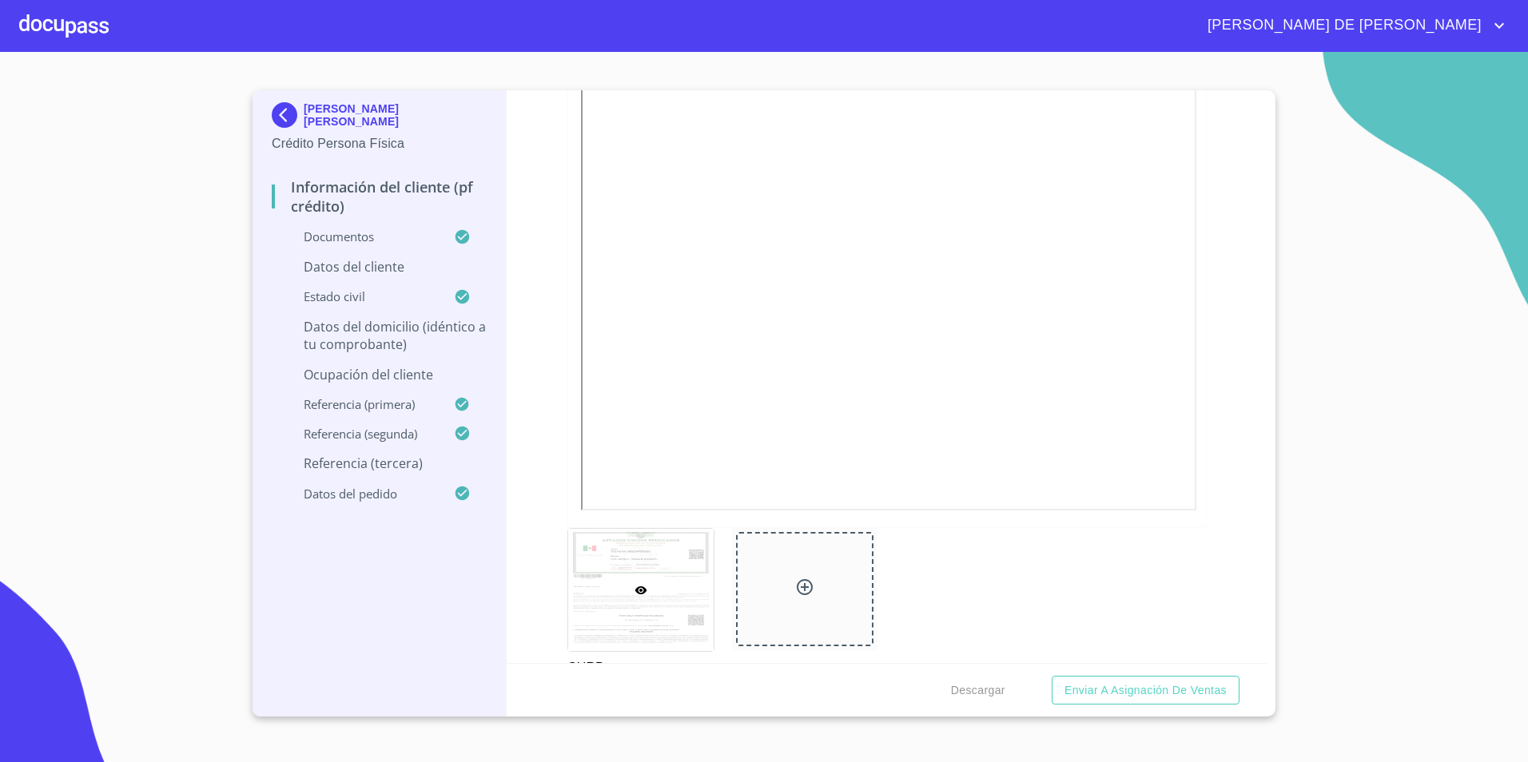
scroll to position [3948, 0]
